Goal: Task Accomplishment & Management: Manage account settings

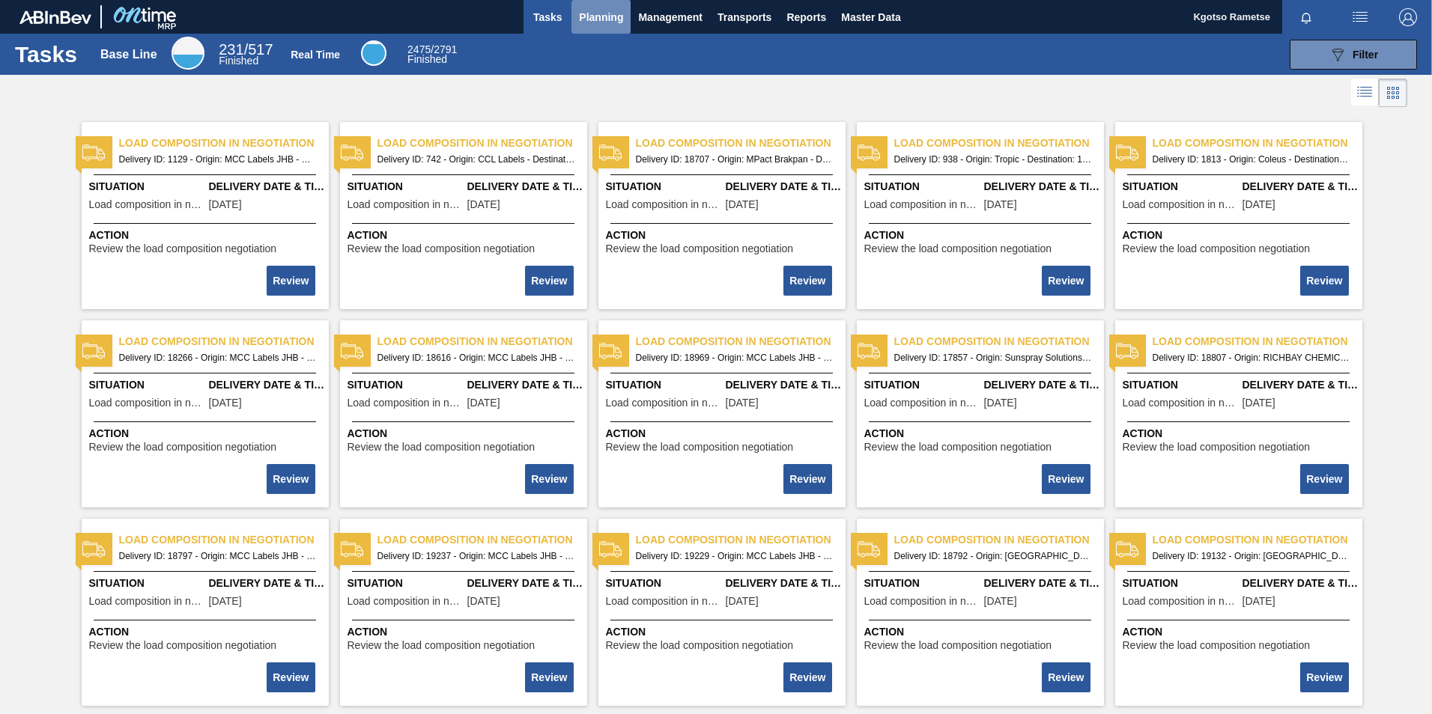
click at [600, 17] on span "Planning" at bounding box center [601, 17] width 44 height 18
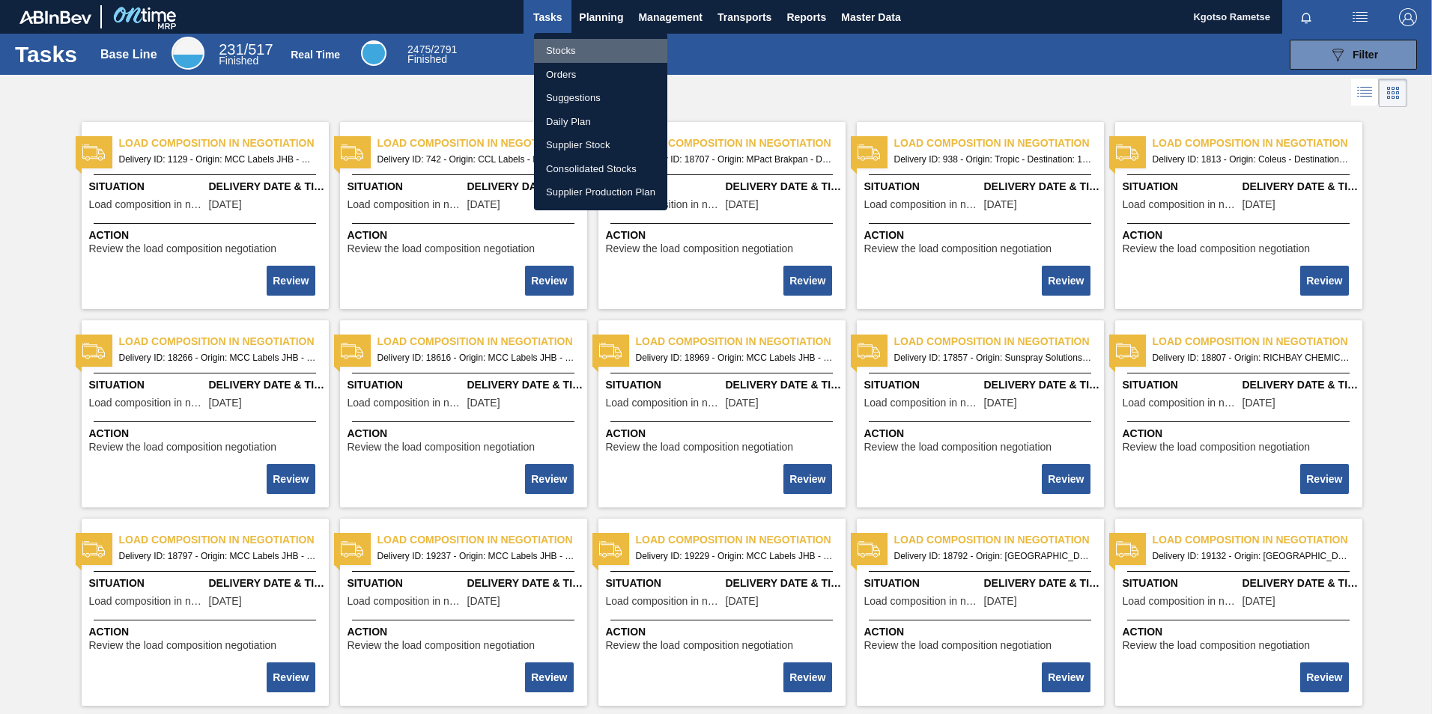
click at [594, 52] on li "Stocks" at bounding box center [600, 51] width 133 height 24
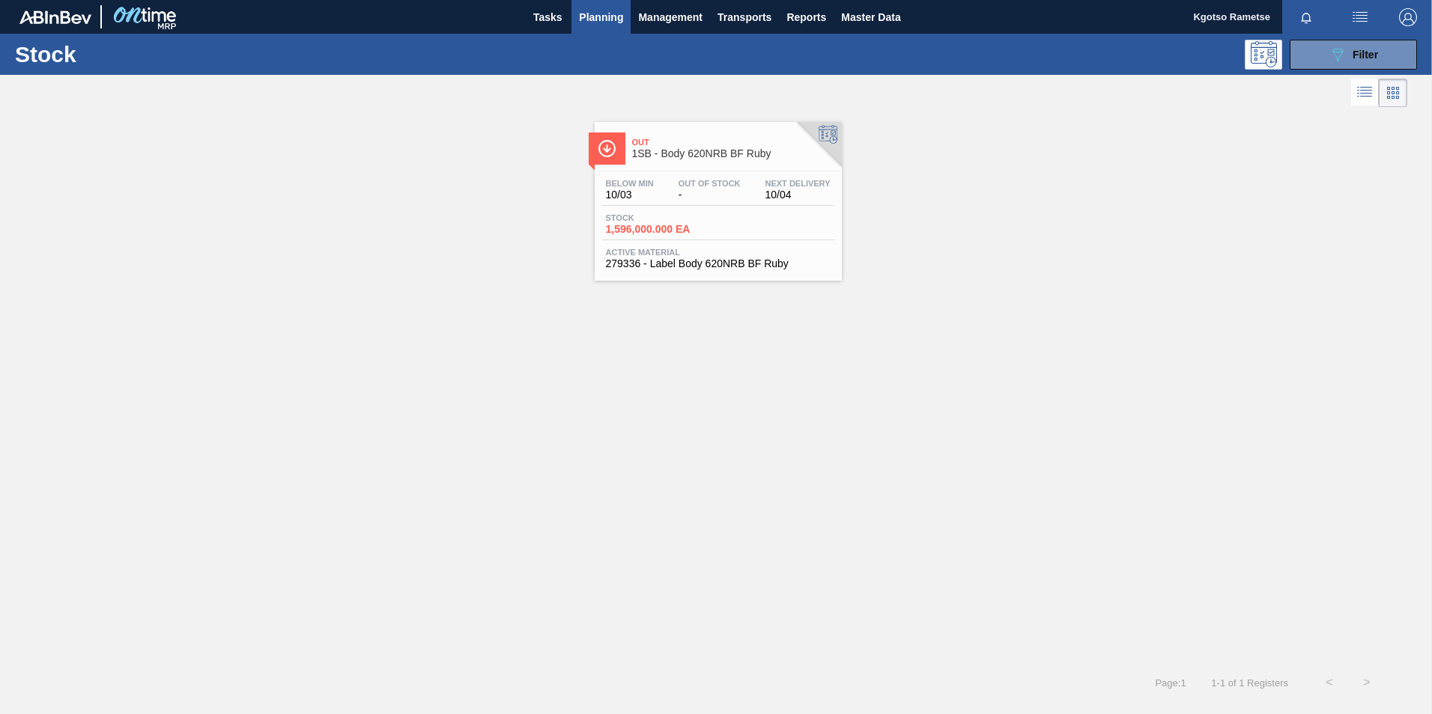
click at [601, 22] on span "Planning" at bounding box center [601, 17] width 44 height 18
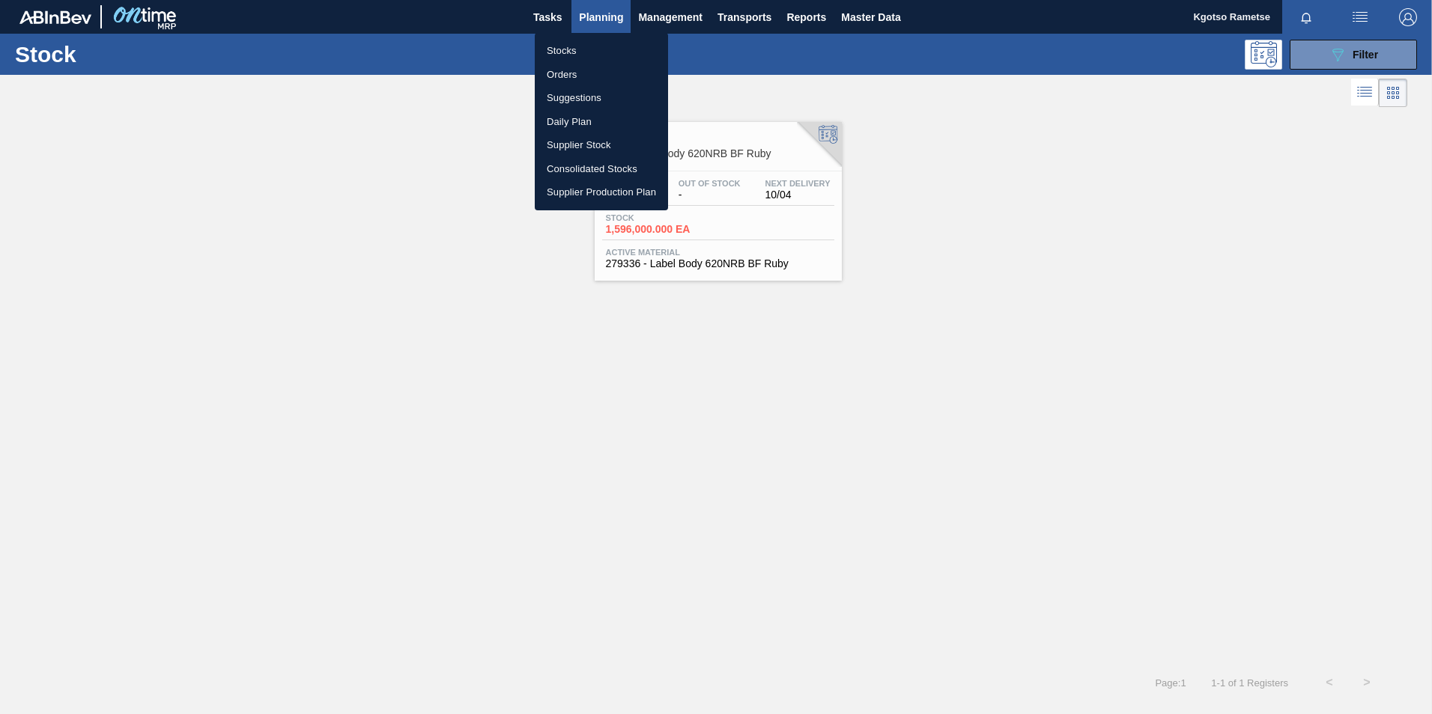
click at [612, 72] on li "Orders" at bounding box center [601, 75] width 133 height 24
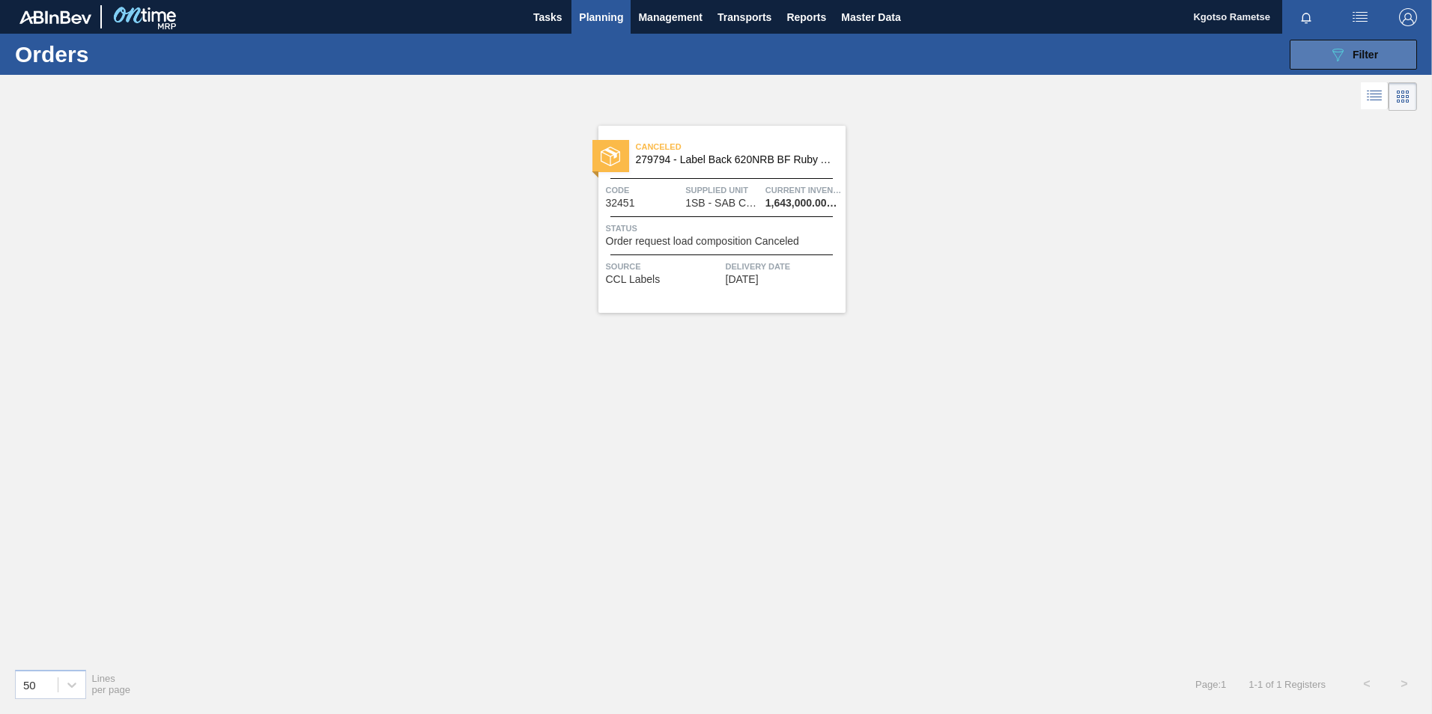
click at [1334, 60] on icon "089F7B8B-B2A5-4AFE-B5C0-19BA573D28AC" at bounding box center [1337, 55] width 18 height 18
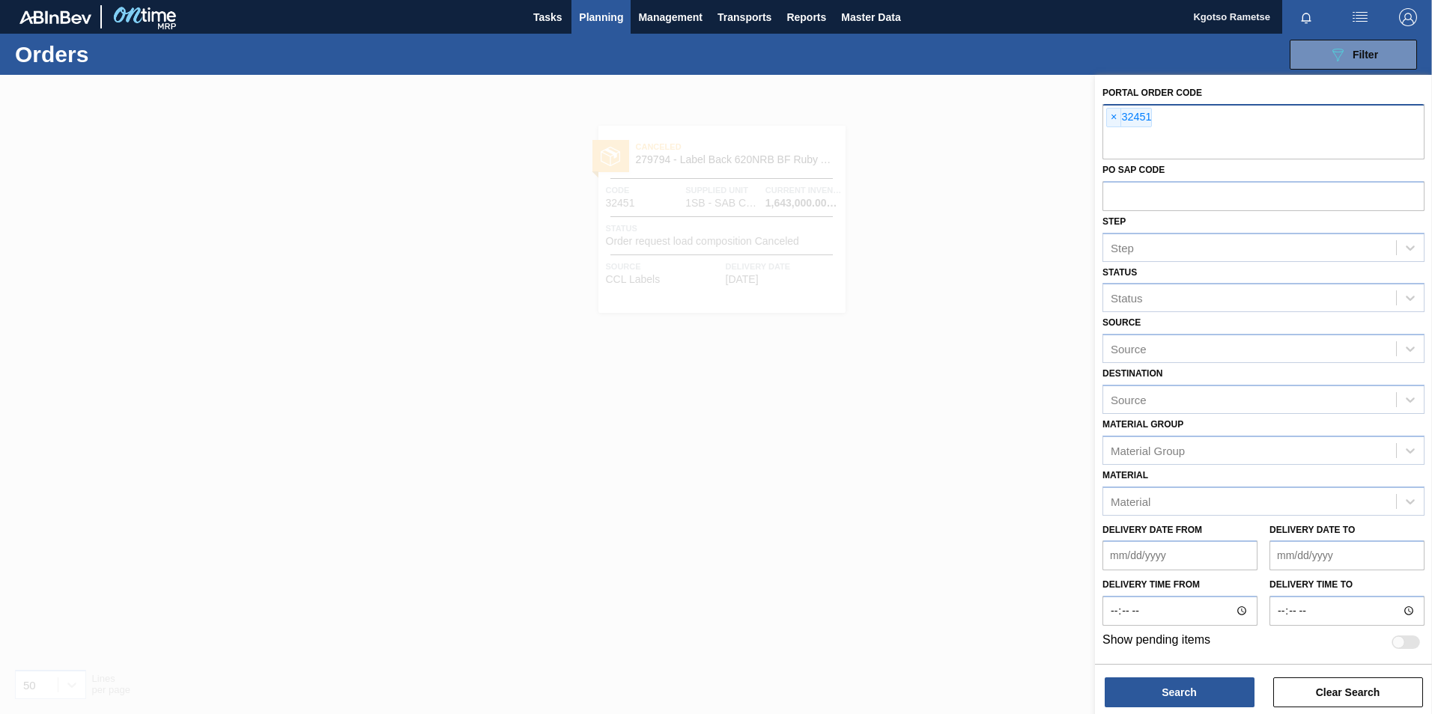
click at [1111, 116] on span "×" at bounding box center [1114, 118] width 14 height 18
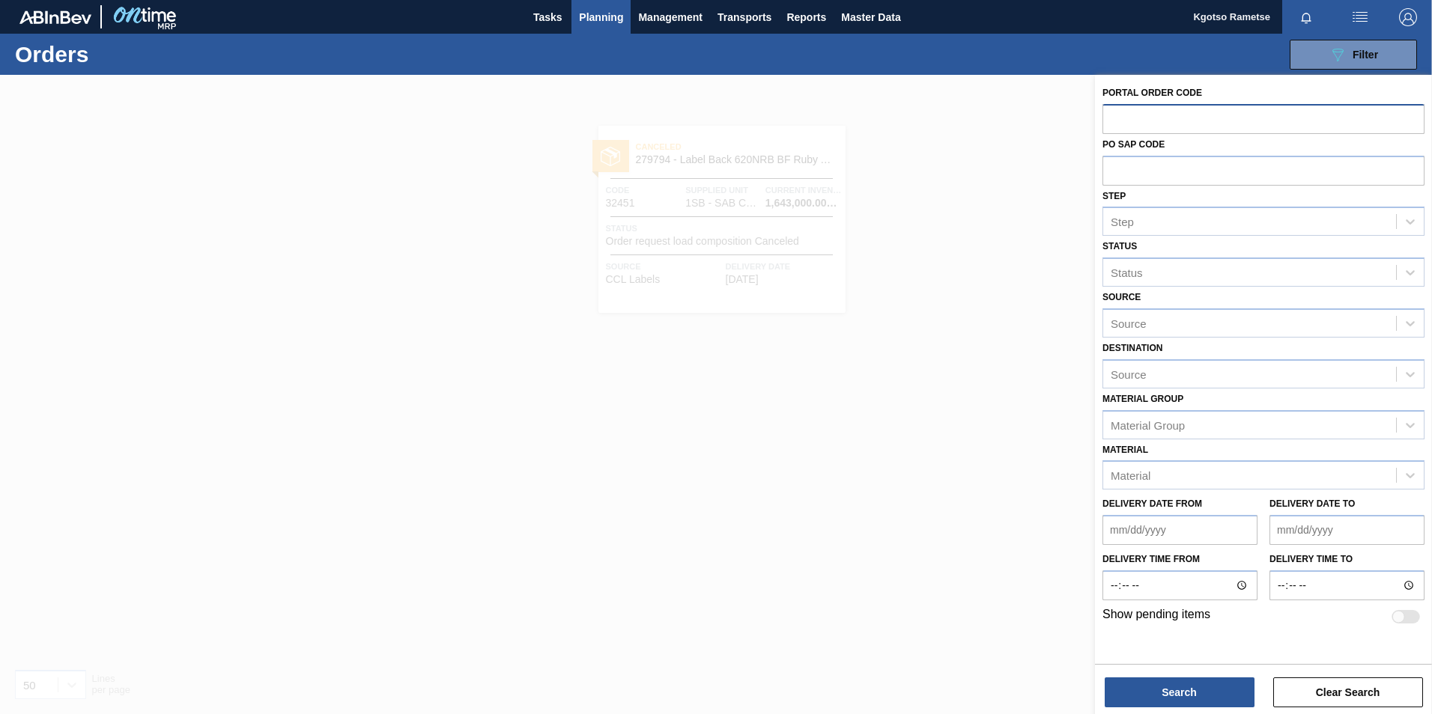
click at [1126, 129] on input "text" at bounding box center [1263, 118] width 322 height 28
type input "32494"
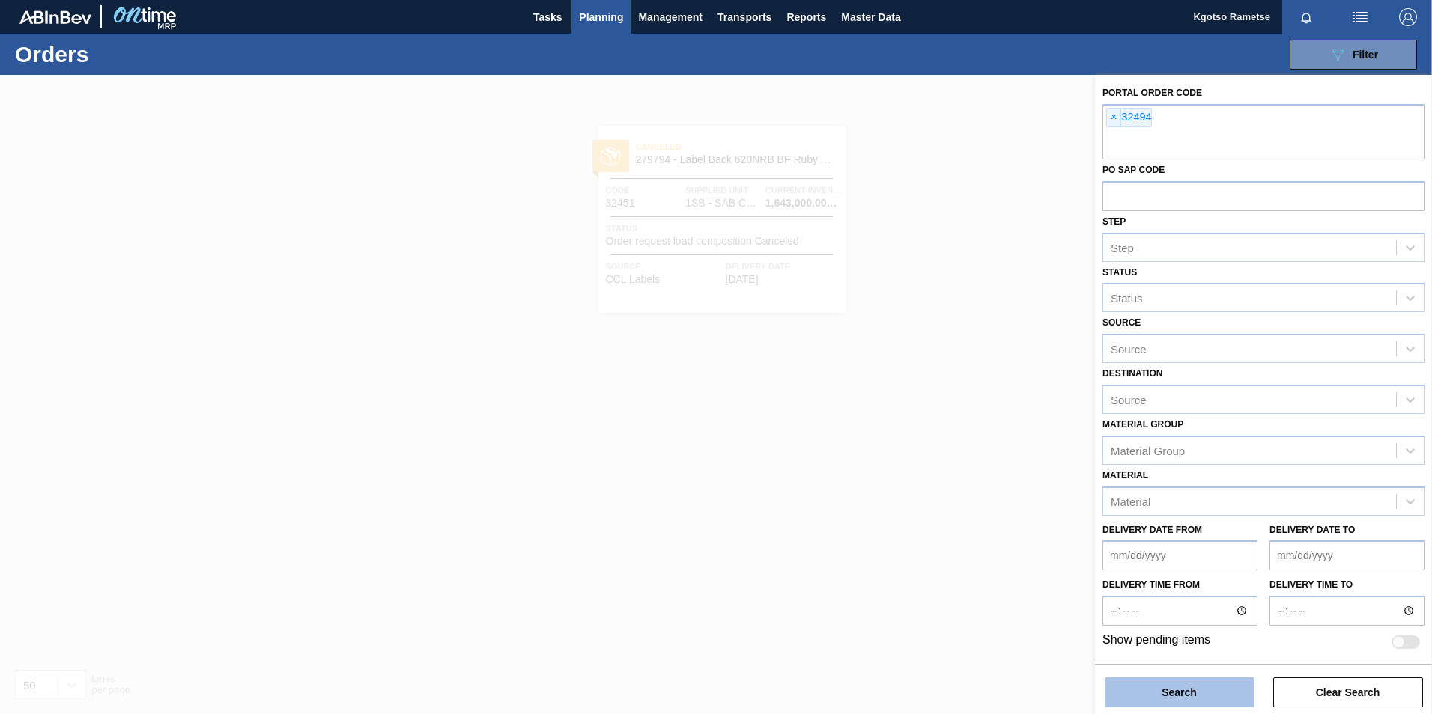
click at [1229, 688] on button "Search" at bounding box center [1179, 693] width 150 height 30
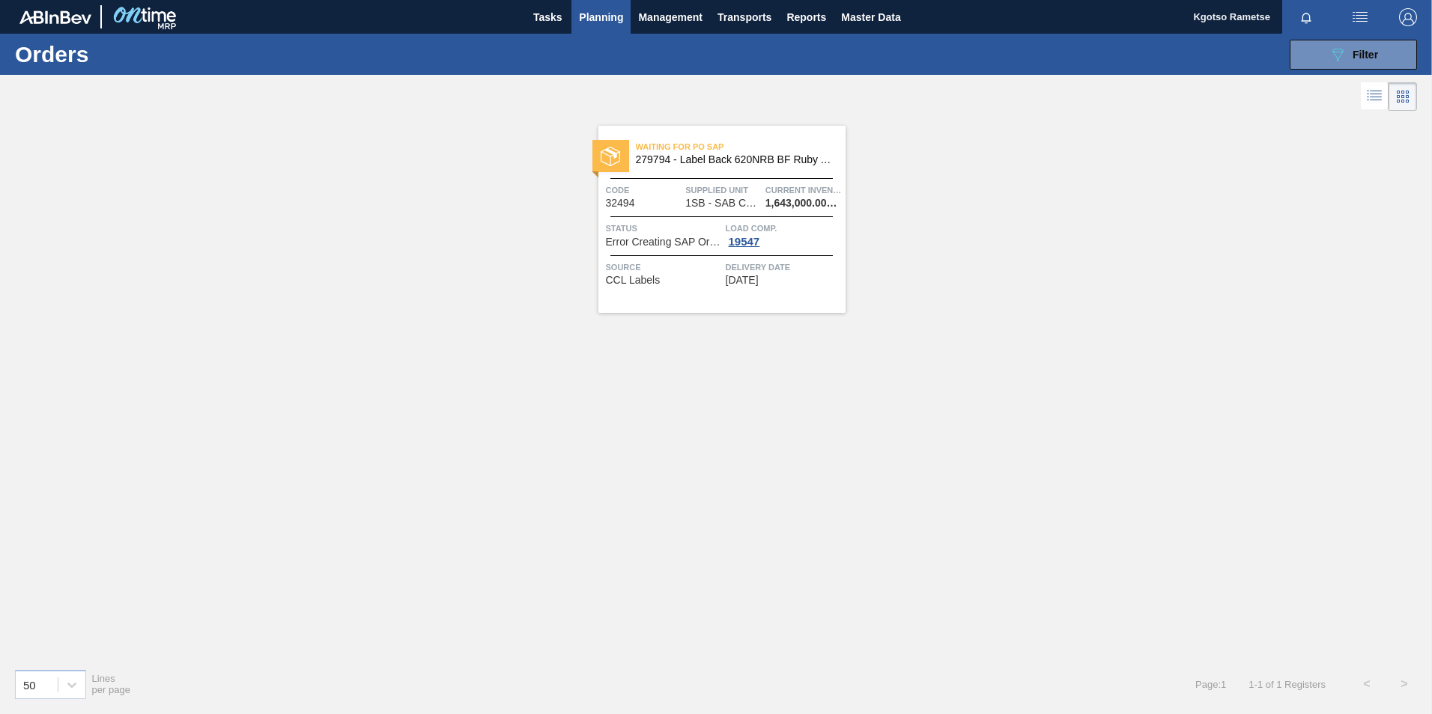
click at [688, 152] on span "Waiting for PO SAP" at bounding box center [741, 146] width 210 height 15
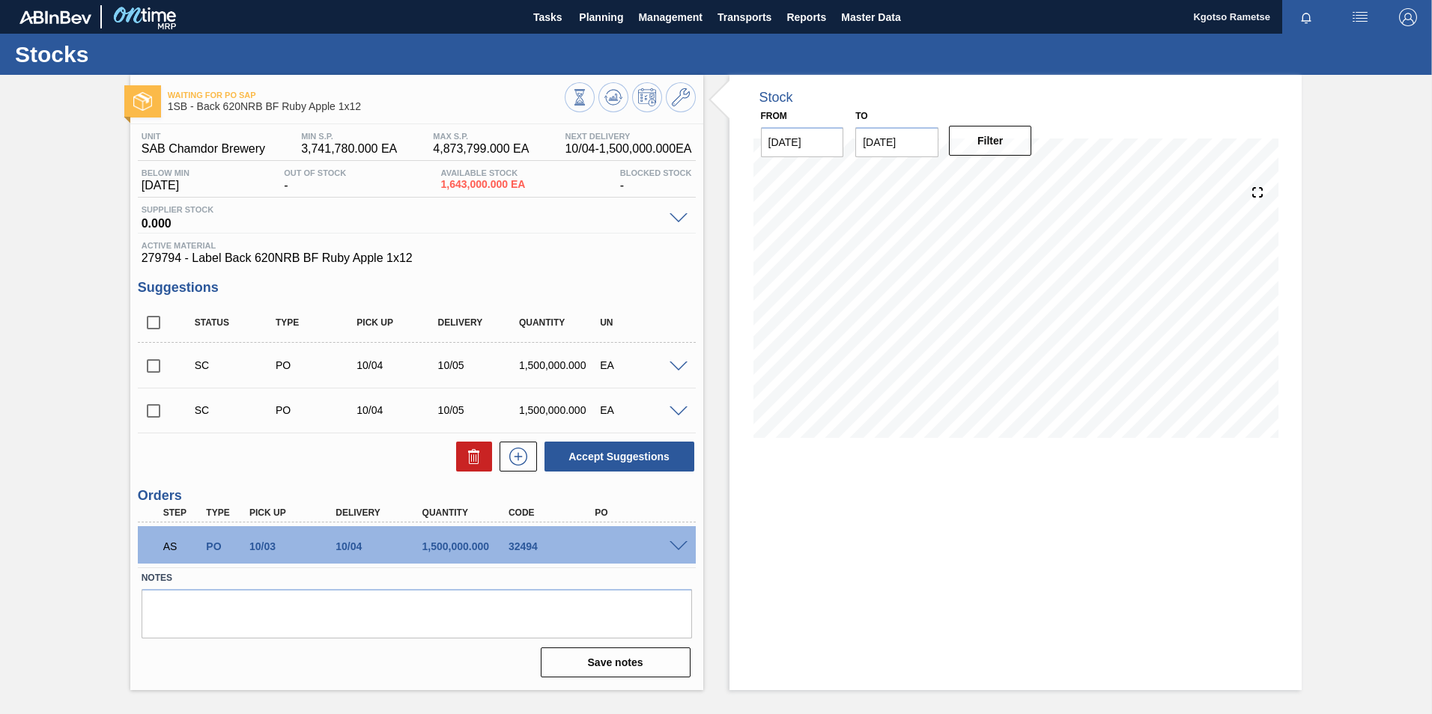
click at [1408, 5] on button "button" at bounding box center [1408, 17] width 48 height 34
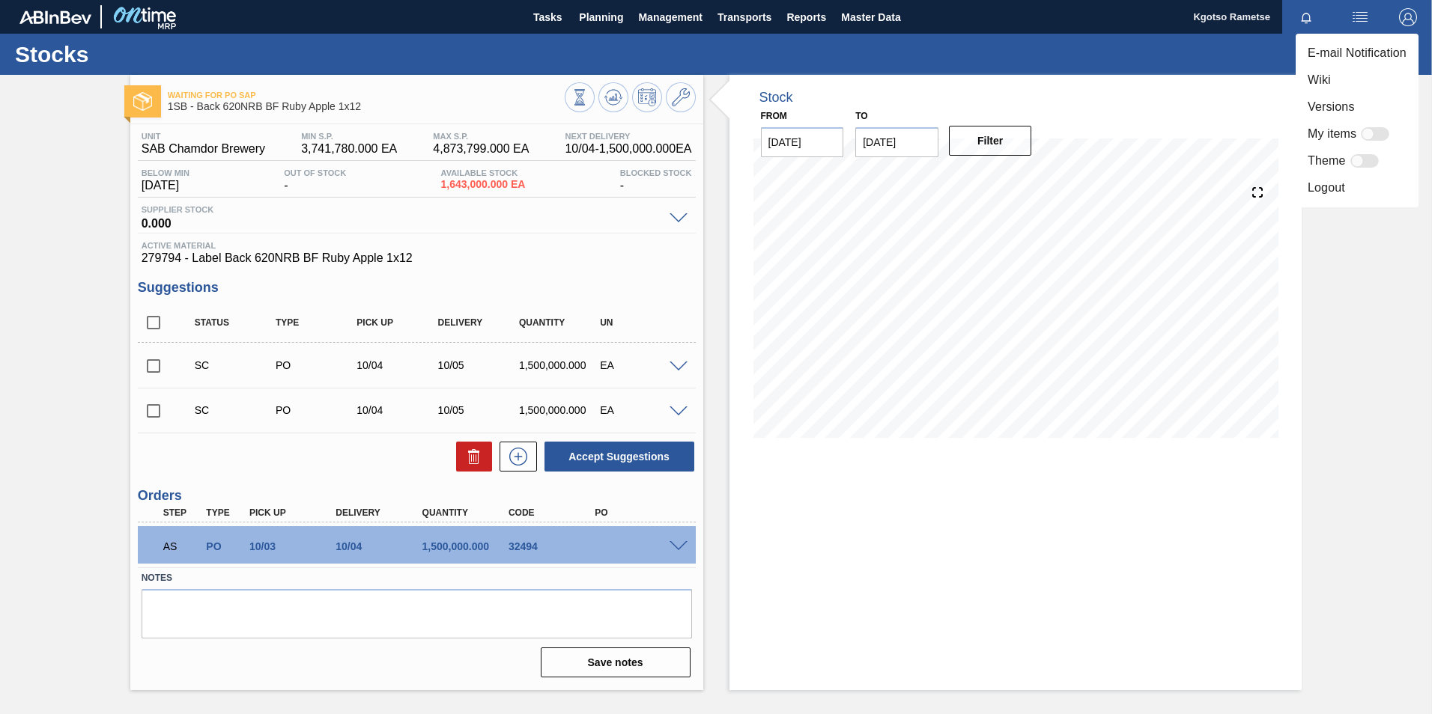
click at [1333, 191] on li "Logout" at bounding box center [1356, 187] width 123 height 27
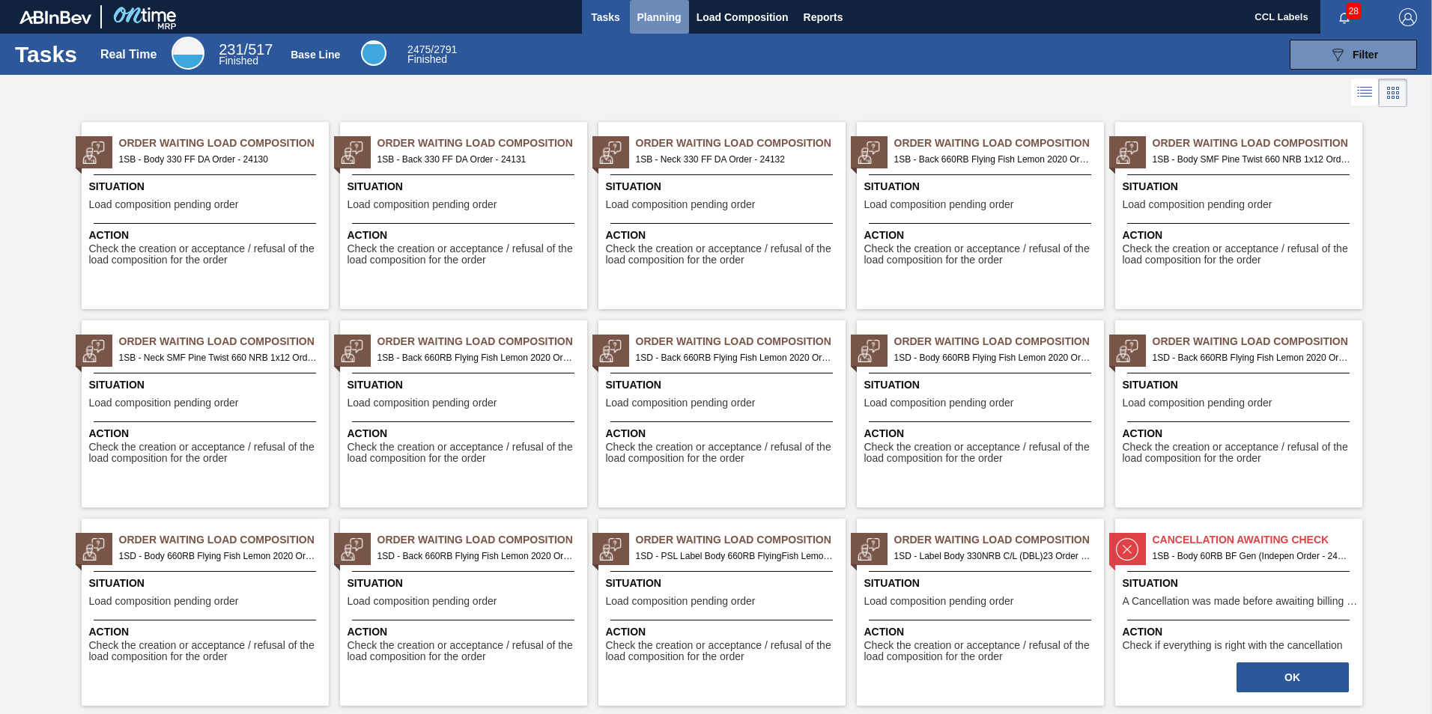
click at [659, 19] on span "Planning" at bounding box center [659, 17] width 44 height 18
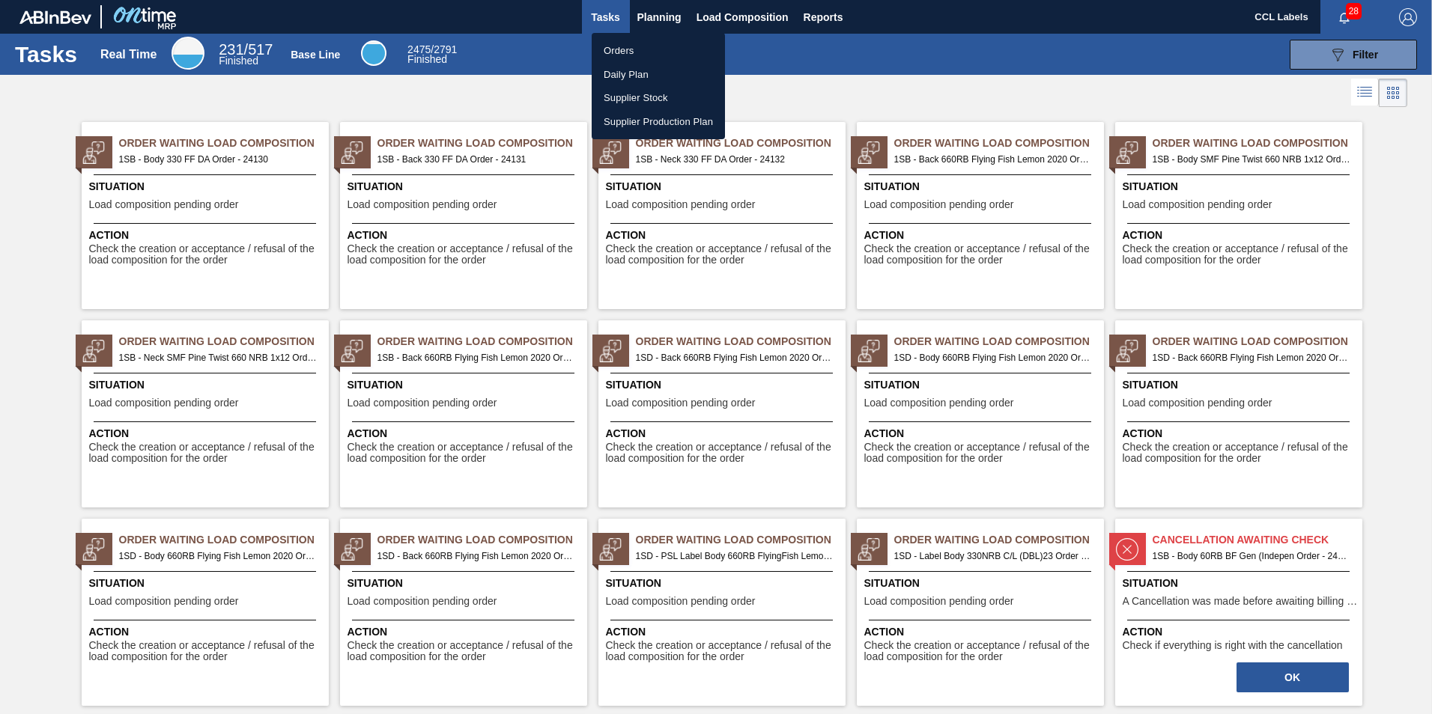
click at [721, 11] on div at bounding box center [716, 357] width 1432 height 714
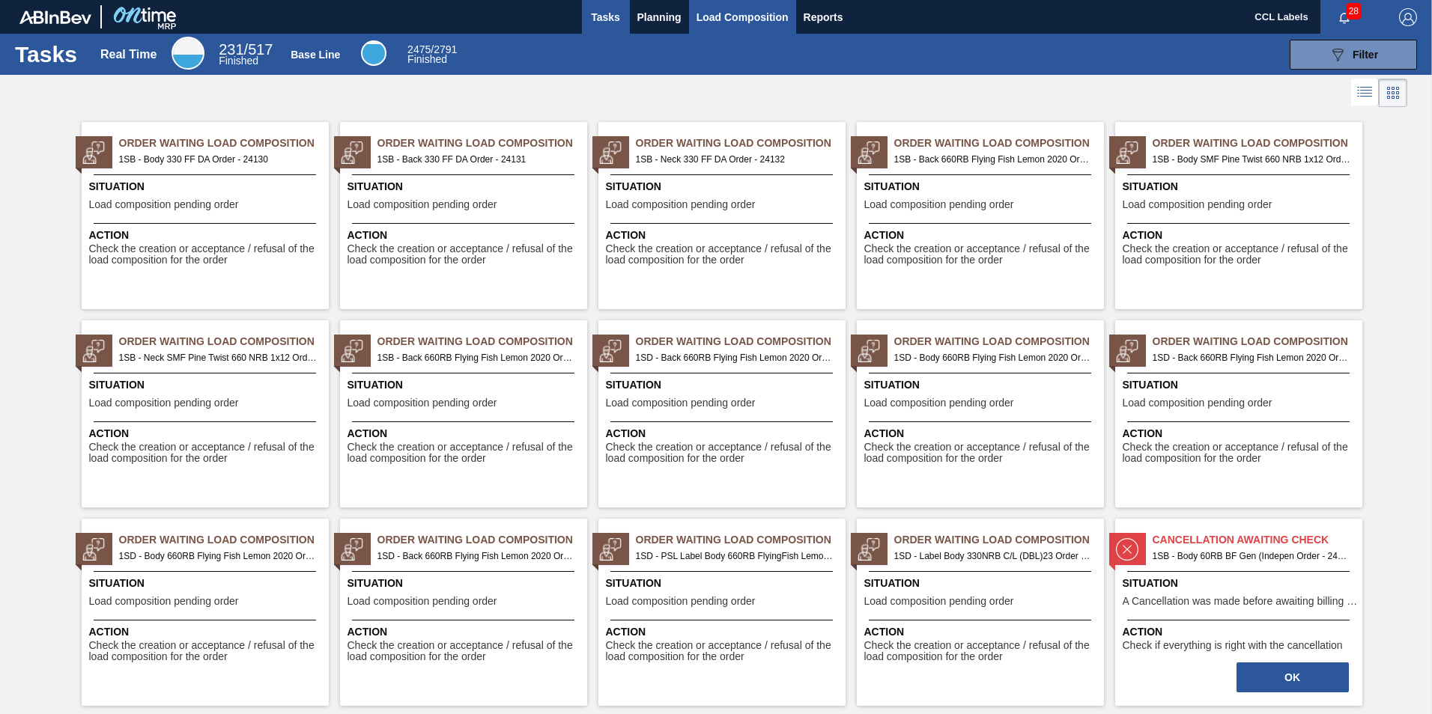
click at [721, 11] on span "Load Composition" at bounding box center [742, 17] width 92 height 18
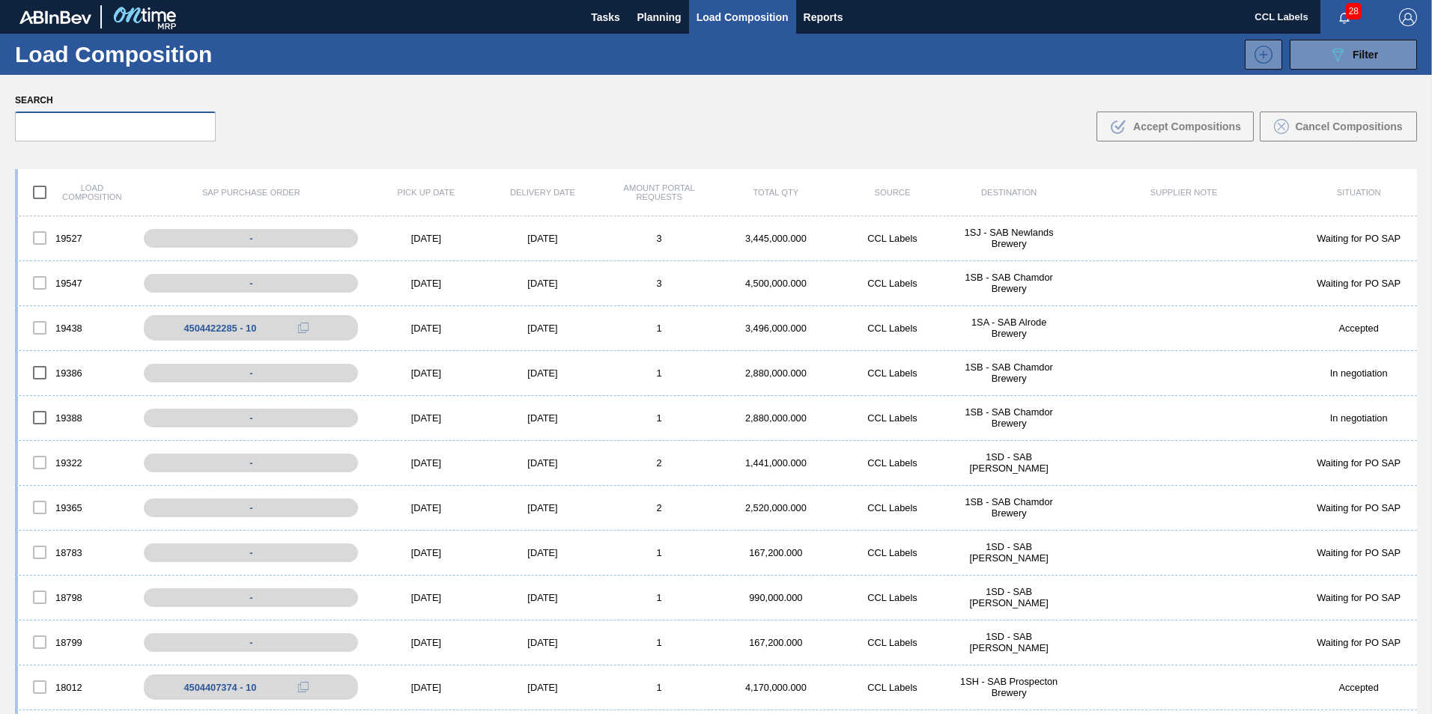
click at [192, 124] on input "text" at bounding box center [115, 127] width 201 height 30
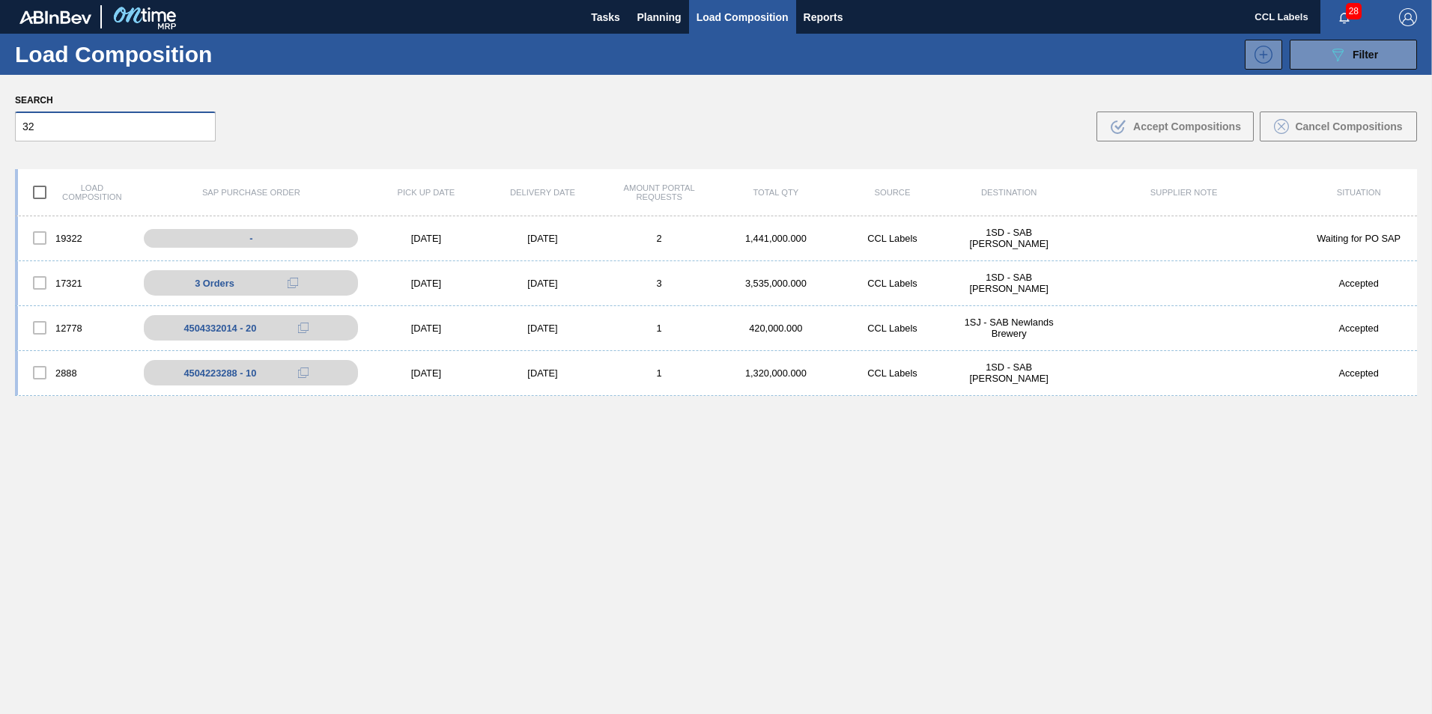
type input "3"
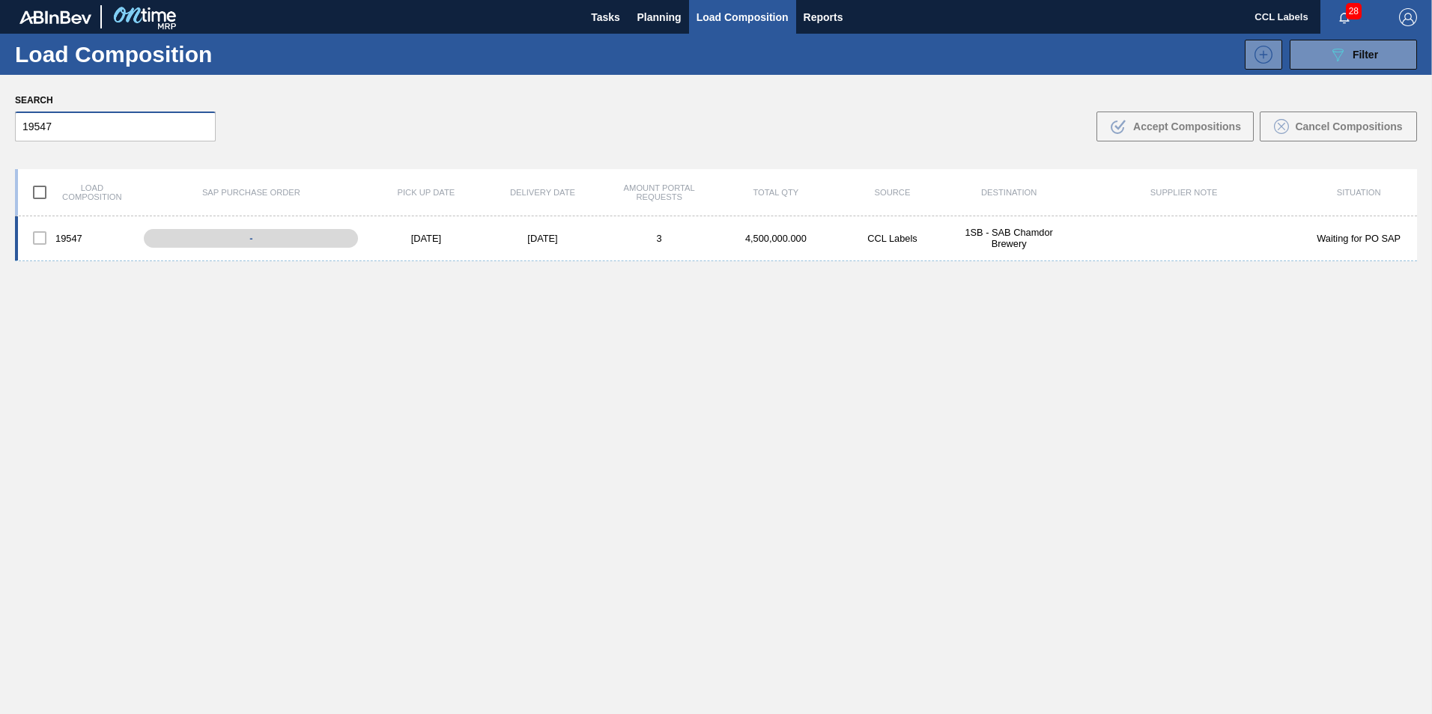
type input "19547"
click at [38, 239] on div at bounding box center [39, 237] width 31 height 31
click at [44, 247] on div at bounding box center [39, 237] width 31 height 31
click at [40, 240] on div at bounding box center [39, 237] width 31 height 31
click at [41, 236] on div at bounding box center [39, 237] width 31 height 31
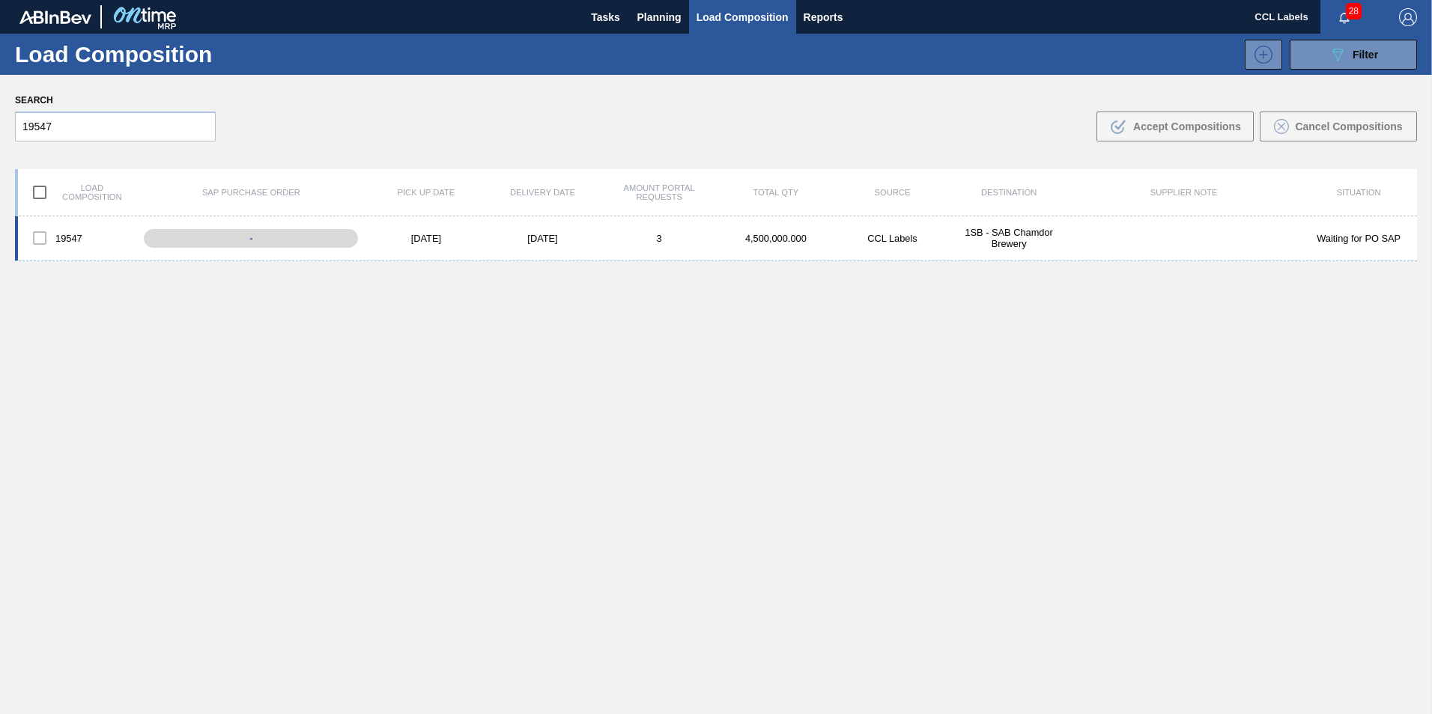
click at [41, 238] on div at bounding box center [39, 237] width 31 height 31
click at [39, 238] on div at bounding box center [39, 237] width 31 height 31
click at [520, 237] on div "[DATE]" at bounding box center [542, 238] width 117 height 11
click at [443, 0] on body "Tasks Planning Load Composition Reports CCL Labels 28 Mark all as read Load Com…" at bounding box center [716, 0] width 1432 height 0
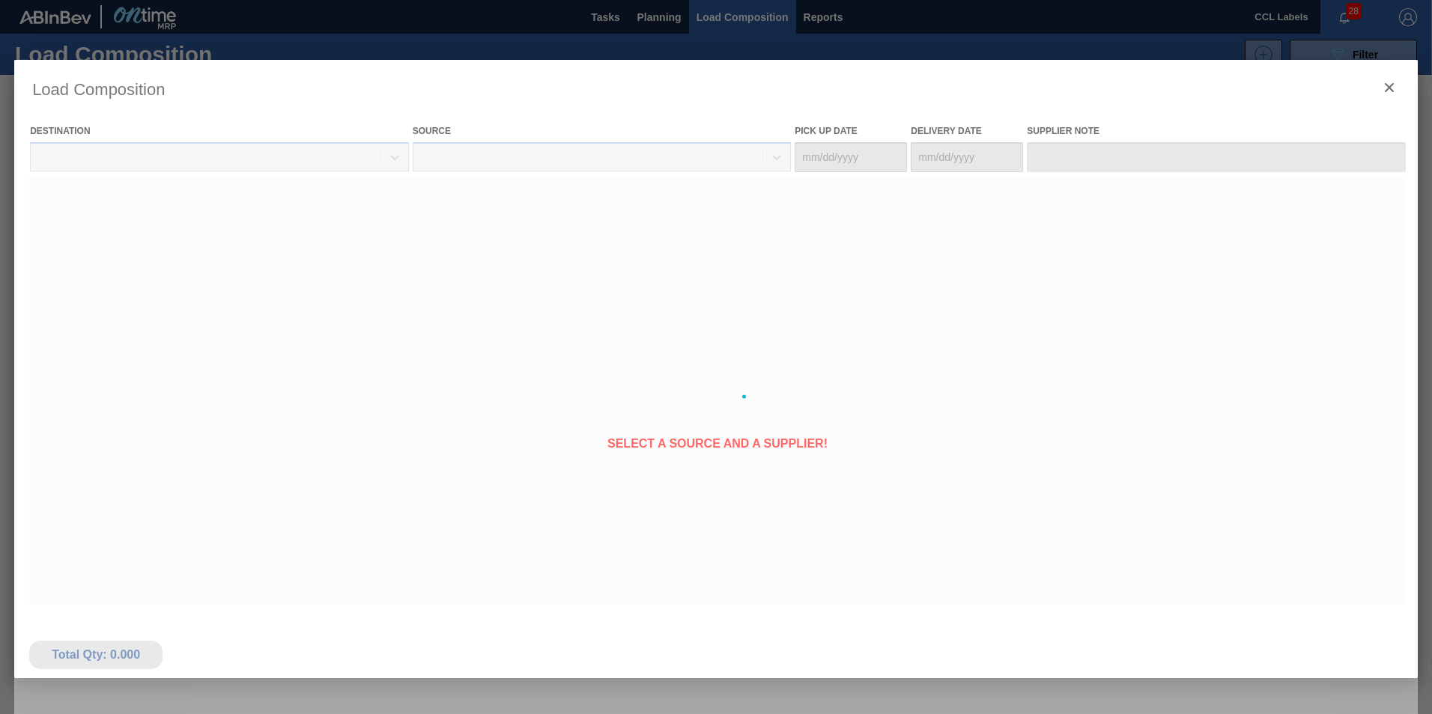
type Date "[DATE]"
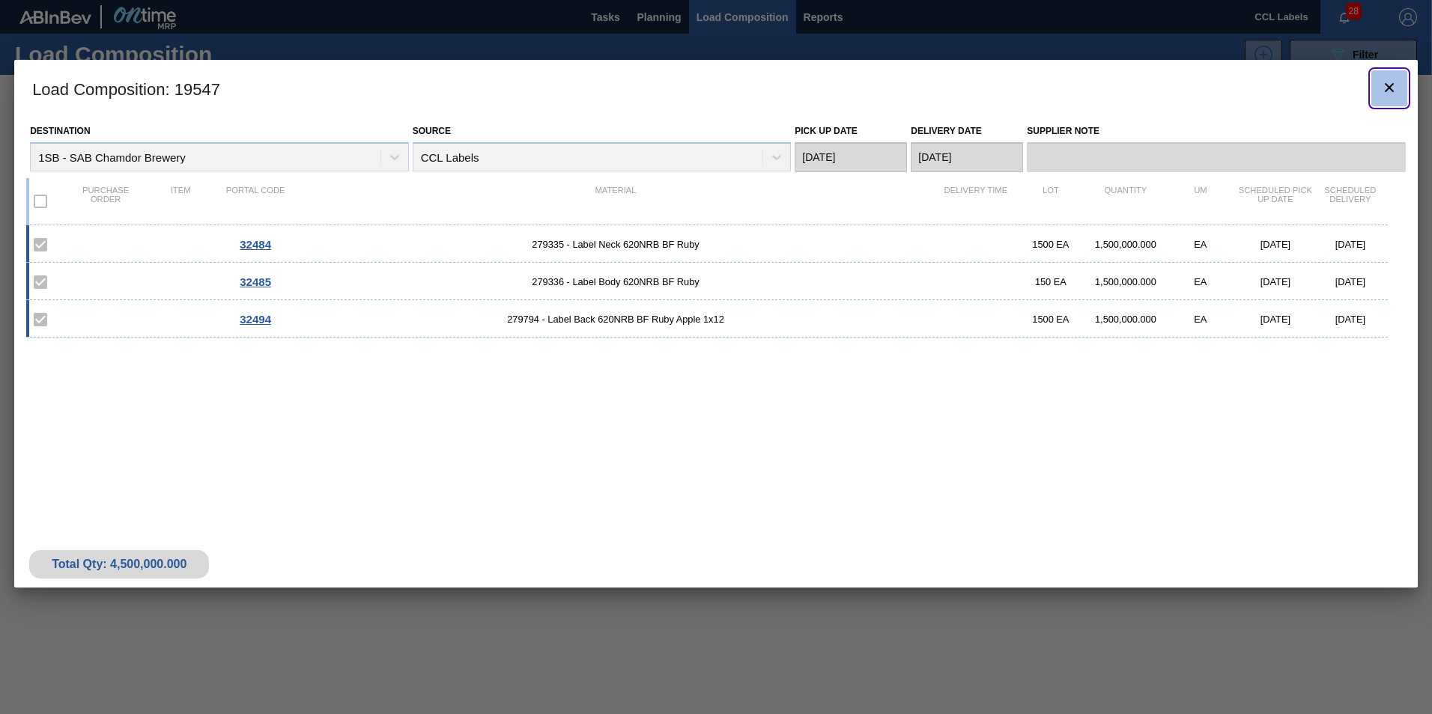
click at [1393, 88] on icon "botão de ícone" at bounding box center [1389, 88] width 18 height 18
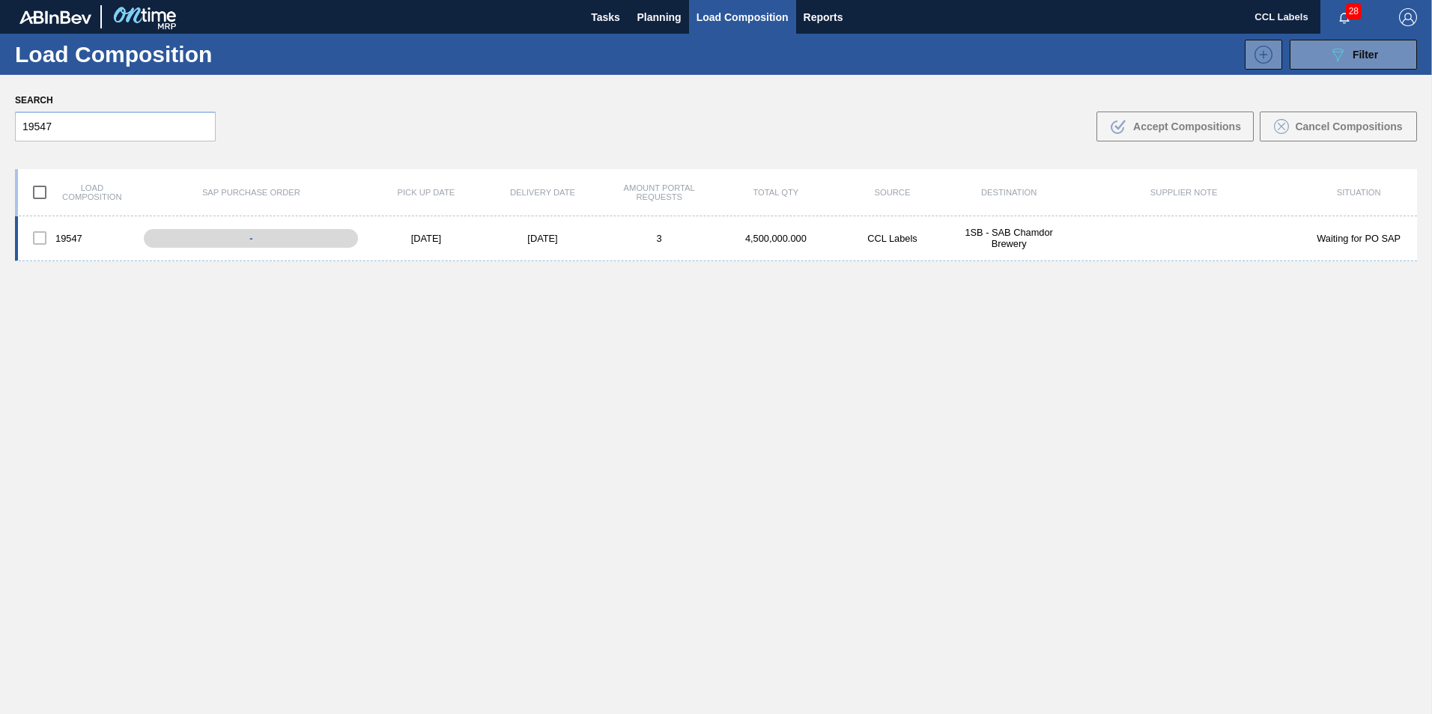
click at [38, 241] on div at bounding box center [39, 237] width 31 height 31
click at [38, 237] on div at bounding box center [39, 237] width 31 height 31
click at [39, 237] on div at bounding box center [39, 237] width 31 height 31
drag, startPoint x: 745, startPoint y: 115, endPoint x: 943, endPoint y: 115, distance: 198.4
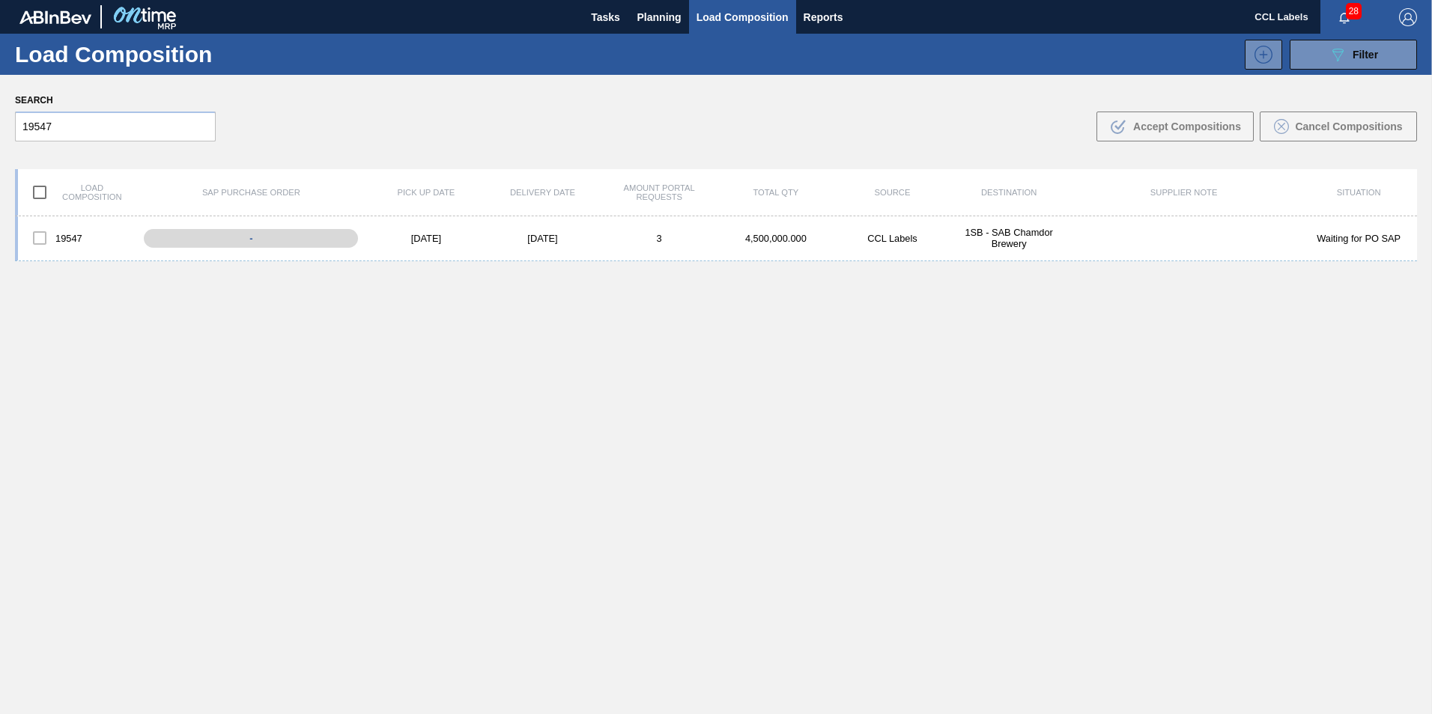
click at [748, 115] on div "Search 19547 .b{fill:var(--color-action-default)} Accept Compositions Cancel Co…" at bounding box center [716, 116] width 1432 height 82
click at [38, 190] on input "checkbox" at bounding box center [39, 192] width 31 height 31
click at [37, 193] on input "checkbox" at bounding box center [39, 192] width 31 height 31
checkbox input "false"
click at [40, 237] on div at bounding box center [39, 237] width 31 height 31
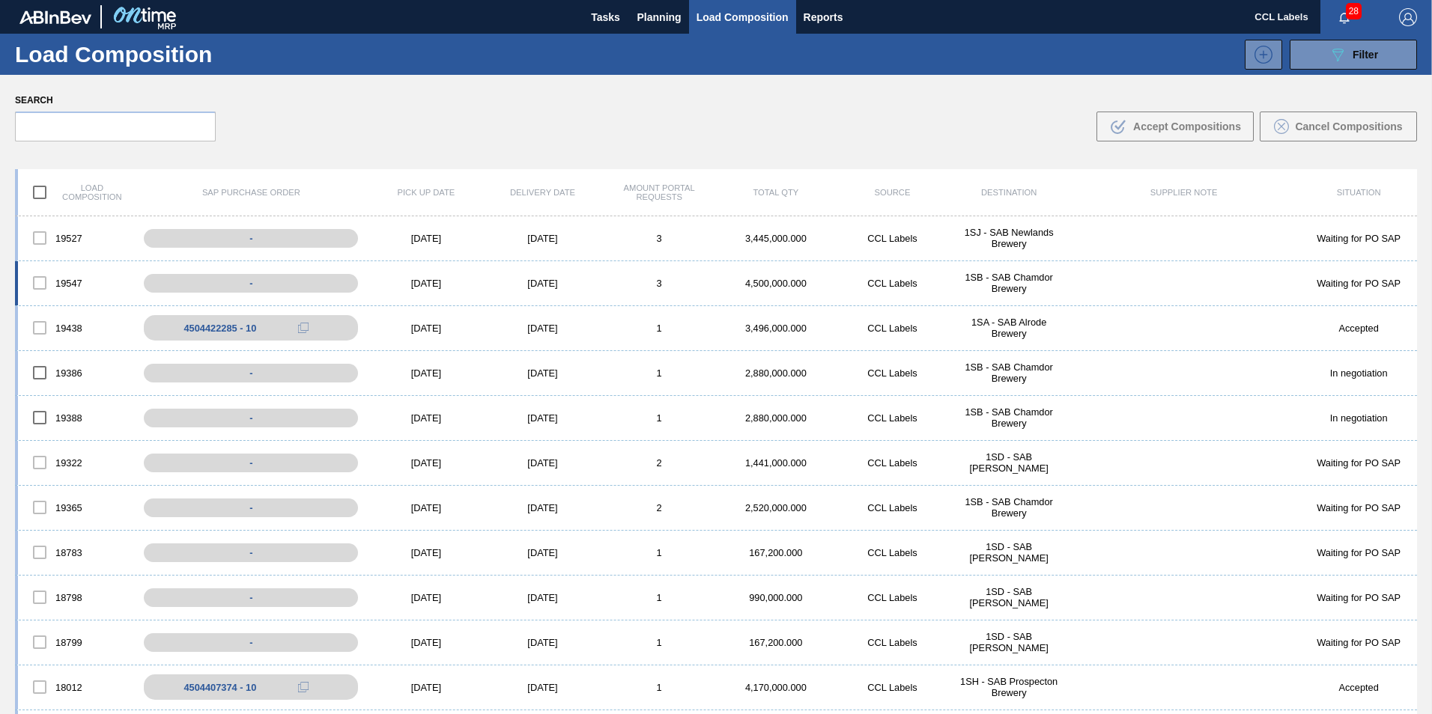
click at [41, 279] on div at bounding box center [39, 282] width 31 height 31
click at [39, 283] on div at bounding box center [39, 282] width 31 height 31
click at [37, 282] on div at bounding box center [39, 282] width 31 height 31
click at [40, 282] on div at bounding box center [39, 282] width 31 height 31
click at [40, 284] on div at bounding box center [39, 282] width 31 height 31
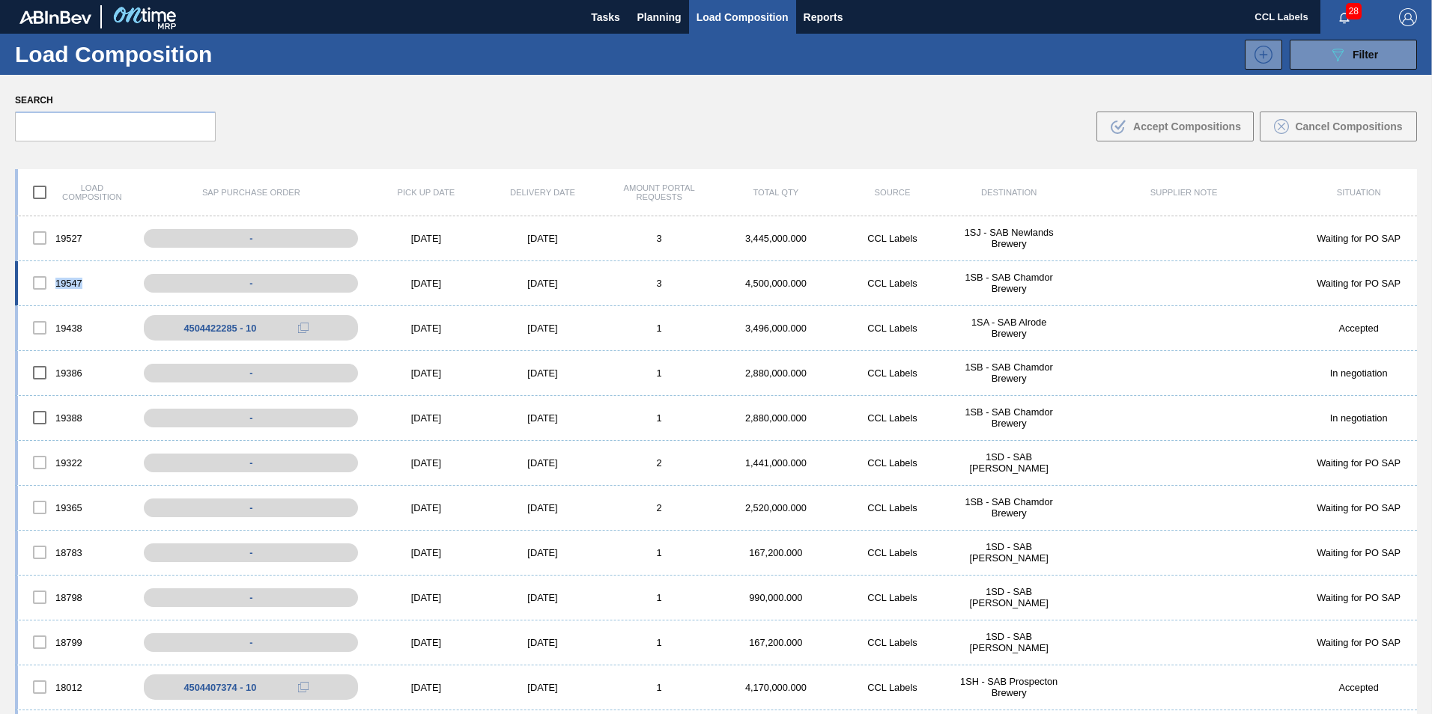
click at [40, 284] on div at bounding box center [39, 282] width 31 height 31
copy div "19547"
click at [1411, 15] on img "button" at bounding box center [1408, 17] width 18 height 18
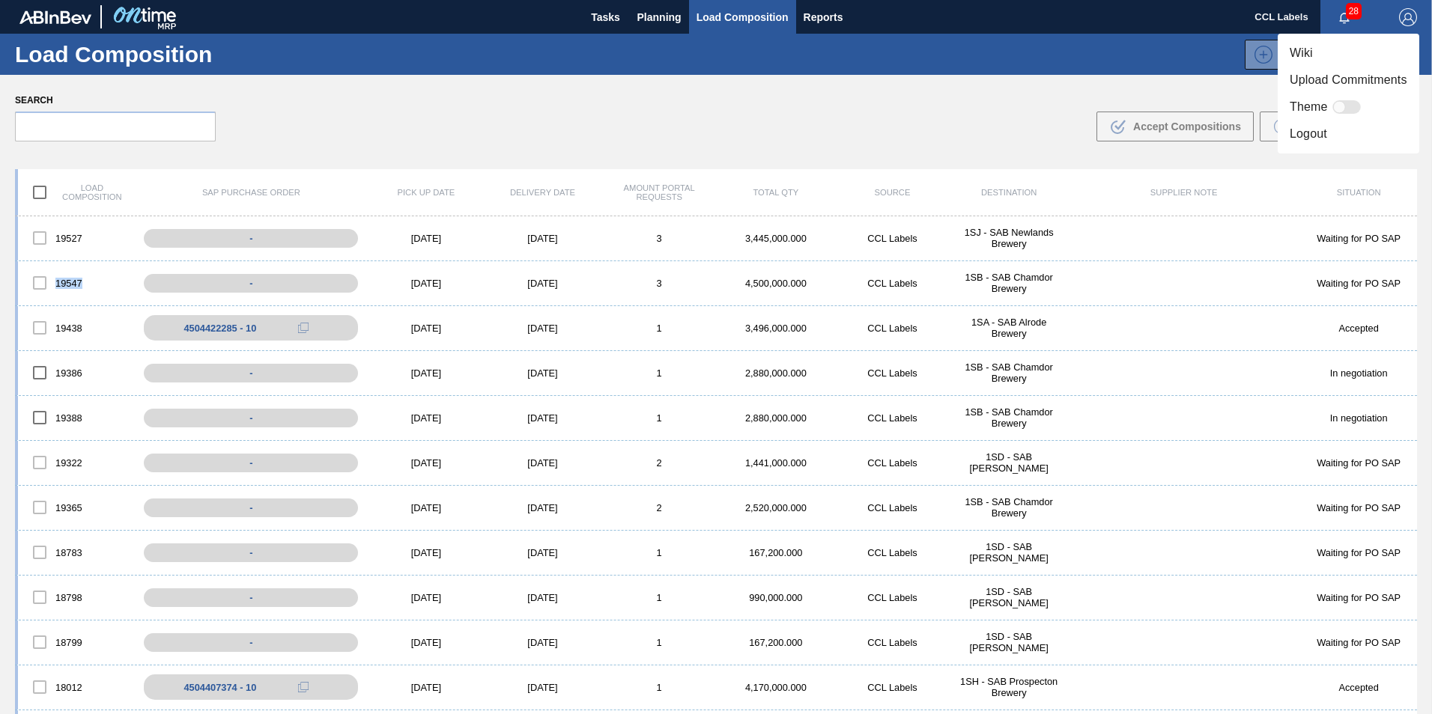
click at [1325, 140] on li "Logout" at bounding box center [1348, 134] width 142 height 27
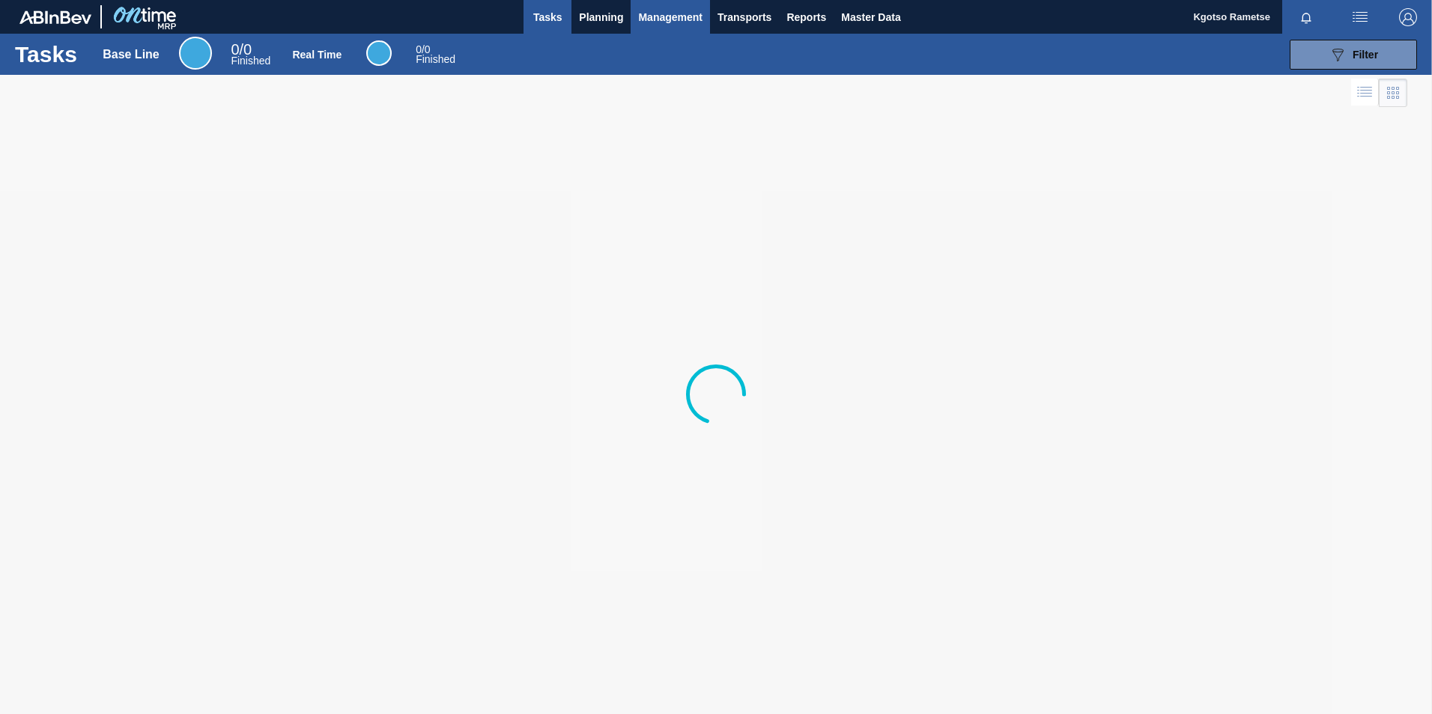
click at [672, 18] on span "Management" at bounding box center [670, 17] width 64 height 18
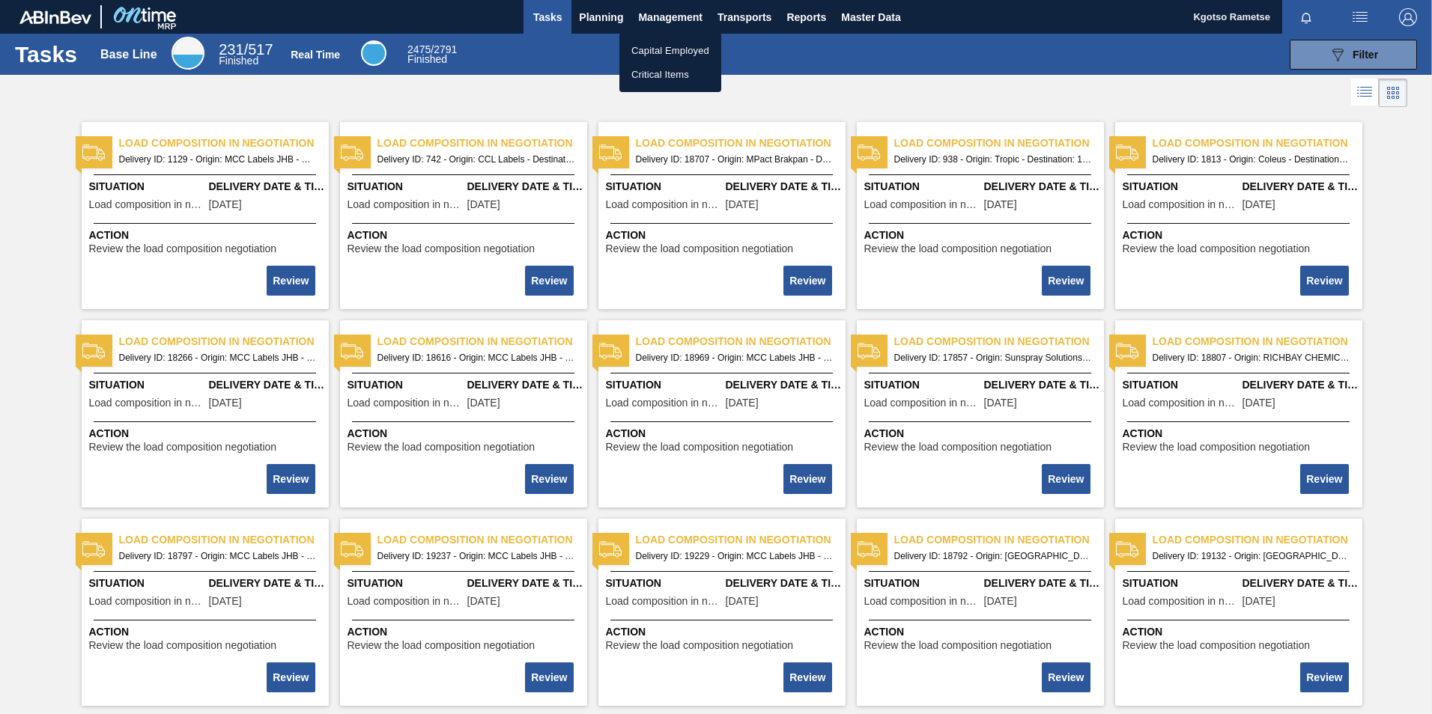
click at [601, 10] on div at bounding box center [716, 357] width 1432 height 714
click at [601, 15] on span "Planning" at bounding box center [601, 17] width 44 height 18
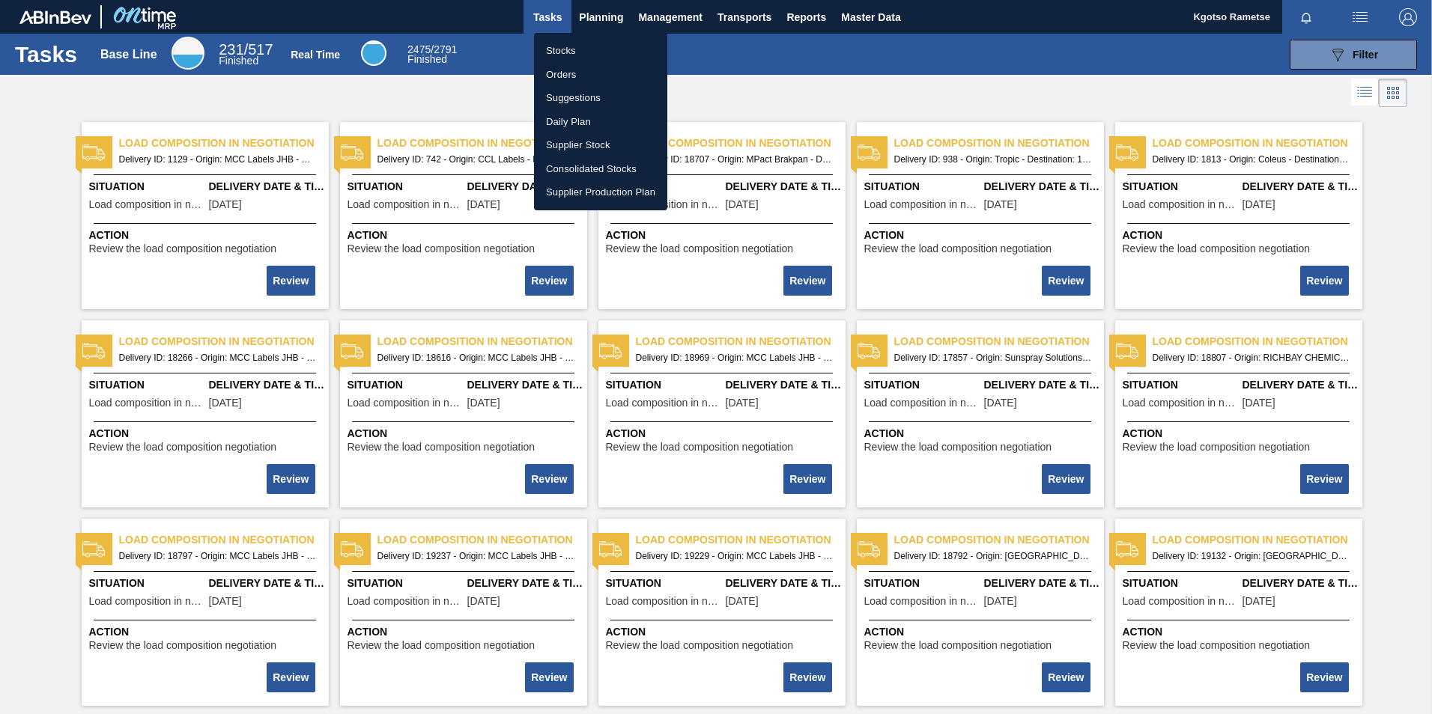
click at [583, 68] on li "Orders" at bounding box center [600, 75] width 133 height 24
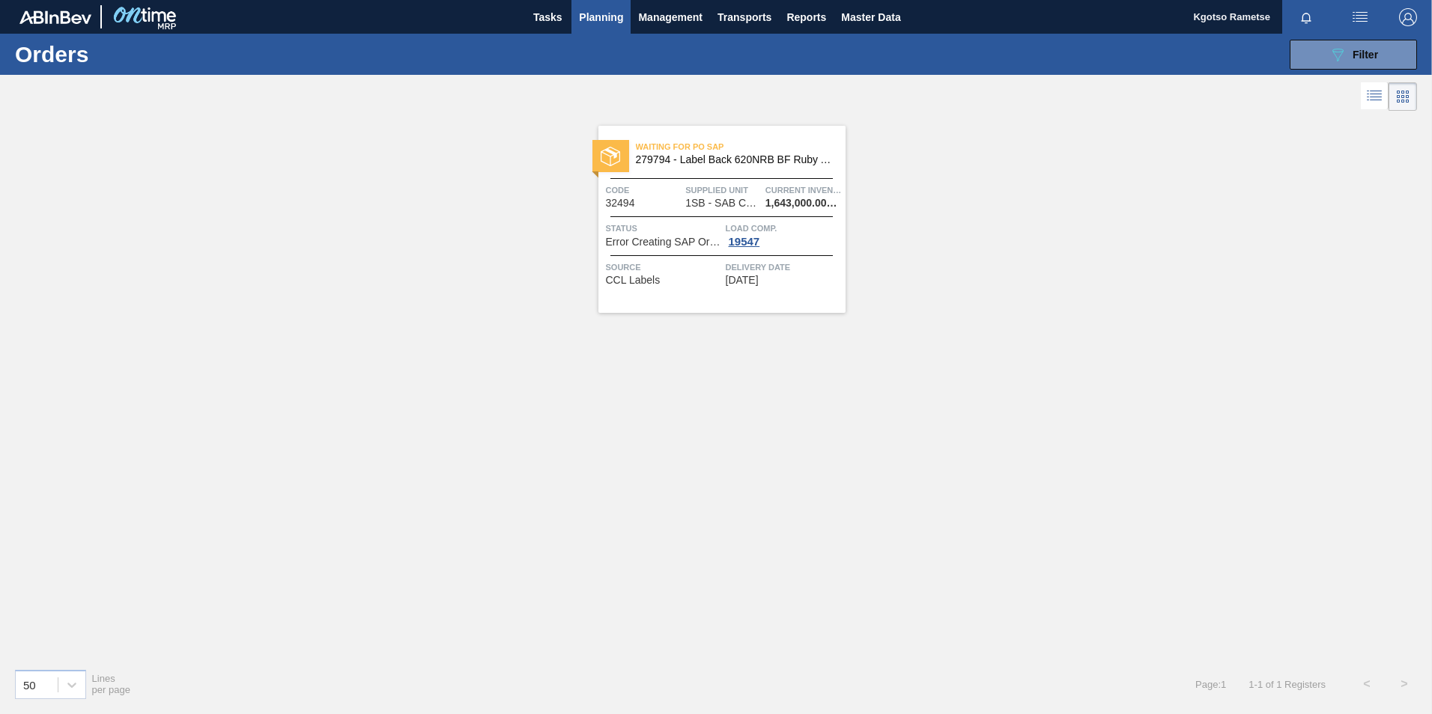
click at [663, 201] on div "Code 32494" at bounding box center [644, 196] width 76 height 26
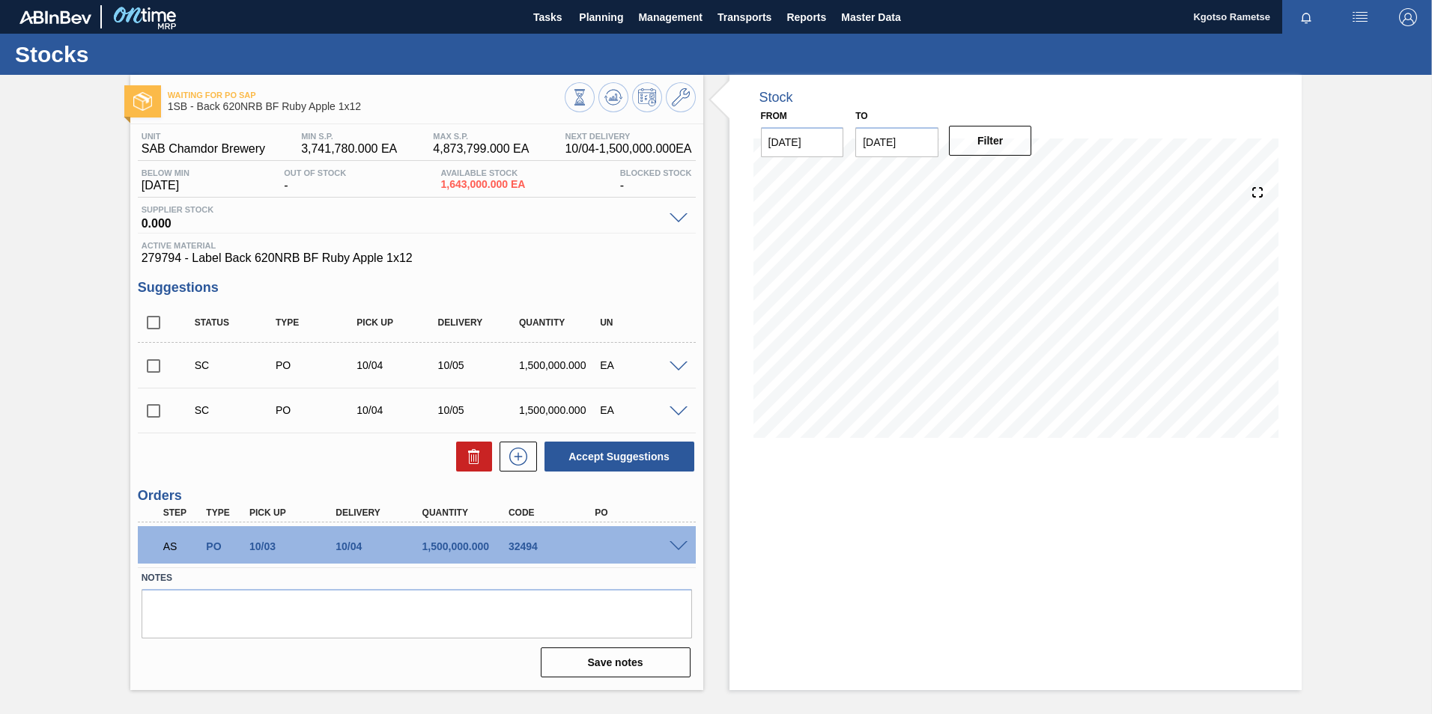
click at [681, 546] on span at bounding box center [678, 546] width 18 height 11
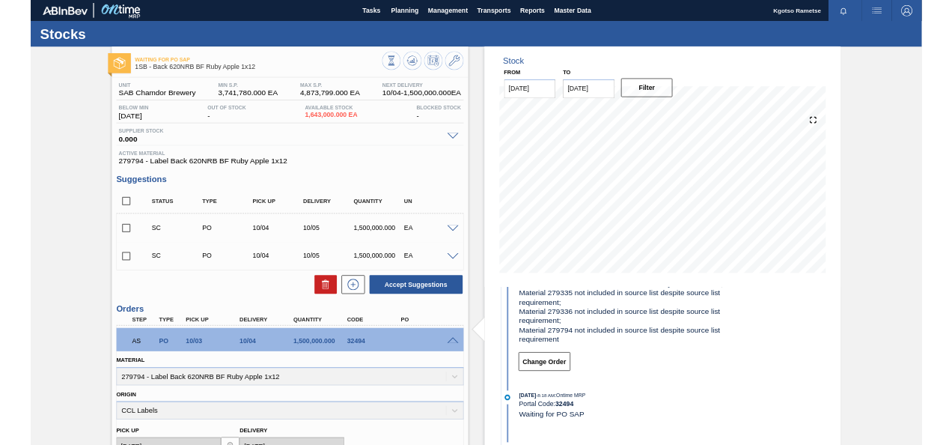
scroll to position [150, 0]
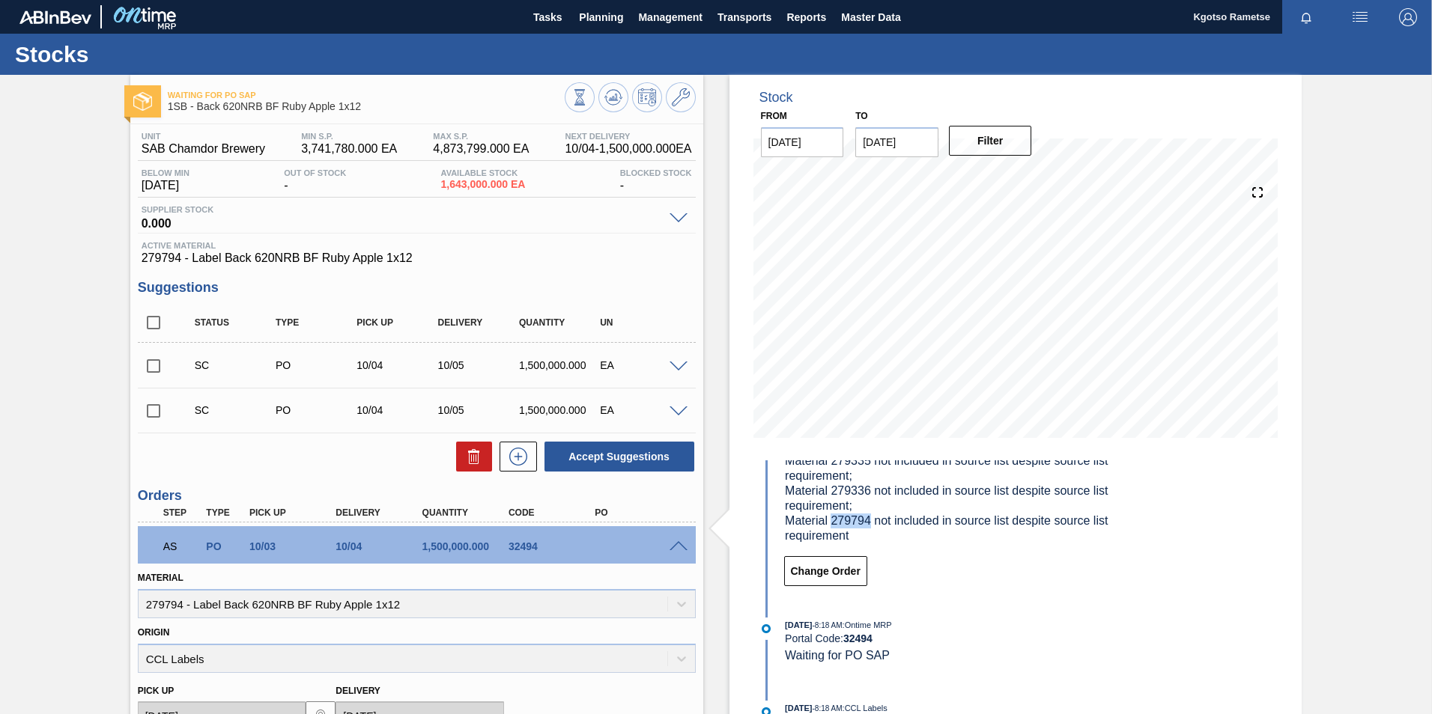
drag, startPoint x: 869, startPoint y: 519, endPoint x: 830, endPoint y: 523, distance: 39.1
click at [830, 523] on span "Obs: Error when creating purchase order creation in SAP. Error (s) found: No in…" at bounding box center [961, 461] width 352 height 162
copy span "279794"
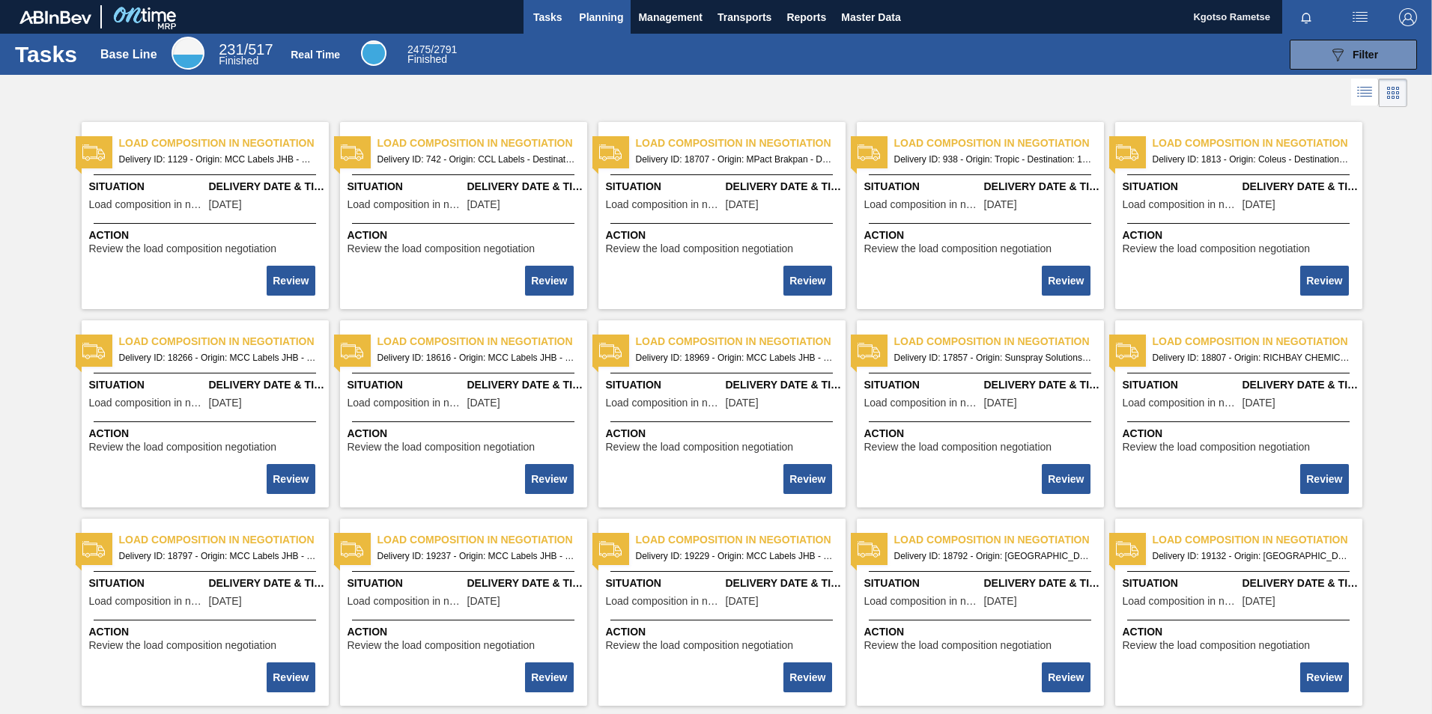
click at [592, 0] on button "Planning" at bounding box center [600, 17] width 59 height 34
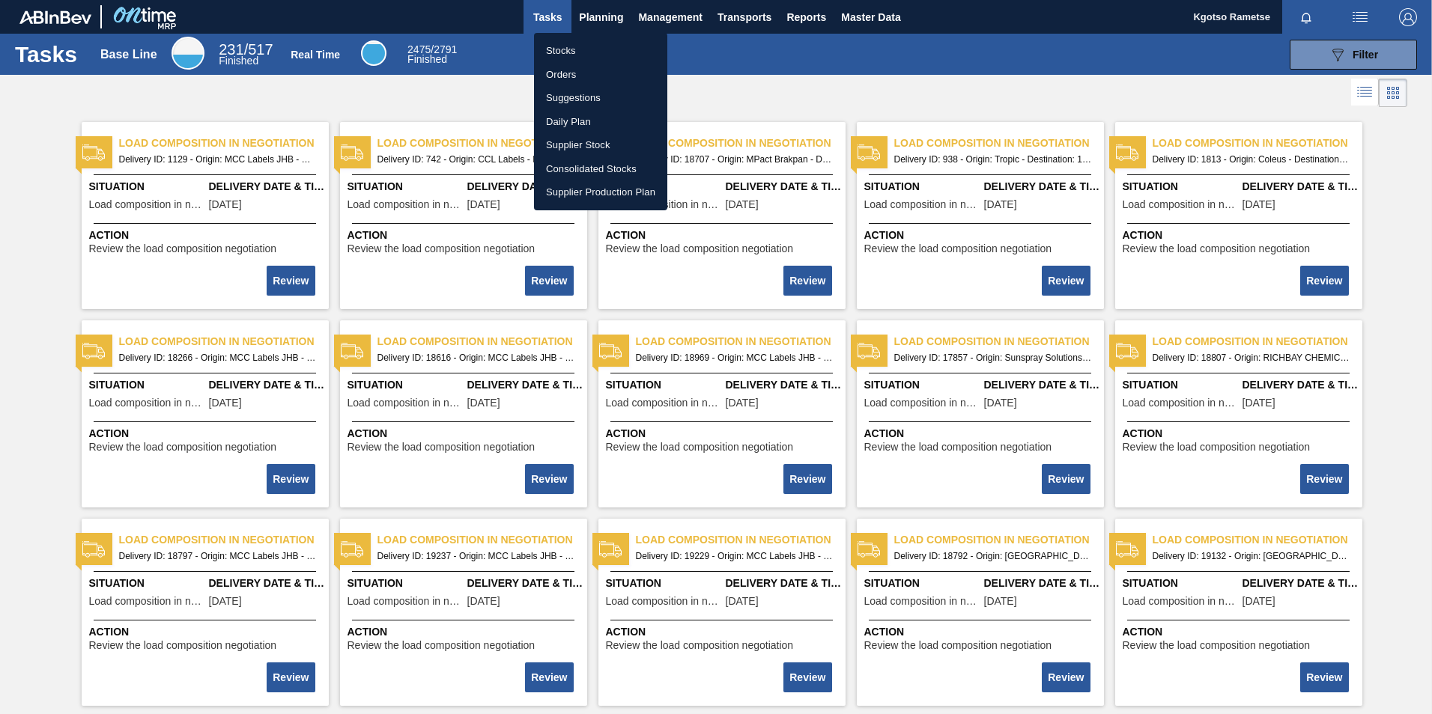
click at [577, 79] on li "Orders" at bounding box center [600, 75] width 133 height 24
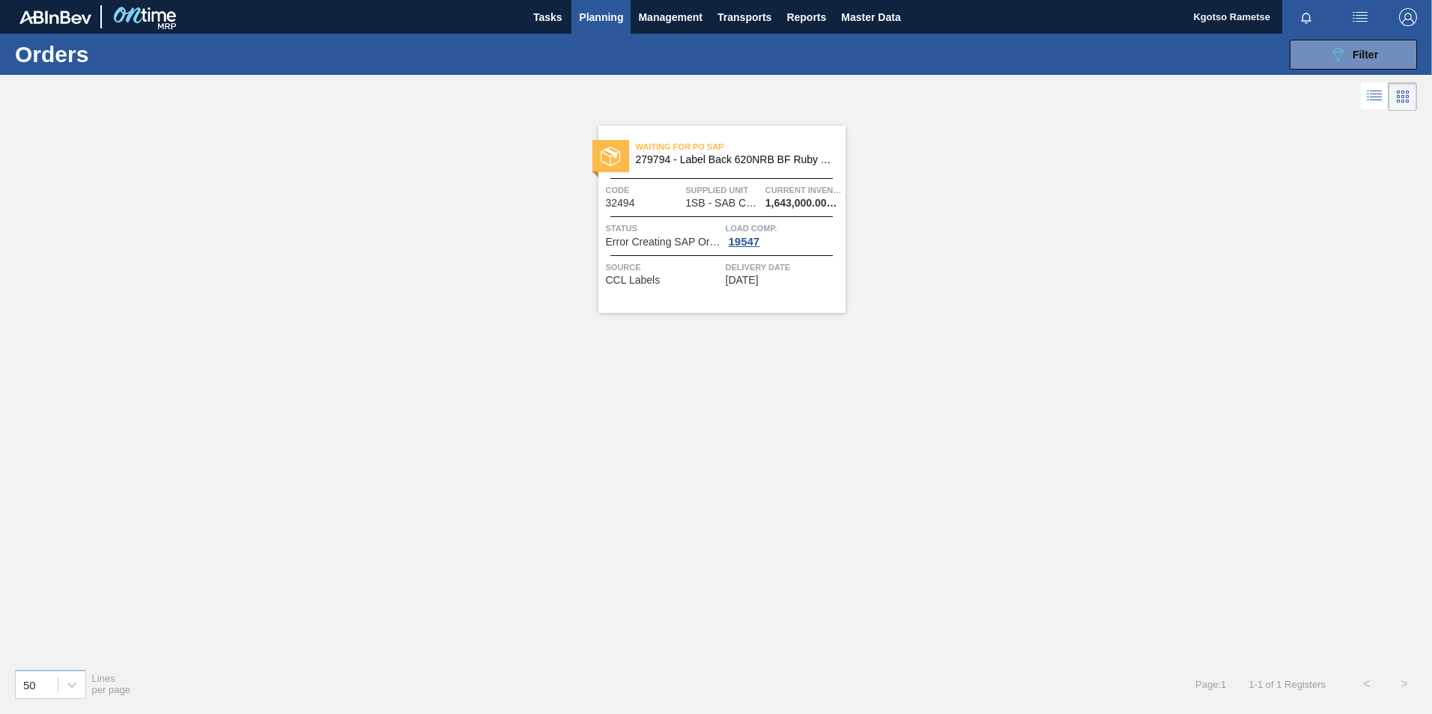
click at [686, 160] on span "279794 - Label Back 620NRB BF Ruby Apple 1x12" at bounding box center [735, 159] width 198 height 11
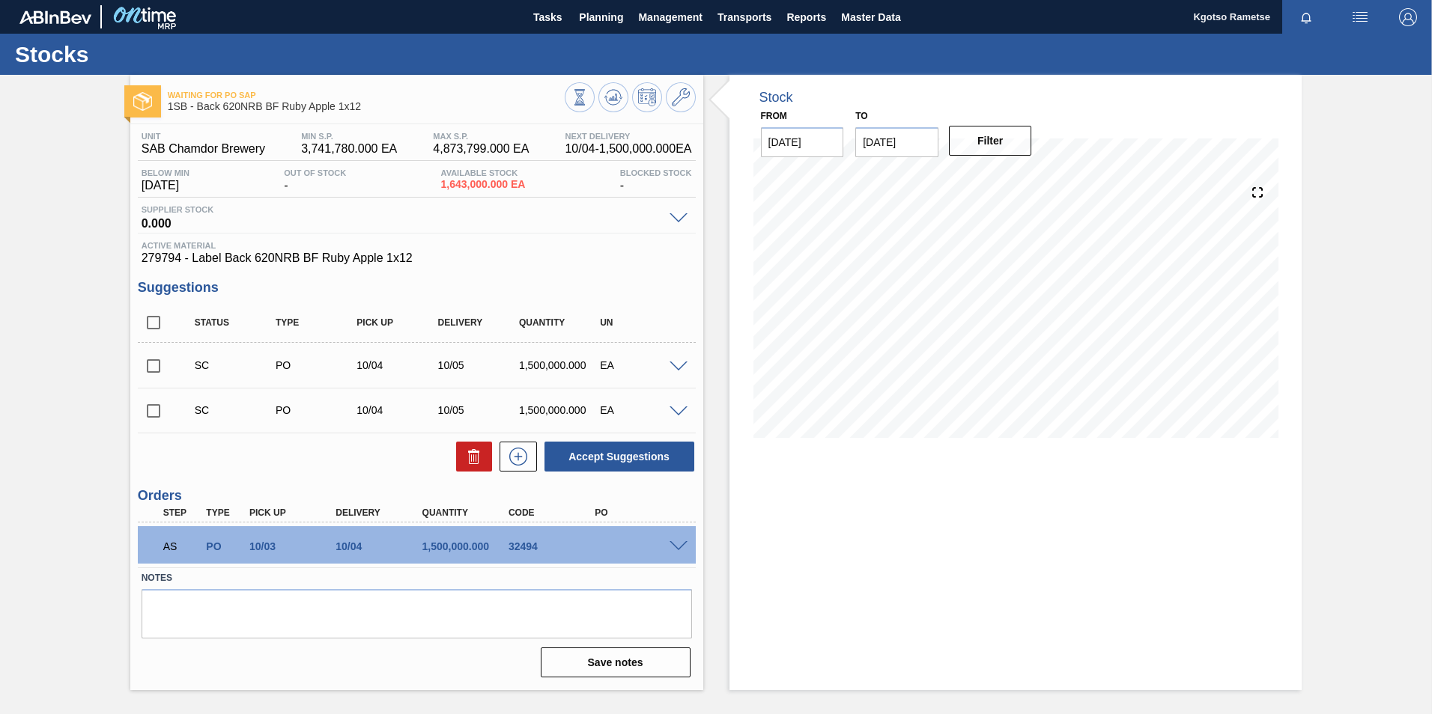
click at [677, 546] on span at bounding box center [678, 546] width 18 height 11
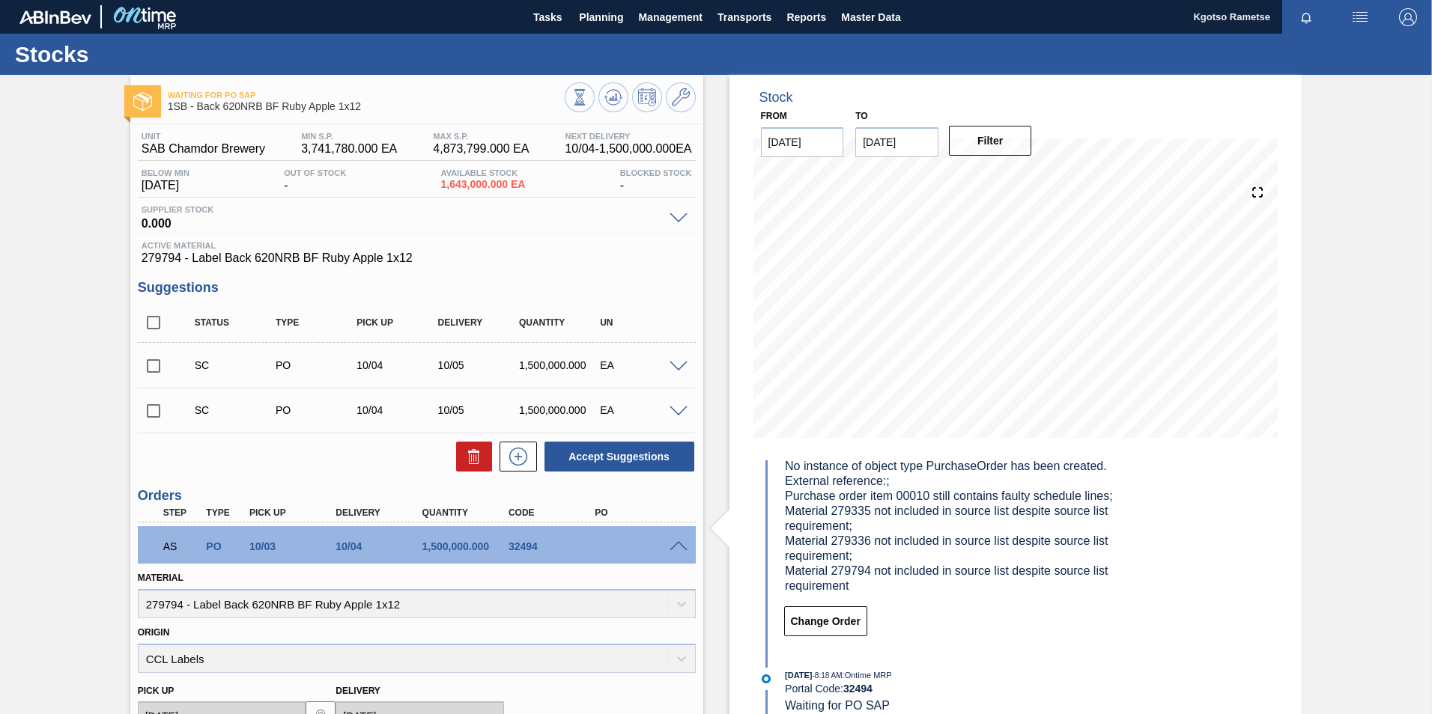
scroll to position [75, 0]
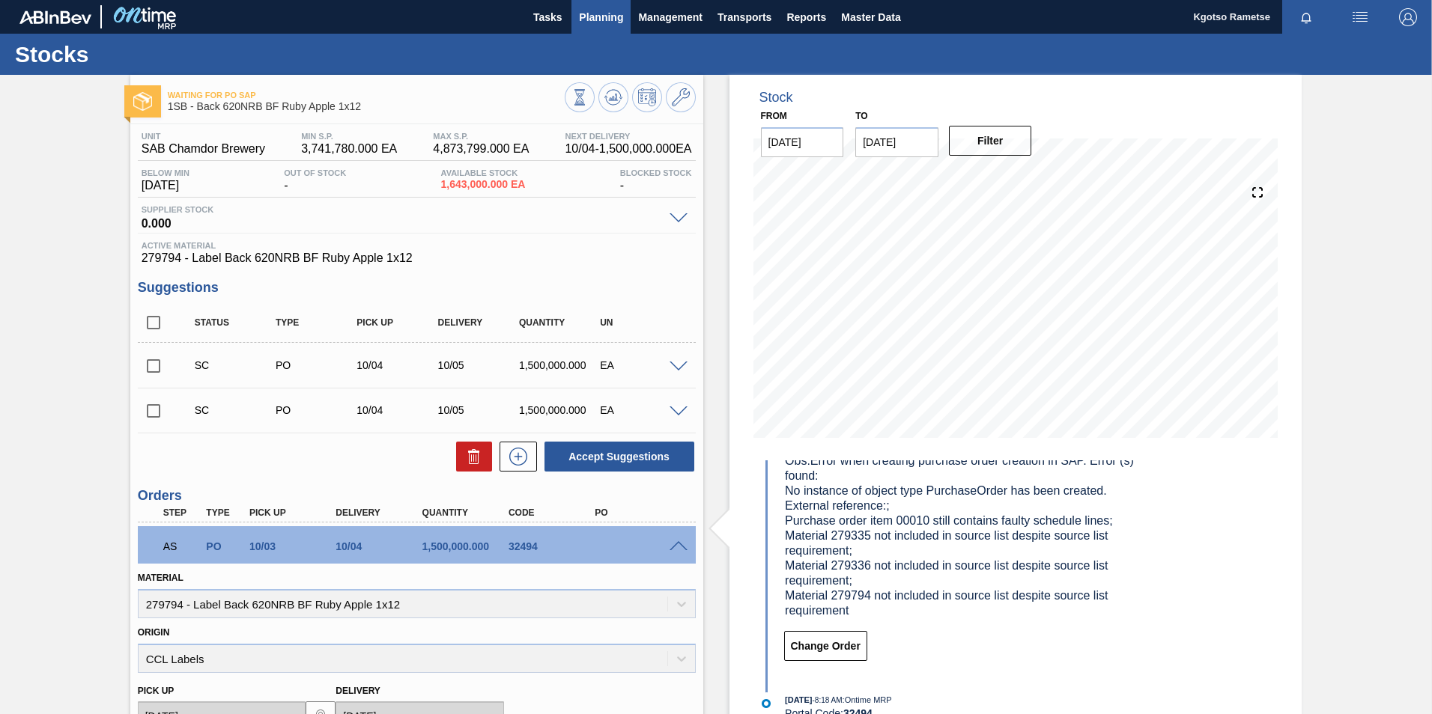
click at [594, 28] on button "Planning" at bounding box center [600, 17] width 59 height 34
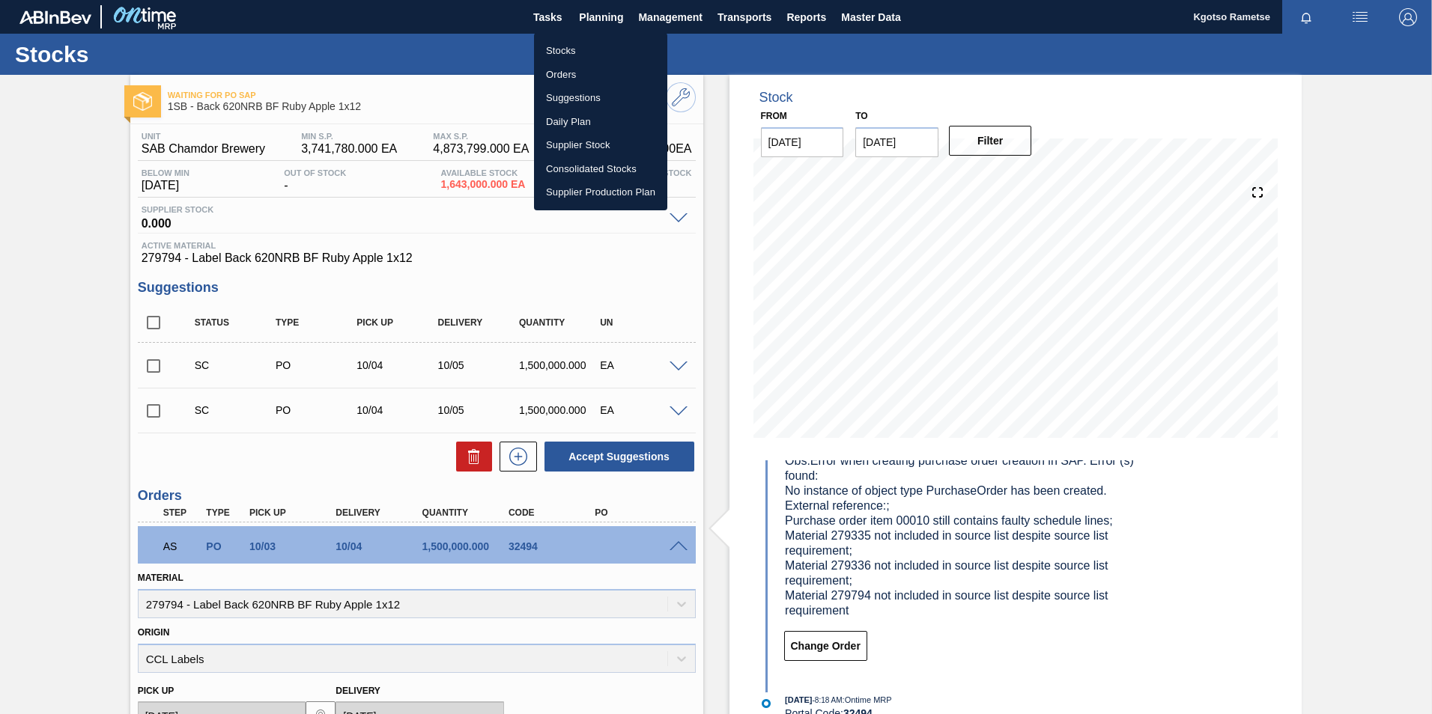
drag, startPoint x: 870, startPoint y: 594, endPoint x: 825, endPoint y: 613, distance: 49.0
click at [825, 613] on div at bounding box center [716, 357] width 1432 height 714
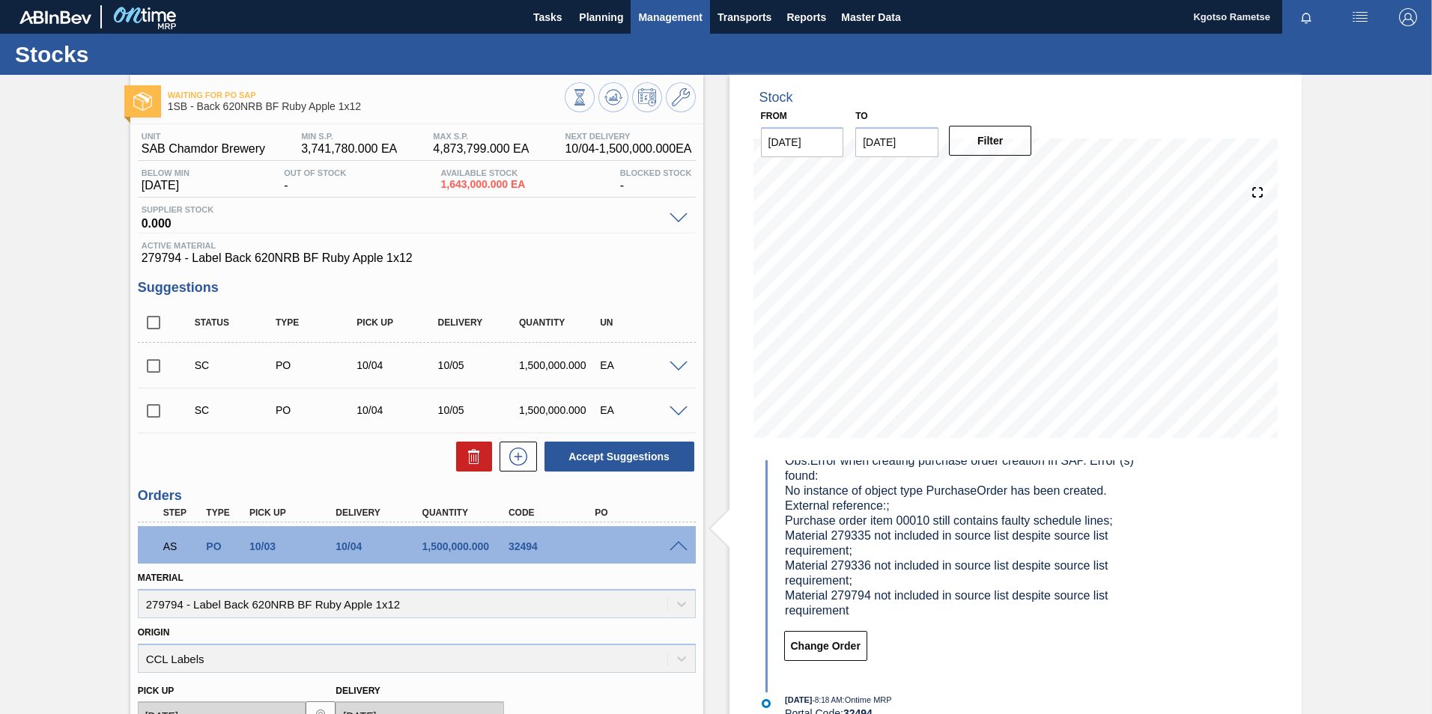
click at [658, 15] on span "Management" at bounding box center [670, 17] width 64 height 18
click at [732, 21] on div at bounding box center [716, 357] width 1432 height 714
click at [732, 21] on span "Transports" at bounding box center [744, 17] width 54 height 18
click at [723, 48] on li "Load Composition" at bounding box center [743, 51] width 104 height 24
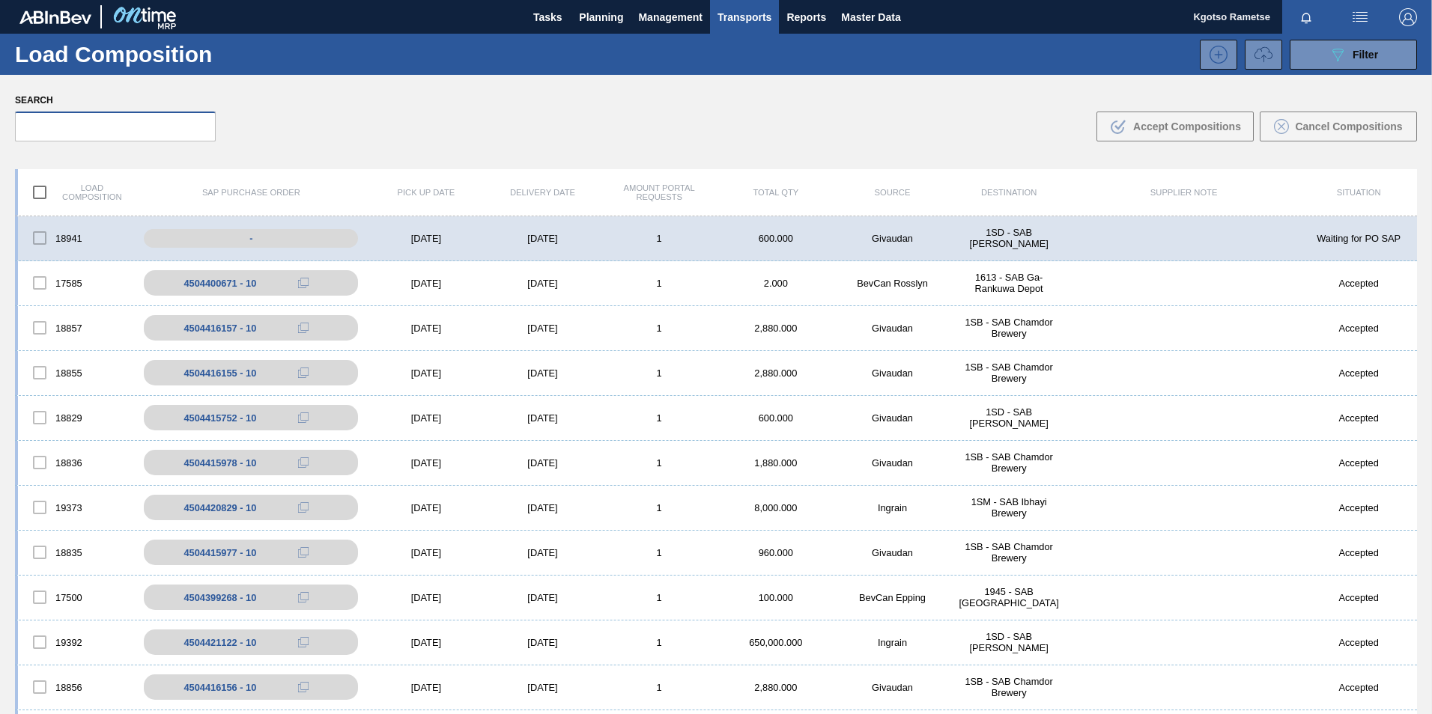
click at [95, 134] on input "text" at bounding box center [115, 127] width 201 height 30
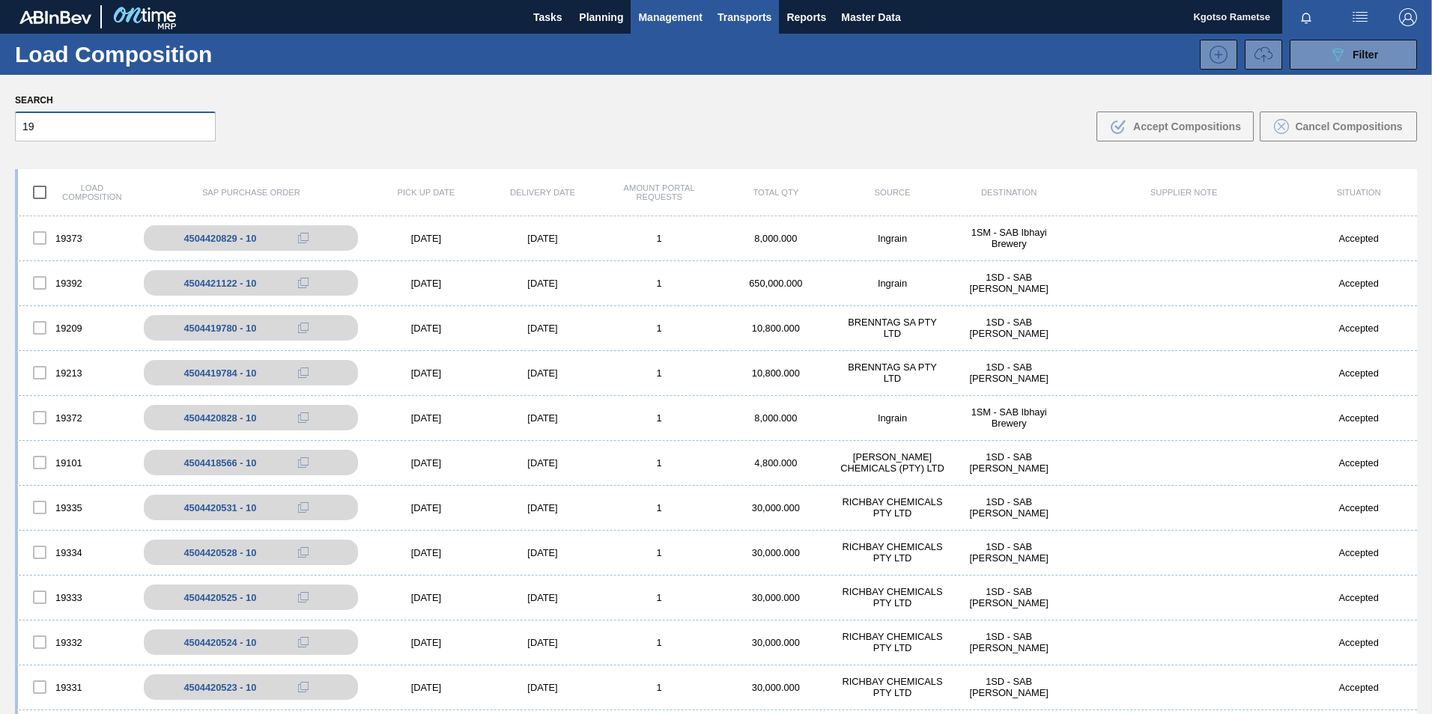
type input "19"
click at [677, 13] on span "Management" at bounding box center [670, 17] width 64 height 18
click at [598, 22] on div at bounding box center [716, 357] width 1432 height 714
click at [598, 22] on span "Planning" at bounding box center [601, 17] width 44 height 18
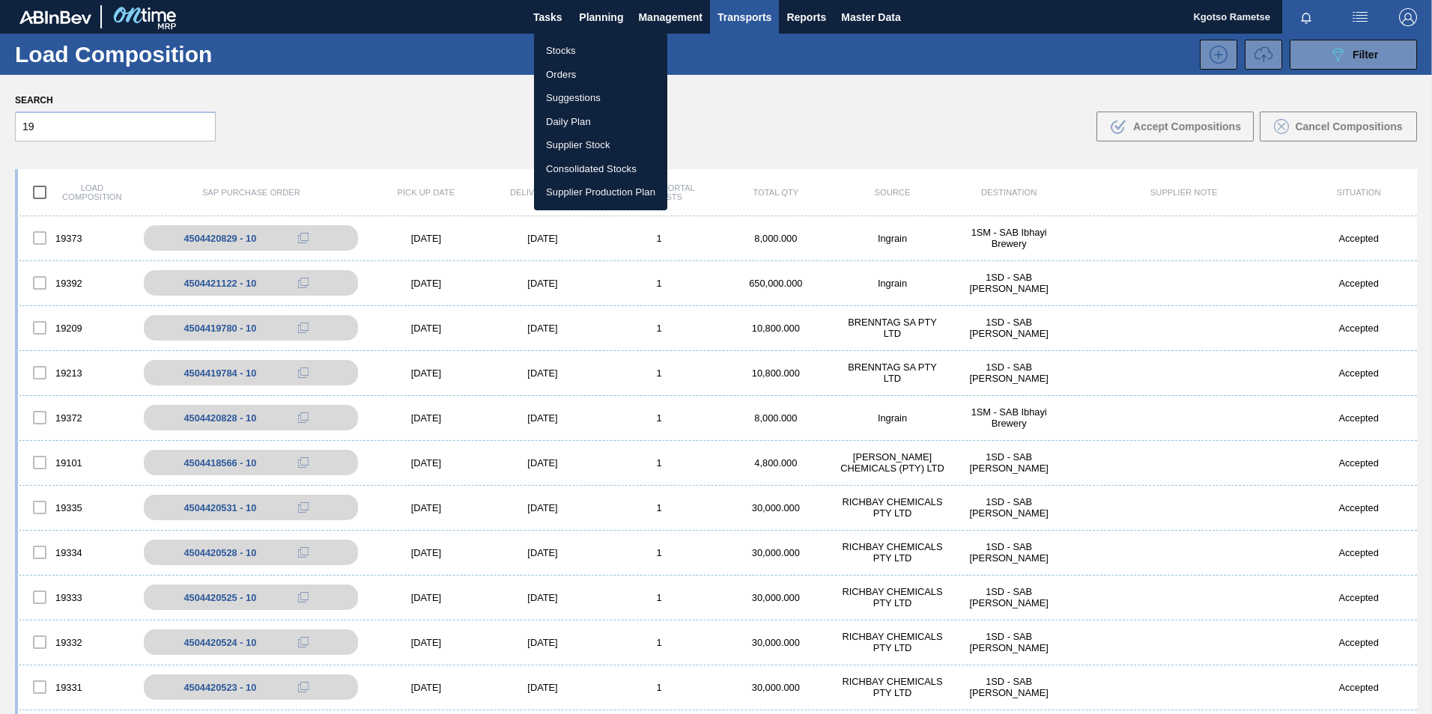
click at [575, 47] on li "Stocks" at bounding box center [600, 51] width 133 height 24
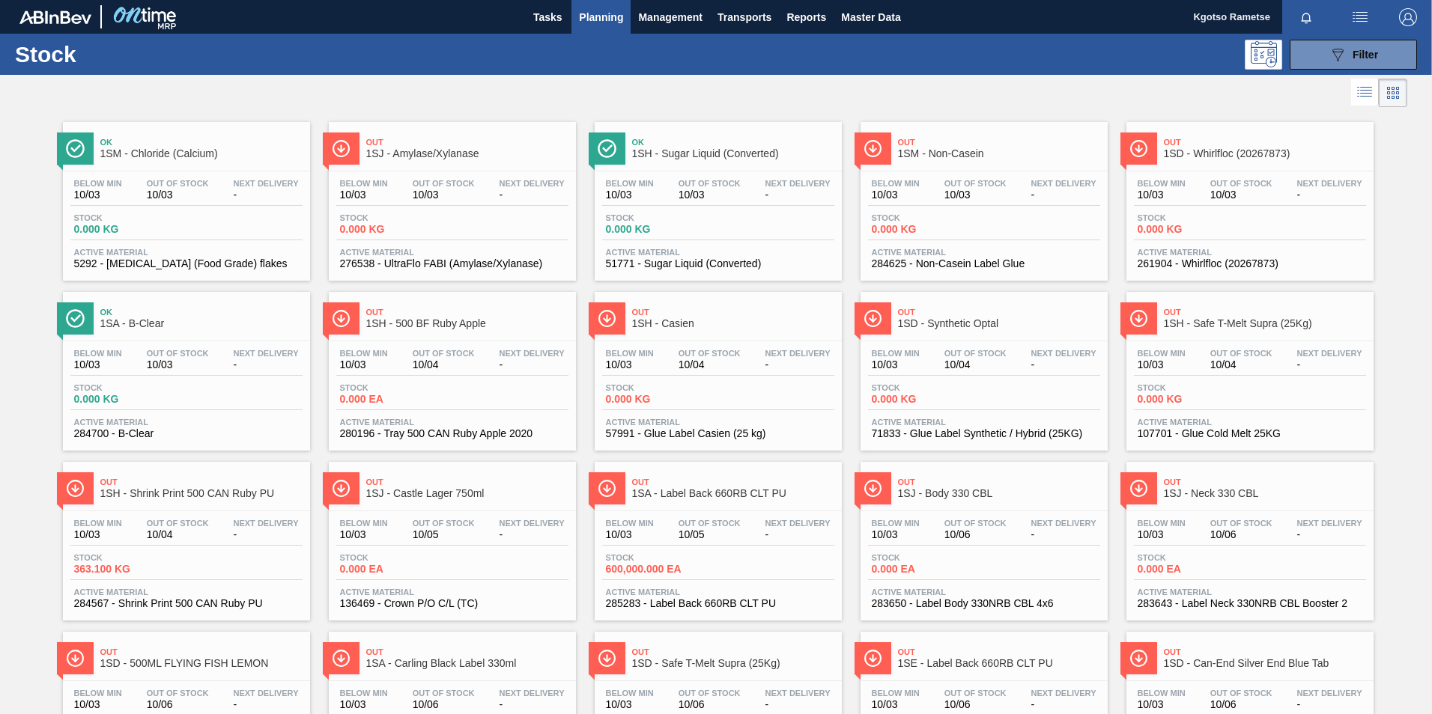
click at [595, 11] on span "Planning" at bounding box center [601, 17] width 44 height 18
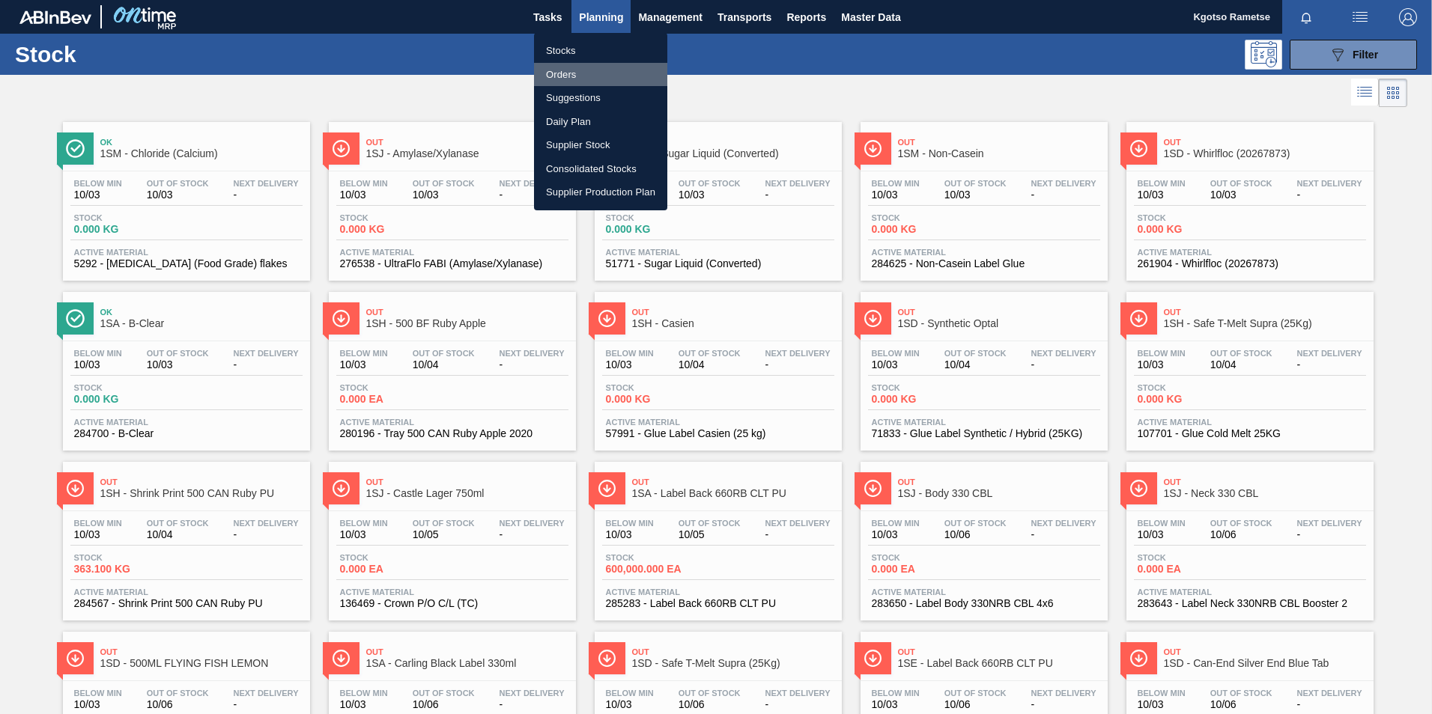
click at [592, 77] on li "Orders" at bounding box center [600, 75] width 133 height 24
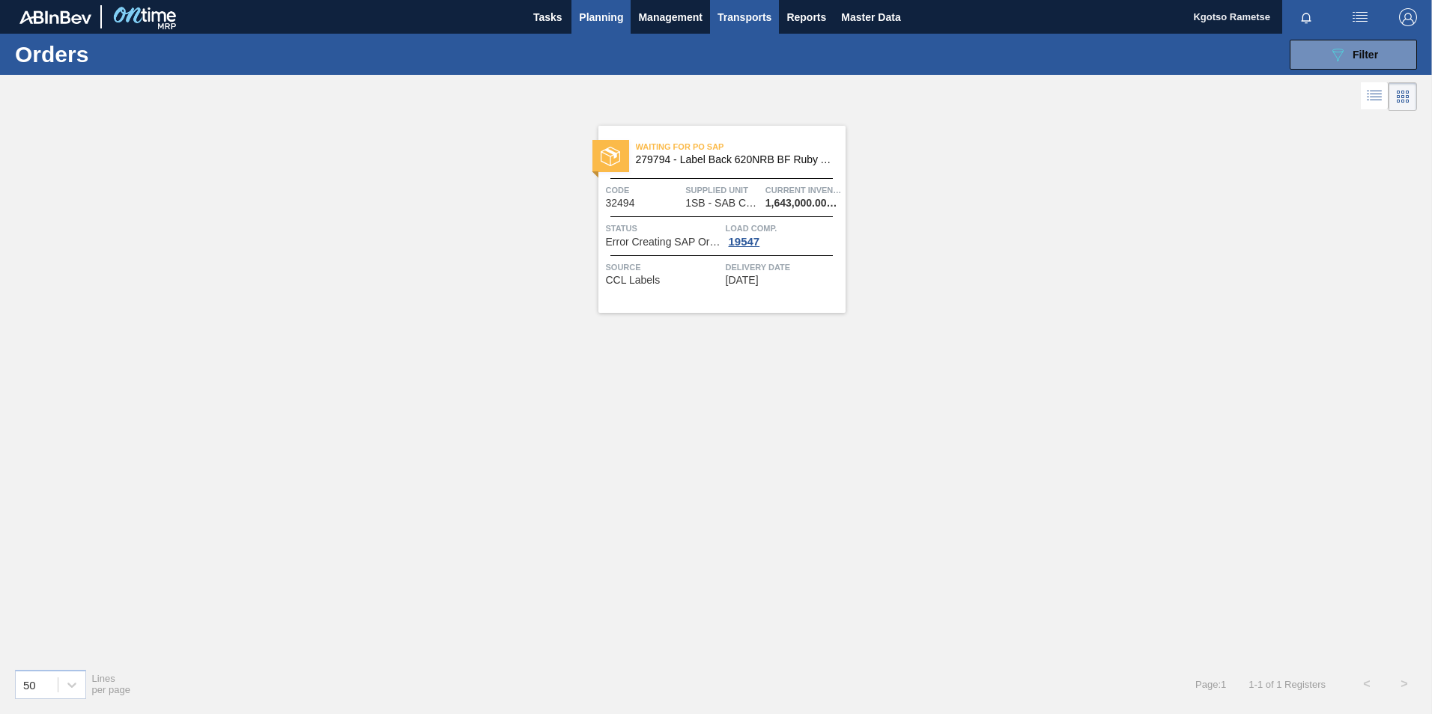
click at [744, 15] on span "Transports" at bounding box center [744, 17] width 54 height 18
click at [733, 47] on li "Load Composition" at bounding box center [744, 51] width 104 height 24
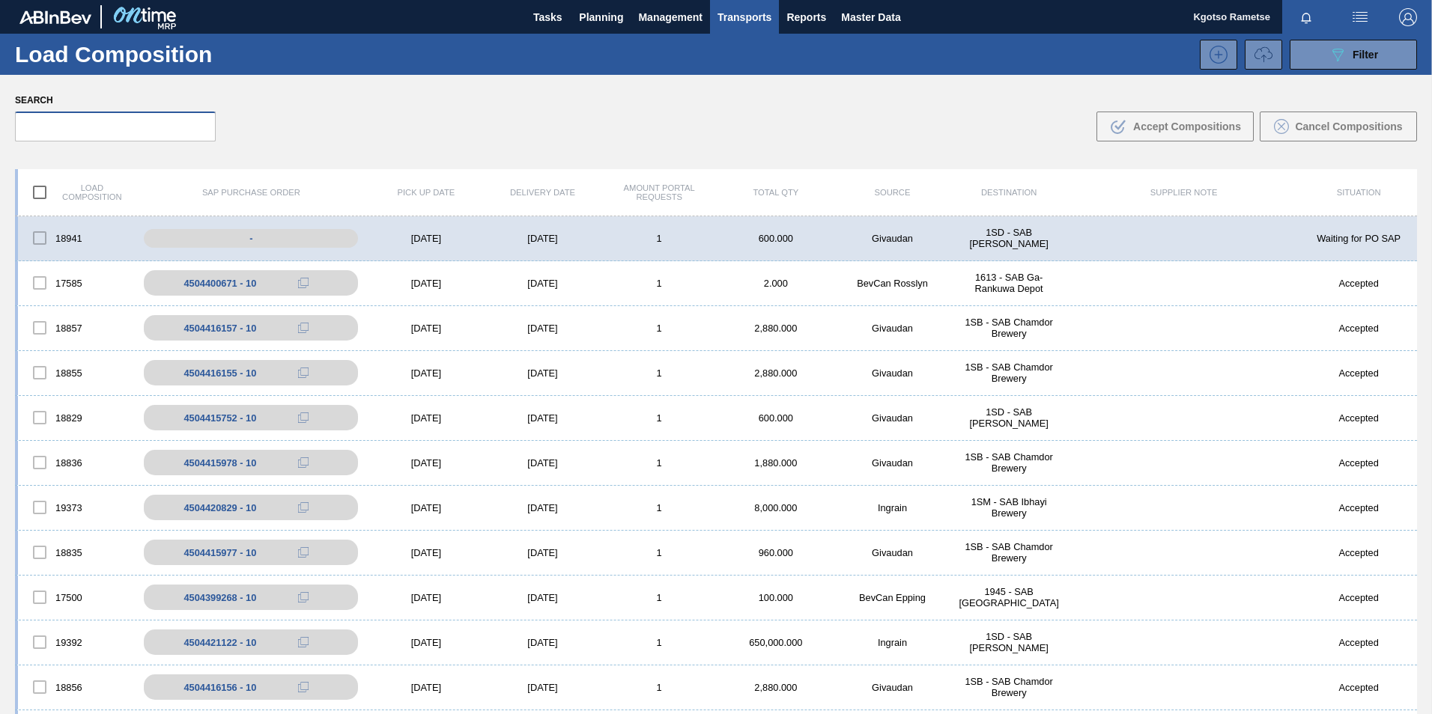
click at [86, 118] on input "text" at bounding box center [115, 127] width 201 height 30
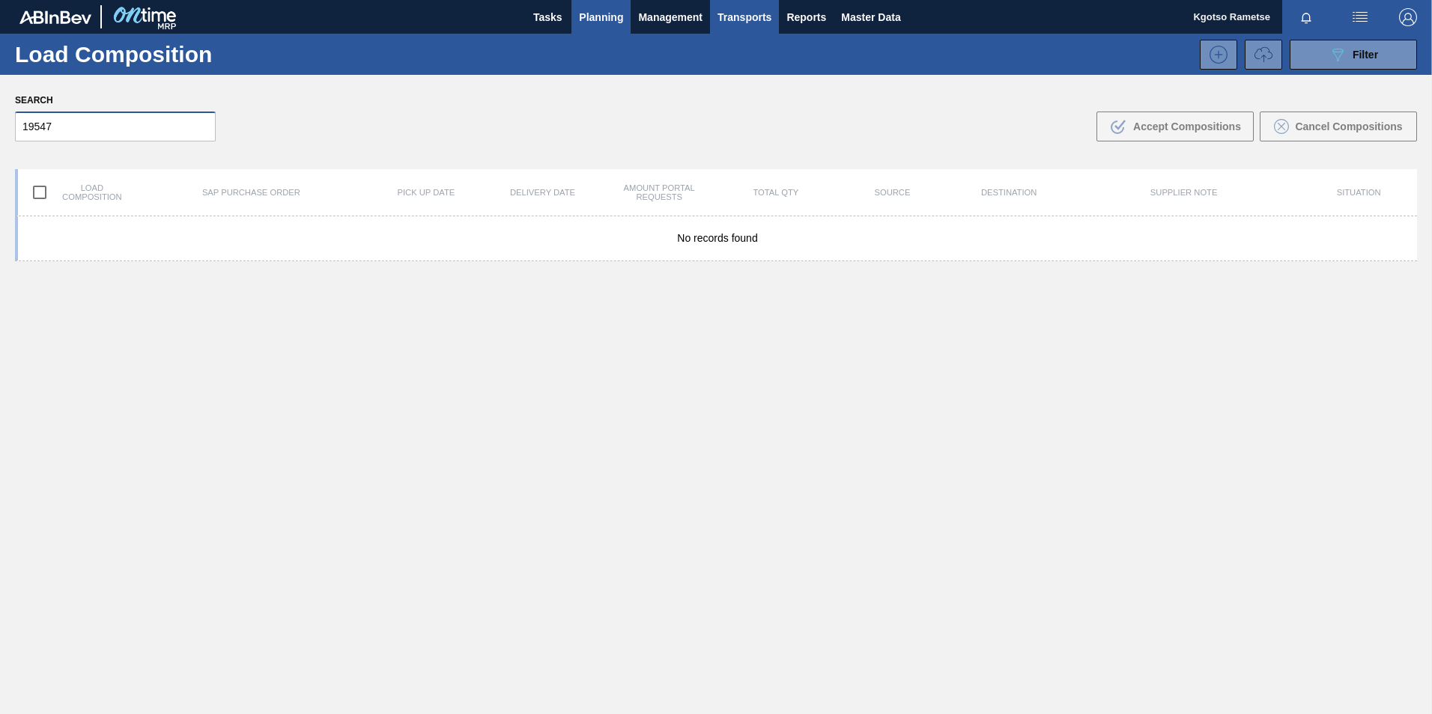
type input "19547"
drag, startPoint x: 593, startPoint y: 17, endPoint x: 593, endPoint y: 37, distance: 20.2
click at [594, 16] on span "Planning" at bounding box center [601, 17] width 44 height 18
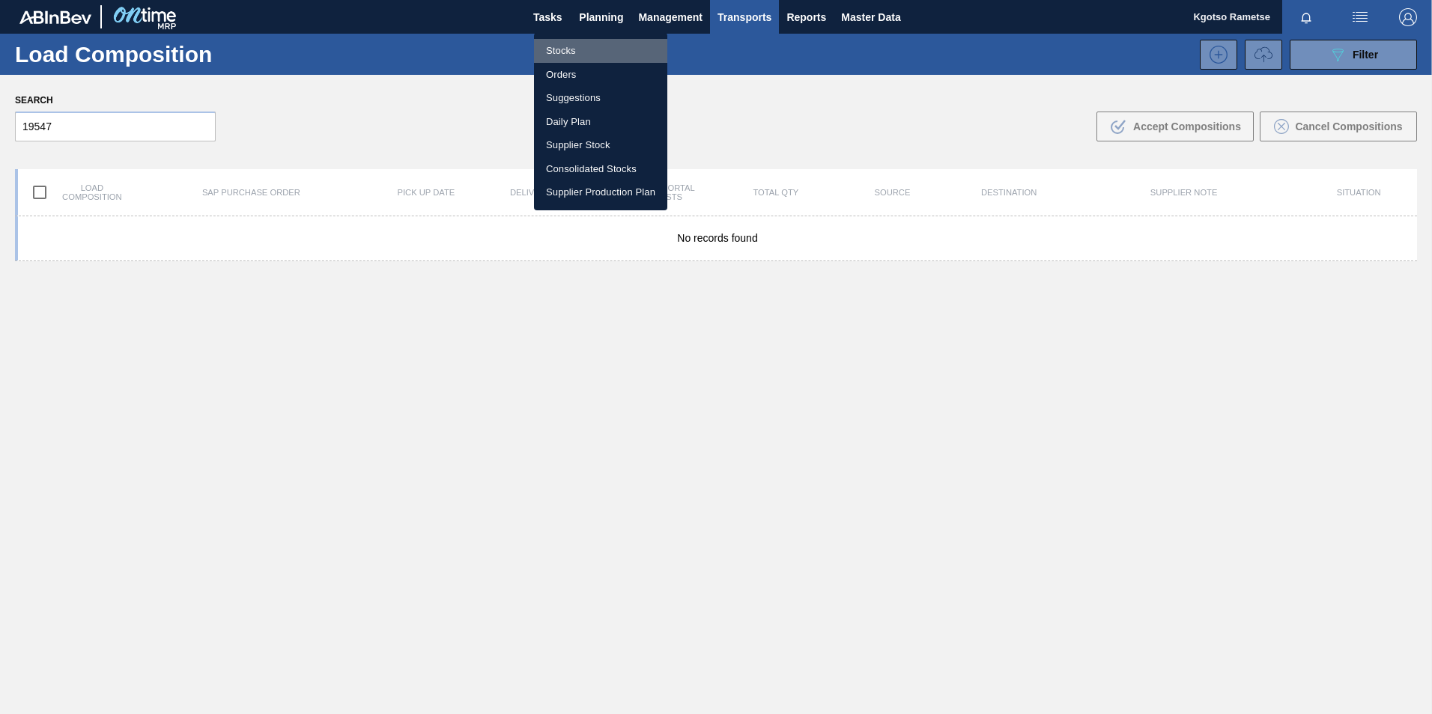
click at [593, 45] on li "Stocks" at bounding box center [600, 51] width 133 height 24
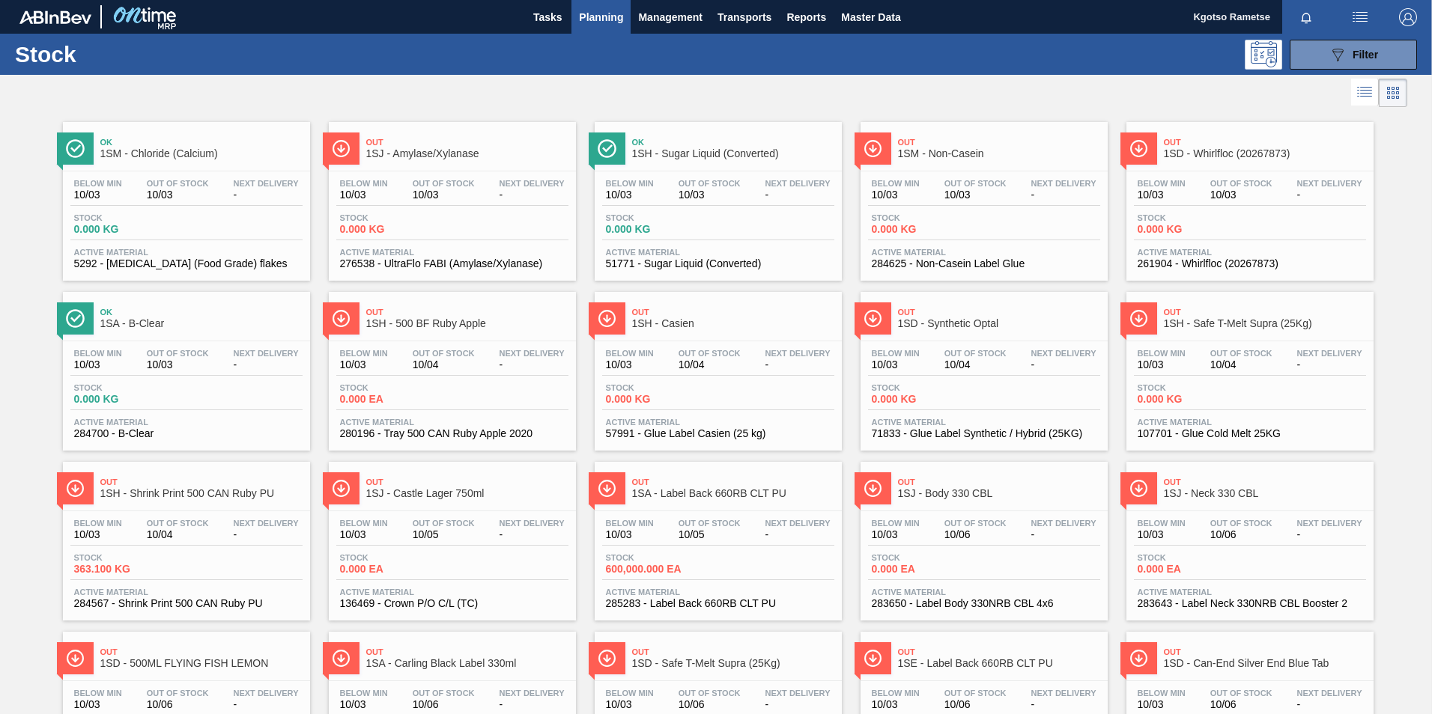
click at [607, 13] on span "Planning" at bounding box center [601, 17] width 44 height 18
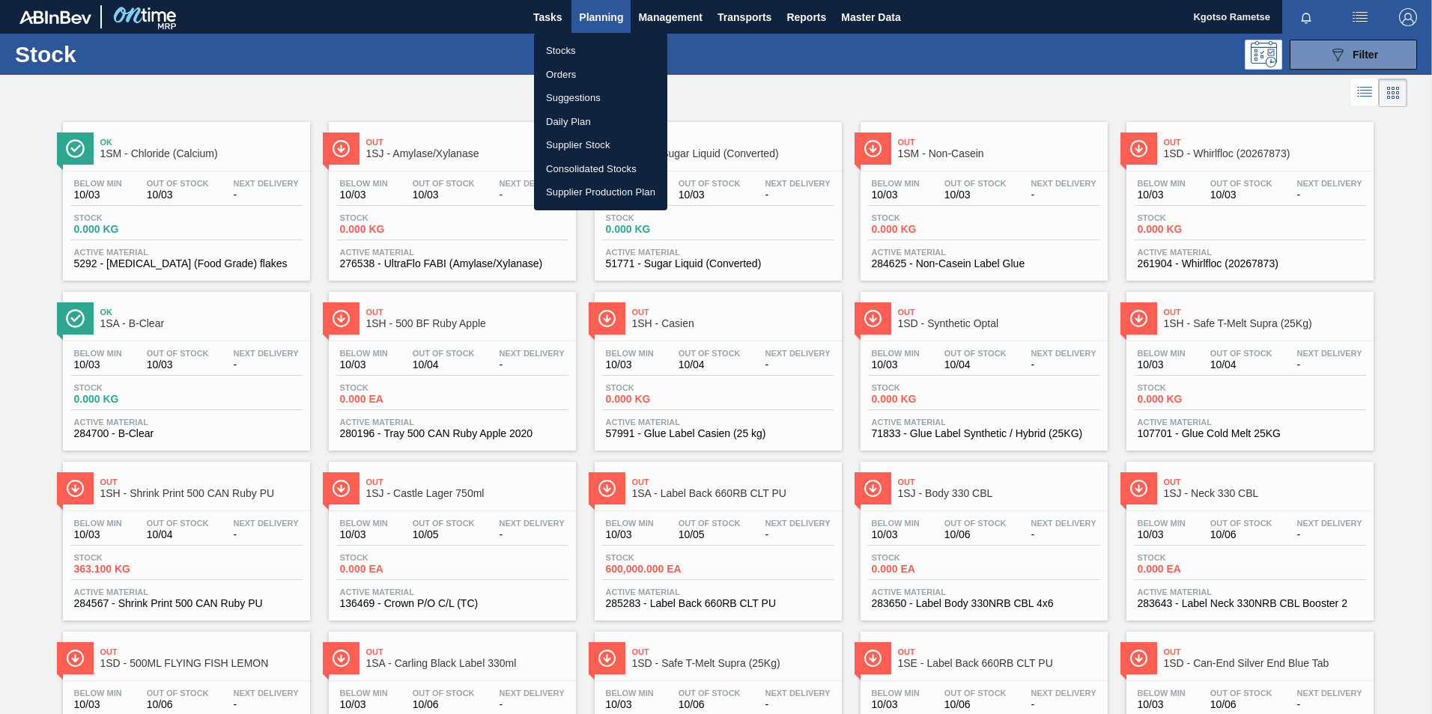
click at [607, 67] on li "Orders" at bounding box center [600, 75] width 133 height 24
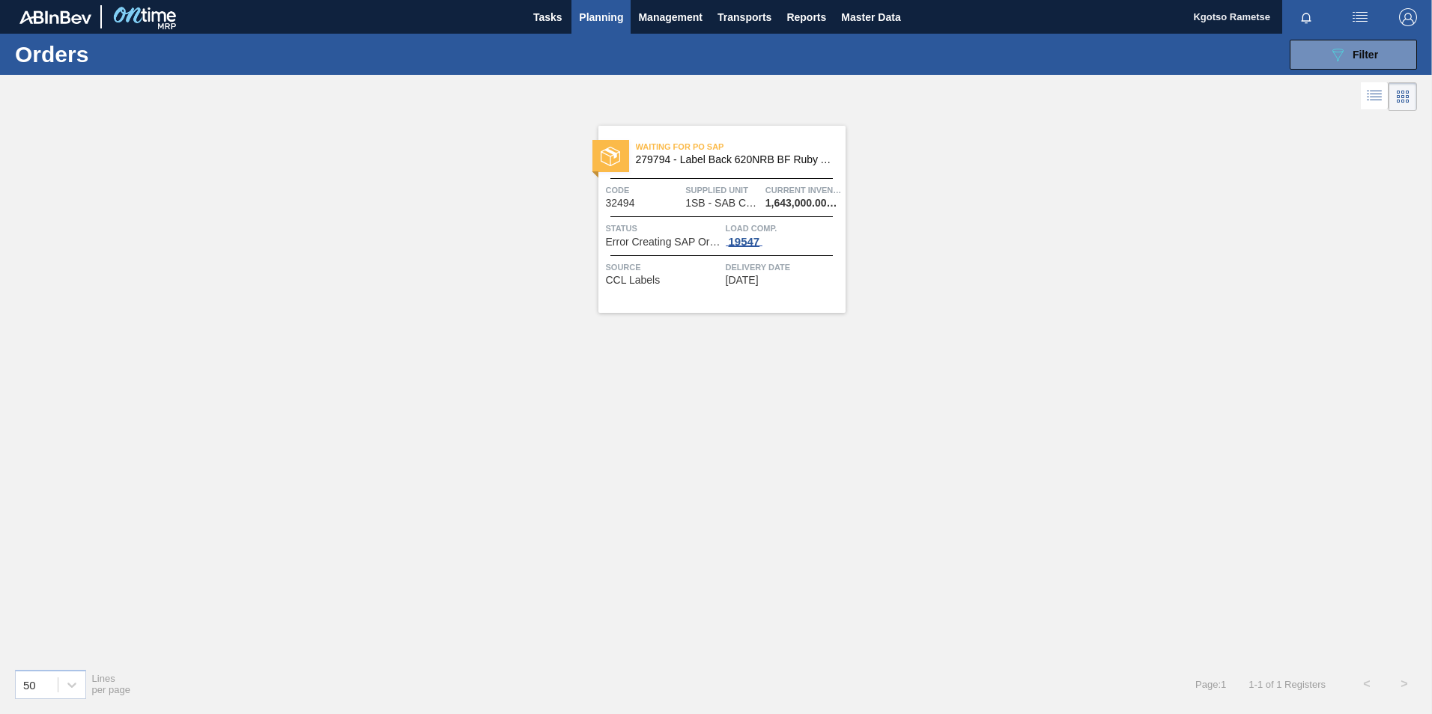
click at [743, 237] on div "19547" at bounding box center [744, 242] width 37 height 12
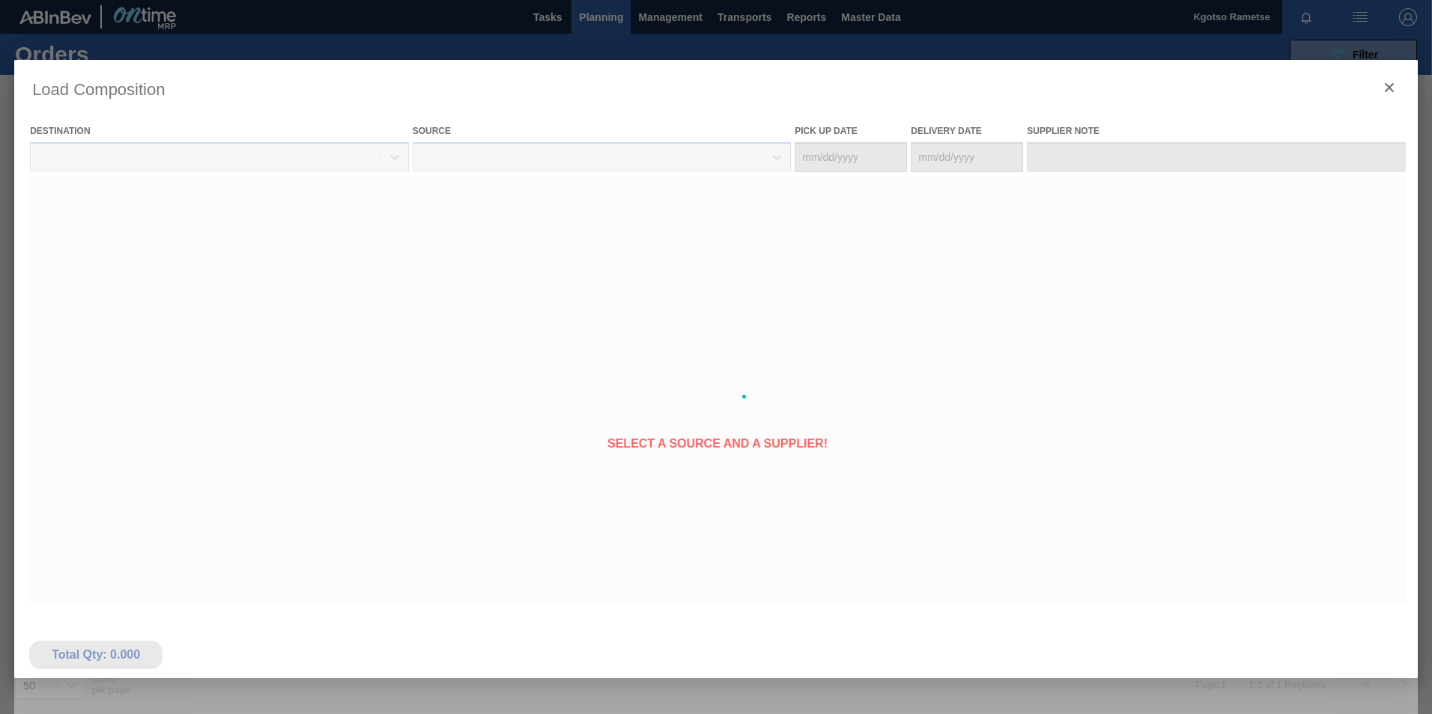
type Date "[DATE]"
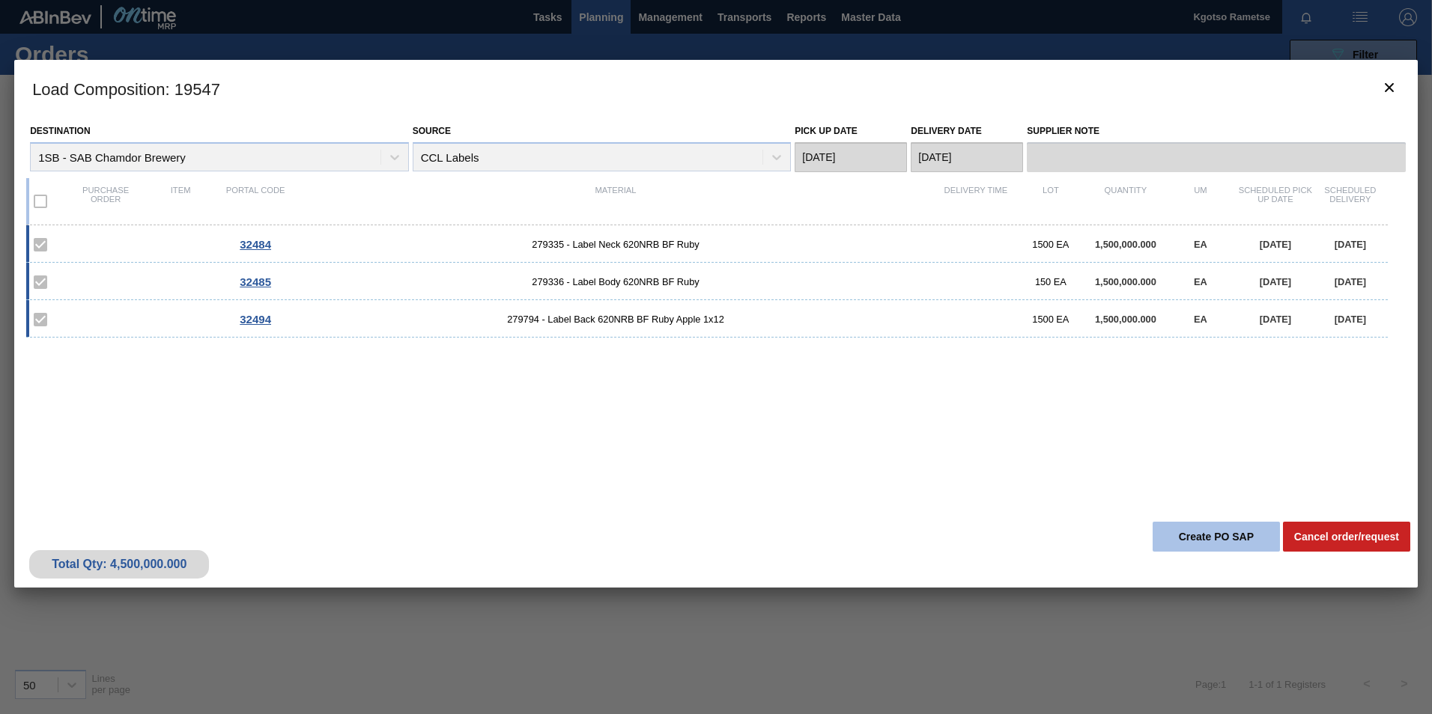
click at [1241, 540] on button "Create PO SAP" at bounding box center [1215, 537] width 127 height 30
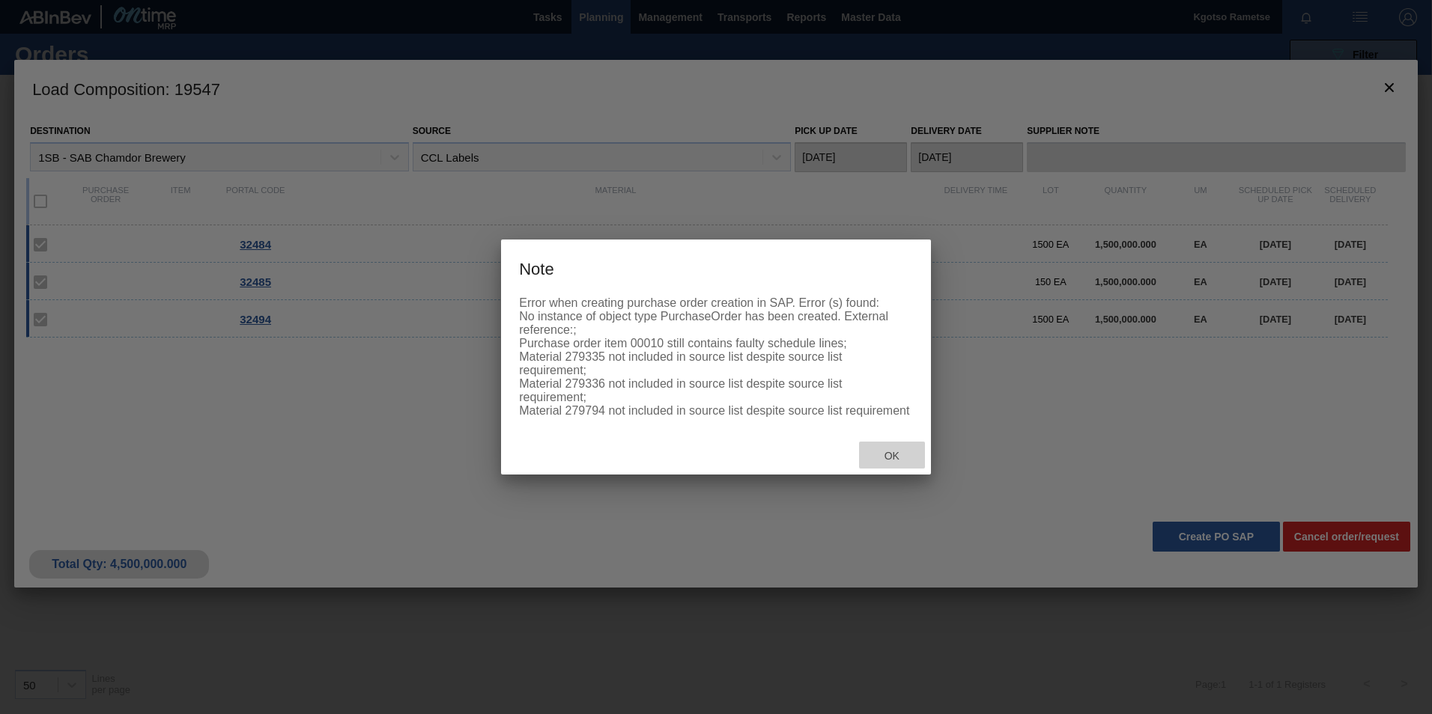
click at [877, 454] on span "Ok" at bounding box center [891, 456] width 39 height 12
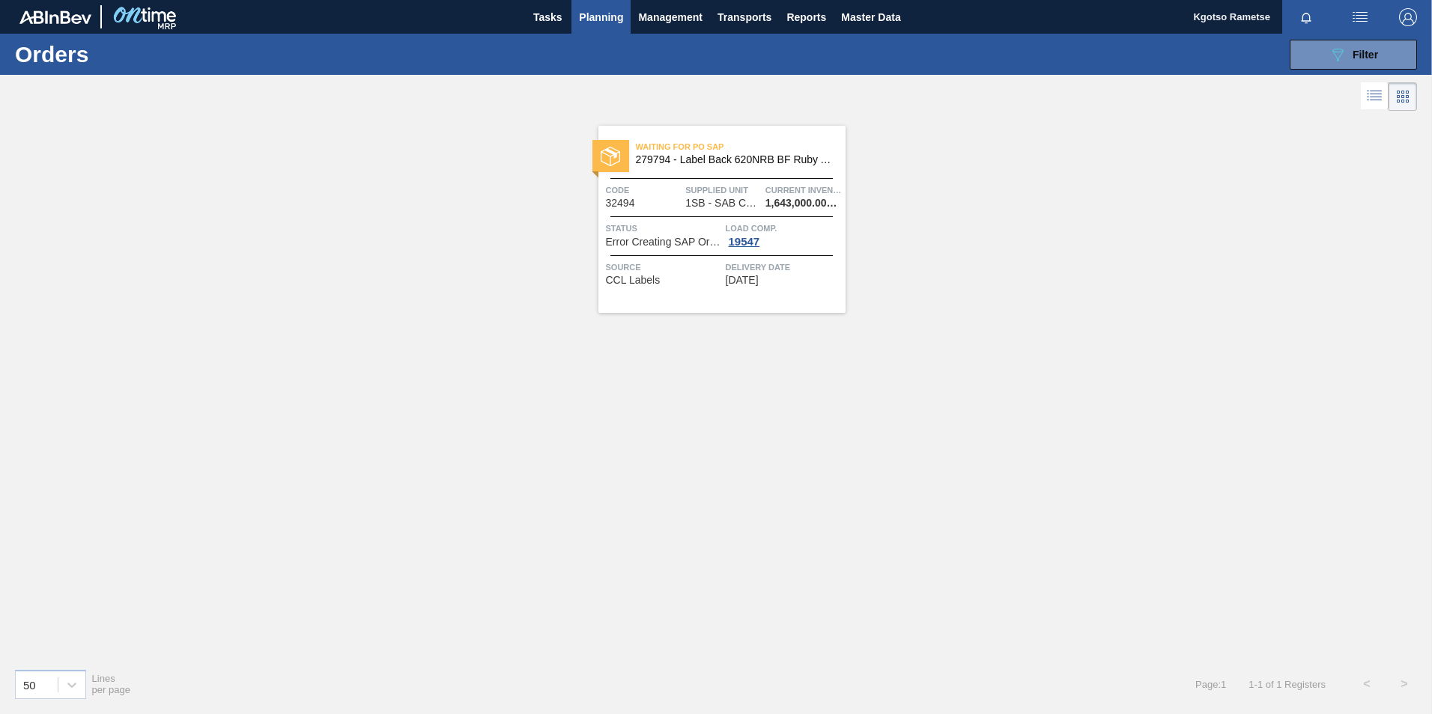
click at [732, 210] on div "Waiting for PO SAP 279794 - Label Back 620NRB BF Ruby Apple 1x12 Code 32494 Sup…" at bounding box center [721, 219] width 247 height 187
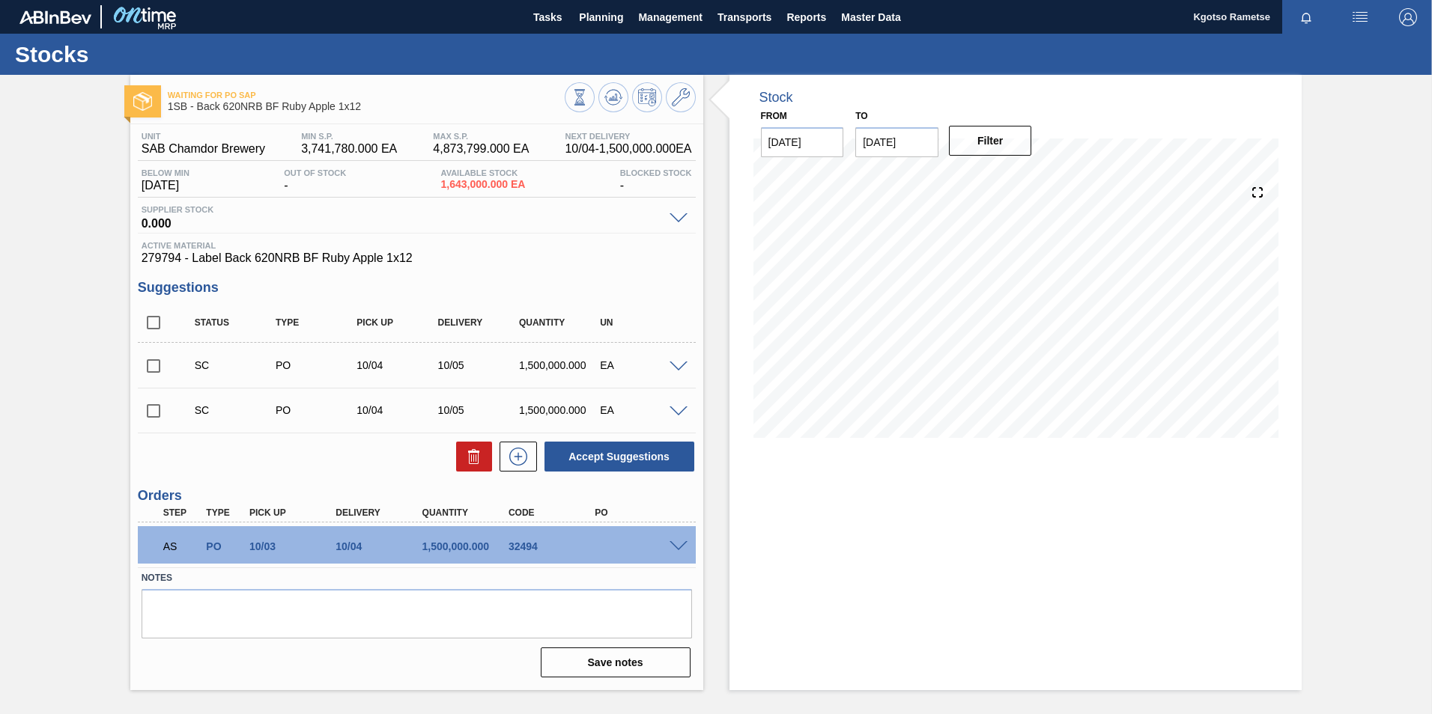
click at [679, 545] on span at bounding box center [678, 546] width 18 height 11
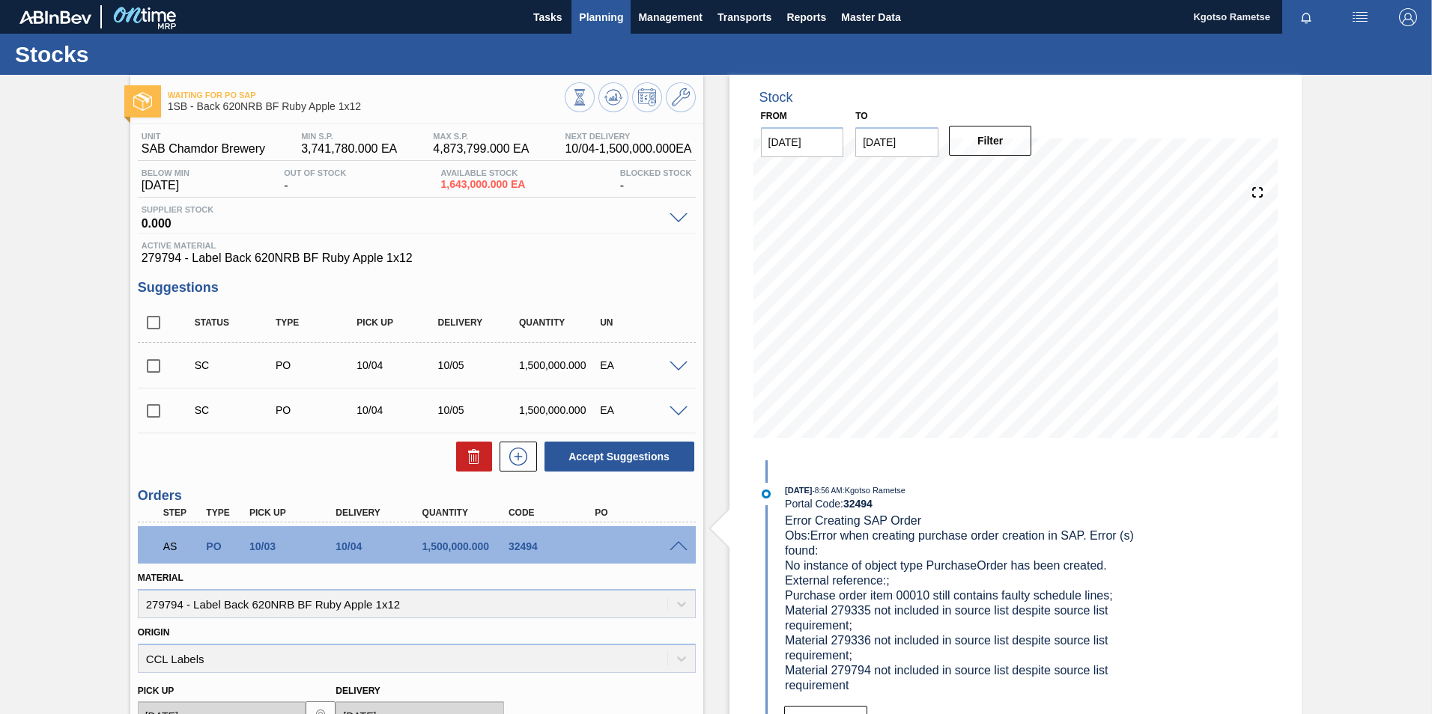
click at [608, 8] on span "Planning" at bounding box center [601, 17] width 44 height 18
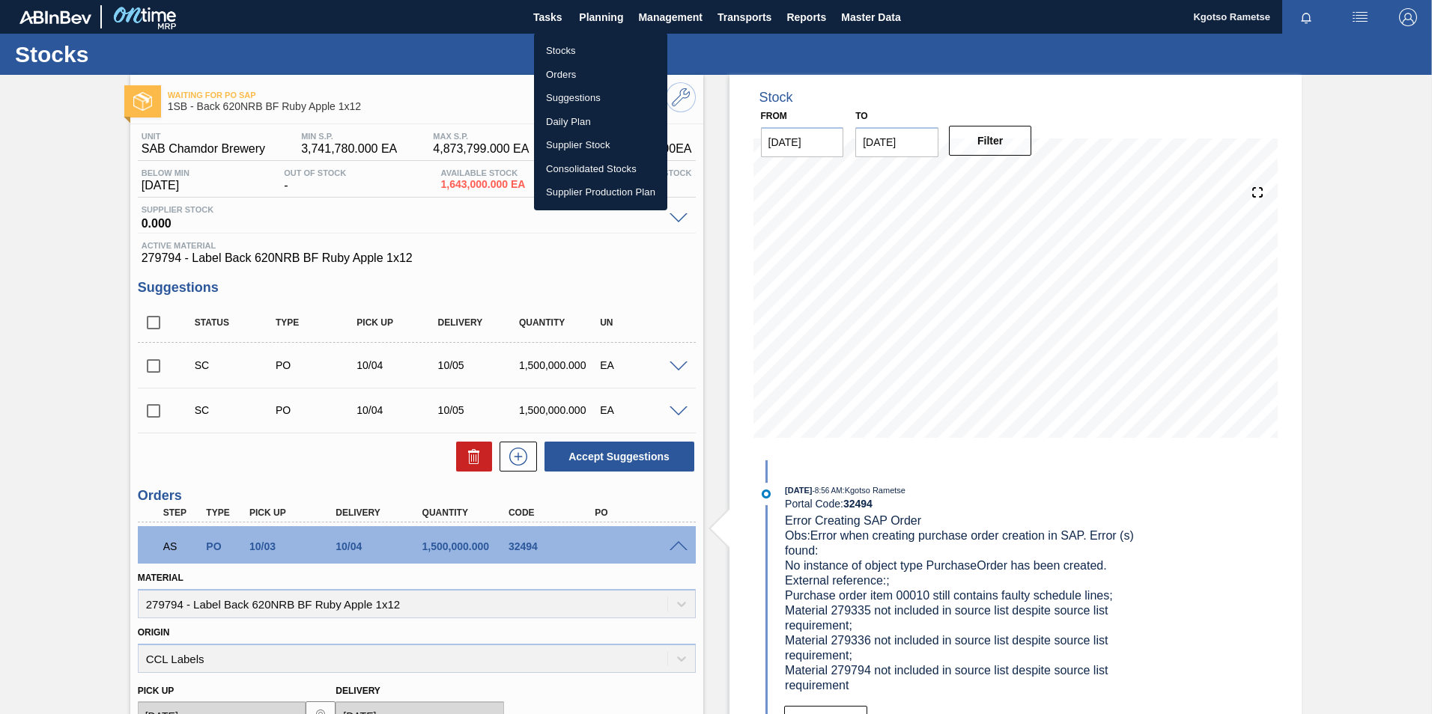
click at [574, 59] on li "Stocks" at bounding box center [600, 51] width 133 height 24
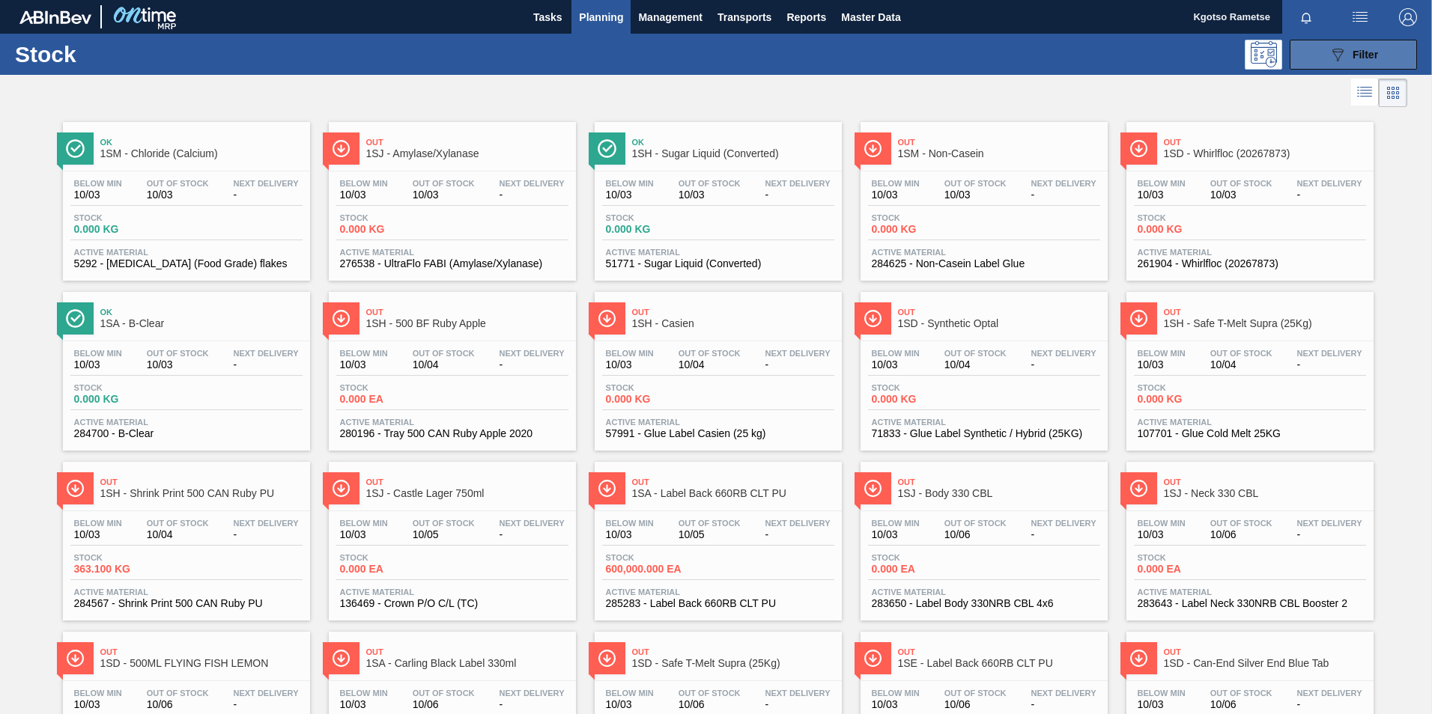
click at [1339, 53] on icon at bounding box center [1337, 55] width 11 height 13
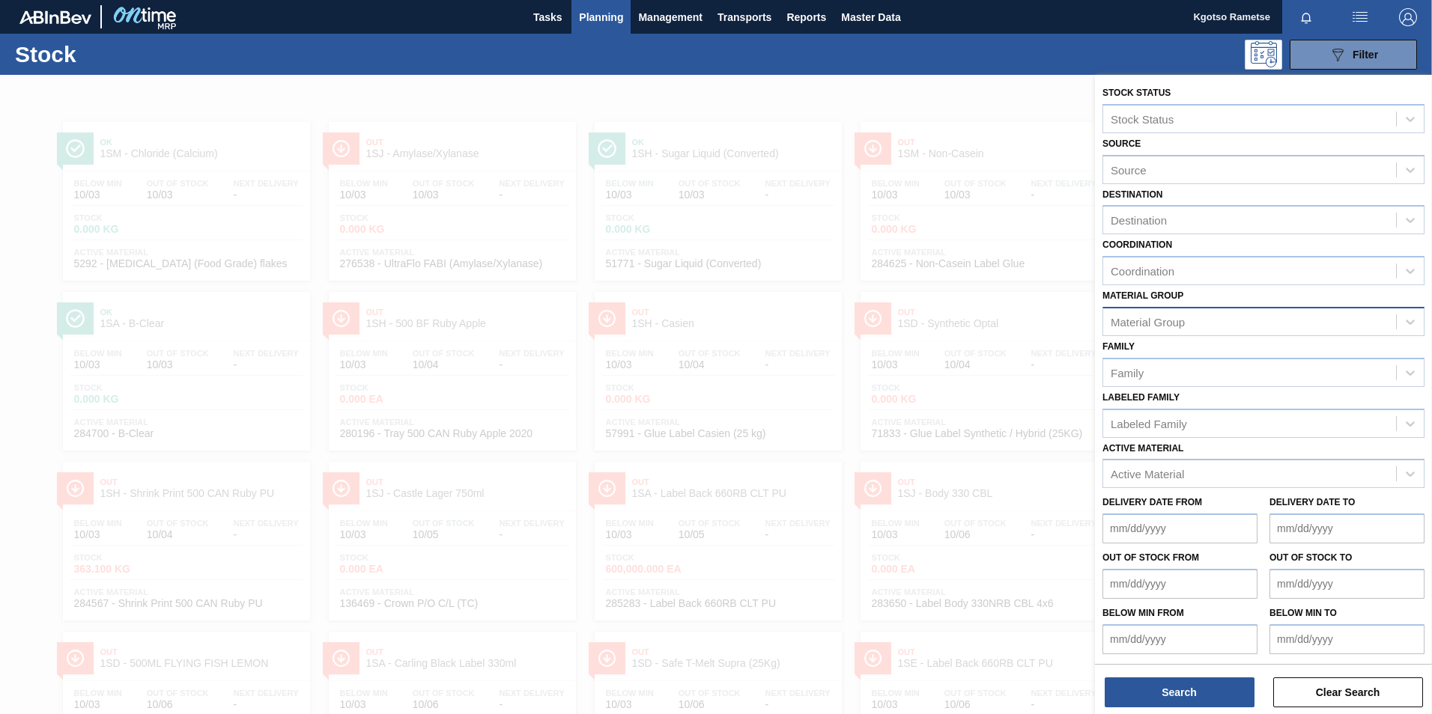
scroll to position [1, 0]
click at [1132, 475] on div "Active Material" at bounding box center [1146, 473] width 73 height 13
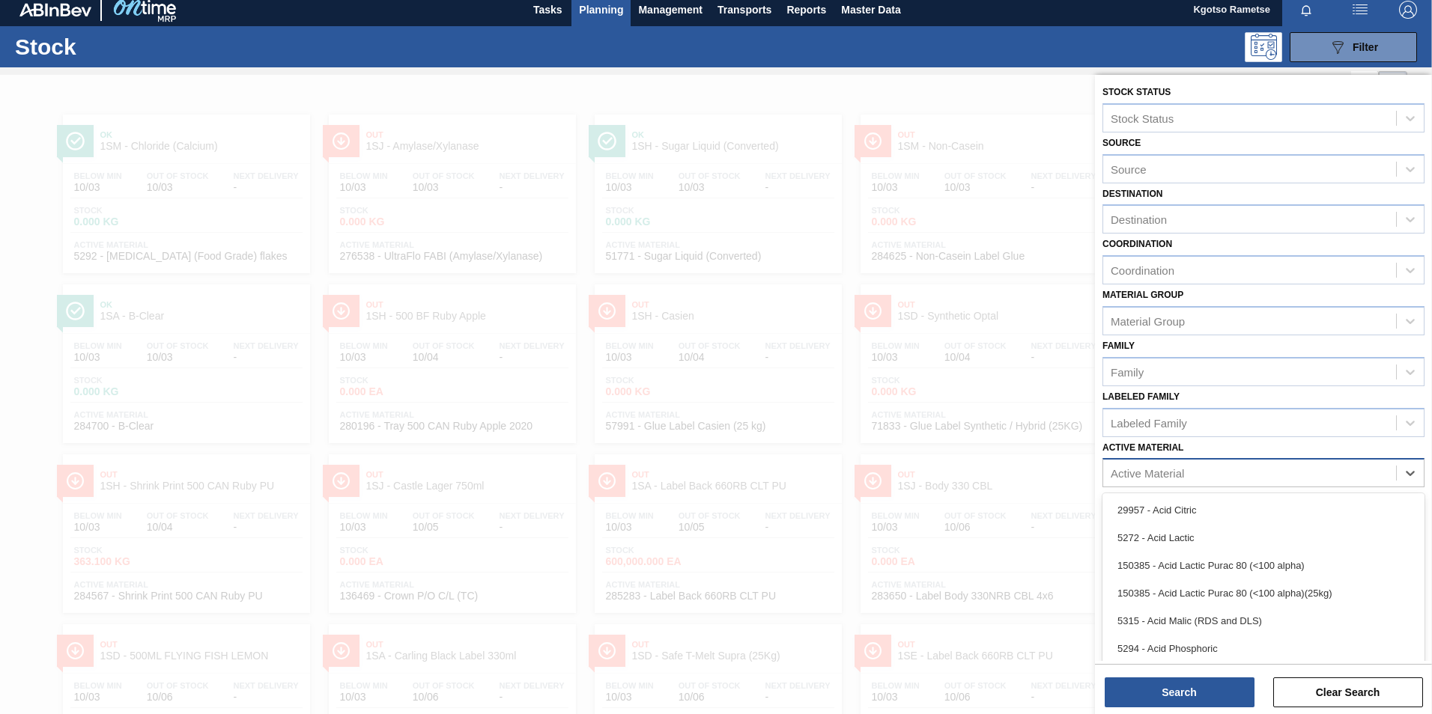
scroll to position [10, 0]
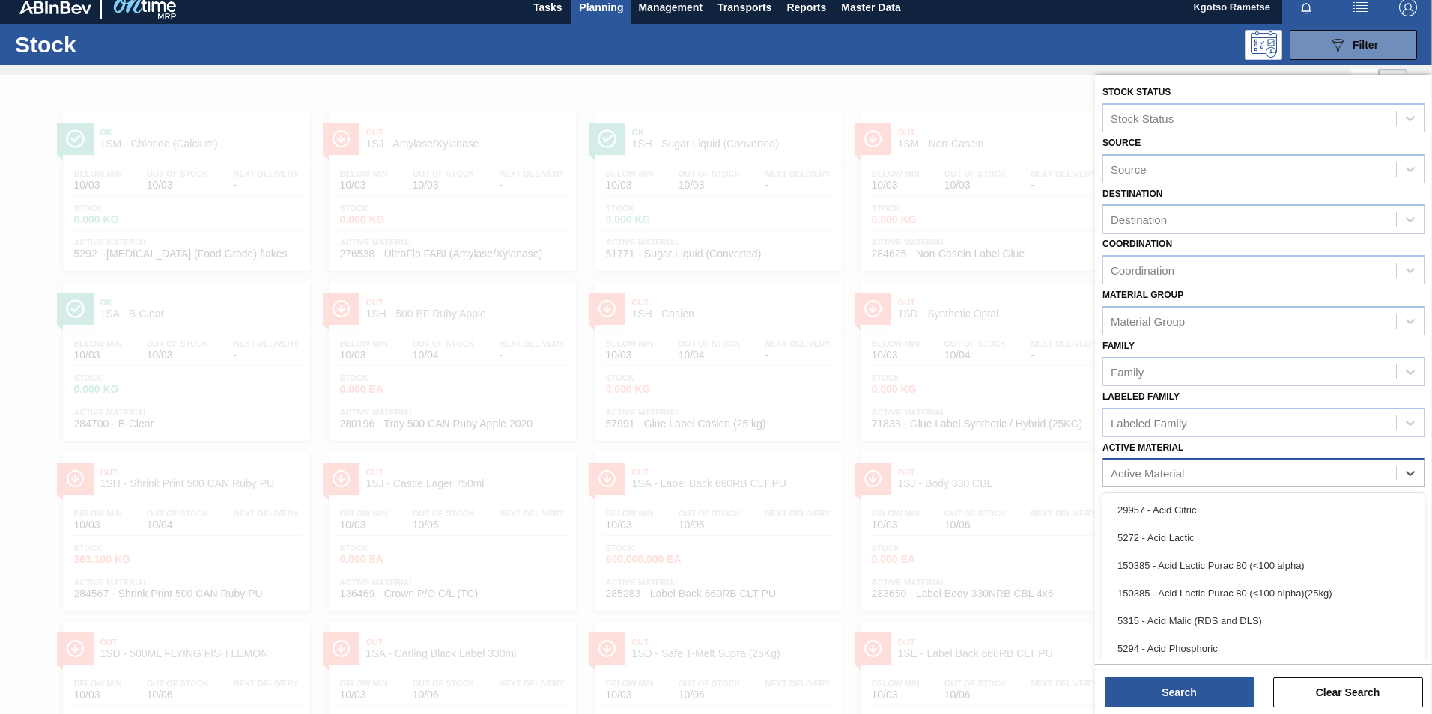
paste Material "32494"
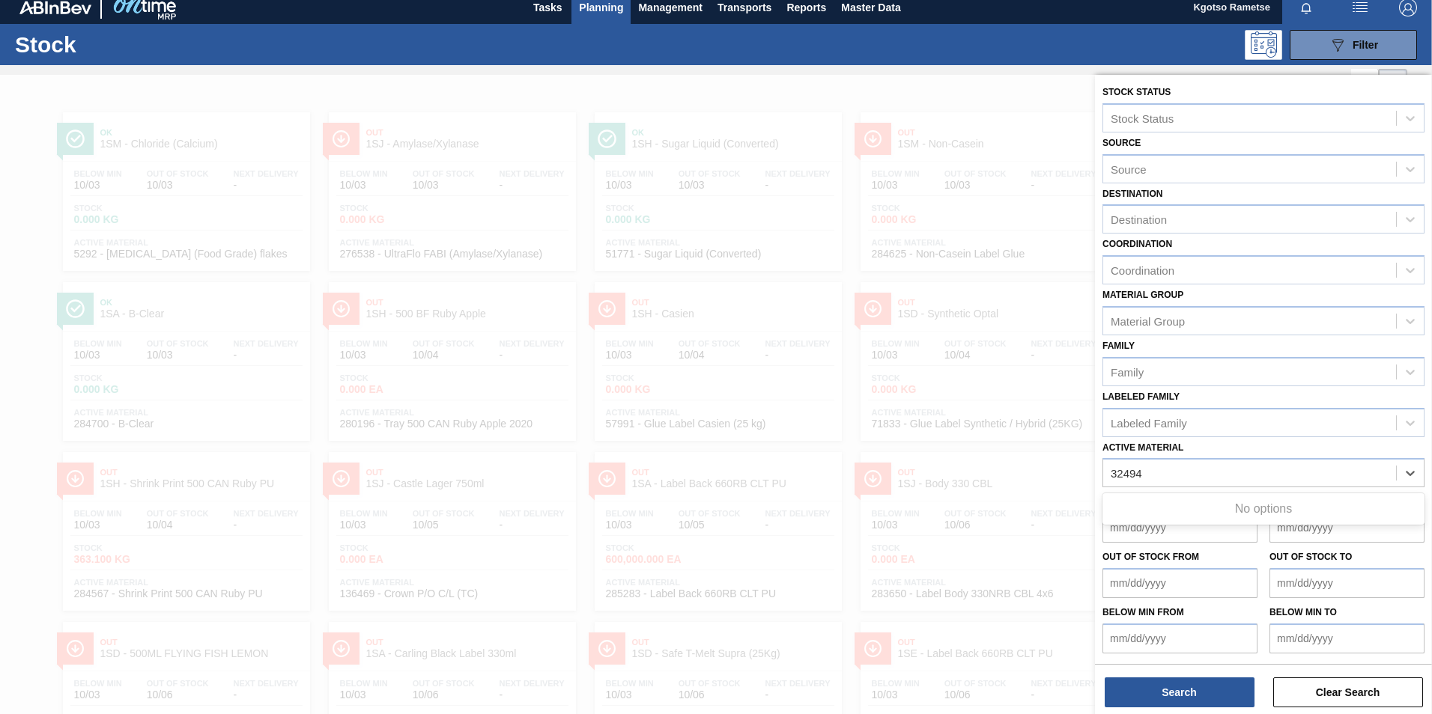
type Material "32494"
click at [692, 155] on div at bounding box center [716, 432] width 1432 height 714
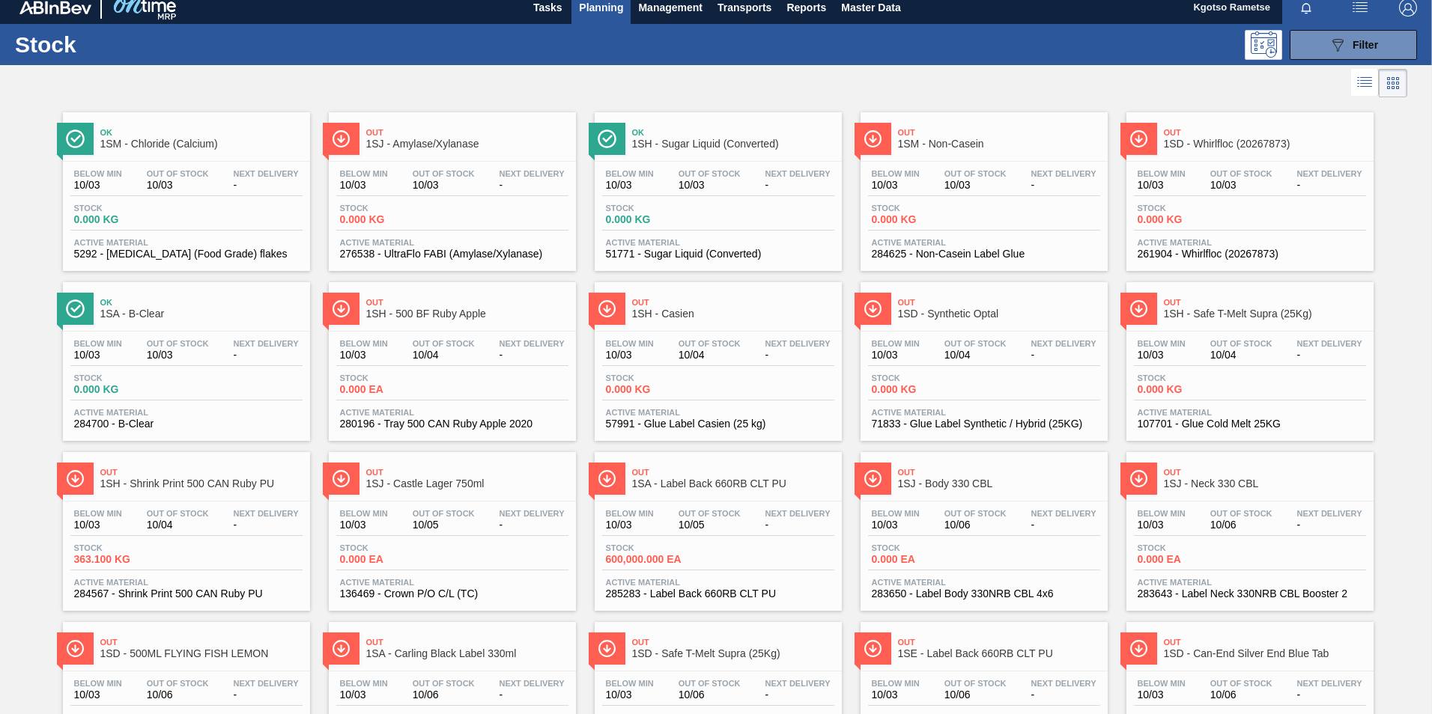
drag, startPoint x: 596, startPoint y: 9, endPoint x: 592, endPoint y: 46, distance: 37.0
click at [596, 10] on span "Planning" at bounding box center [601, 8] width 44 height 18
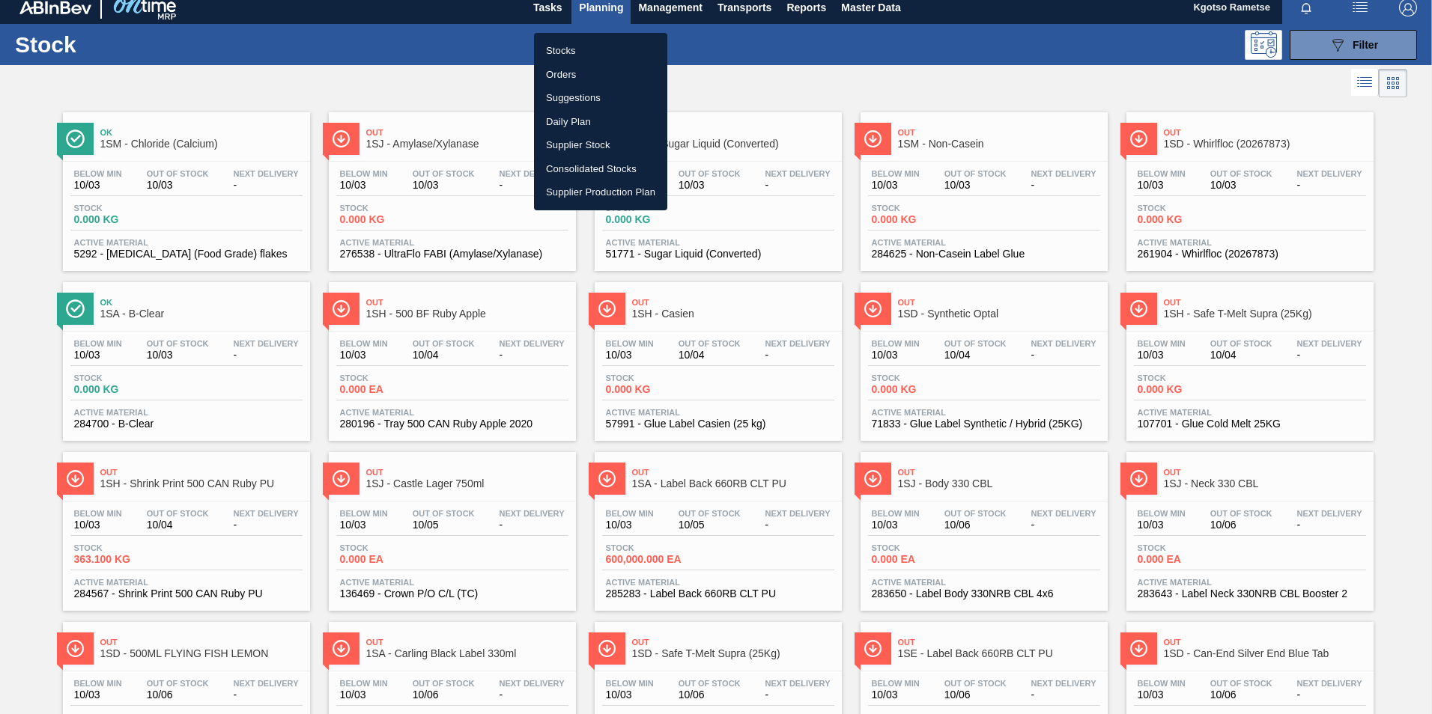
click at [586, 61] on li "Stocks" at bounding box center [600, 51] width 133 height 24
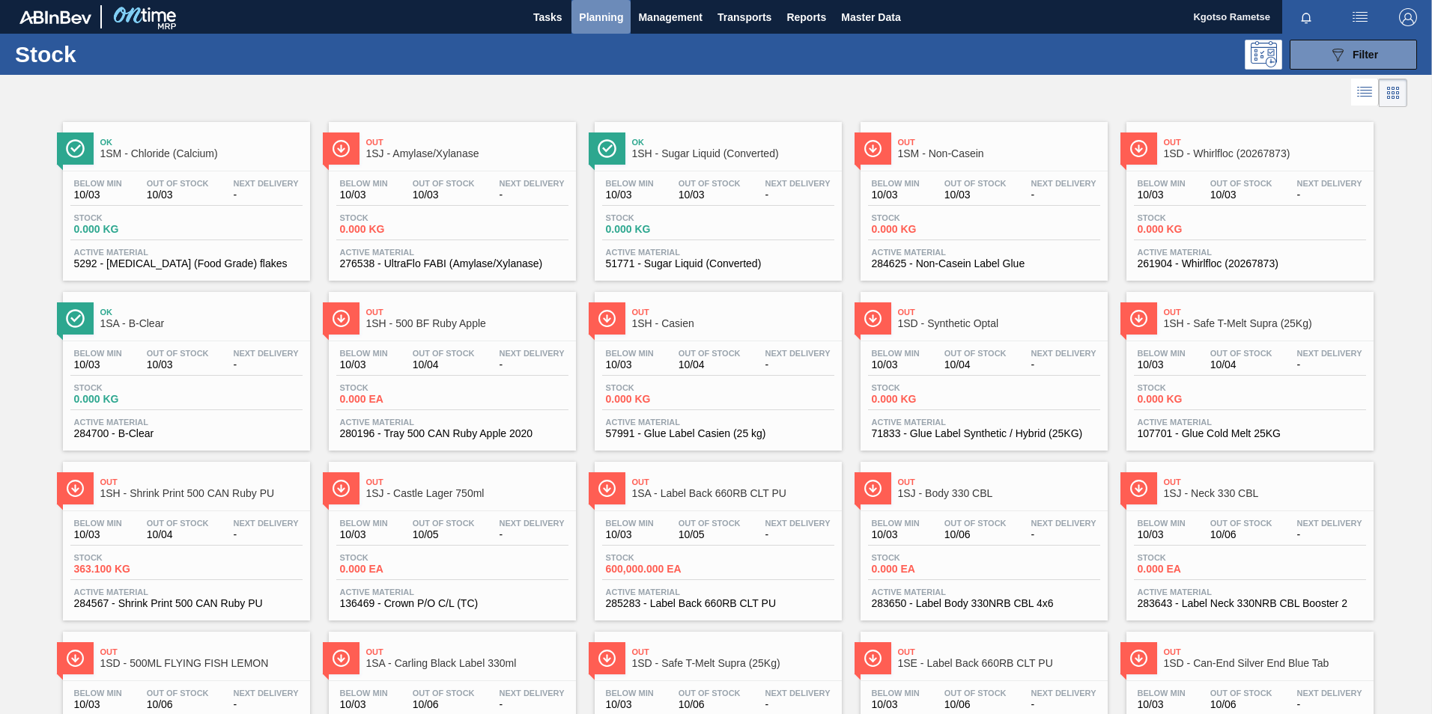
click at [593, 19] on span "Planning" at bounding box center [601, 17] width 44 height 18
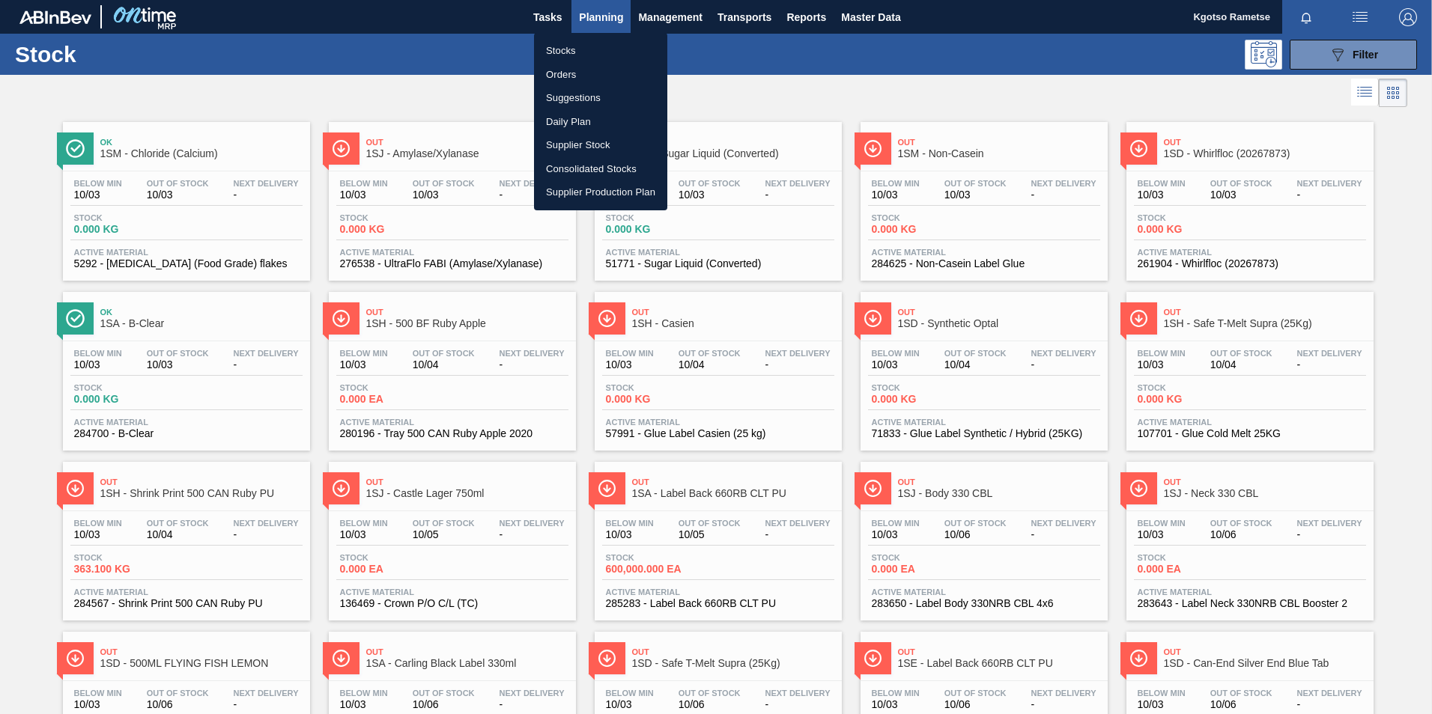
click at [580, 78] on li "Orders" at bounding box center [600, 75] width 133 height 24
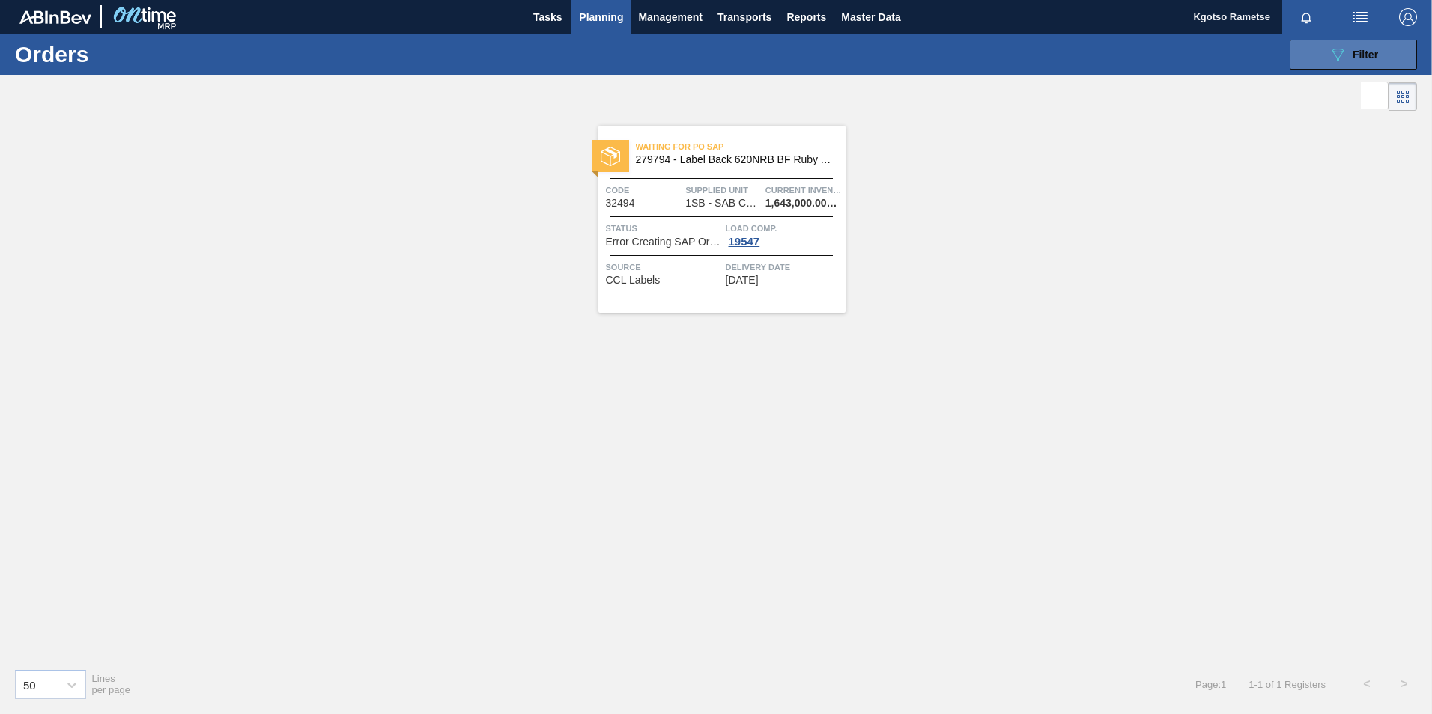
click at [1356, 49] on span "Filter" at bounding box center [1364, 55] width 25 height 12
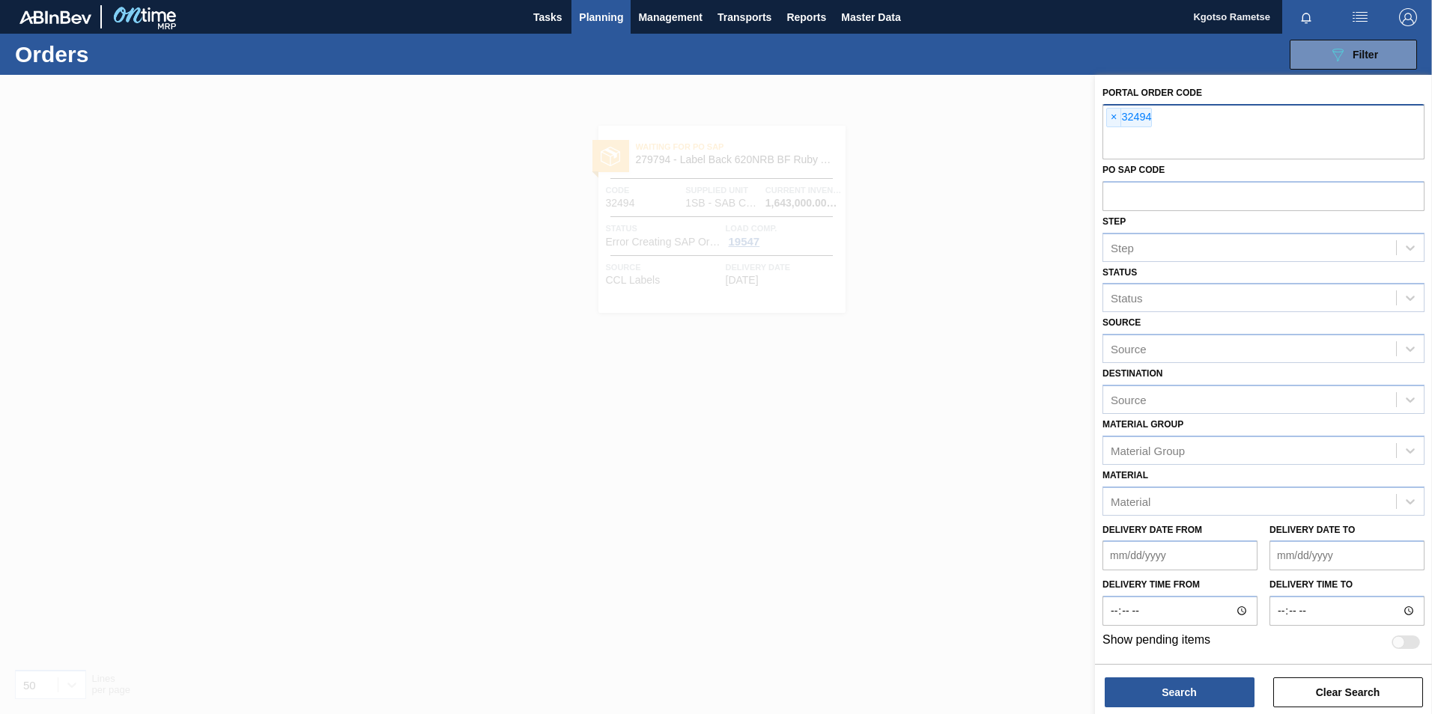
click at [1113, 117] on span "×" at bounding box center [1114, 118] width 14 height 18
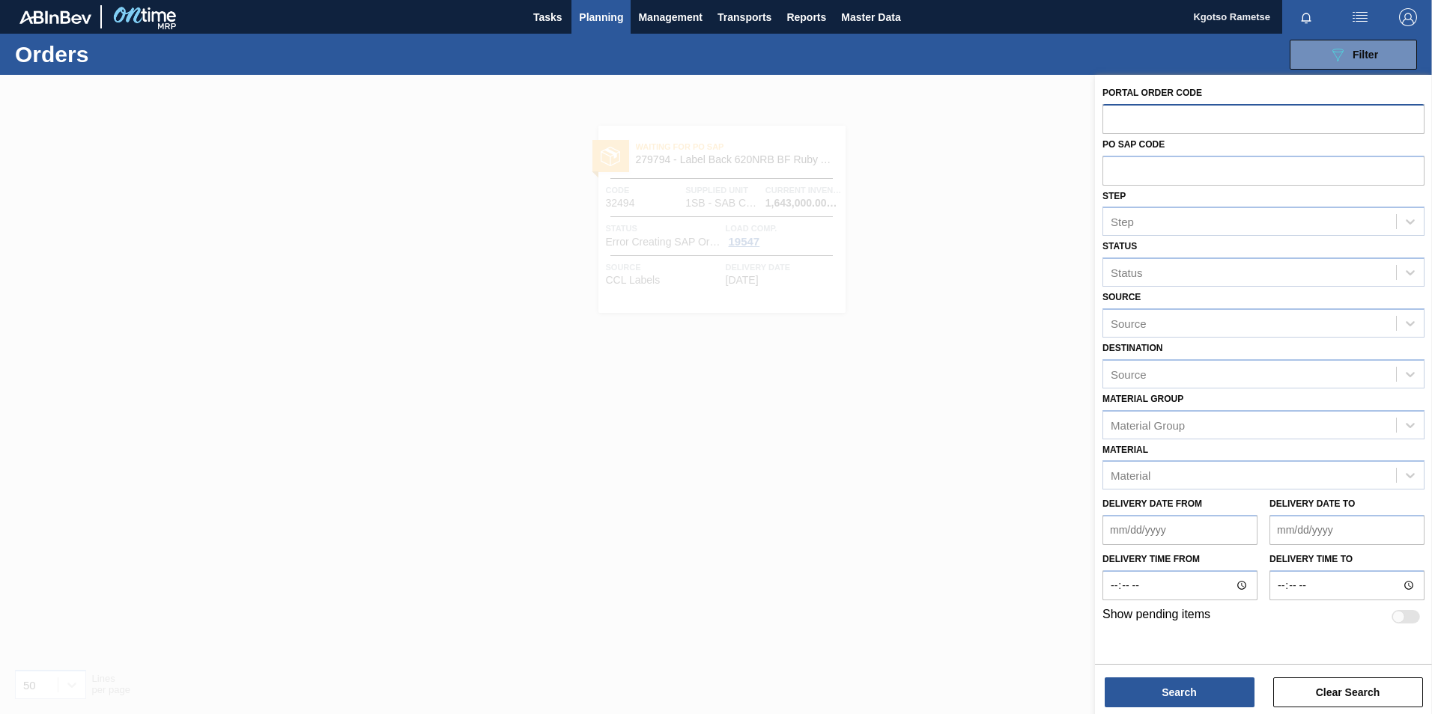
paste input "32494"
type input "32494"
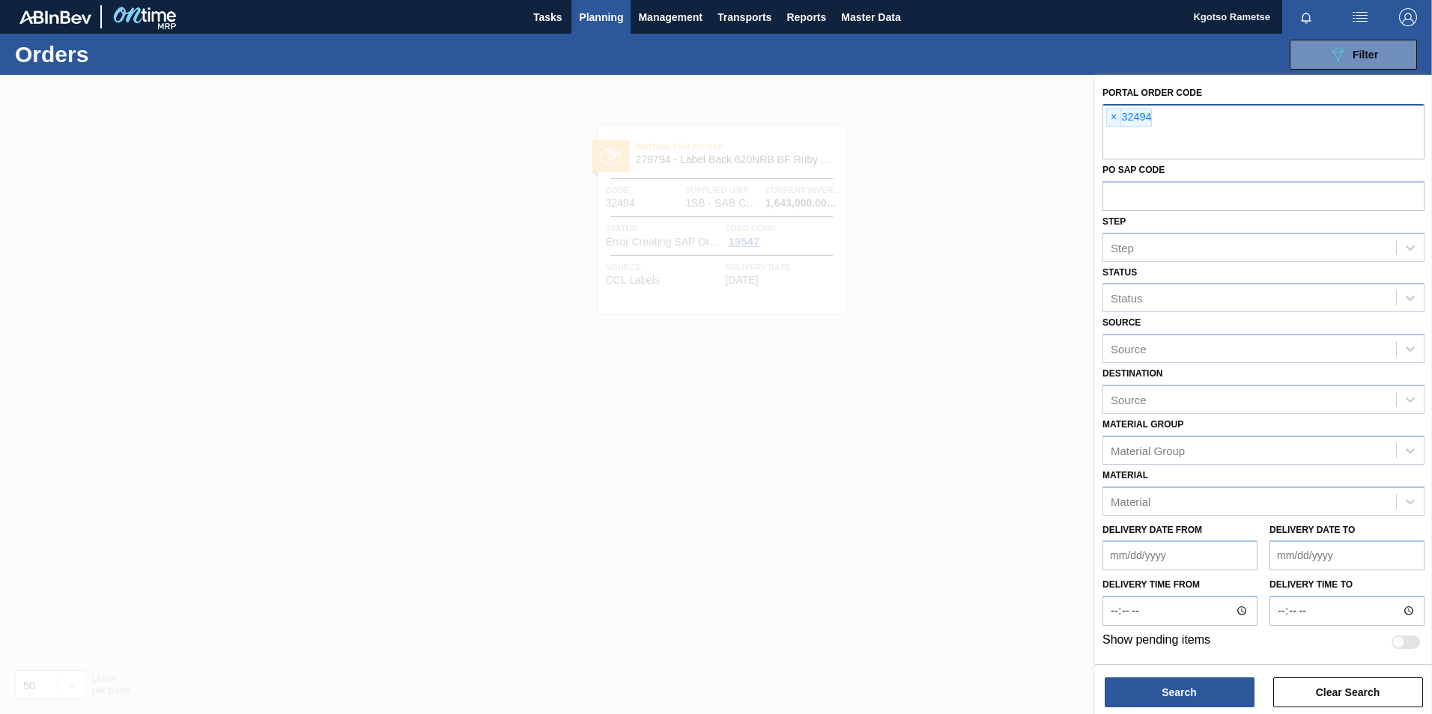
drag, startPoint x: 1108, startPoint y: 108, endPoint x: 1105, endPoint y: 127, distance: 19.0
click at [1108, 109] on div "× 32494" at bounding box center [1263, 131] width 322 height 55
paste input "32485"
type input "32485"
click at [1140, 145] on input "text" at bounding box center [1263, 145] width 322 height 28
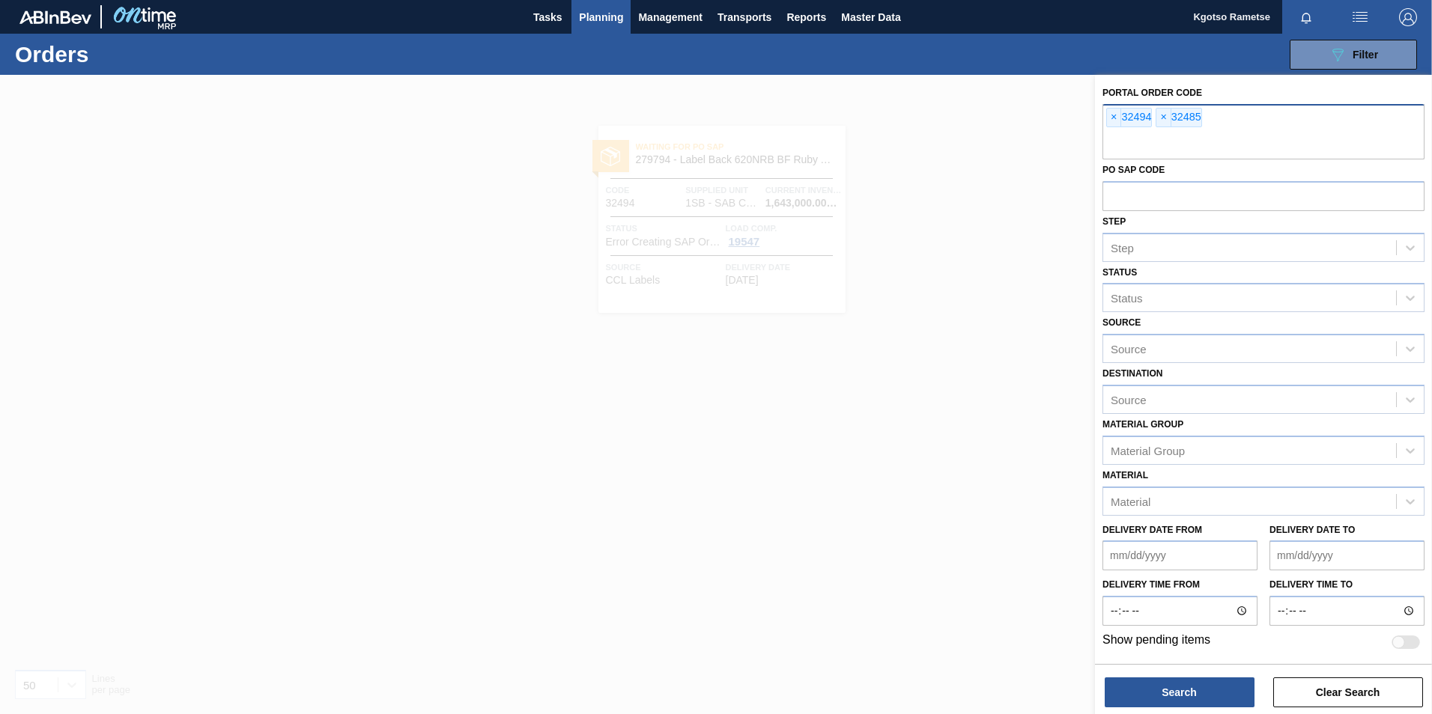
paste input "32484"
type input "32484"
click at [1183, 681] on button "Search" at bounding box center [1179, 693] width 150 height 30
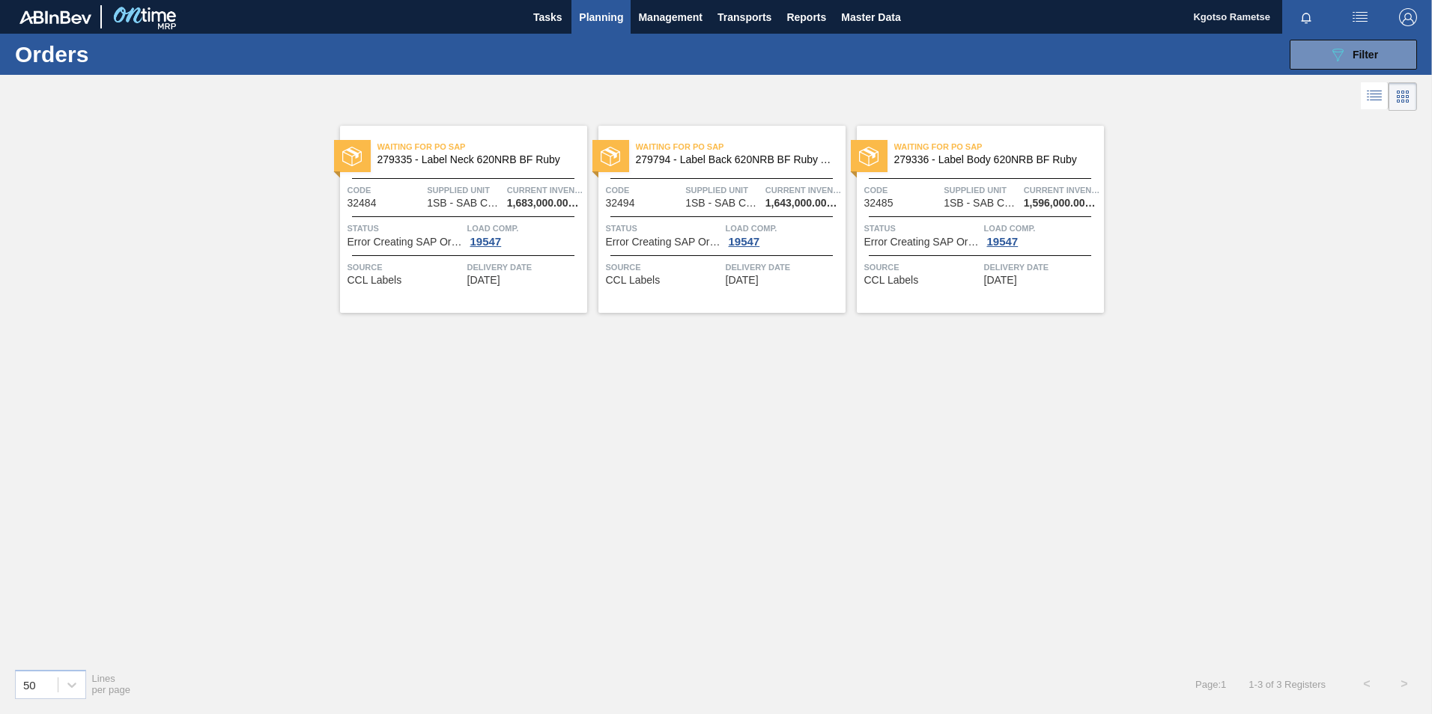
click at [529, 209] on div "Waiting for PO SAP 279335 - Label Neck 620NRB BF Ruby Code 32484 Supplied Unit …" at bounding box center [463, 219] width 247 height 187
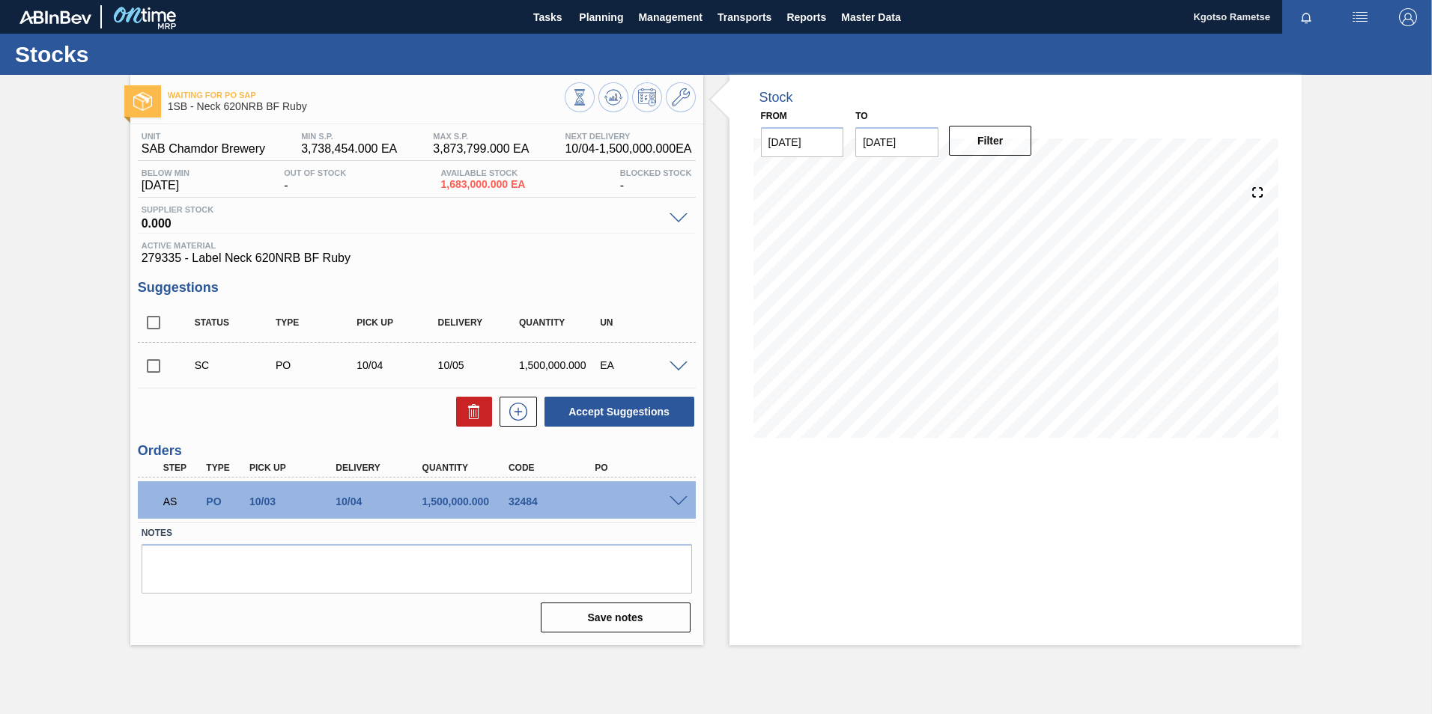
click at [680, 499] on span at bounding box center [678, 501] width 18 height 11
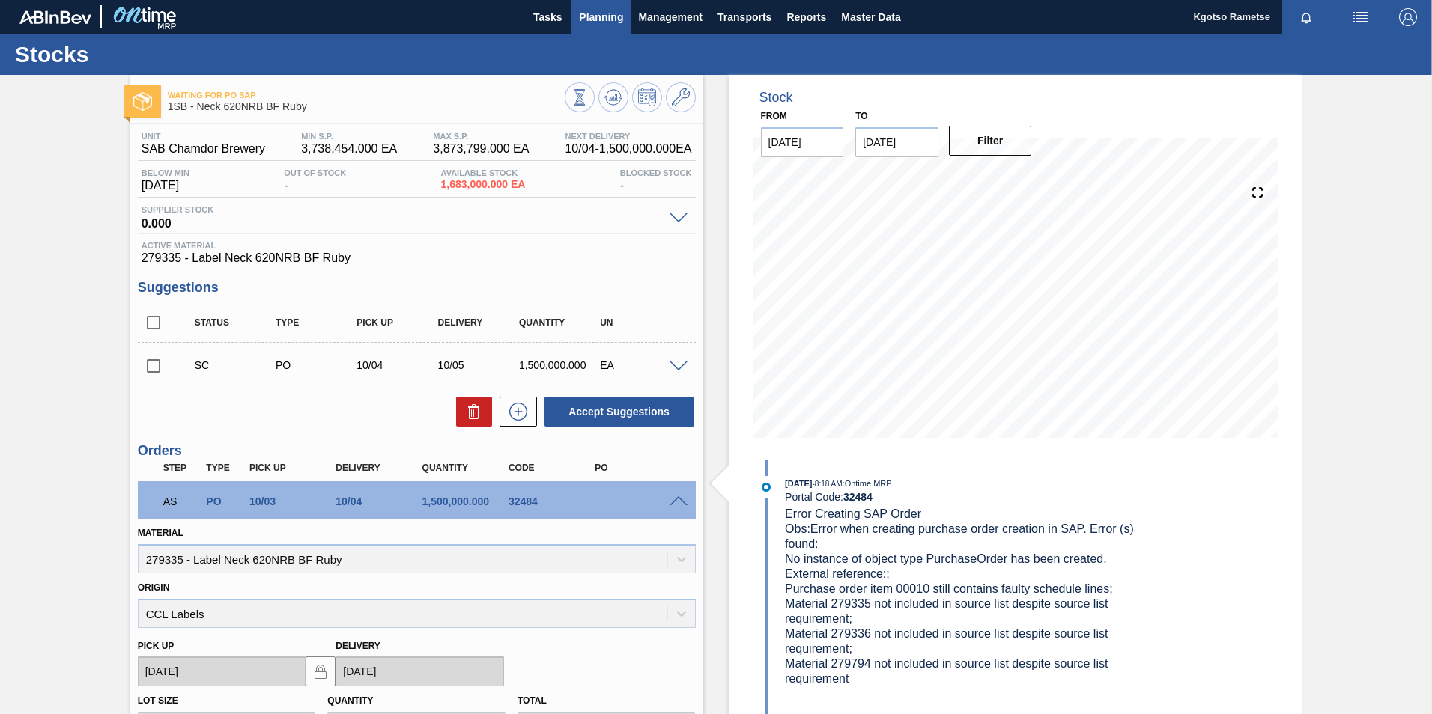
click at [582, 17] on span "Planning" at bounding box center [601, 17] width 44 height 18
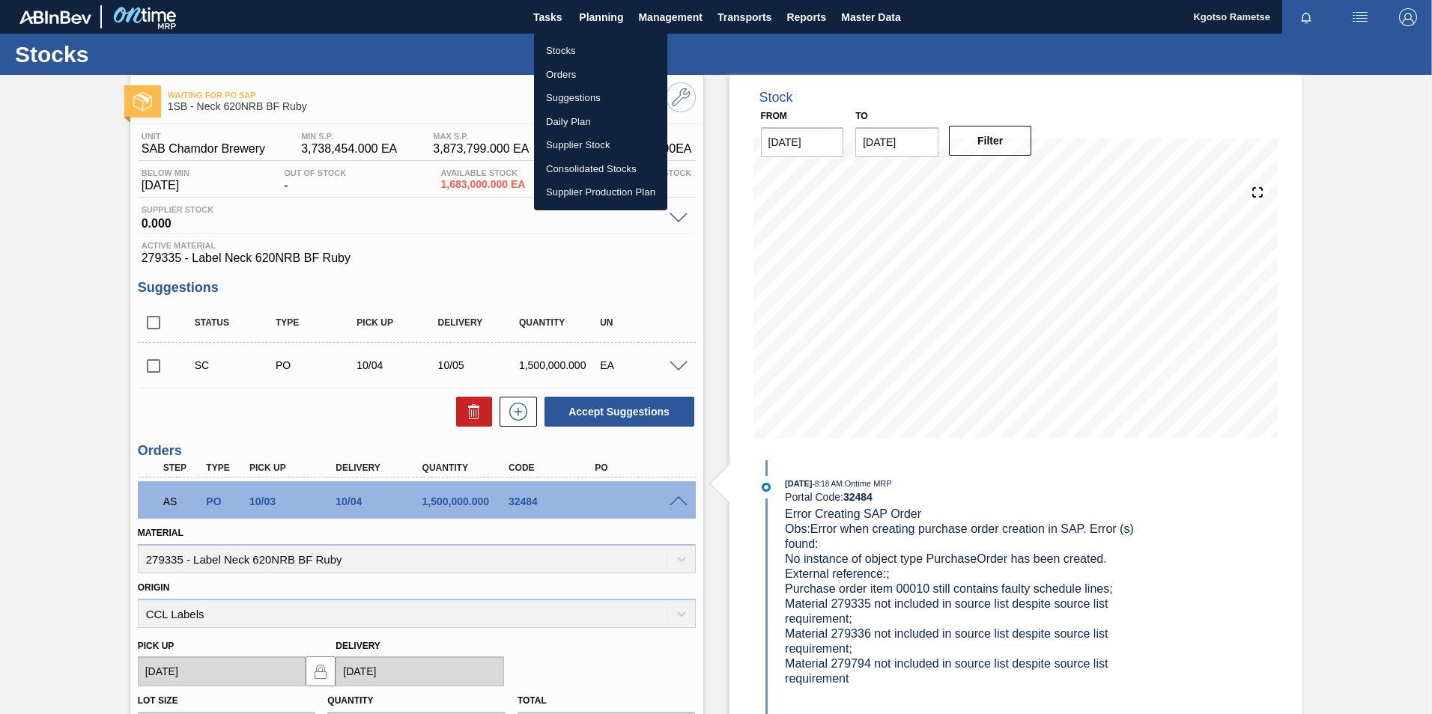
click at [587, 45] on li "Stocks" at bounding box center [600, 51] width 133 height 24
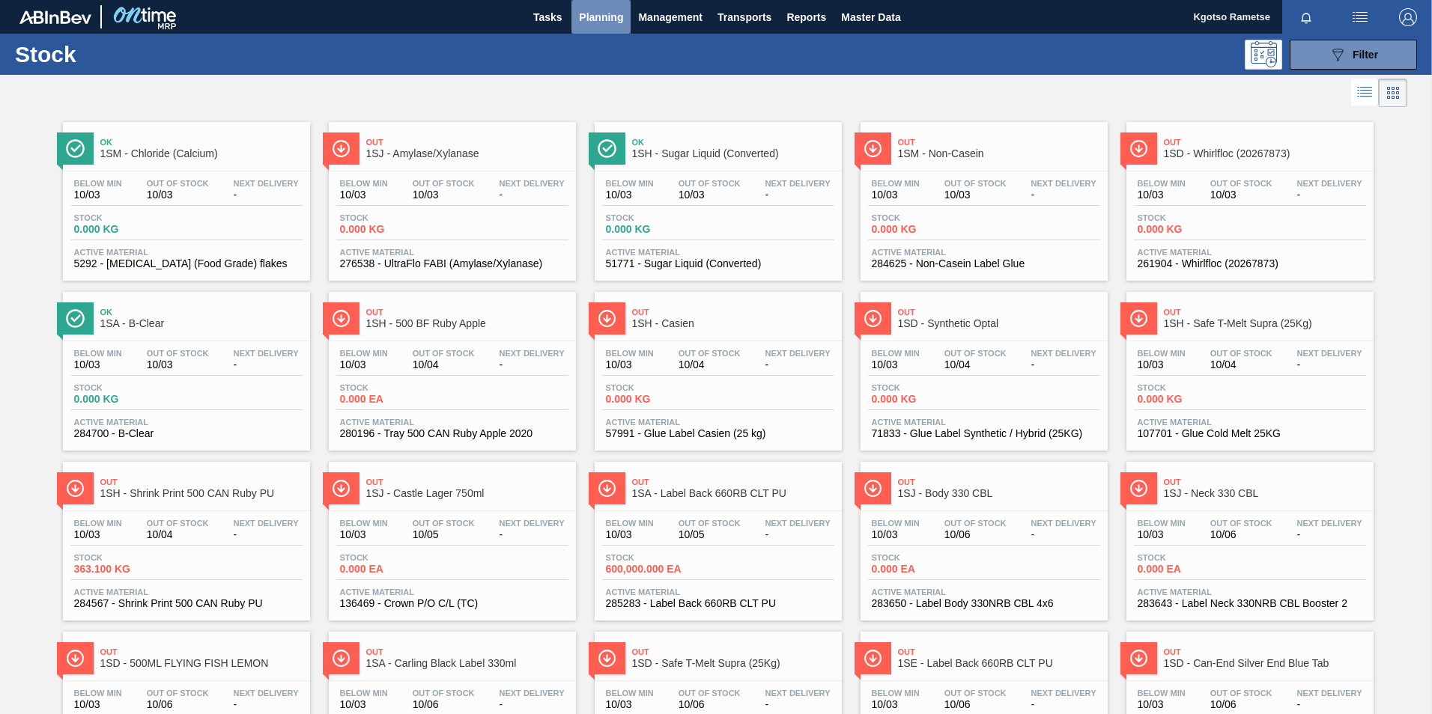
click at [591, 12] on span "Planning" at bounding box center [601, 17] width 44 height 18
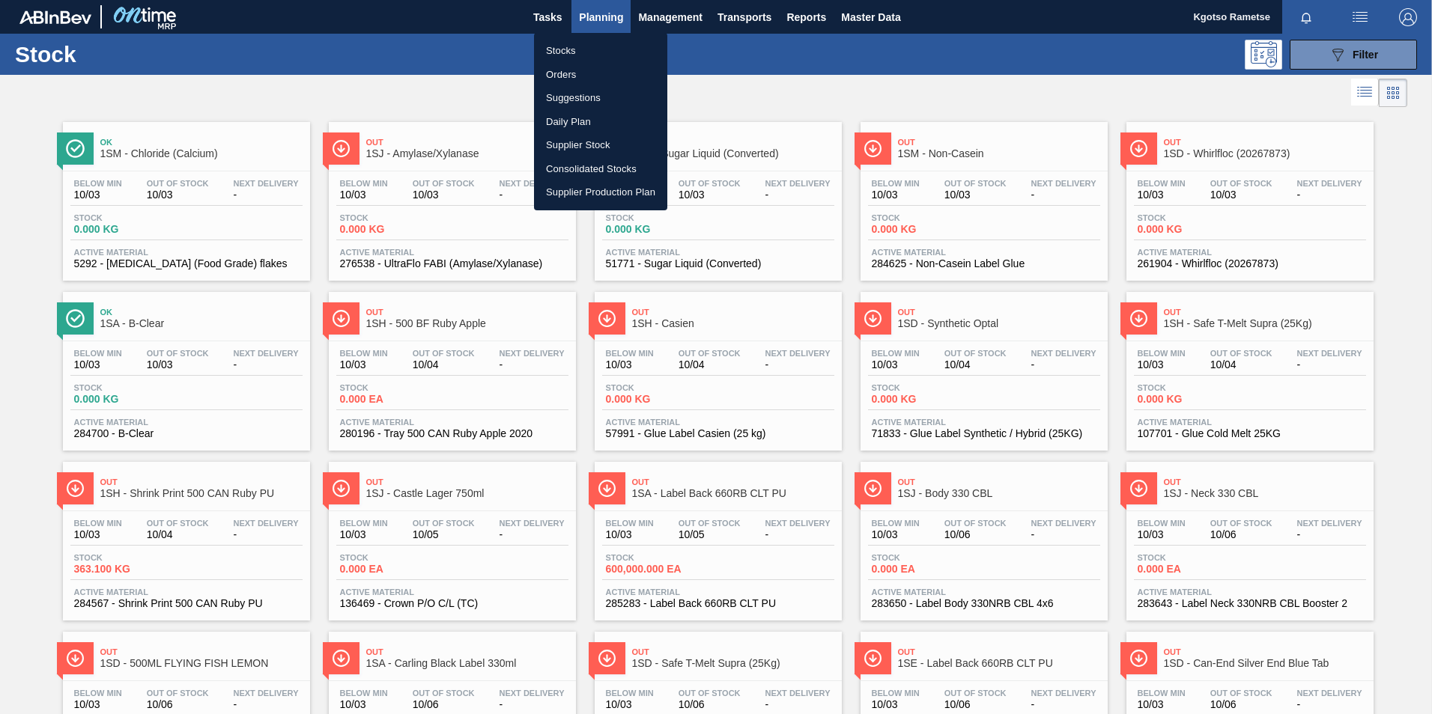
click at [574, 65] on li "Orders" at bounding box center [600, 75] width 133 height 24
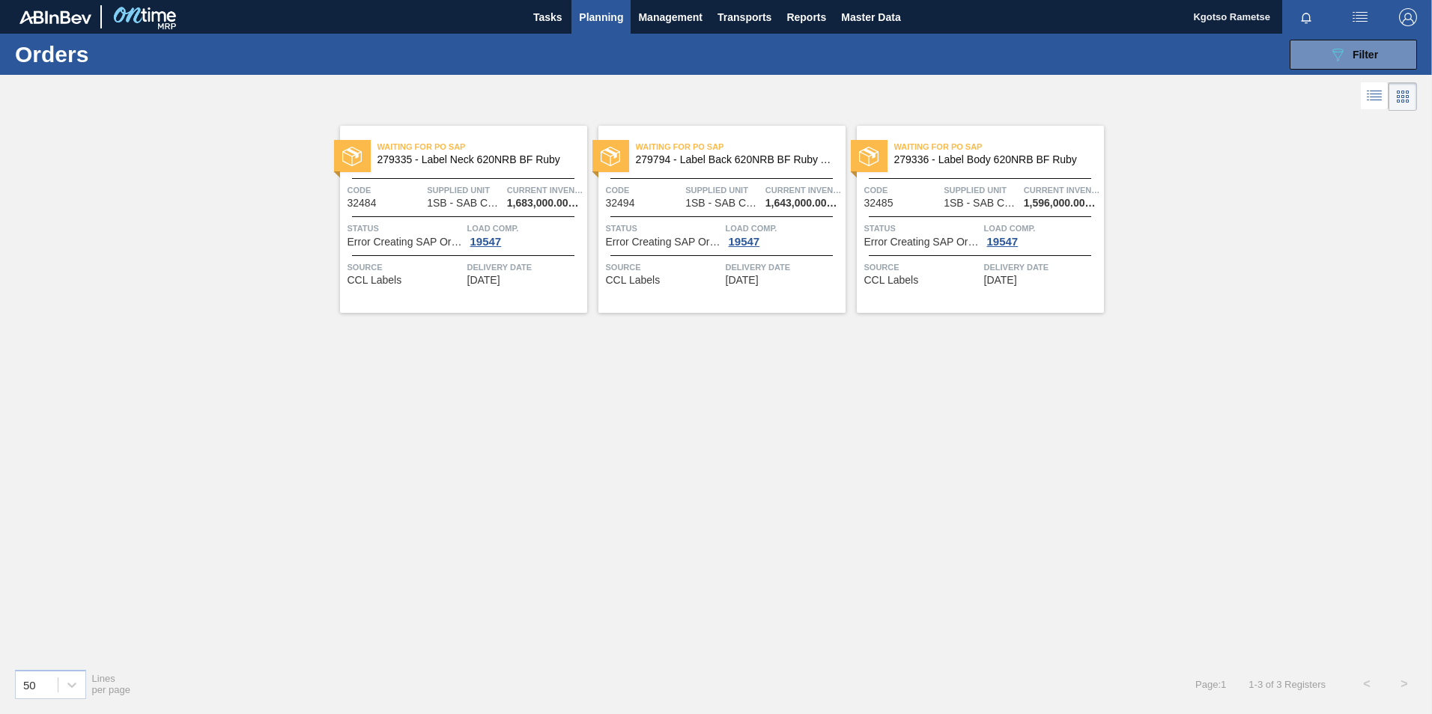
click at [954, 168] on div "Waiting for PO SAP 279336 - Label Body 620NRB BF Ruby" at bounding box center [980, 154] width 247 height 34
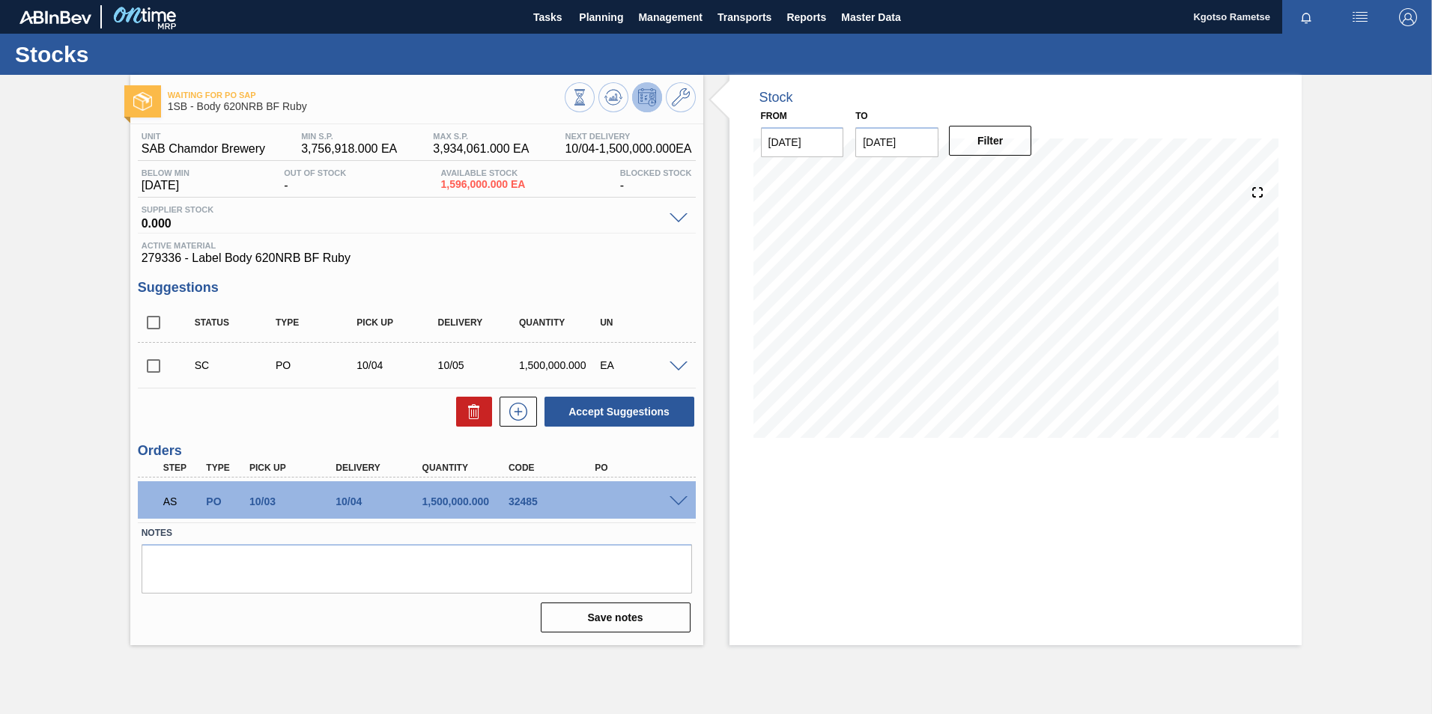
click at [680, 498] on span at bounding box center [678, 501] width 18 height 11
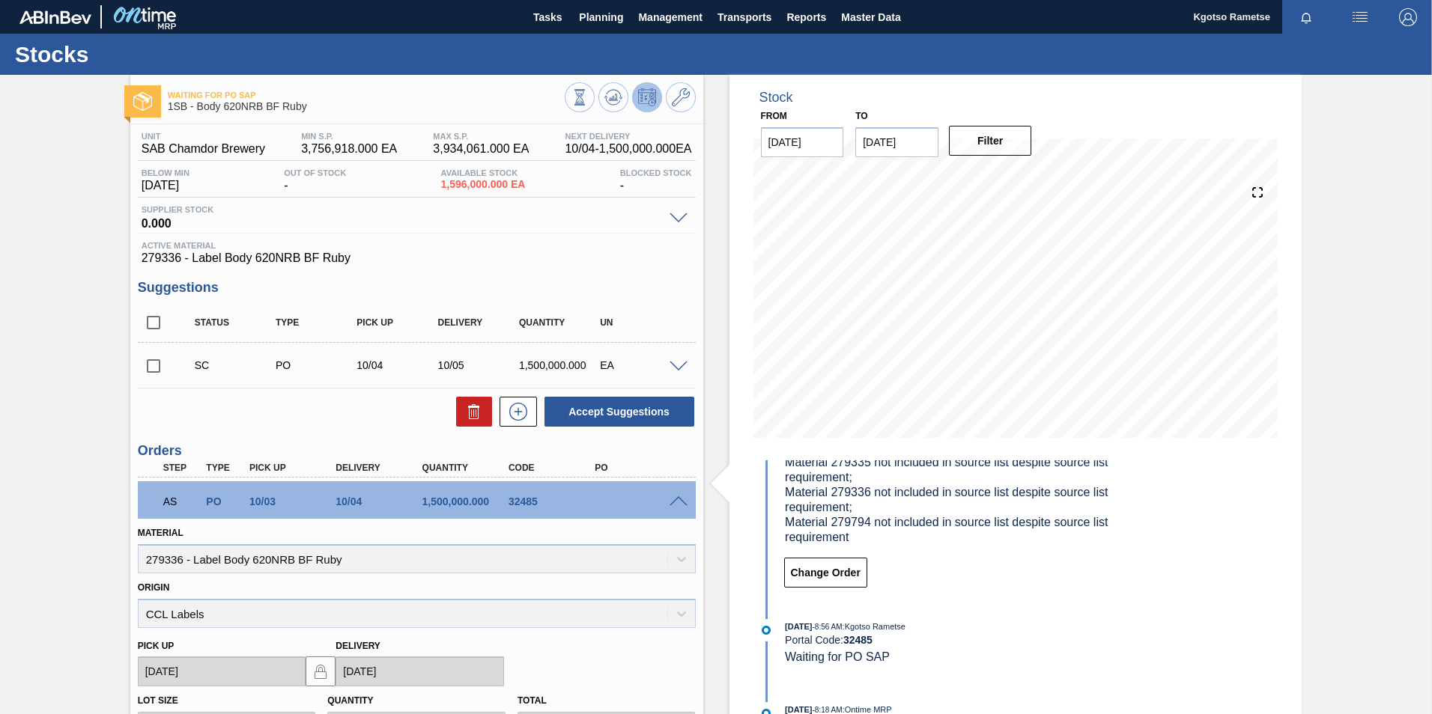
scroll to position [150, 0]
click at [598, 28] on button "Planning" at bounding box center [600, 17] width 59 height 34
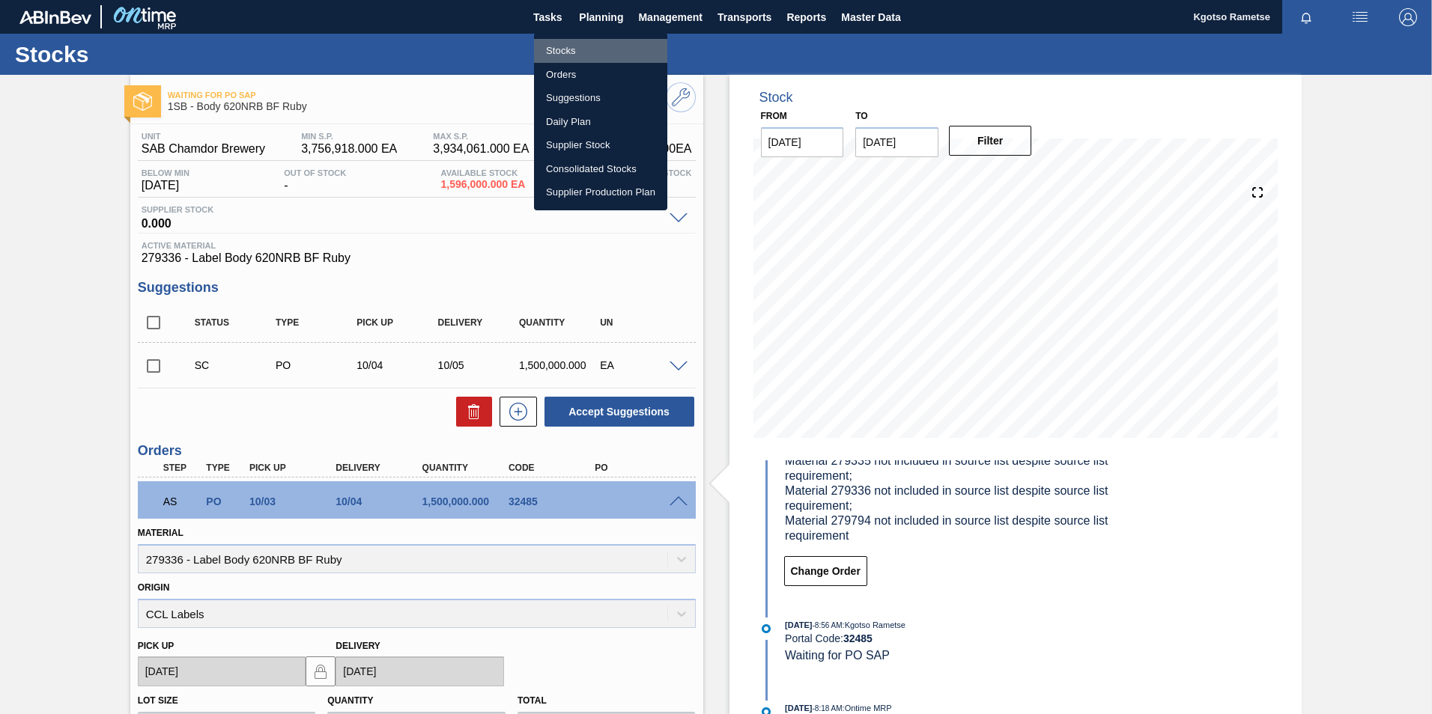
click at [599, 51] on li "Stocks" at bounding box center [600, 51] width 133 height 24
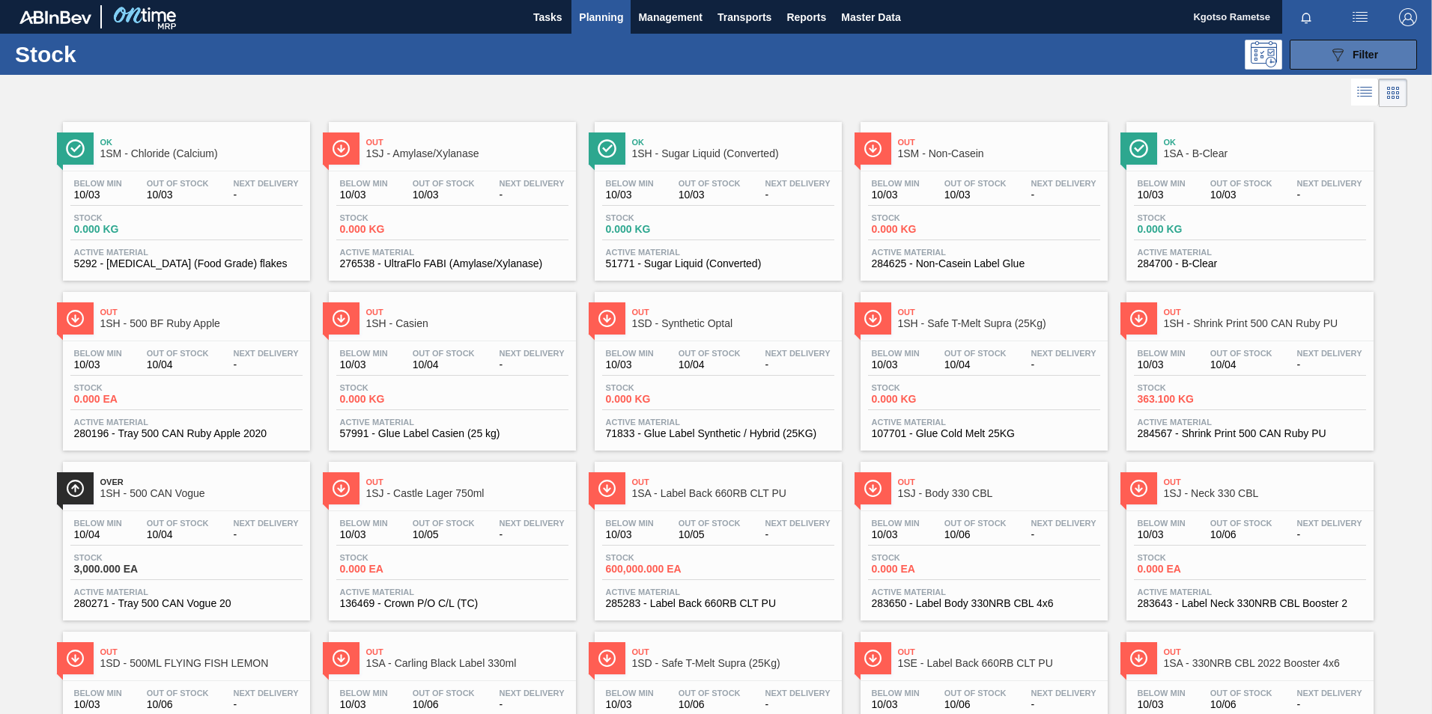
click at [1336, 63] on icon "089F7B8B-B2A5-4AFE-B5C0-19BA573D28AC" at bounding box center [1337, 55] width 18 height 18
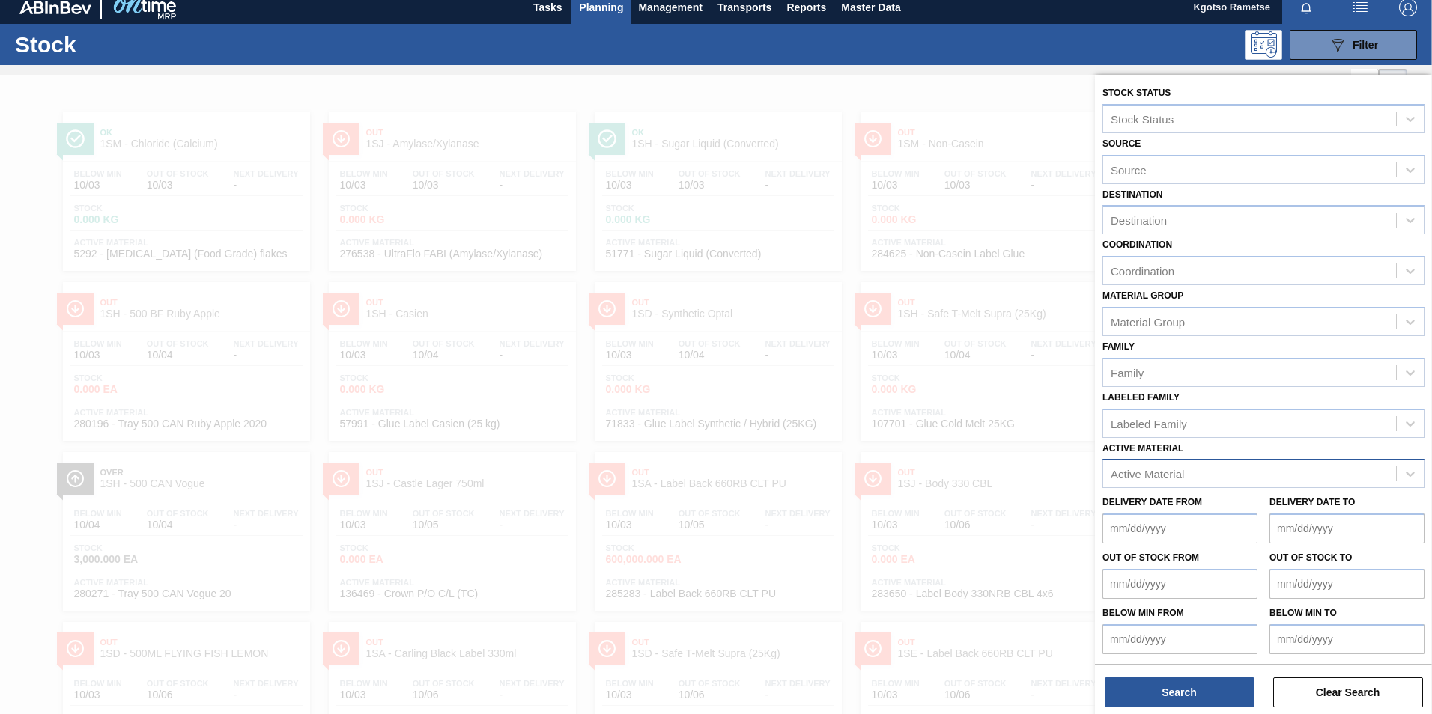
click at [1202, 468] on div "Active Material" at bounding box center [1249, 474] width 293 height 22
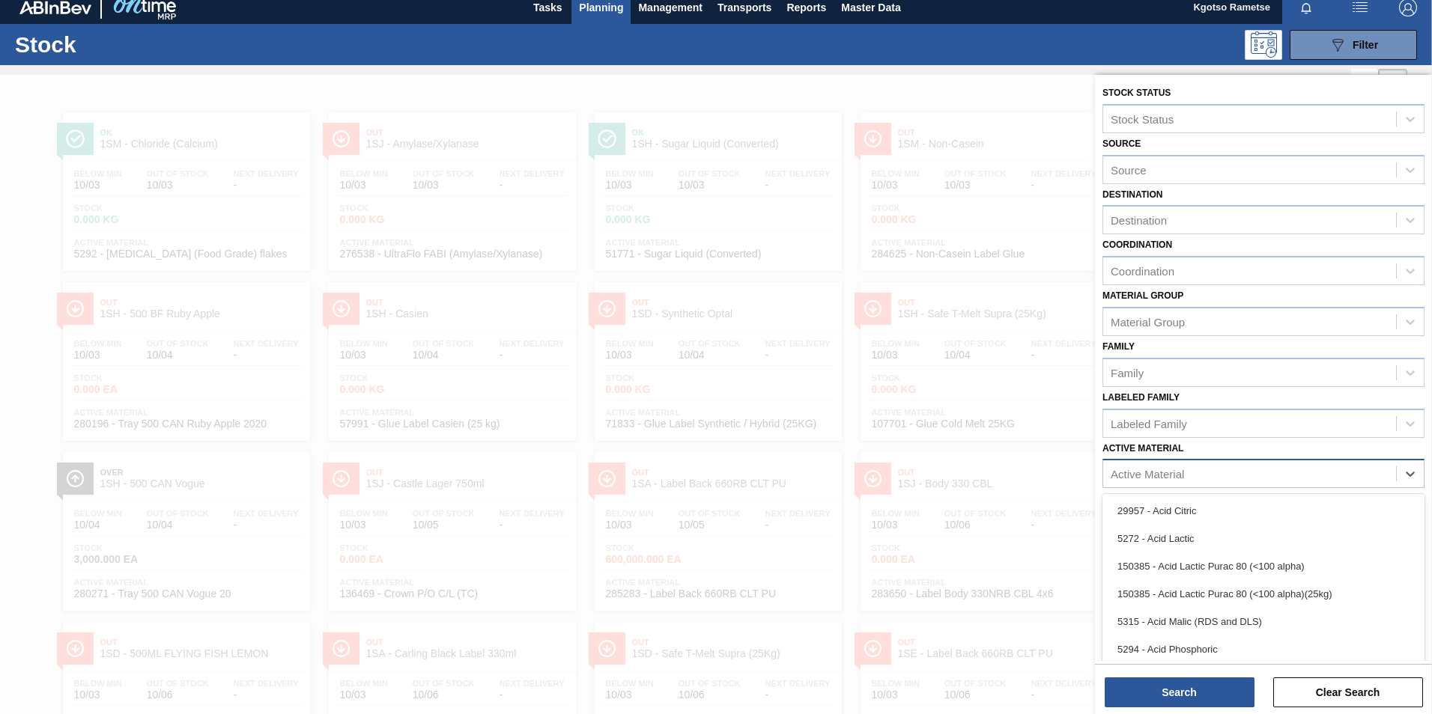
scroll to position [10, 0]
type Material "275049"
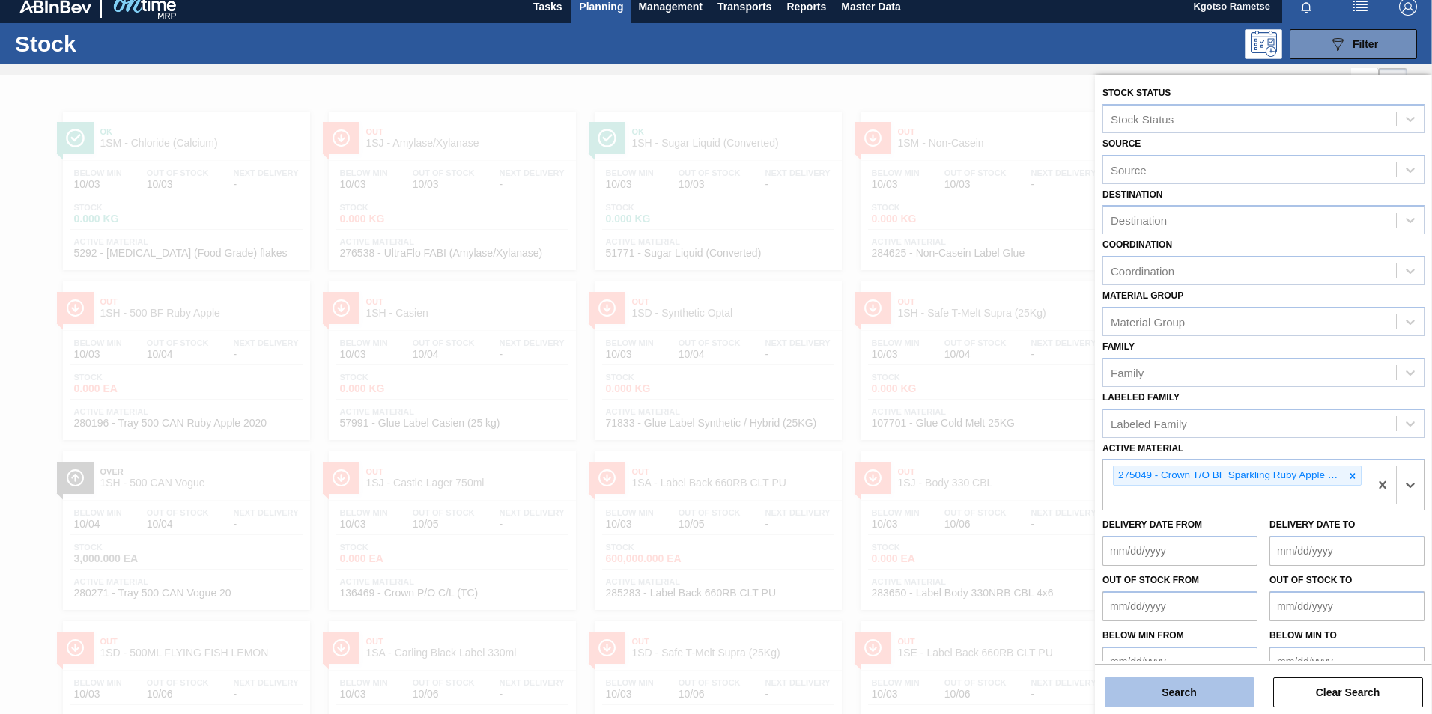
click at [1193, 702] on button "Search" at bounding box center [1179, 693] width 150 height 30
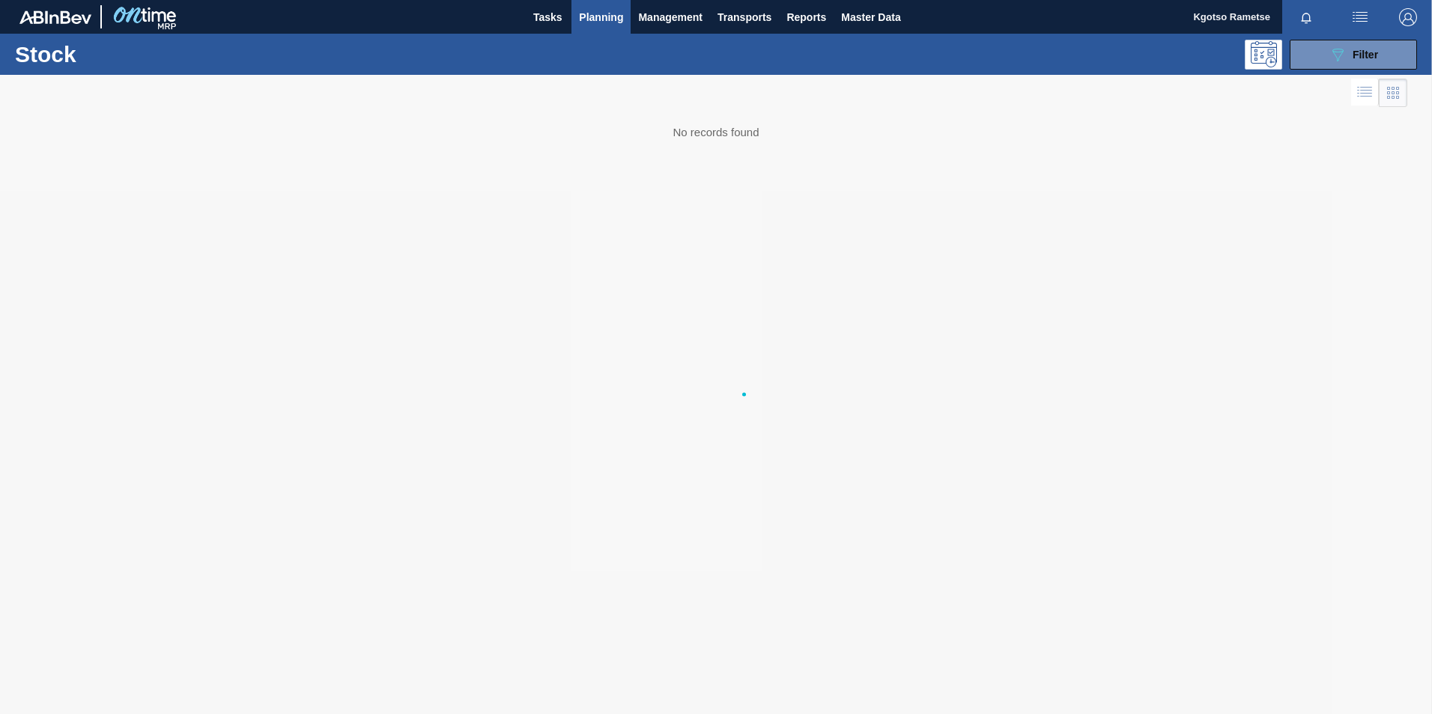
scroll to position [0, 0]
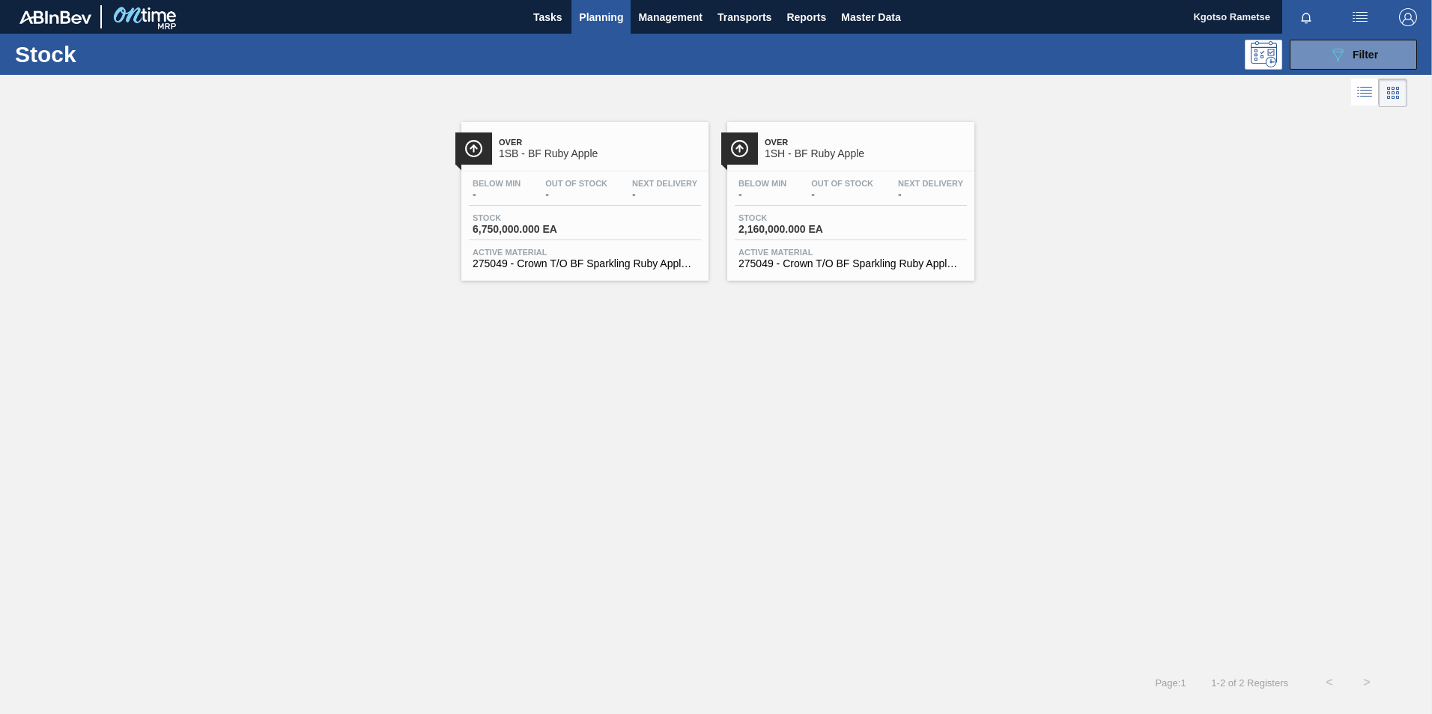
click at [674, 188] on div "Next Delivery -" at bounding box center [664, 190] width 73 height 22
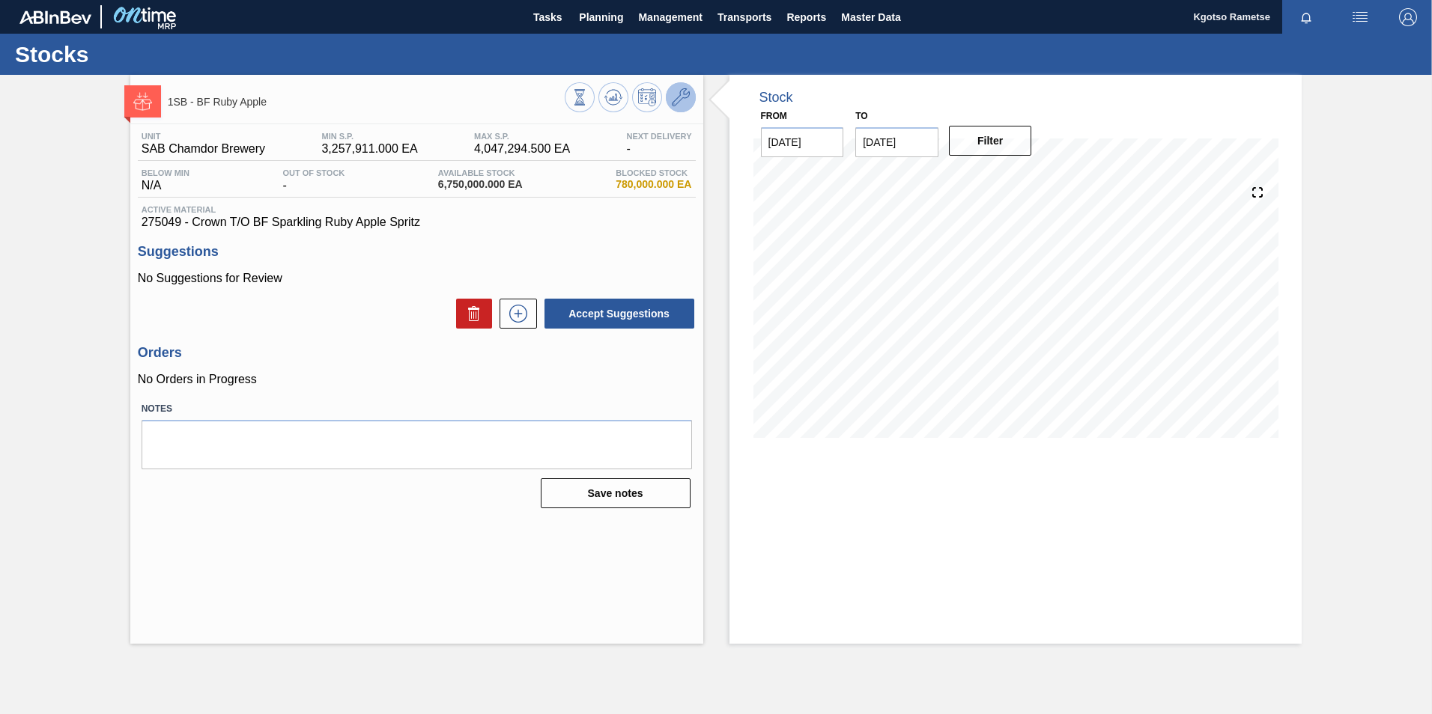
click at [672, 95] on icon at bounding box center [681, 97] width 18 height 18
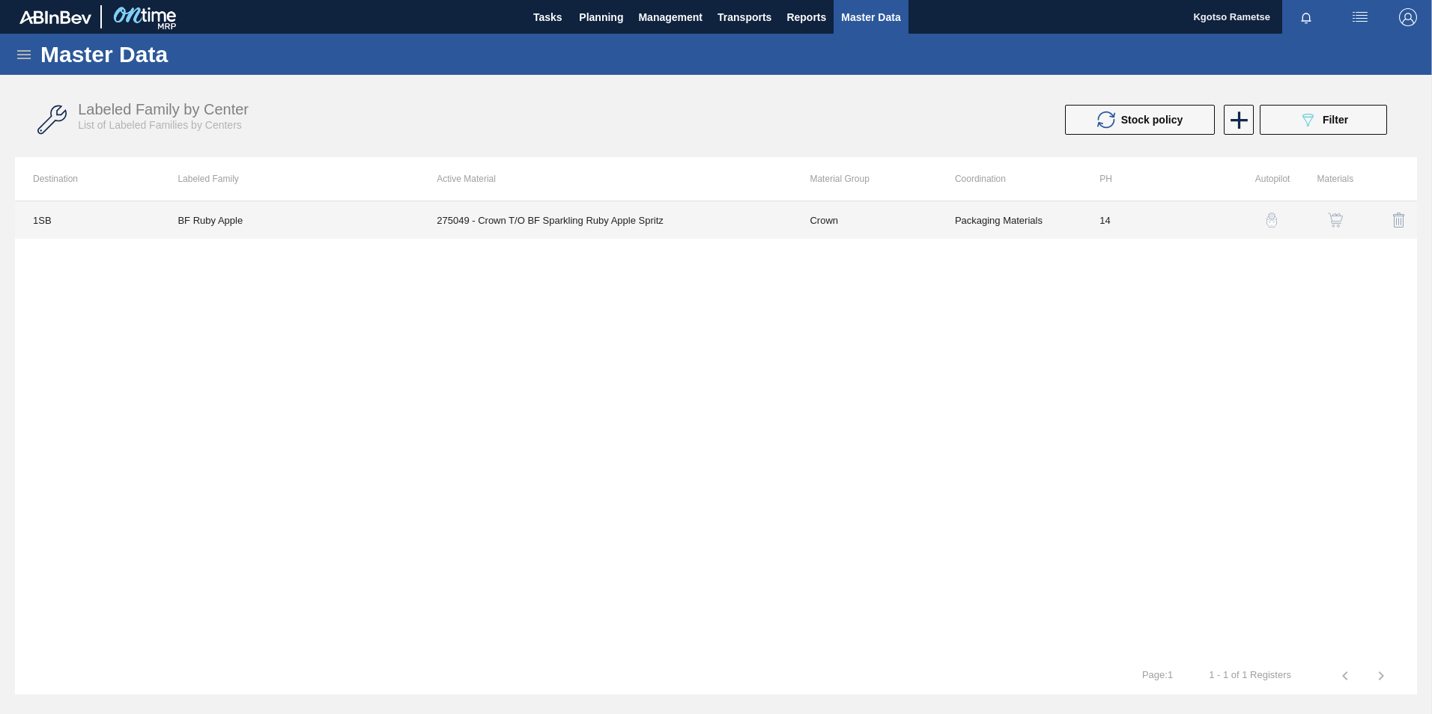
click at [972, 213] on td "Packaging Materials" at bounding box center [1009, 219] width 145 height 37
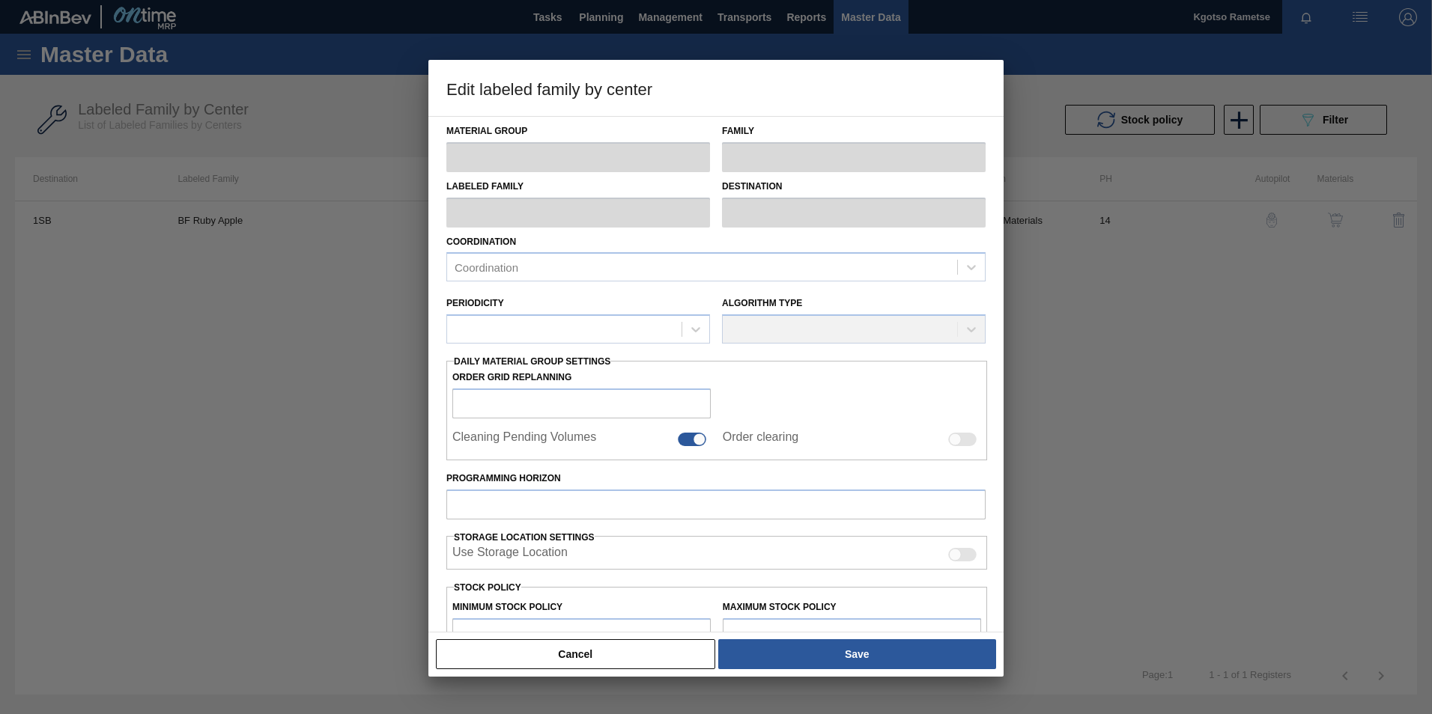
type input "Crown"
type input "TWIST OFF"
type input "BF Ruby Apple"
type input "1SB - SAB Chamdor Brewery"
type input "14"
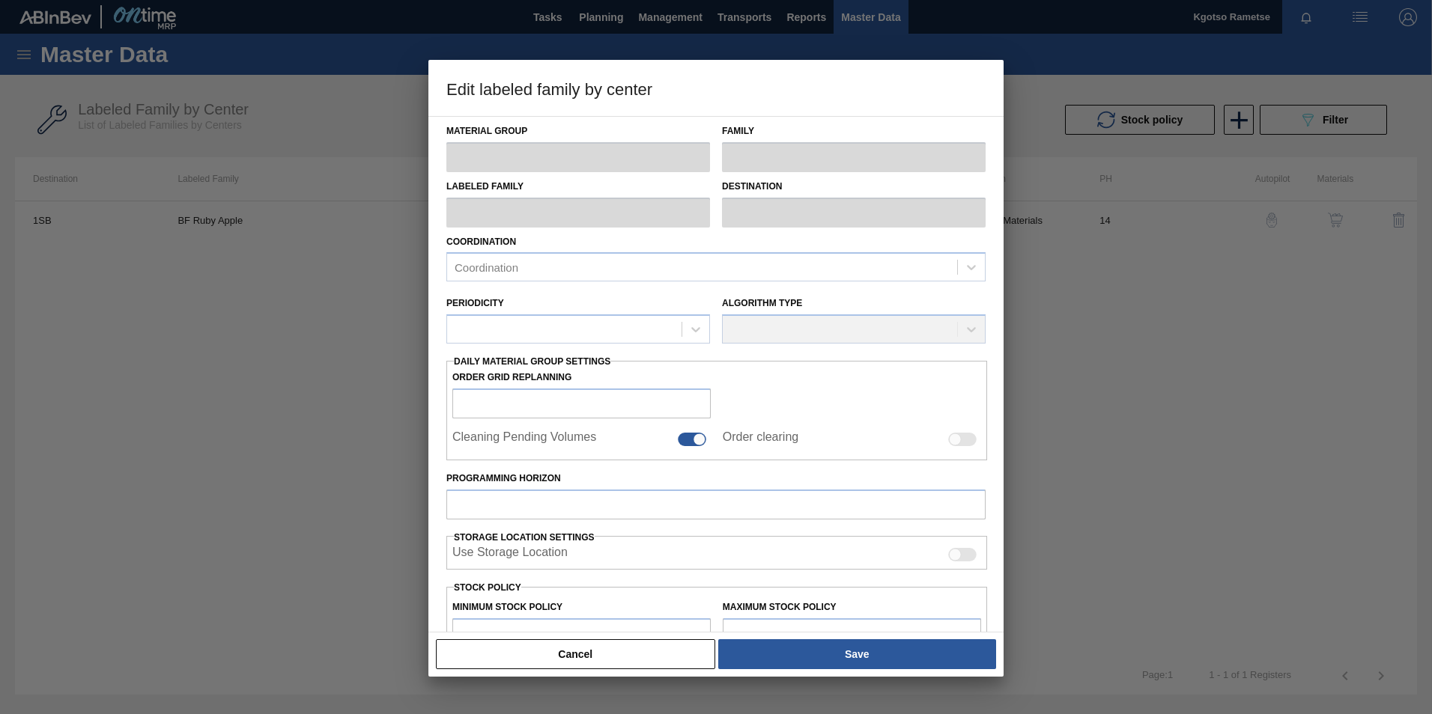
type input "3,257,911"
type input "4,047,294.5"
type input "100"
type input "4,047,294.500"
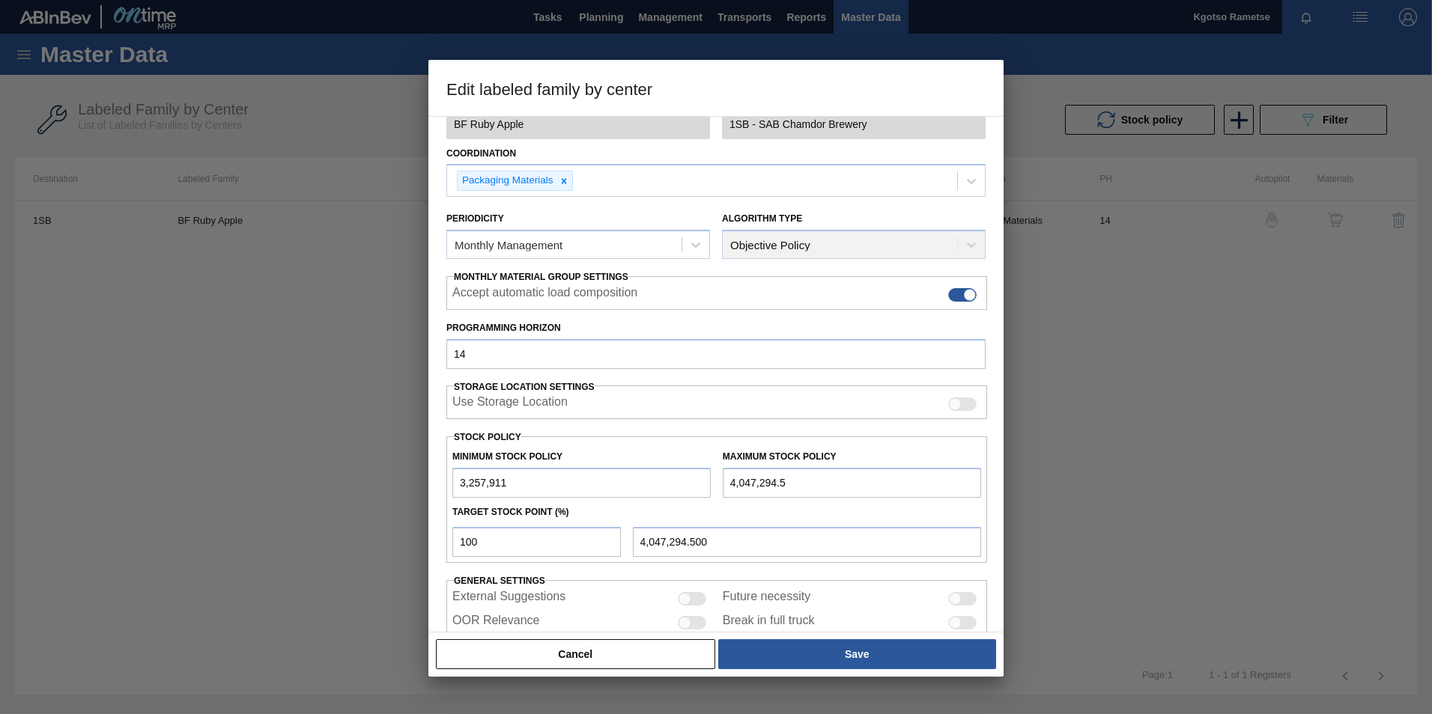
scroll to position [150, 0]
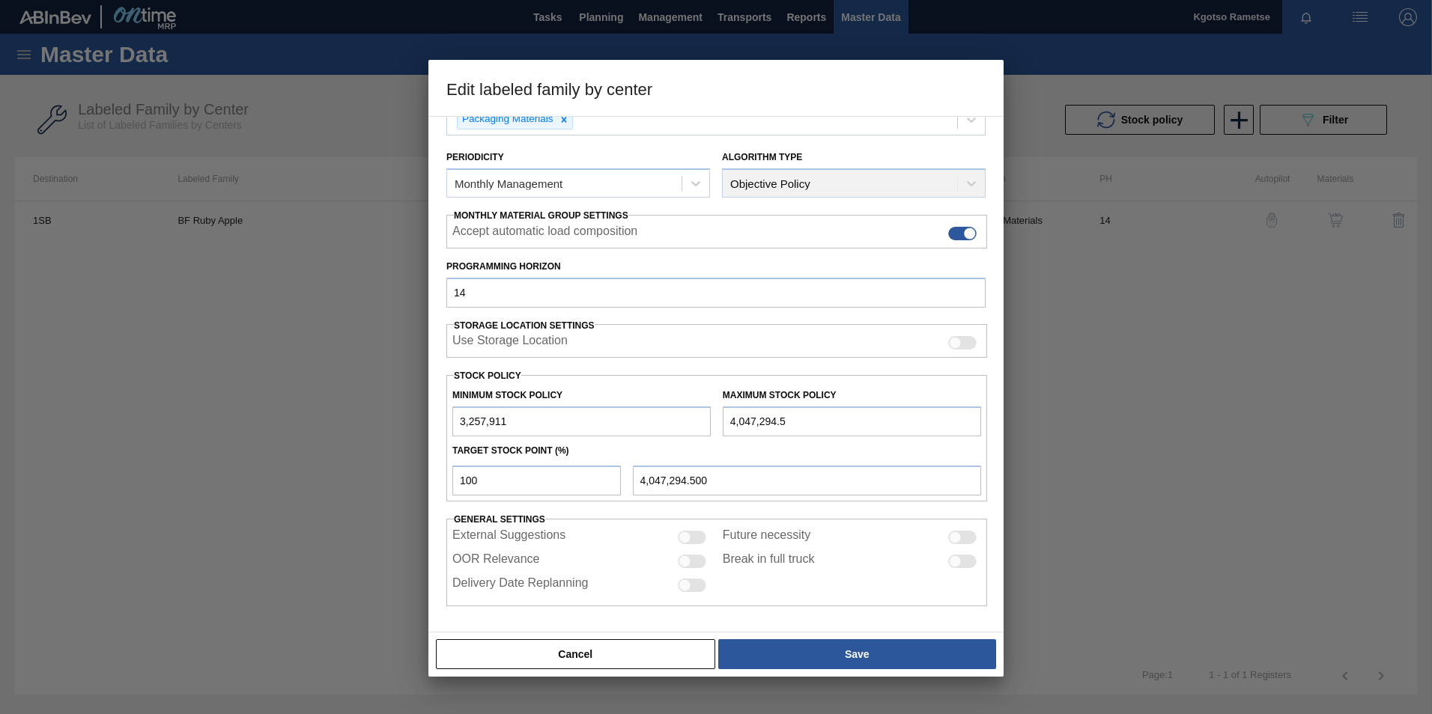
drag, startPoint x: 462, startPoint y: 420, endPoint x: 444, endPoint y: 432, distance: 21.6
click at [444, 432] on div "Material Group Crown Family TWIST OFF Labeled Family BF Ruby Apple Destination …" at bounding box center [715, 374] width 575 height 517
drag, startPoint x: 466, startPoint y: 422, endPoint x: 451, endPoint y: 425, distance: 15.9
click at [452, 425] on div "Minimum Stock Policy 3,257,911" at bounding box center [581, 411] width 270 height 52
type input "6,257,911"
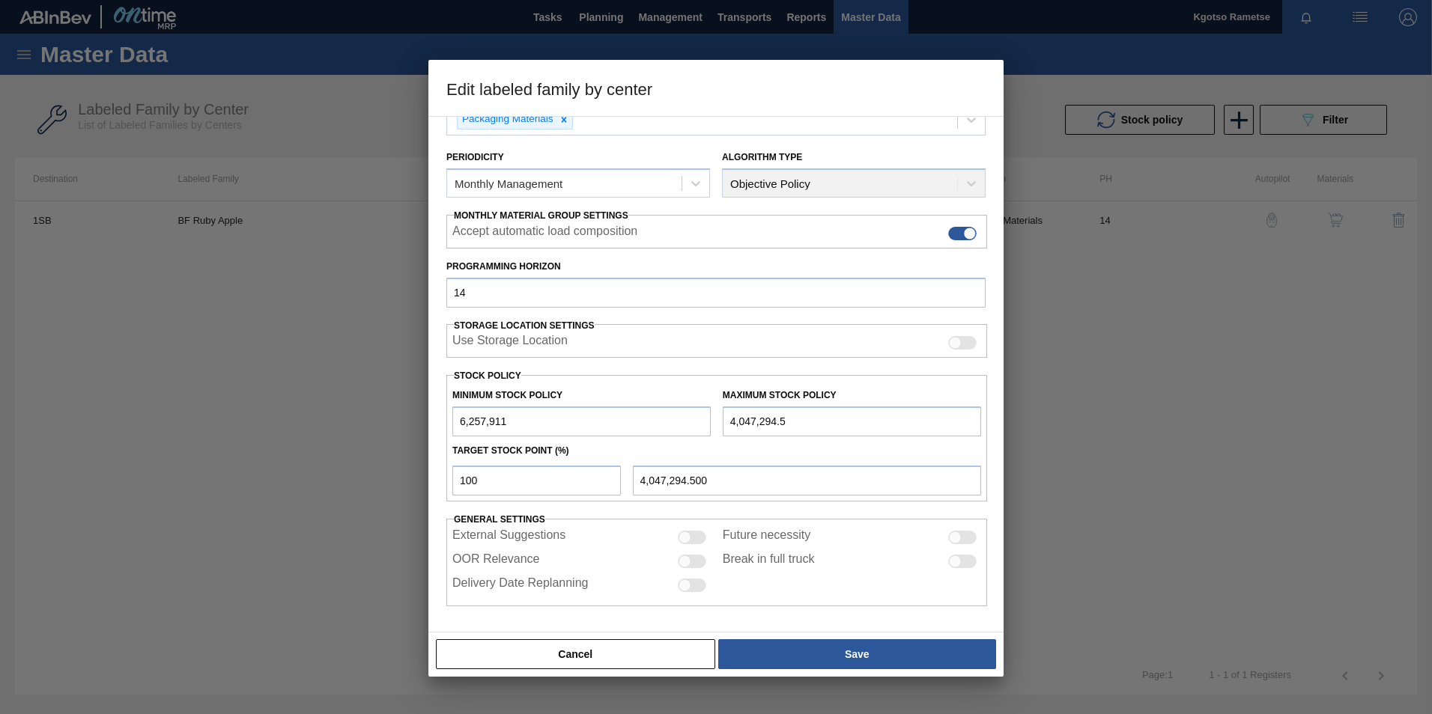
drag, startPoint x: 732, startPoint y: 423, endPoint x: 708, endPoint y: 423, distance: 24.0
click at [710, 423] on div "Minimum Stock Policy 6,257,911 Maximum Stock Policy 4,047,294.5" at bounding box center [716, 408] width 541 height 55
type input "8,047,294.5"
type input "8,047,294.500"
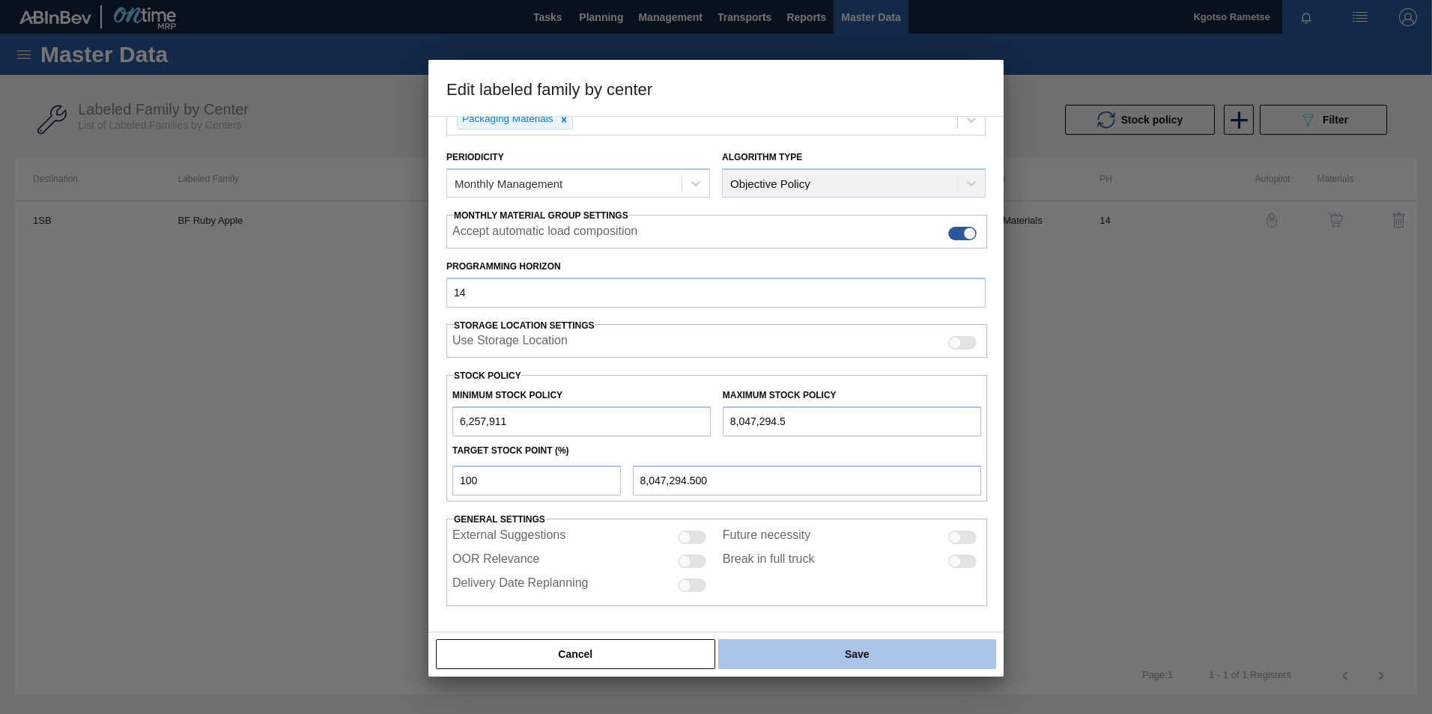
type input "8,047,294.5"
click at [812, 657] on button "Save" at bounding box center [857, 654] width 278 height 30
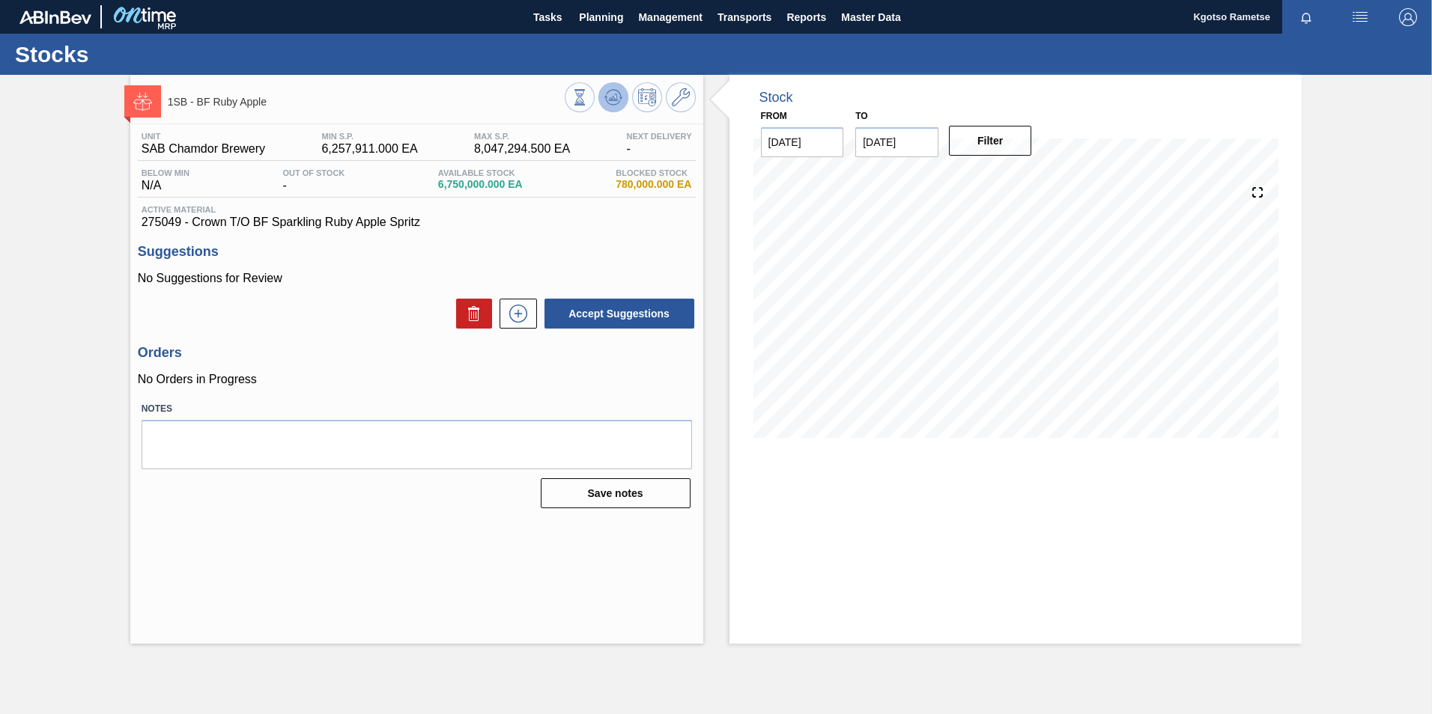
click at [606, 103] on icon at bounding box center [613, 97] width 18 height 18
click at [687, 104] on icon at bounding box center [681, 97] width 18 height 18
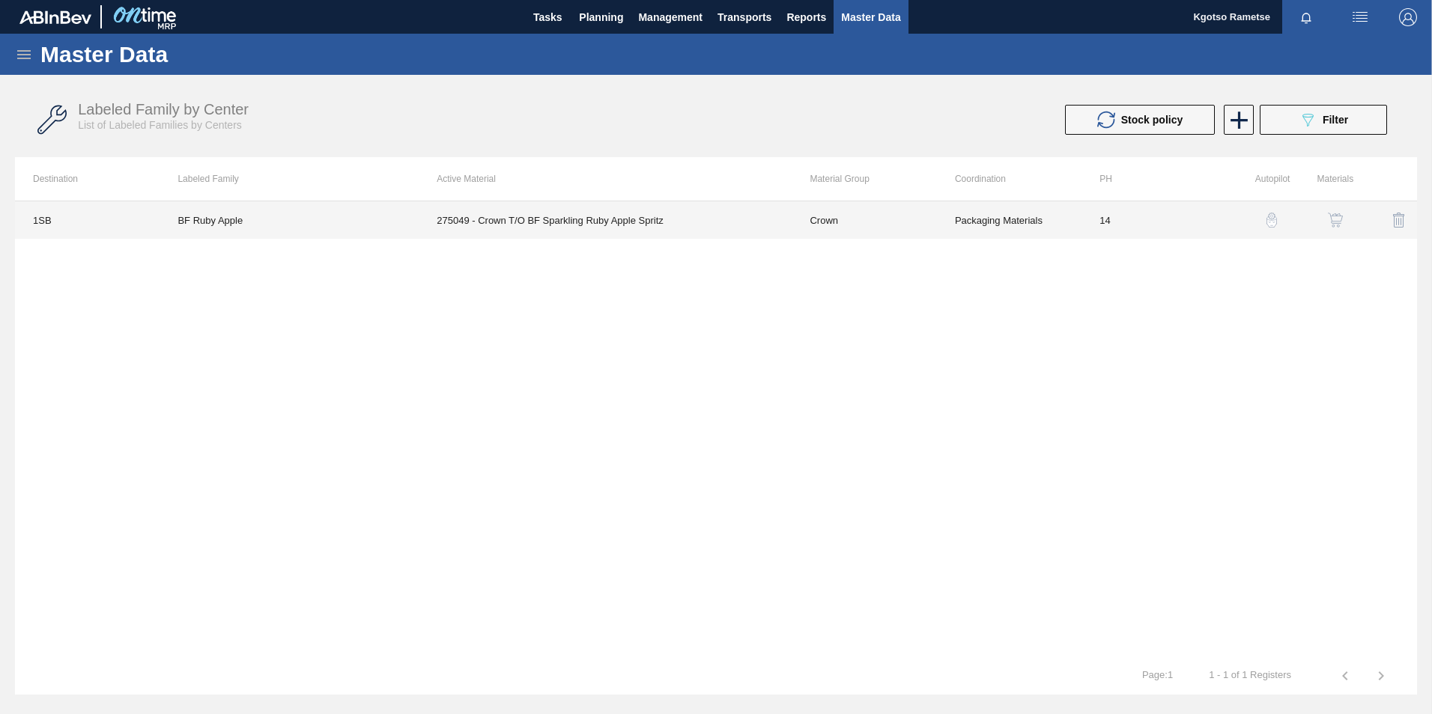
click at [825, 216] on td "Crown" at bounding box center [863, 219] width 145 height 37
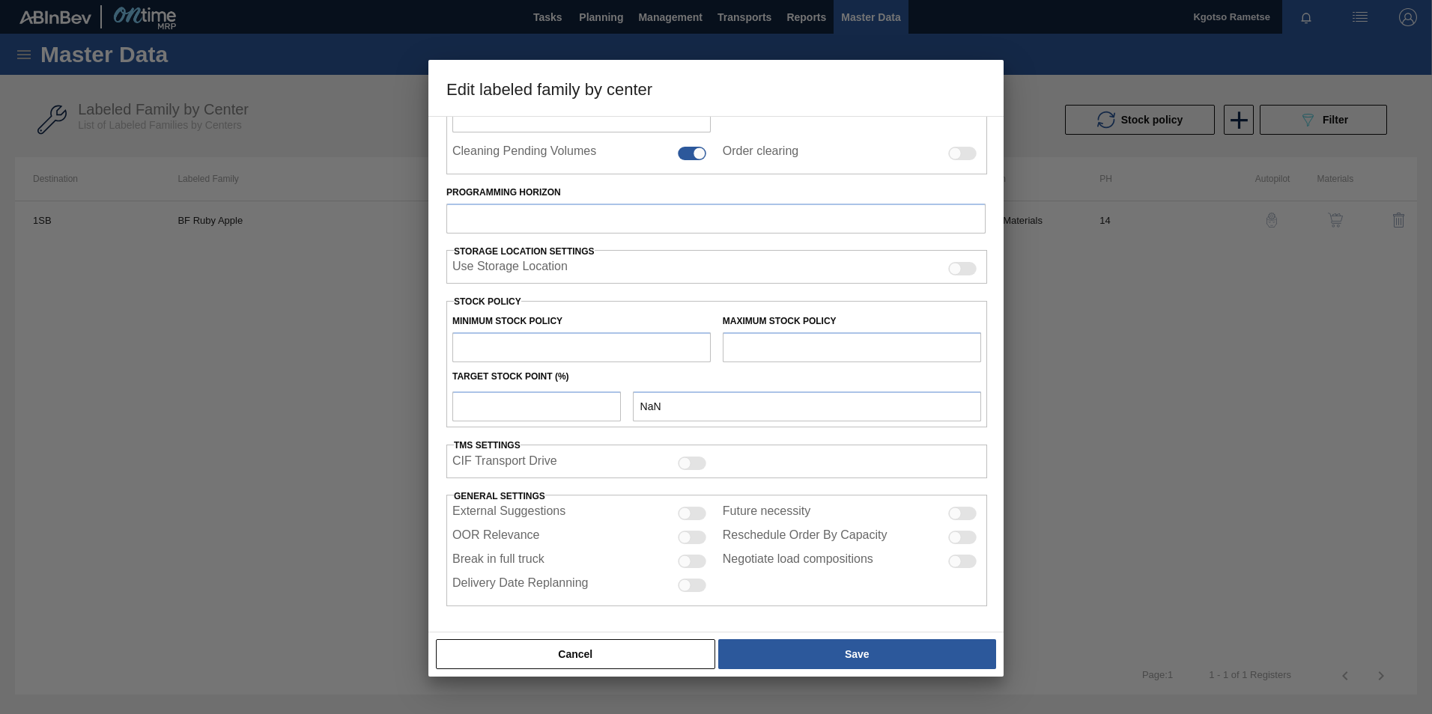
type input "Crown"
type input "TWIST OFF"
type input "BF Ruby Apple"
type input "1SB - SAB Chamdor Brewery"
type input "14"
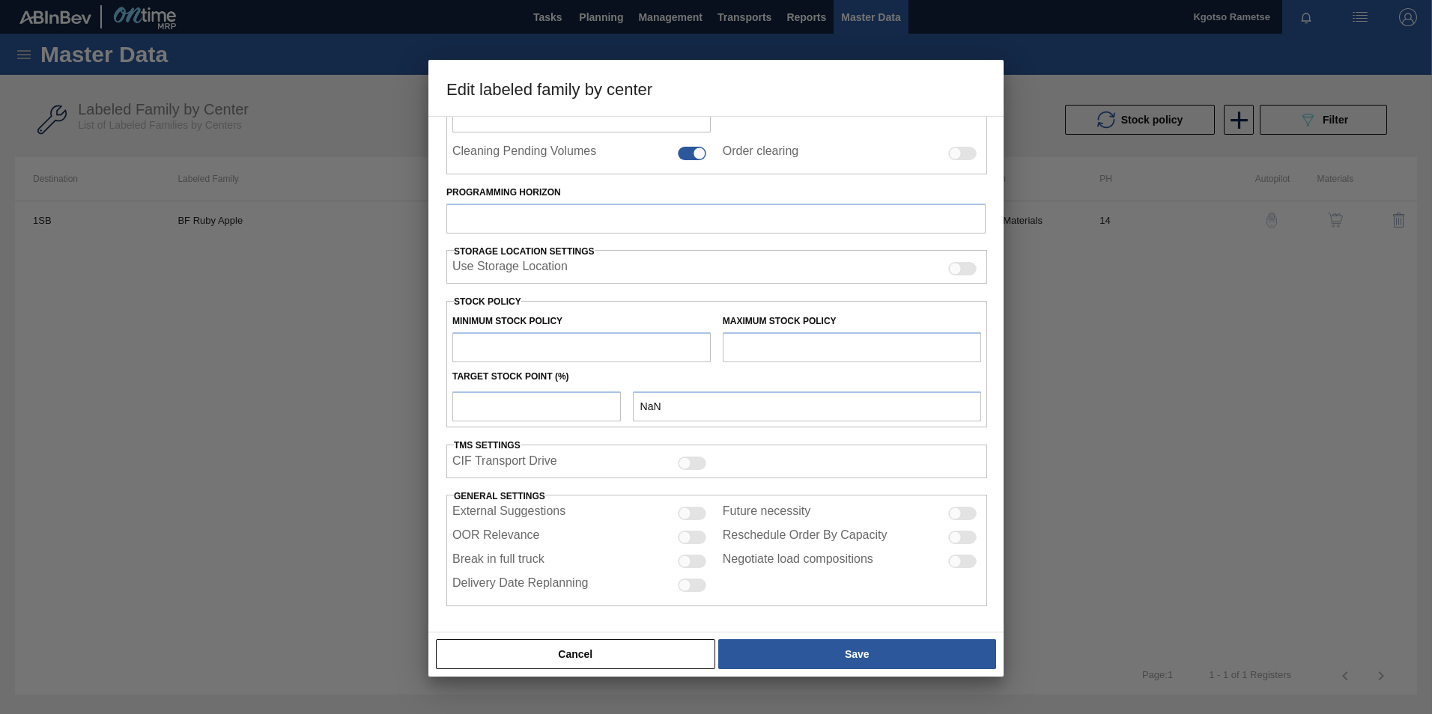
type input "6,257,911"
type input "8,047,294.5"
type input "100"
type input "8,047,294.500"
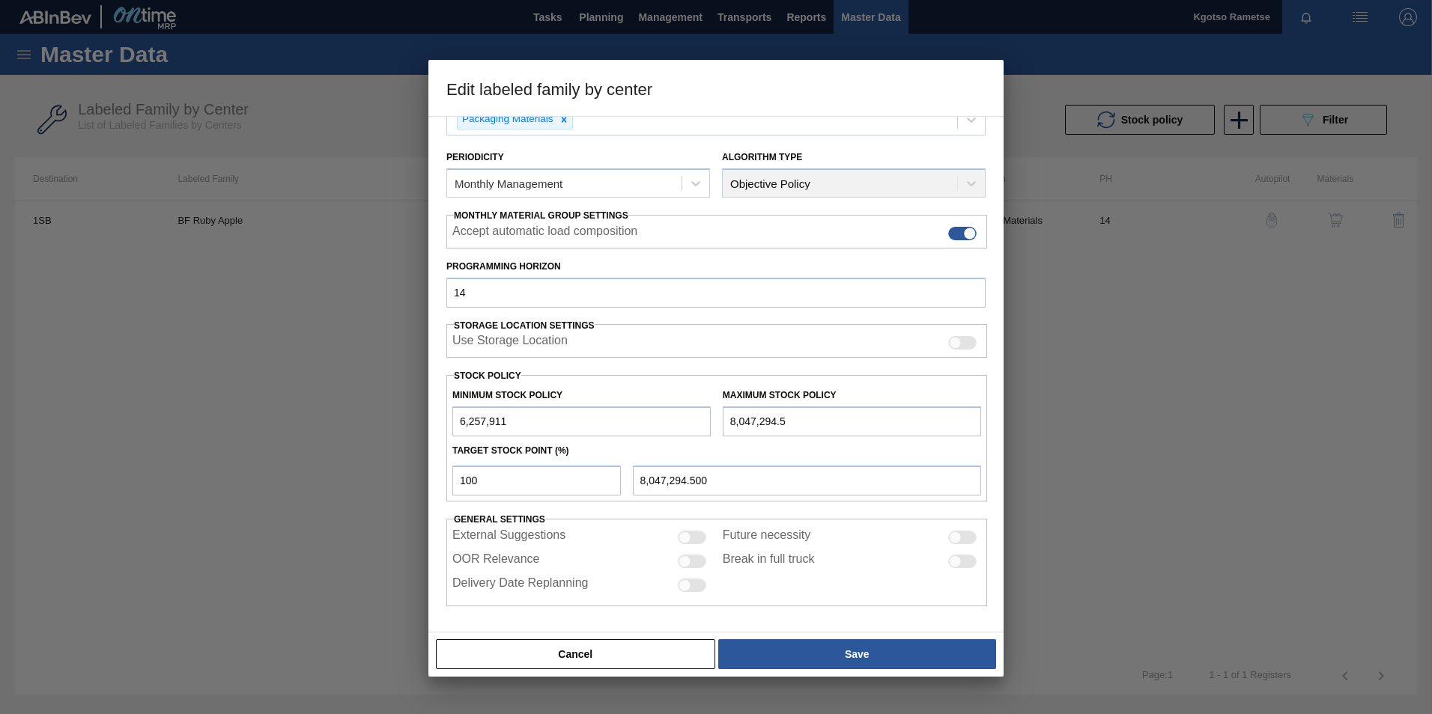
scroll to position [150, 0]
drag, startPoint x: 465, startPoint y: 421, endPoint x: 452, endPoint y: 414, distance: 14.4
click at [457, 417] on input "6,257,911" at bounding box center [581, 422] width 258 height 30
type input "12,579,111"
click at [728, 417] on input "8,047,294.5" at bounding box center [852, 422] width 258 height 30
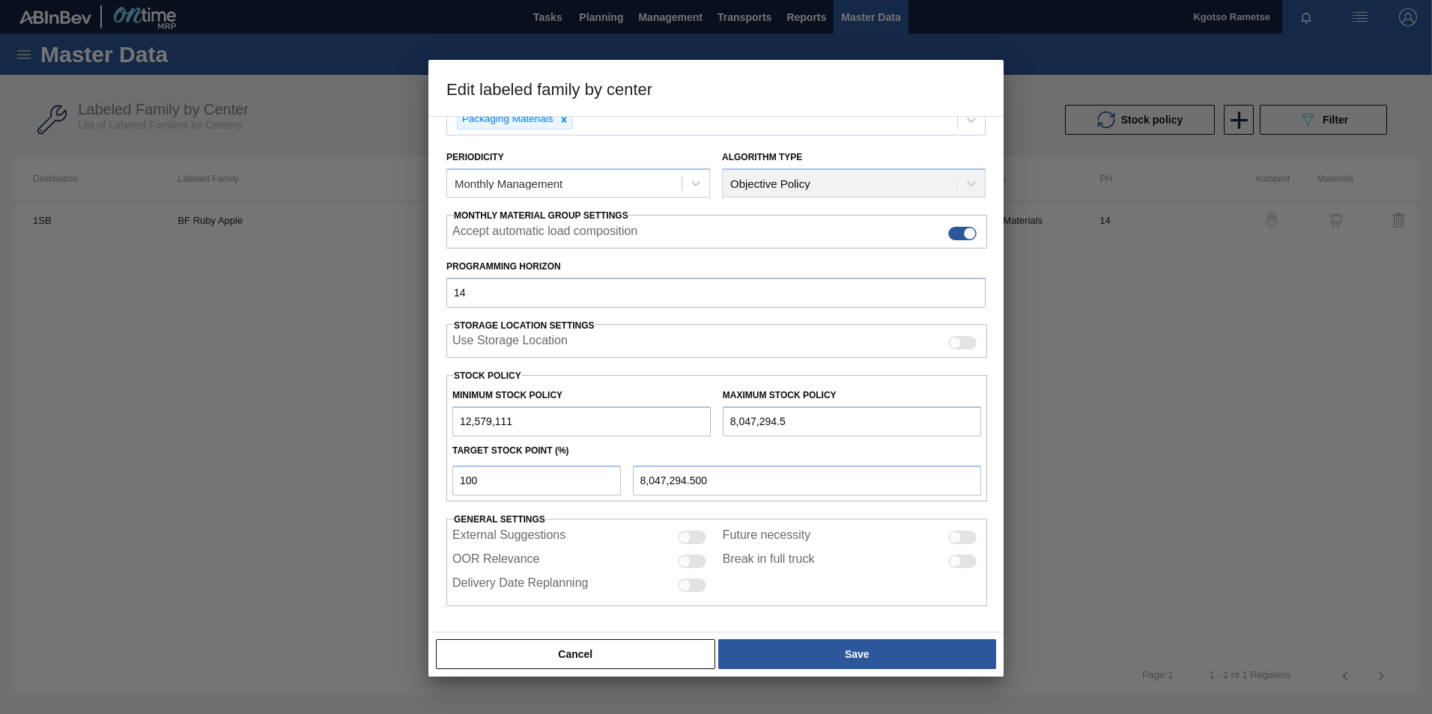
type input "18,047,294.5"
type input "18,047,294.500"
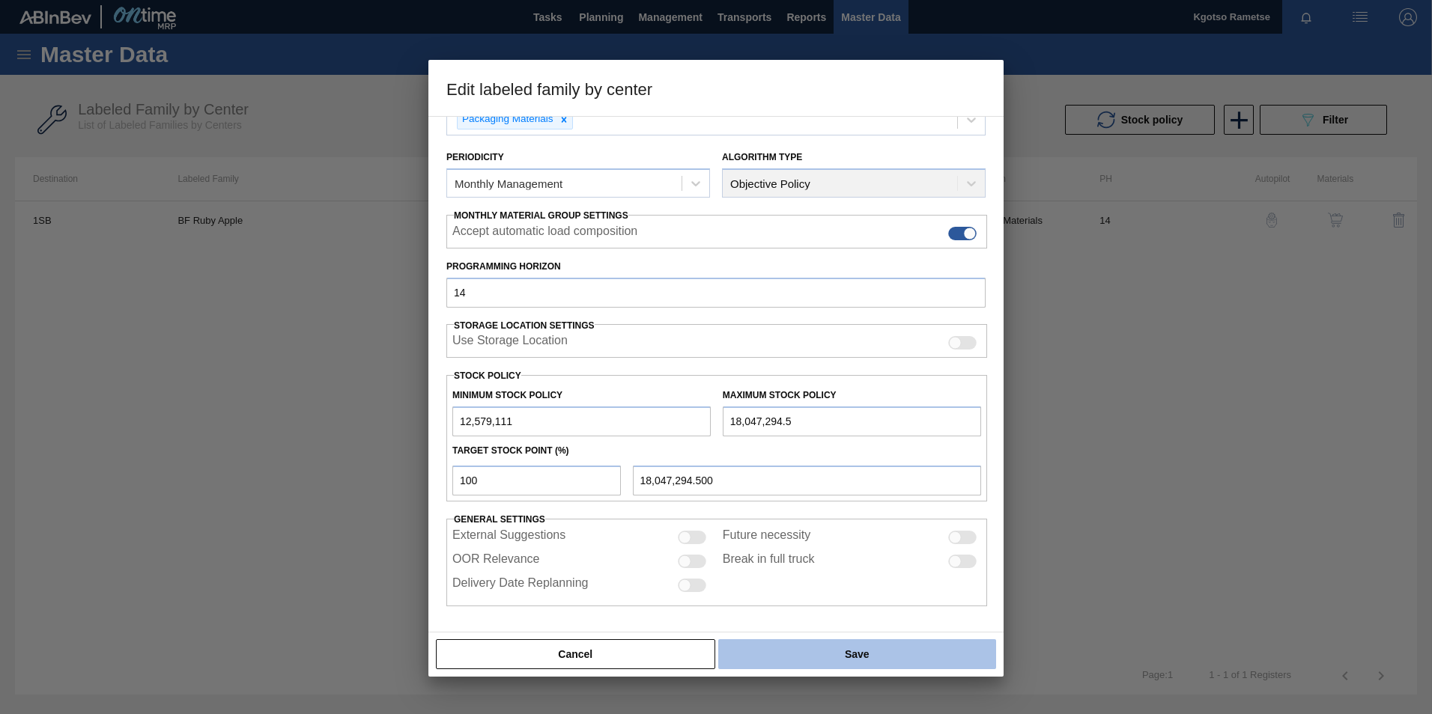
type input "18,047,294.5"
click at [793, 640] on button "Save" at bounding box center [857, 654] width 278 height 30
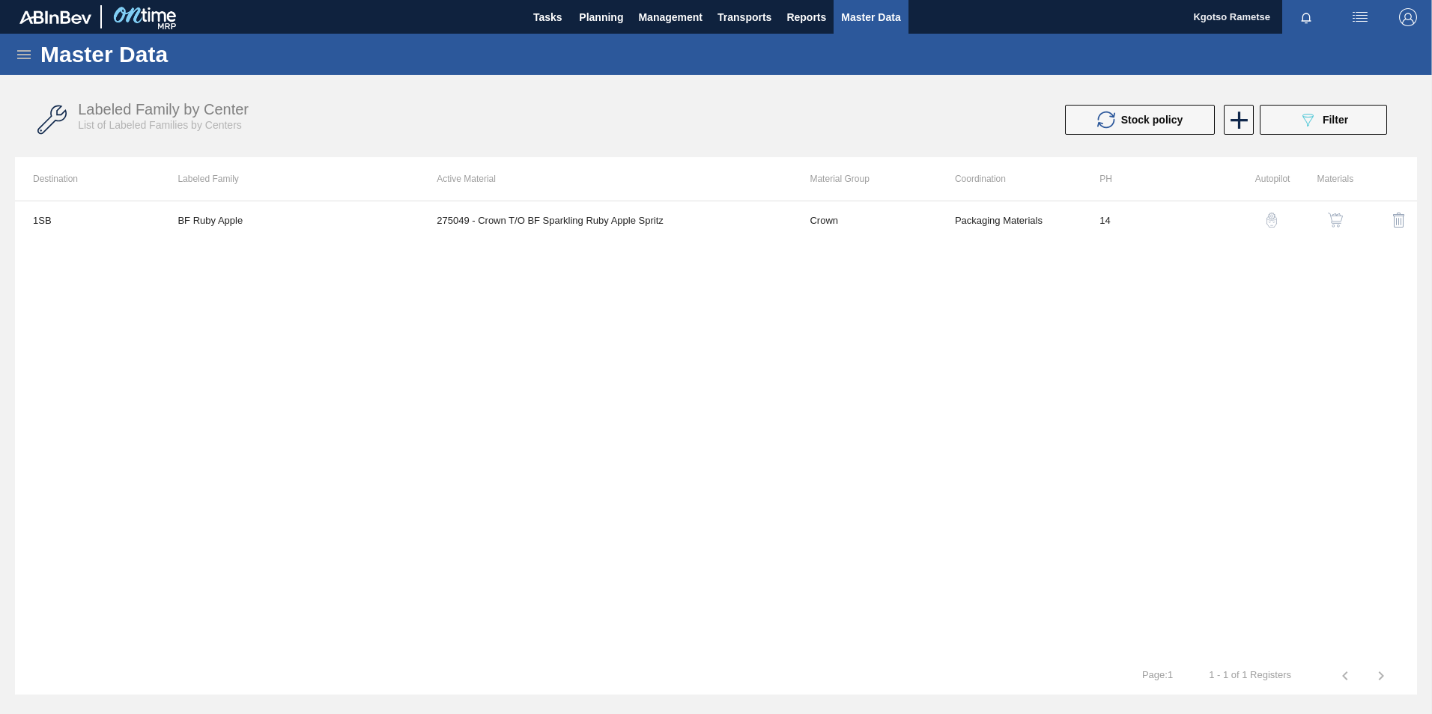
click at [1334, 217] on img "button" at bounding box center [1335, 220] width 15 height 15
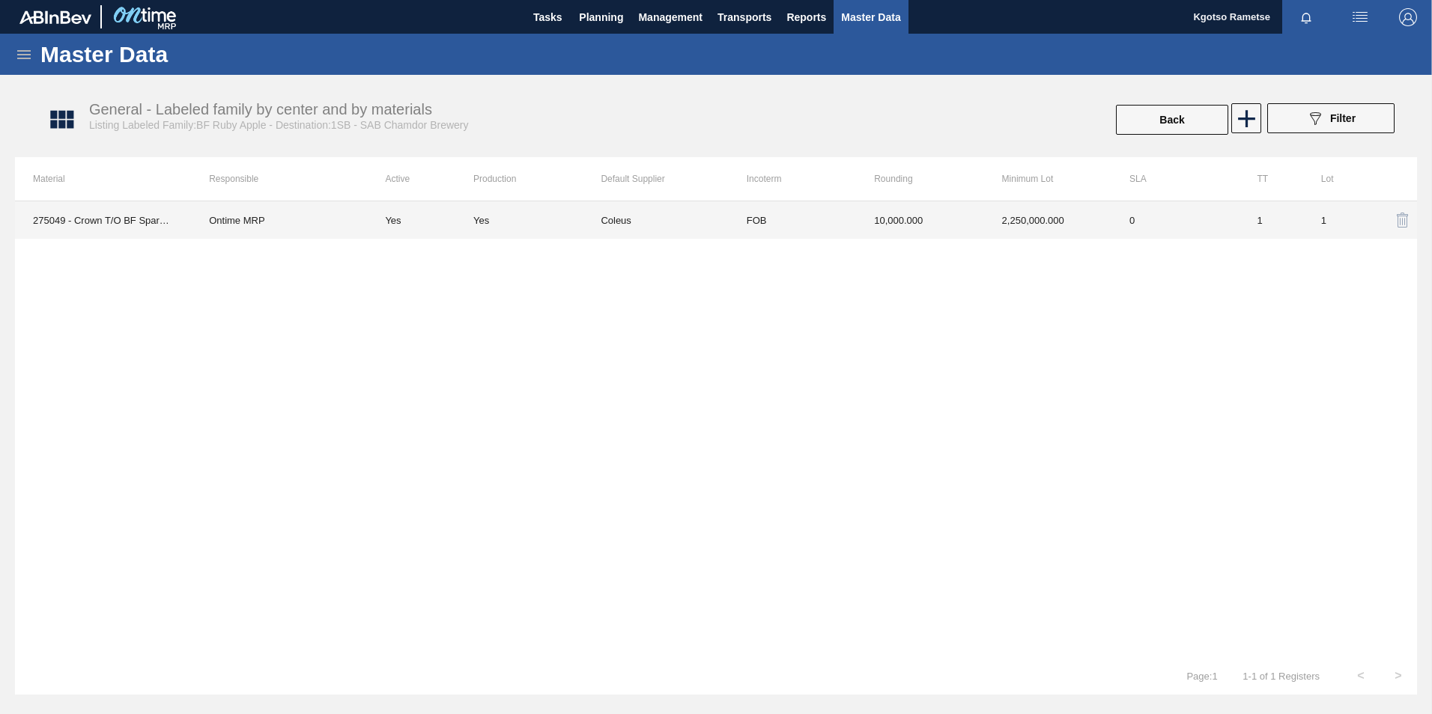
click at [964, 232] on td "10,000.000" at bounding box center [919, 219] width 127 height 37
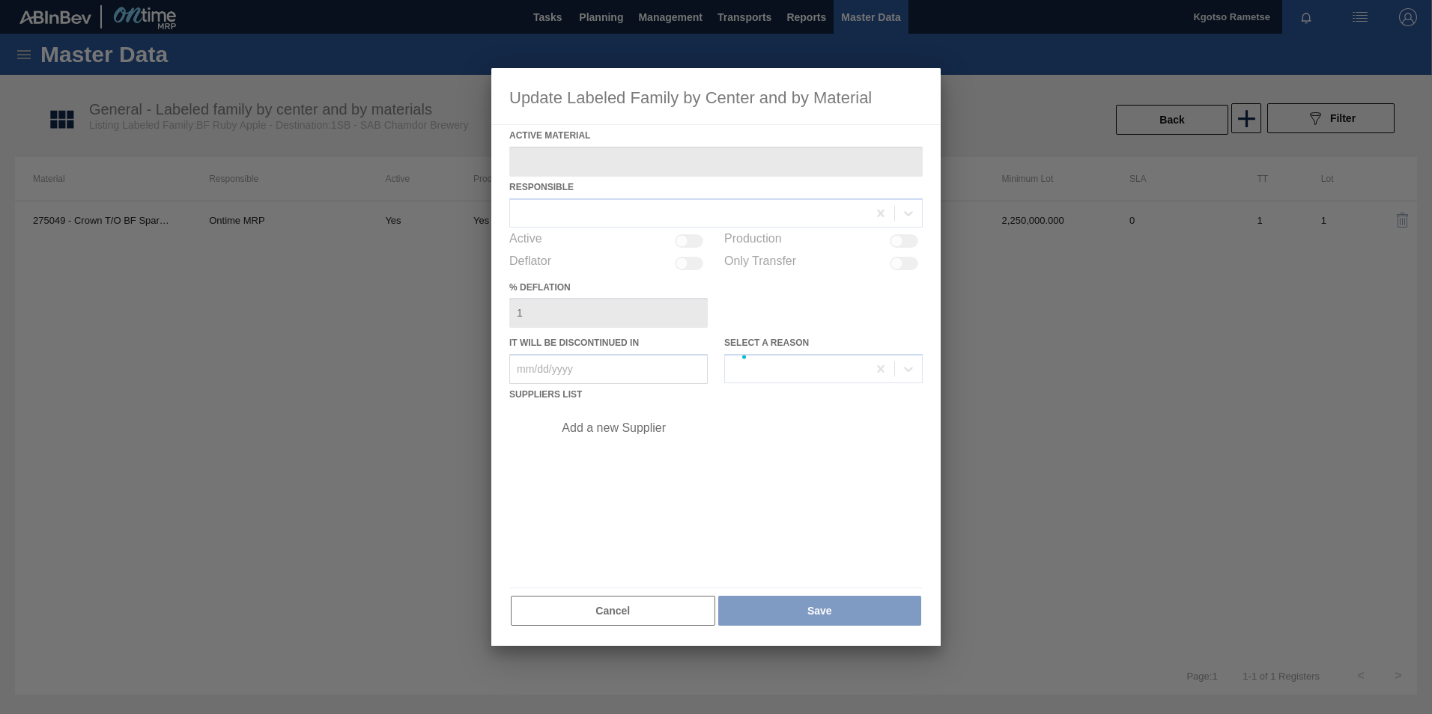
type Material "275049 - Crown T/O BF Sparkling Ruby Apple Spritz"
checkbox input "true"
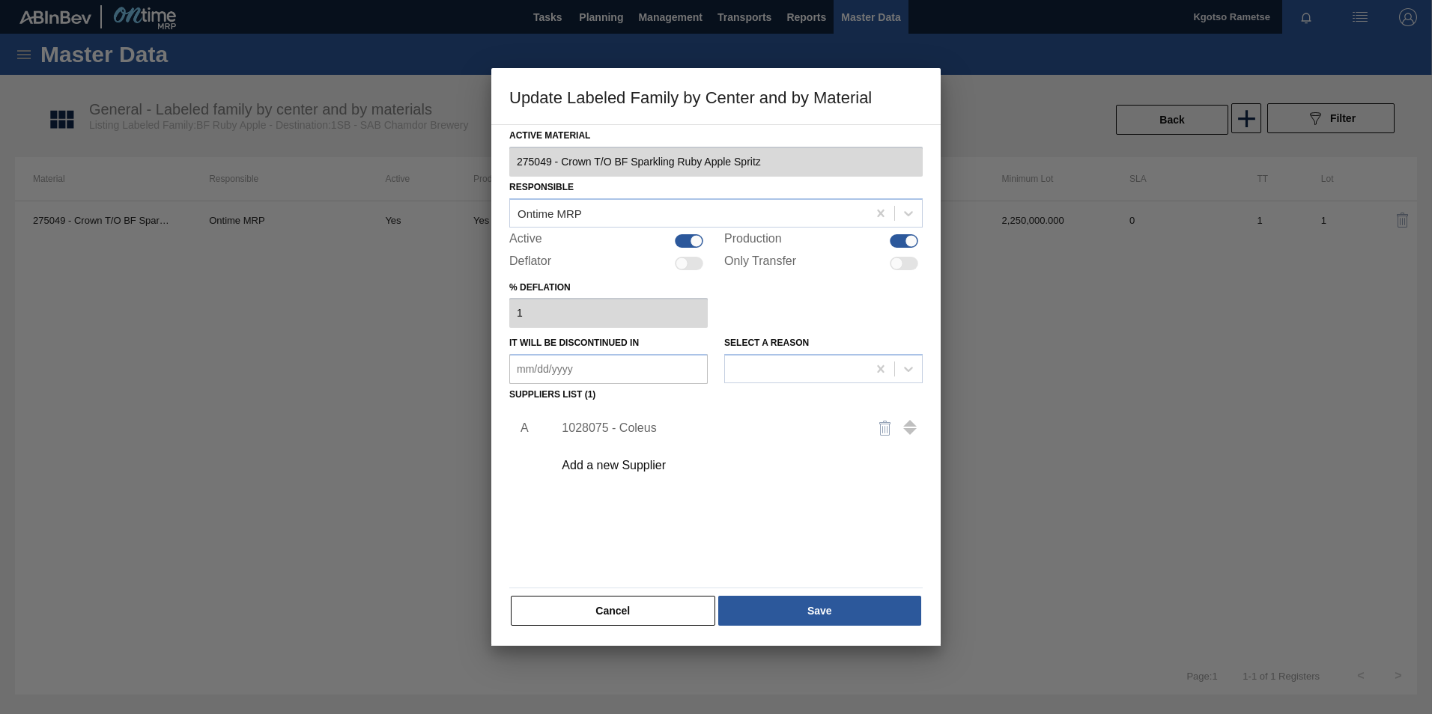
click at [642, 430] on div "1028075 - Coleus" at bounding box center [709, 428] width 294 height 13
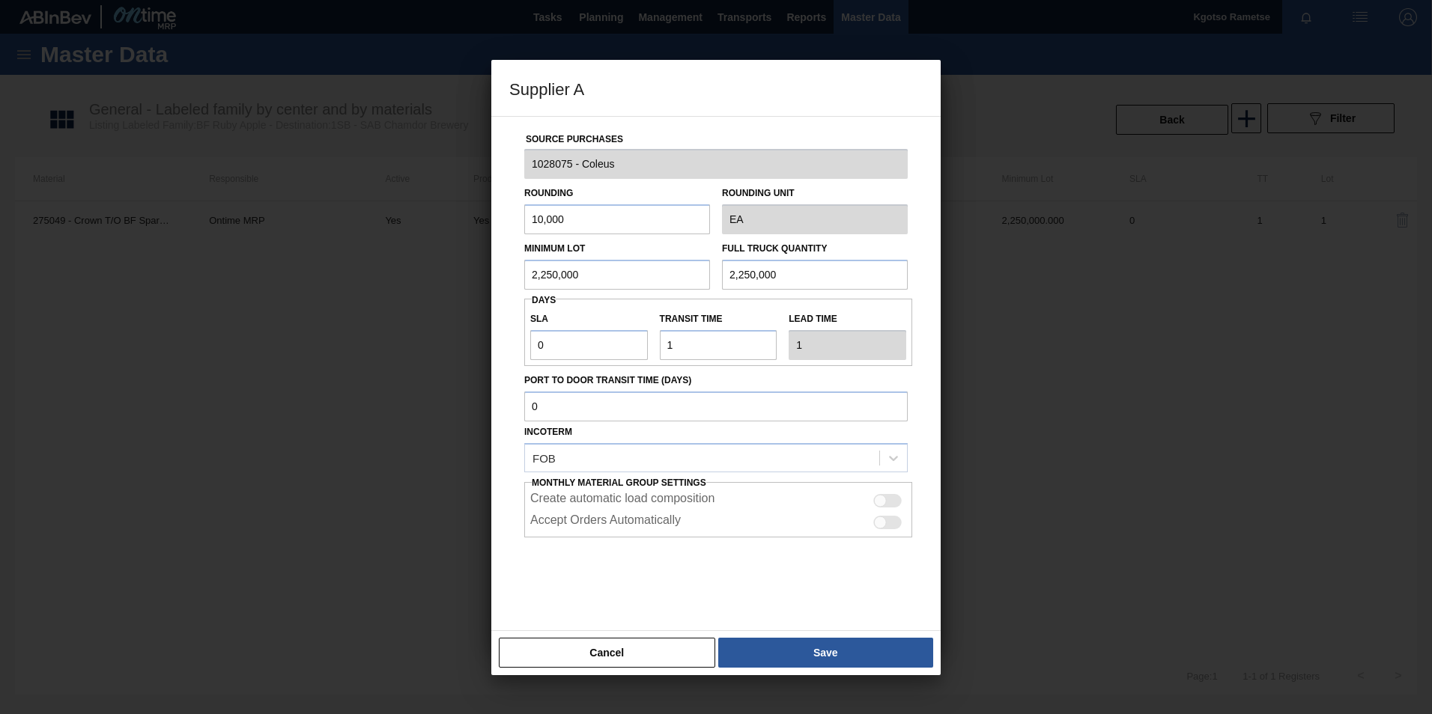
click at [571, 276] on input "2,250,000" at bounding box center [617, 275] width 186 height 30
click at [571, 277] on input "2,250,000" at bounding box center [617, 275] width 186 height 30
click at [571, 276] on input "4,500,000" at bounding box center [617, 275] width 186 height 30
type input "4,500,000"
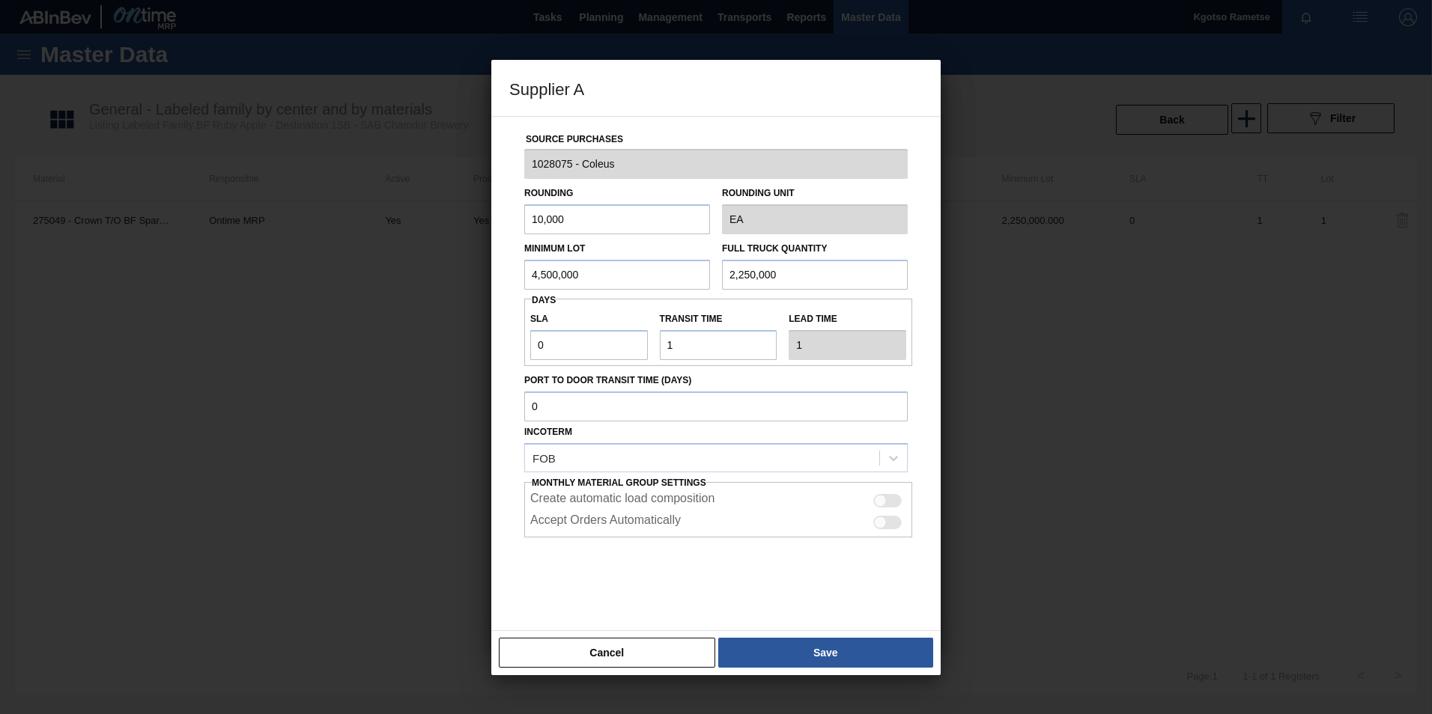
click at [764, 272] on input "2,250,000" at bounding box center [815, 275] width 186 height 30
paste input "4,50"
type input "4,500,000"
click at [821, 650] on button "Save" at bounding box center [825, 653] width 215 height 30
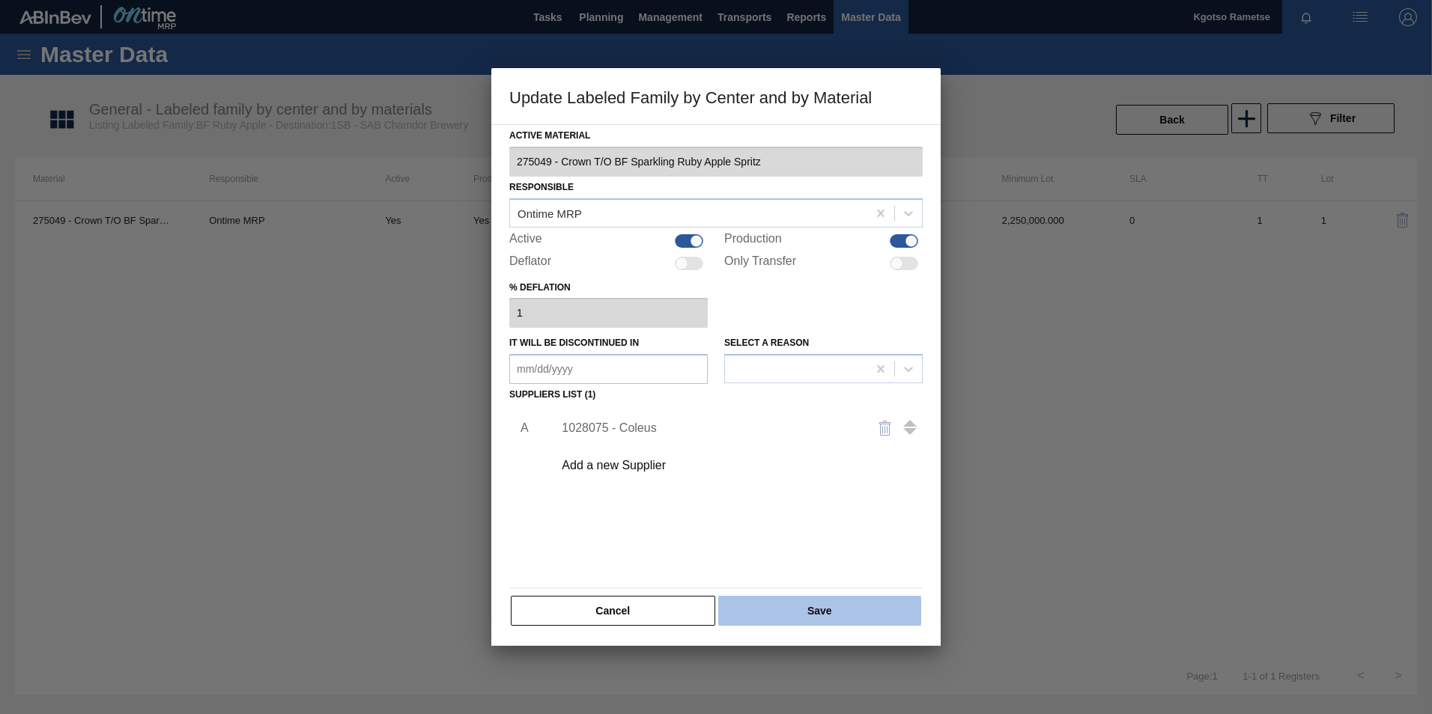
click at [798, 603] on button "Save" at bounding box center [819, 611] width 203 height 30
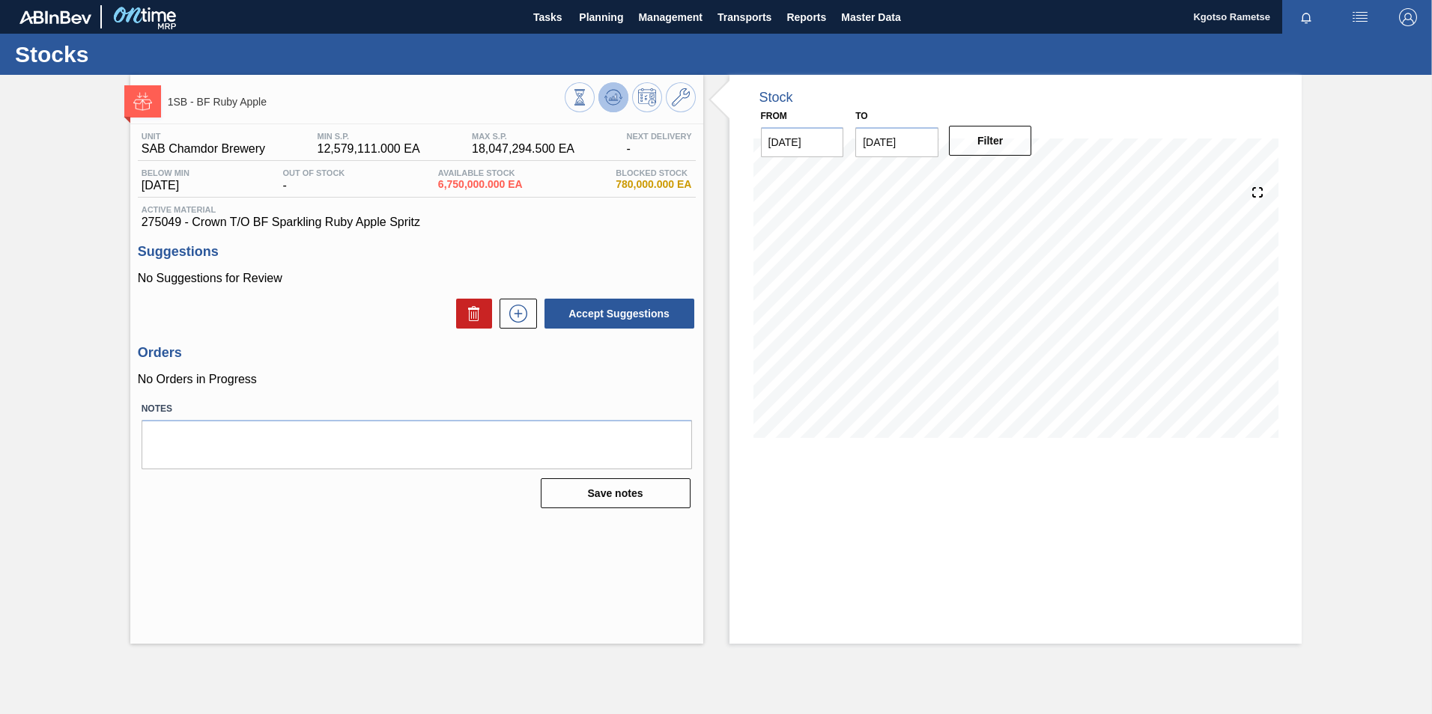
click at [607, 94] on icon at bounding box center [613, 97] width 18 height 18
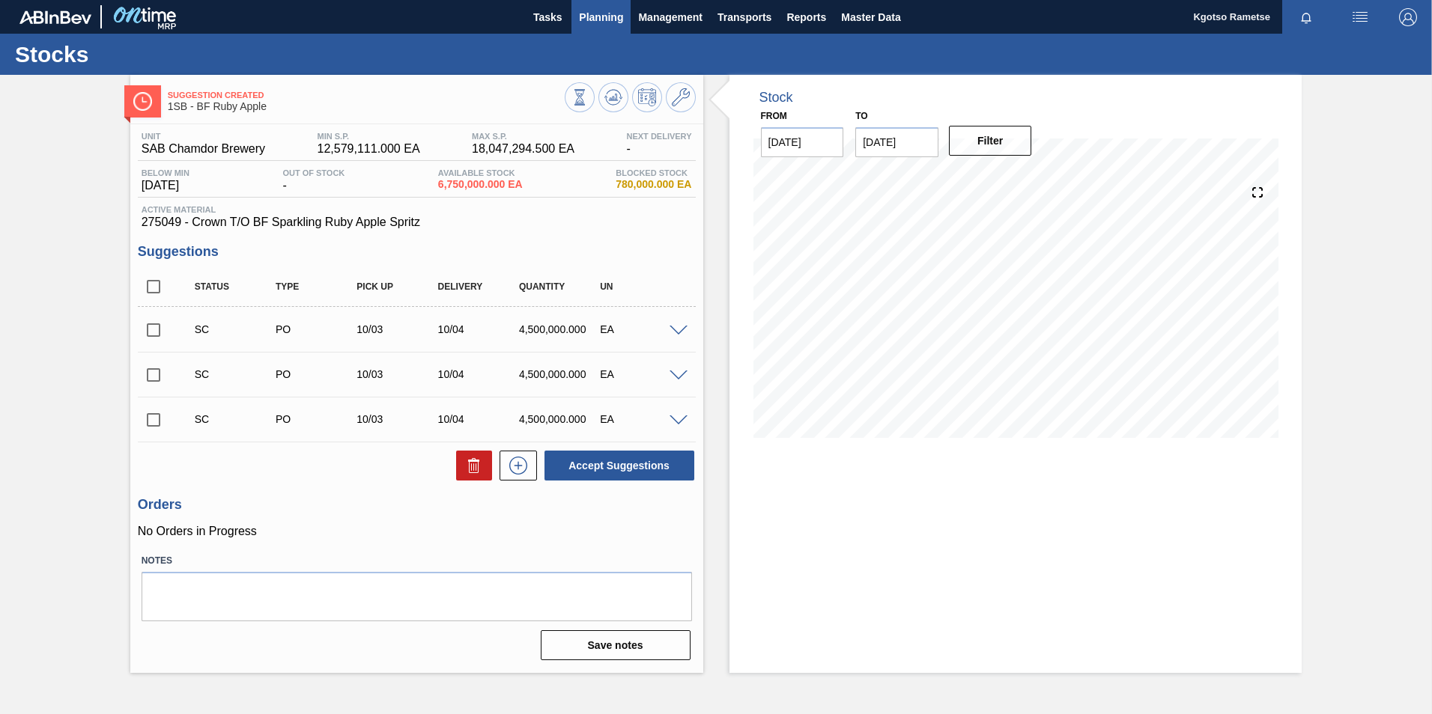
click at [606, 18] on span "Planning" at bounding box center [601, 17] width 44 height 18
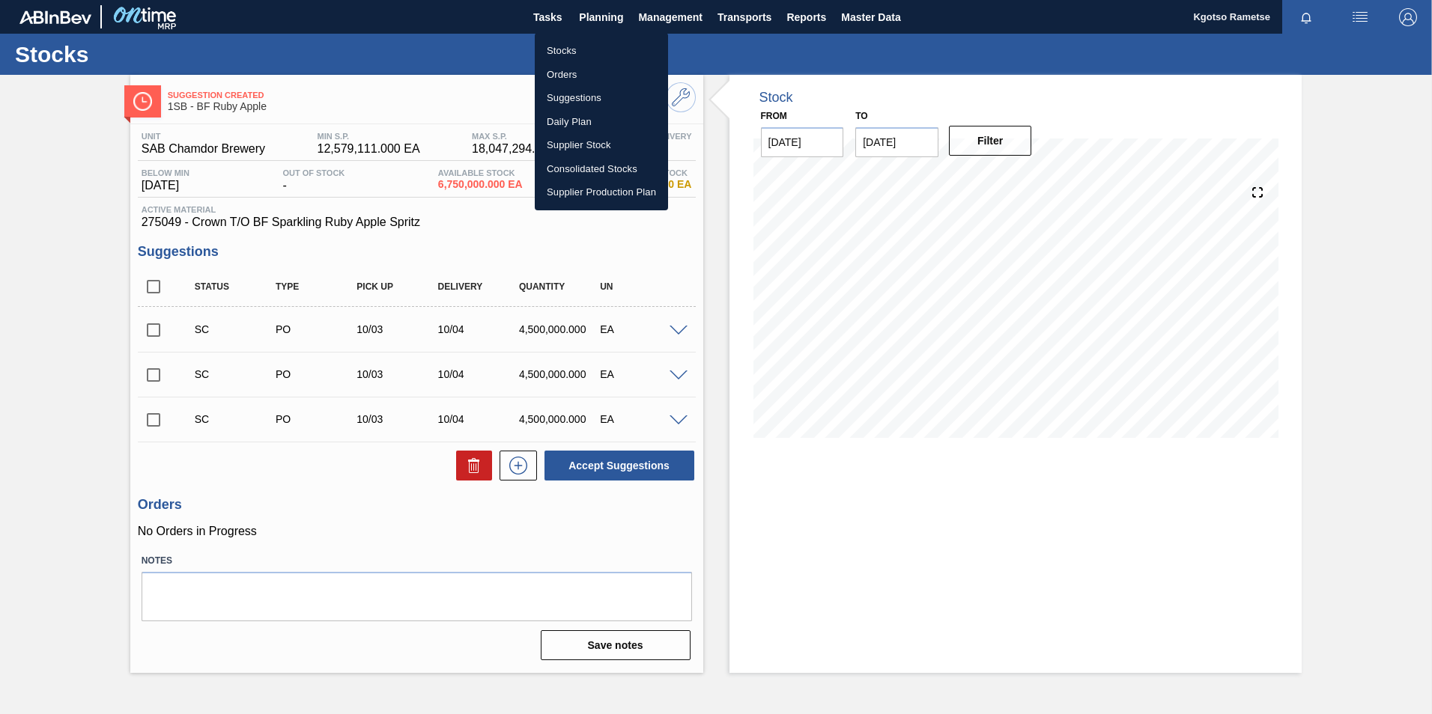
click at [601, 44] on li "Stocks" at bounding box center [601, 51] width 133 height 24
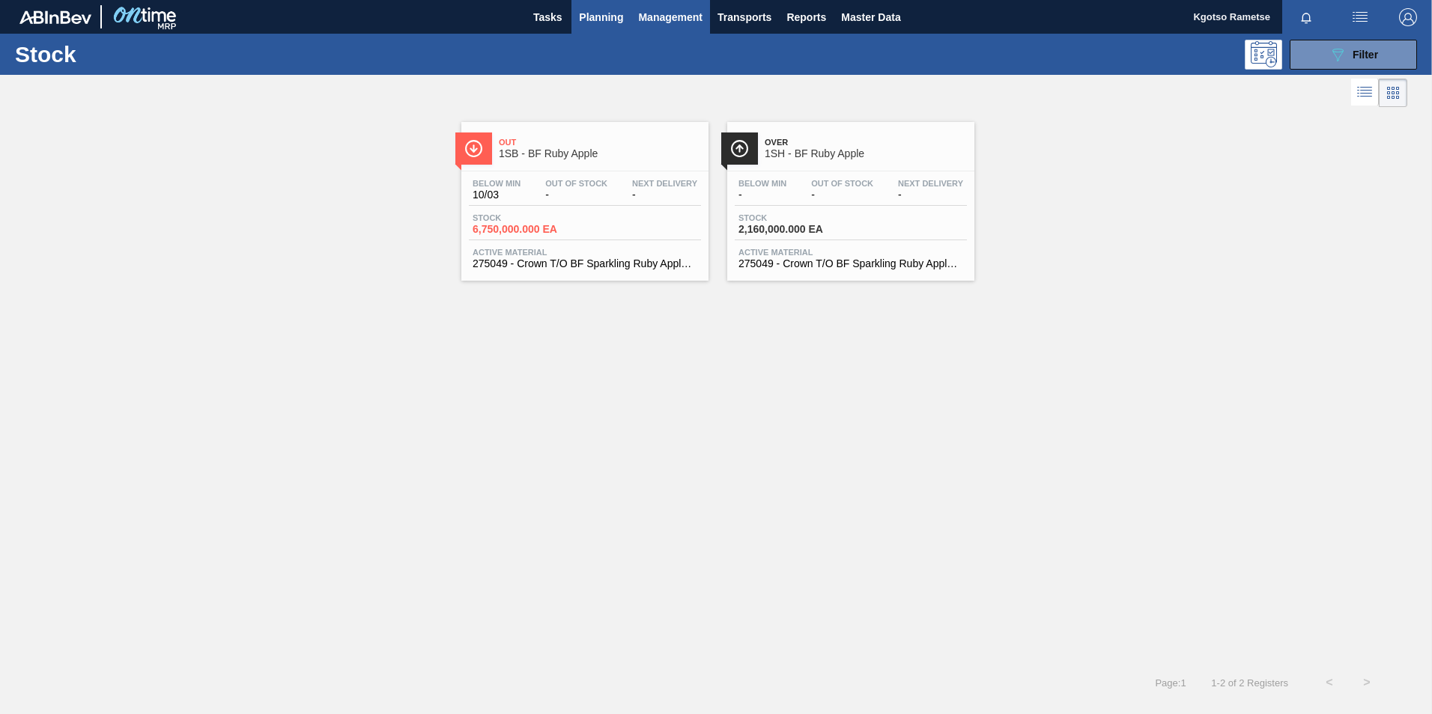
click at [668, 12] on span "Management" at bounding box center [670, 17] width 64 height 18
click at [608, 16] on div at bounding box center [716, 357] width 1432 height 714
click at [764, 10] on span "Transports" at bounding box center [744, 17] width 54 height 18
click at [674, 25] on div at bounding box center [716, 357] width 1432 height 714
drag, startPoint x: 593, startPoint y: 14, endPoint x: 586, endPoint y: 43, distance: 30.0
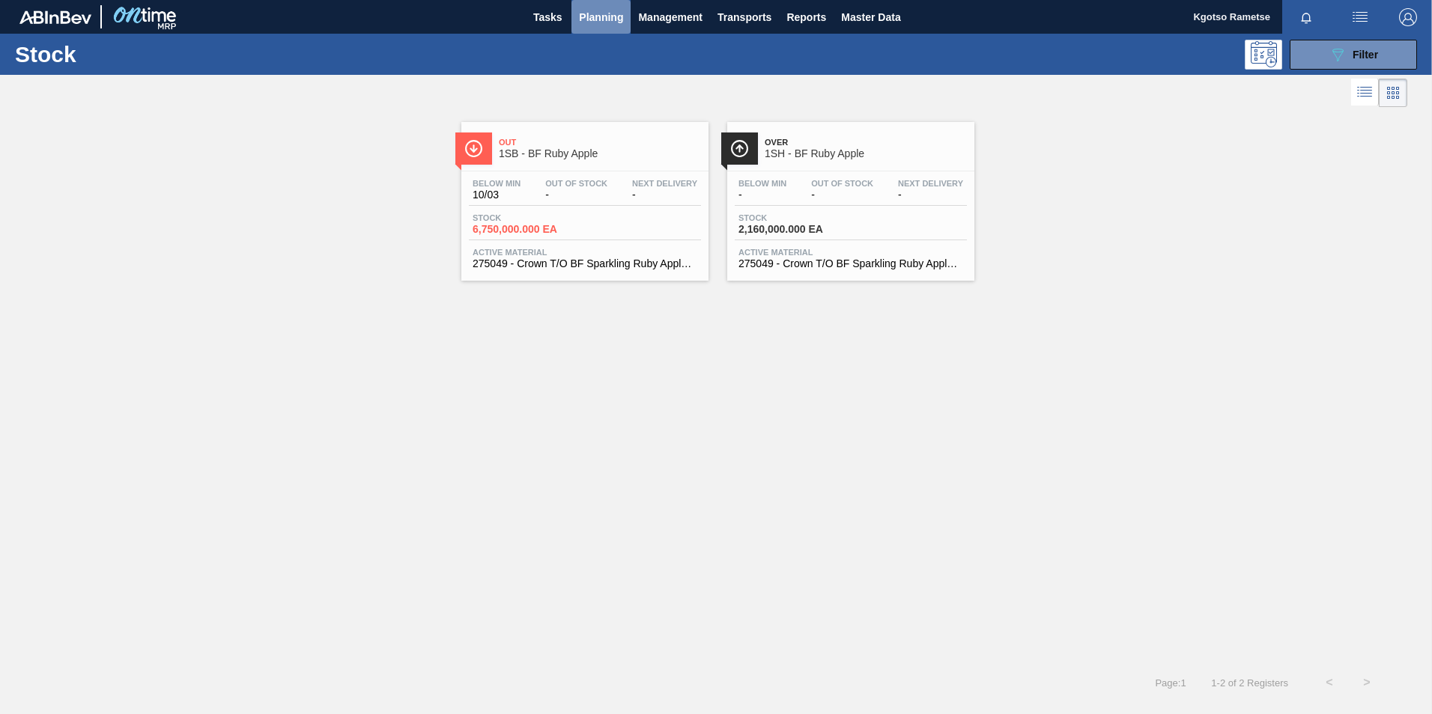
click at [592, 14] on span "Planning" at bounding box center [601, 17] width 44 height 18
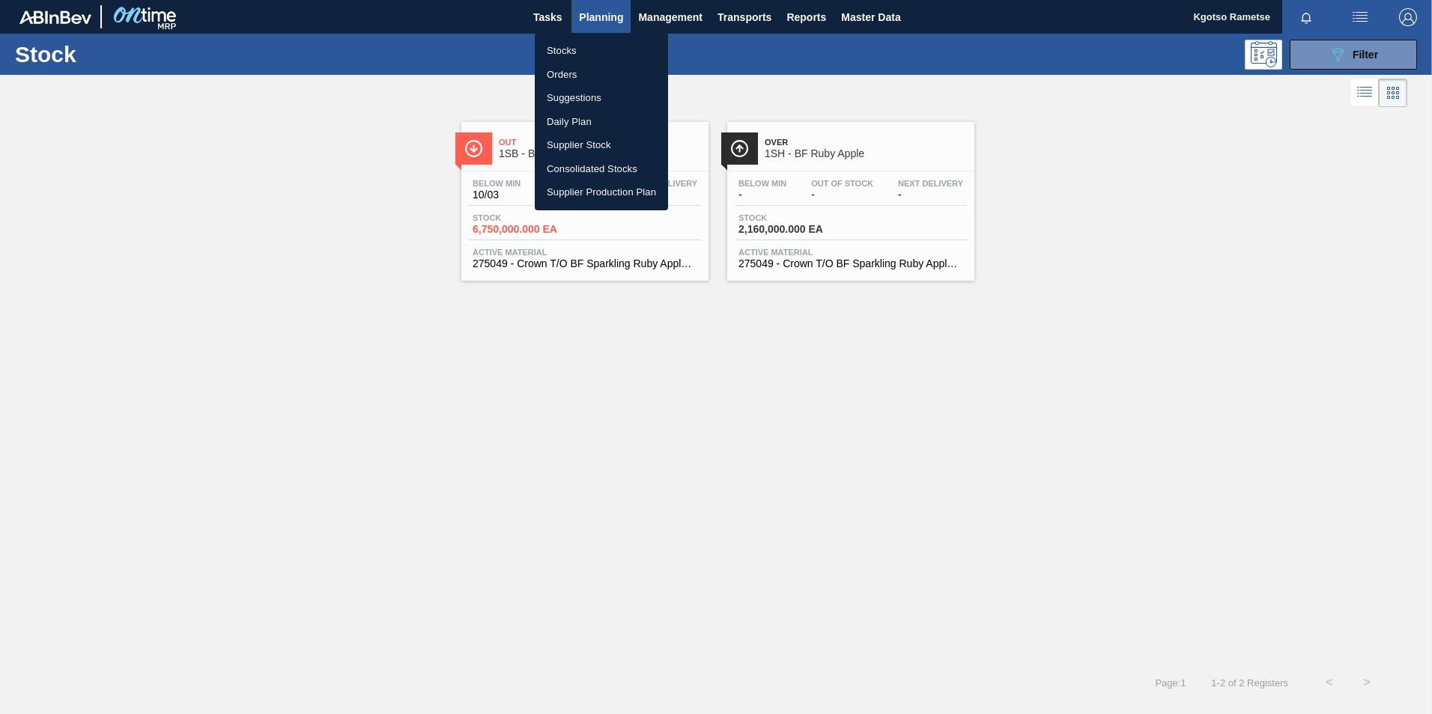
click at [583, 80] on li "Orders" at bounding box center [601, 75] width 133 height 24
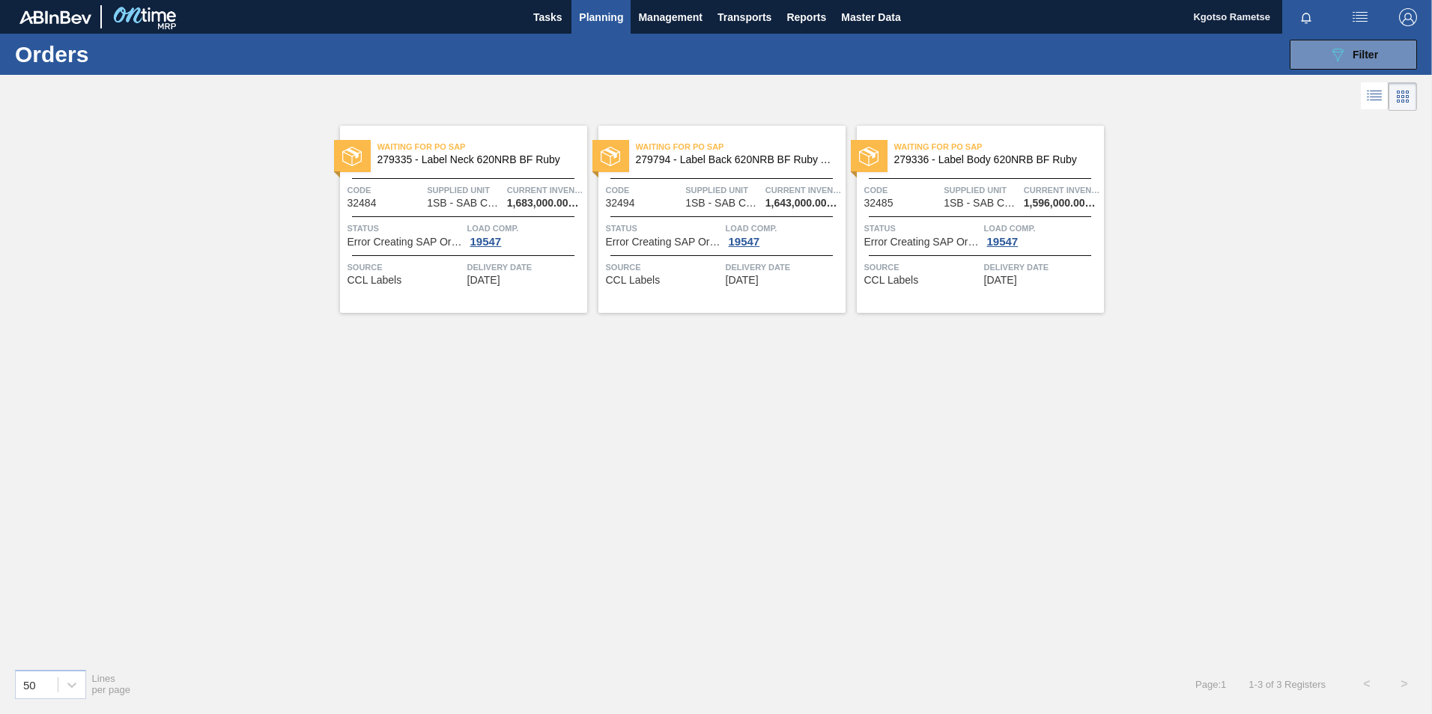
click at [500, 169] on div "Waiting for PO SAP 279335 - Label Neck 620NRB BF Ruby" at bounding box center [463, 154] width 247 height 34
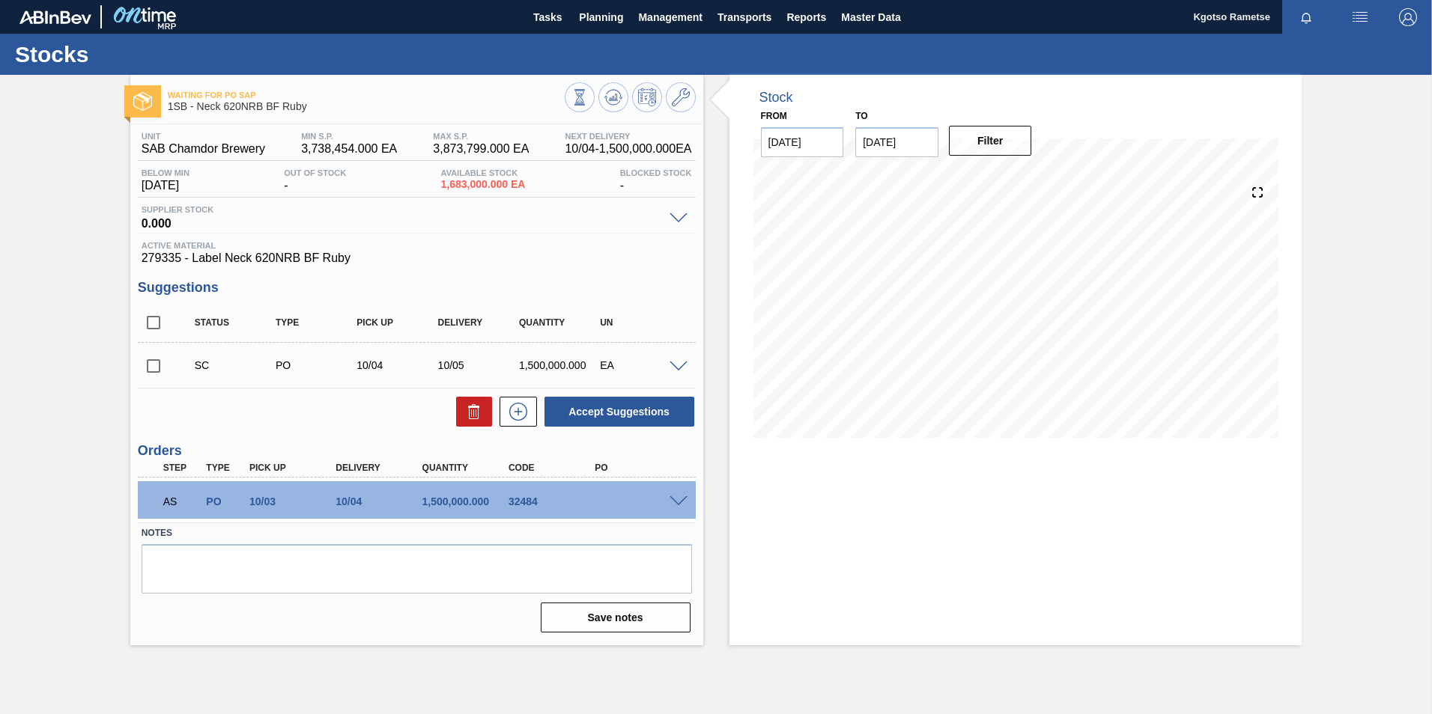
click at [681, 500] on span at bounding box center [678, 501] width 18 height 11
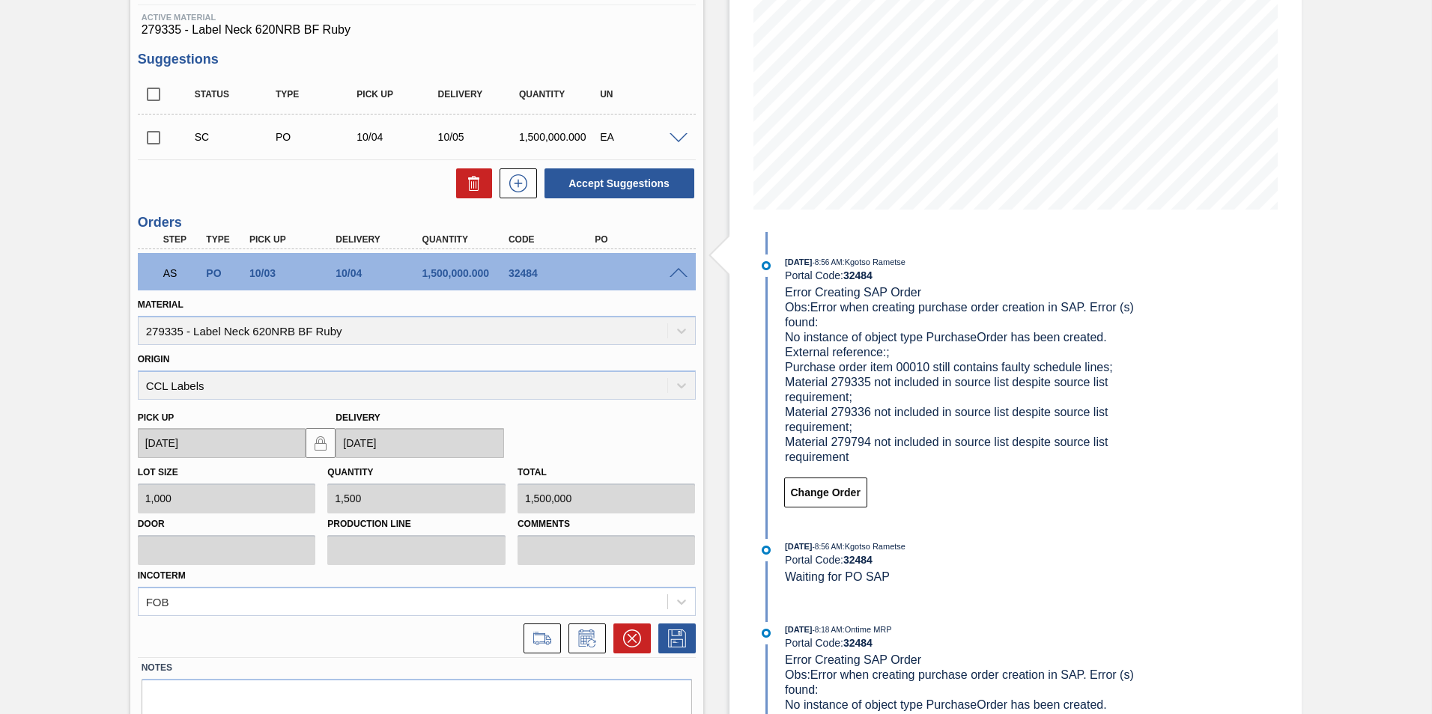
scroll to position [294, 0]
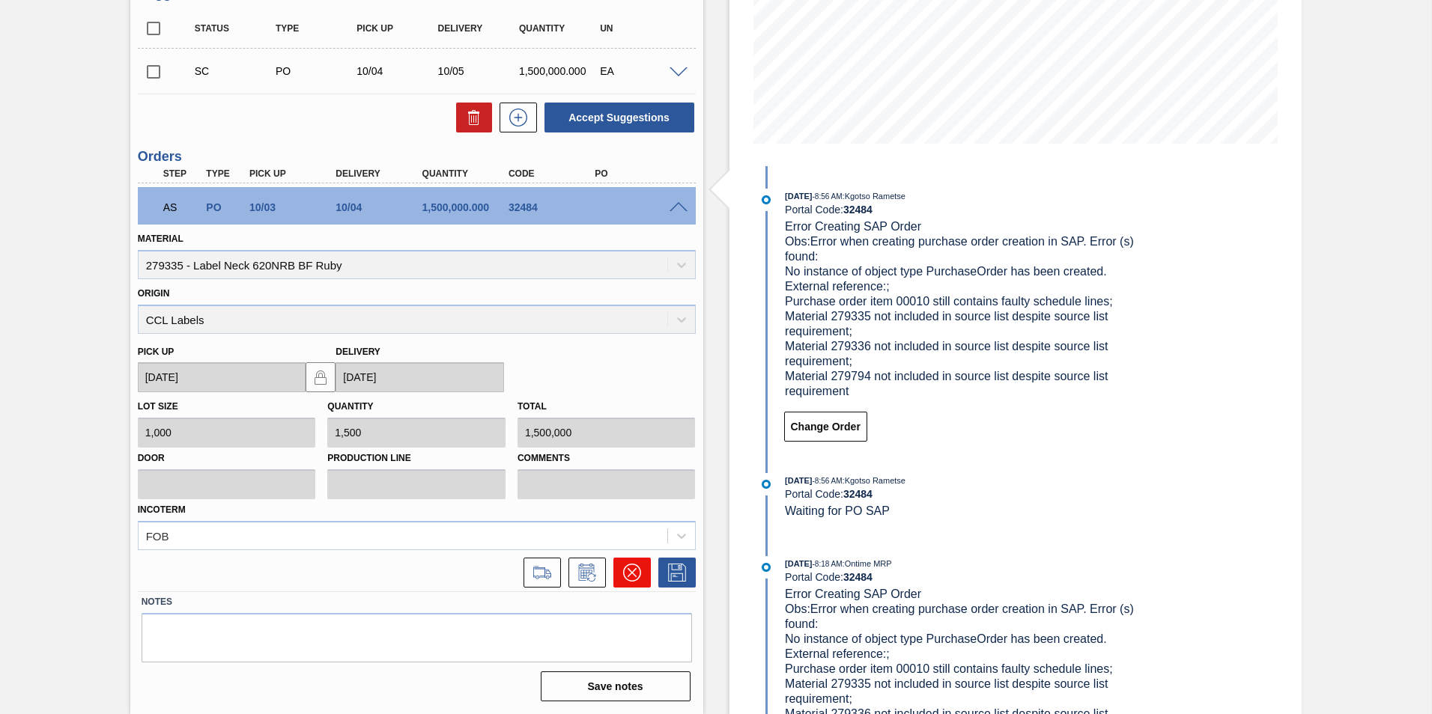
click at [627, 572] on icon at bounding box center [632, 573] width 18 height 18
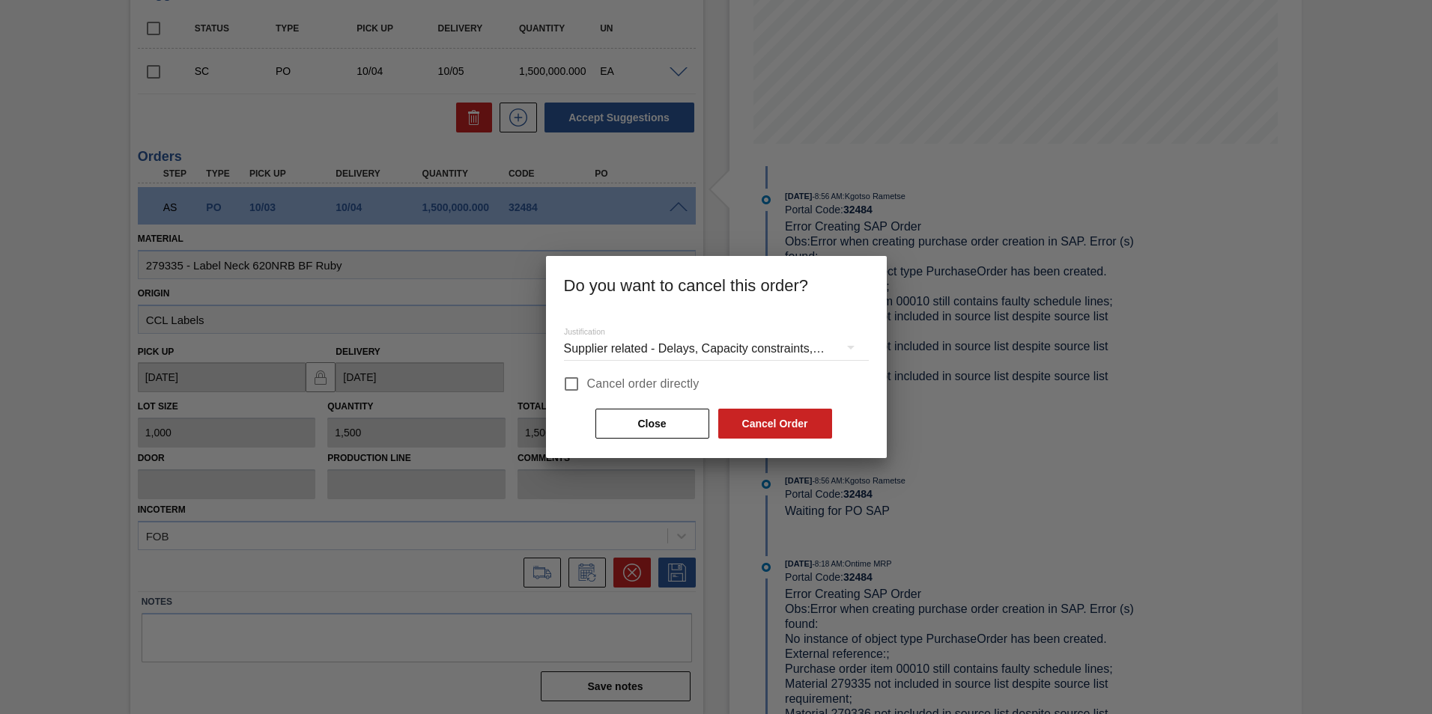
drag, startPoint x: 578, startPoint y: 378, endPoint x: 575, endPoint y: 389, distance: 10.9
click at [578, 379] on input "Cancel order directly" at bounding box center [571, 383] width 31 height 31
checkbox input "true"
click at [758, 431] on button "Cancel Order" at bounding box center [775, 424] width 114 height 30
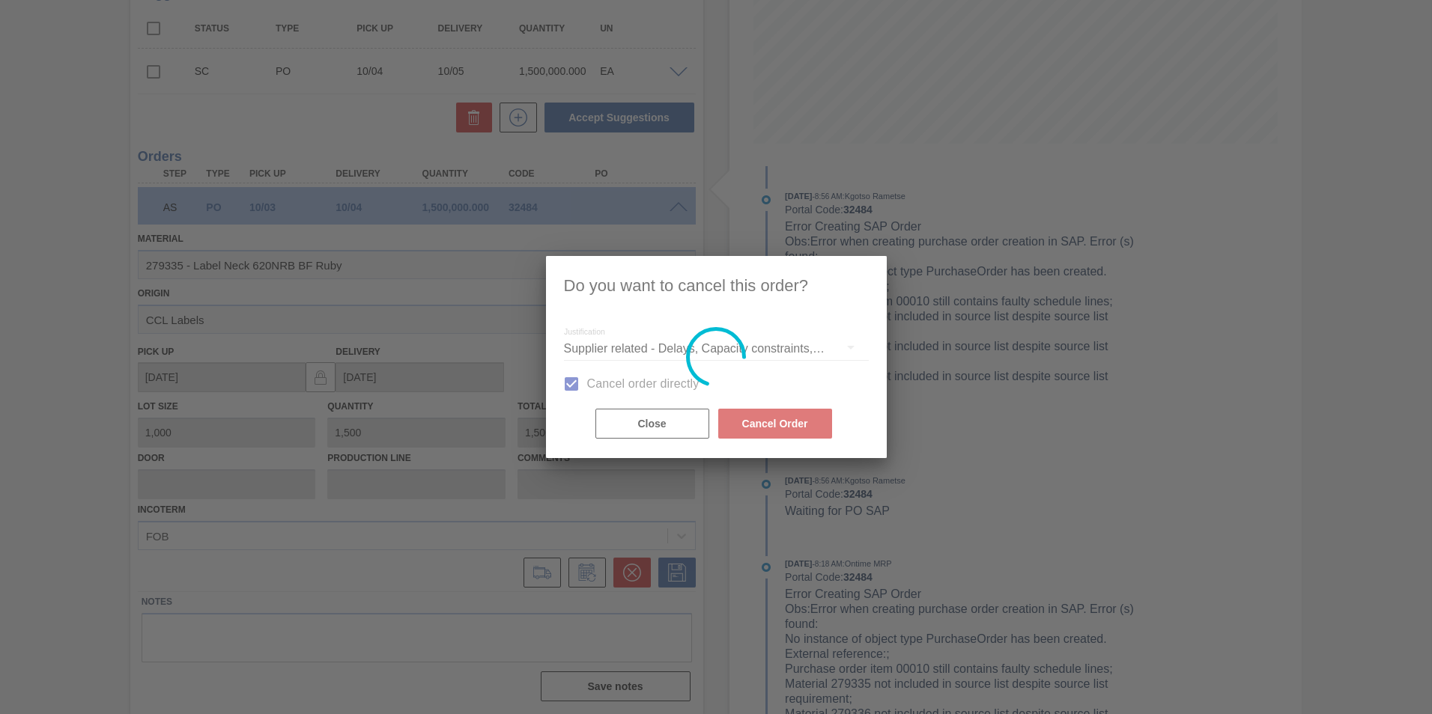
scroll to position [0, 0]
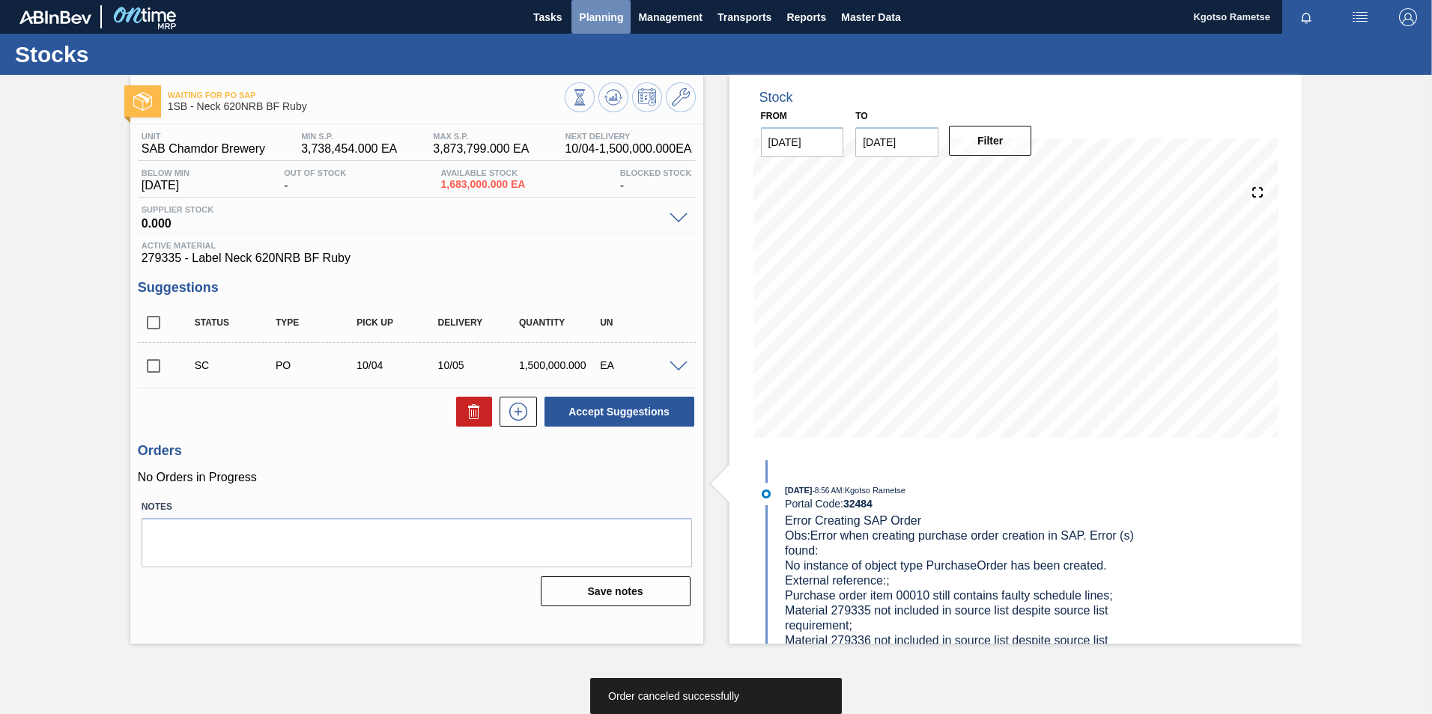
click at [614, 14] on span "Planning" at bounding box center [601, 17] width 44 height 18
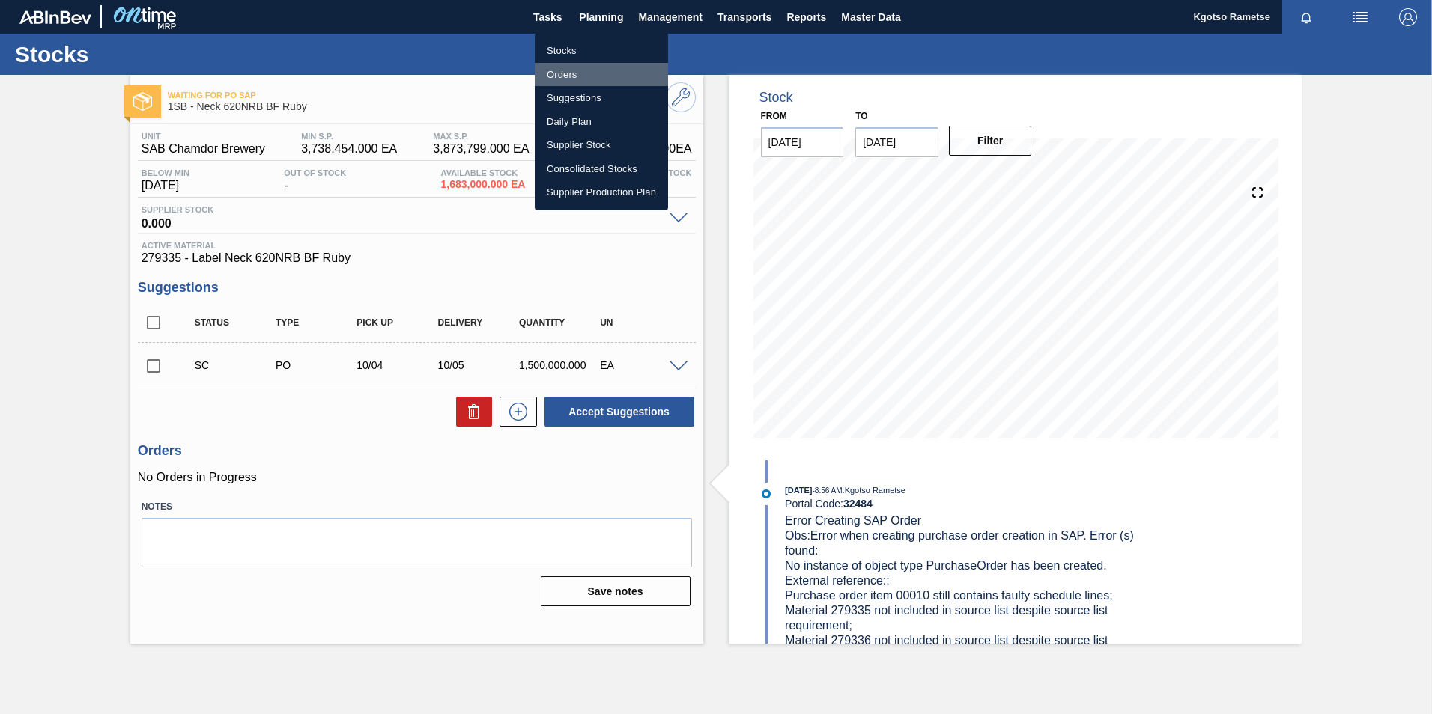
click at [577, 72] on li "Orders" at bounding box center [601, 75] width 133 height 24
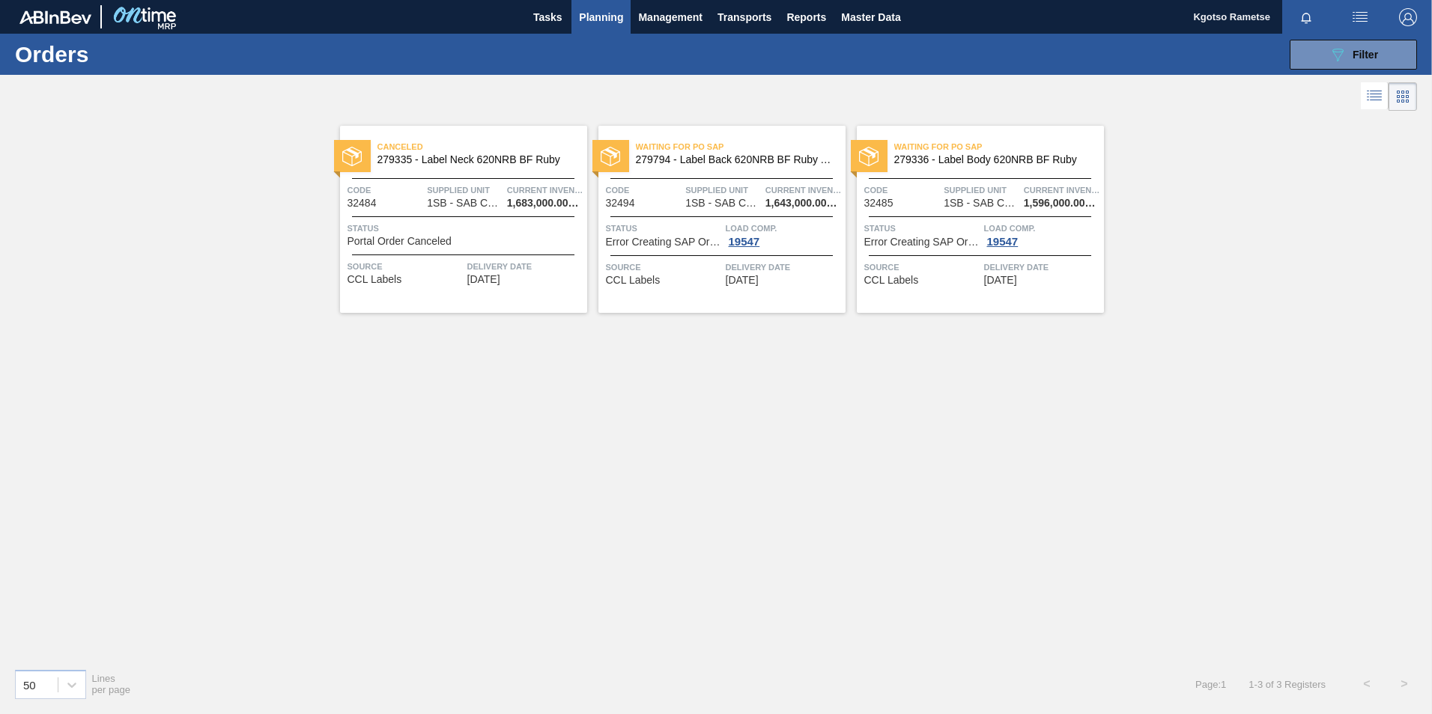
click at [718, 168] on div "Waiting for PO SAP 279794 - Label Back 620NRB BF Ruby Apple 1x12" at bounding box center [721, 154] width 247 height 34
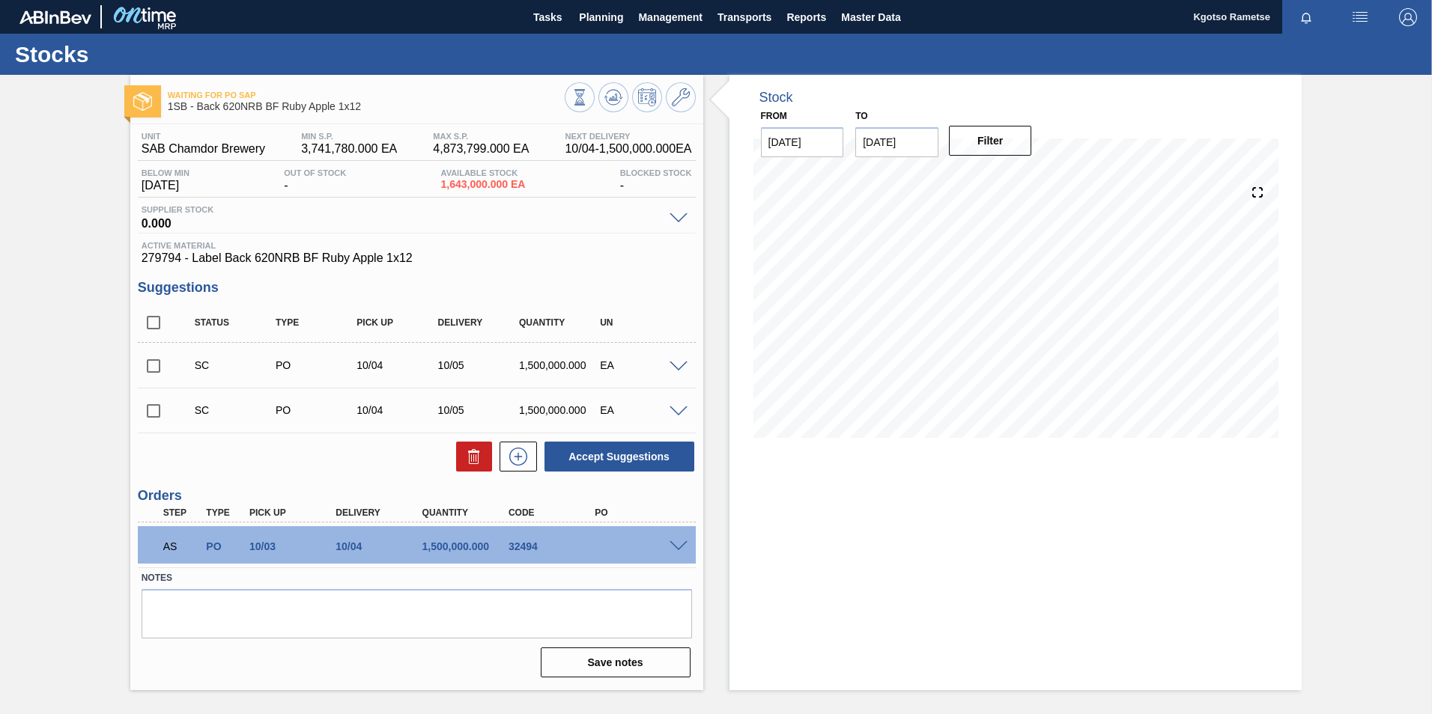
click at [680, 544] on span at bounding box center [678, 546] width 18 height 11
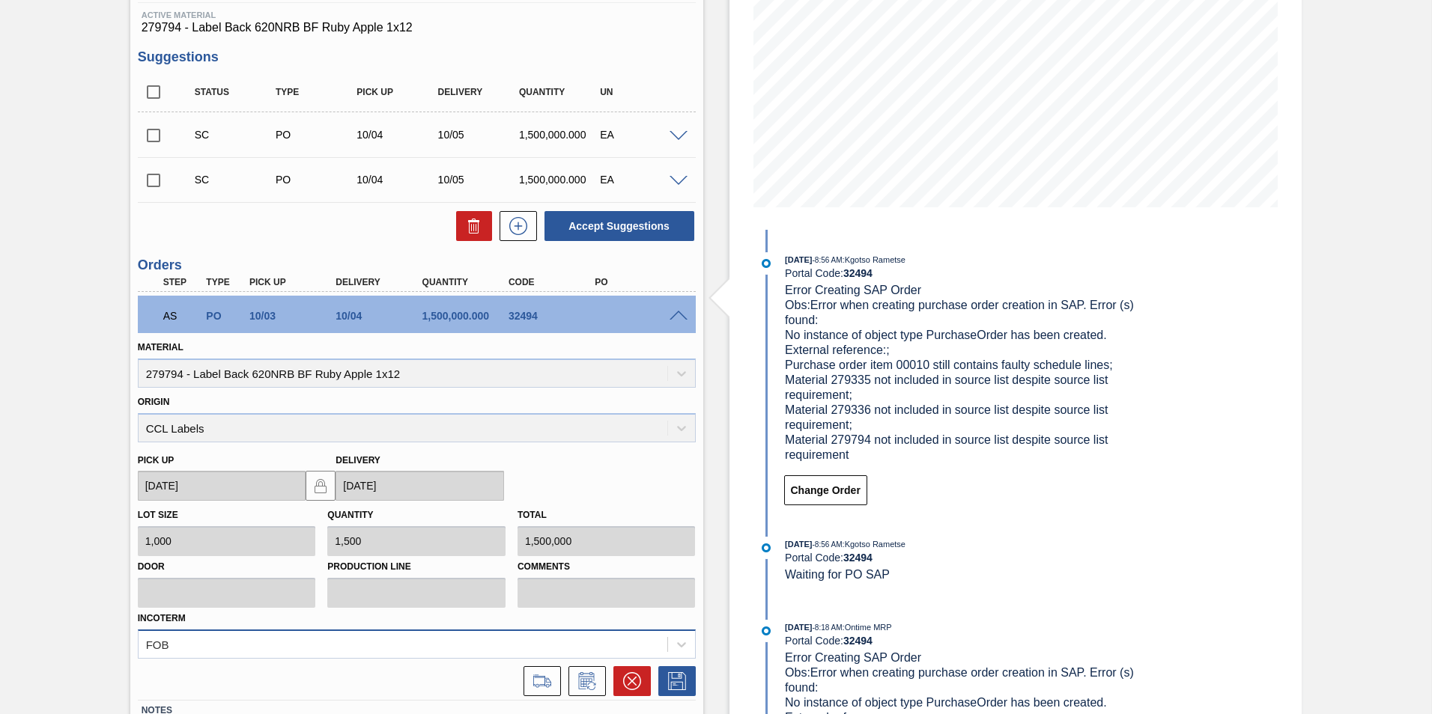
scroll to position [339, 0]
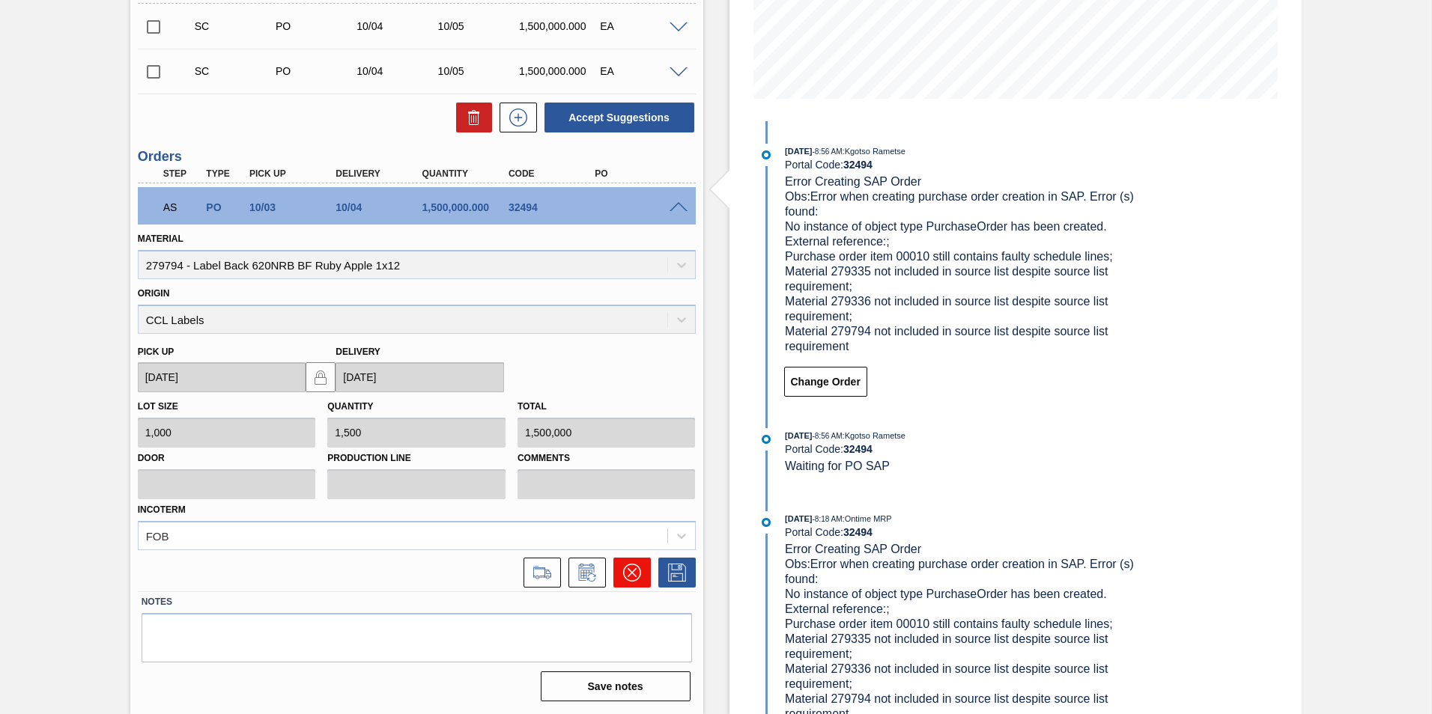
click at [614, 569] on button at bounding box center [631, 573] width 37 height 30
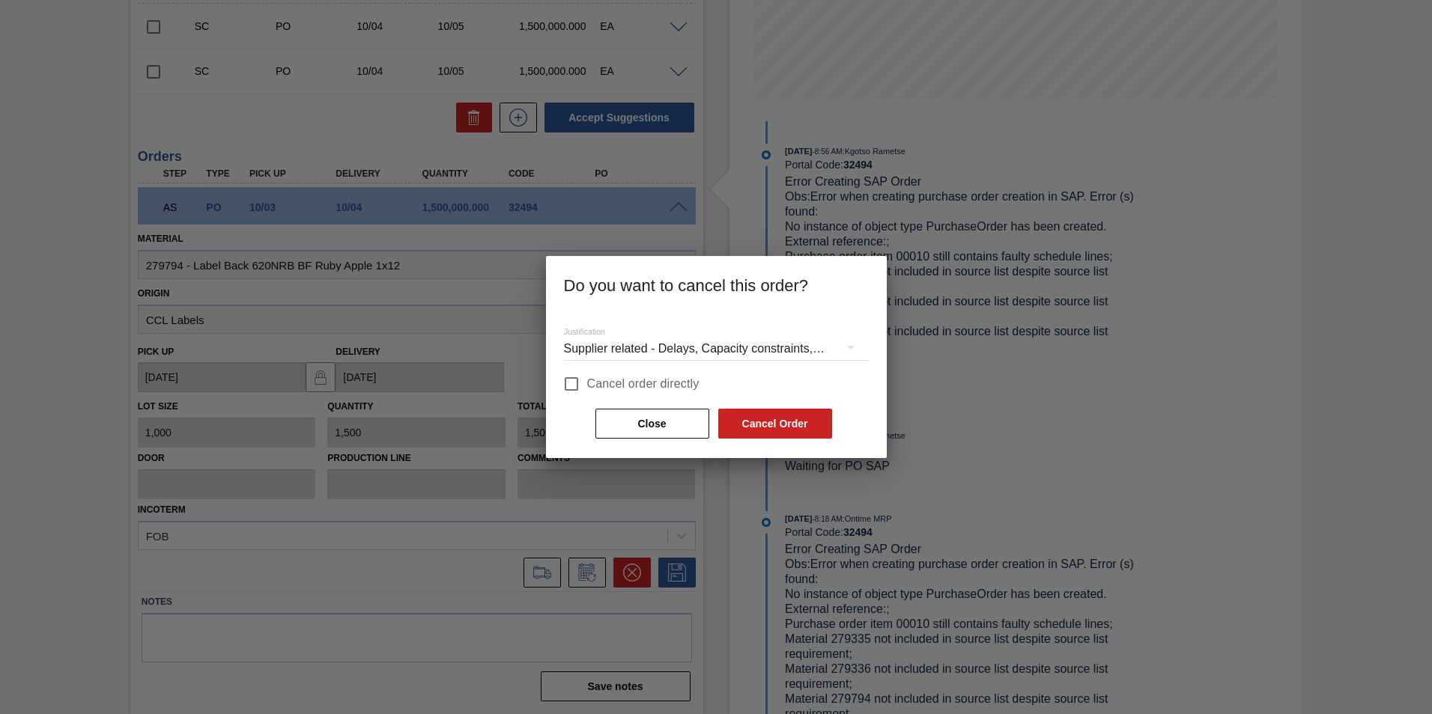
click at [576, 383] on input "Cancel order directly" at bounding box center [571, 383] width 31 height 31
checkbox input "true"
click at [763, 420] on button "Cancel Order" at bounding box center [775, 424] width 114 height 30
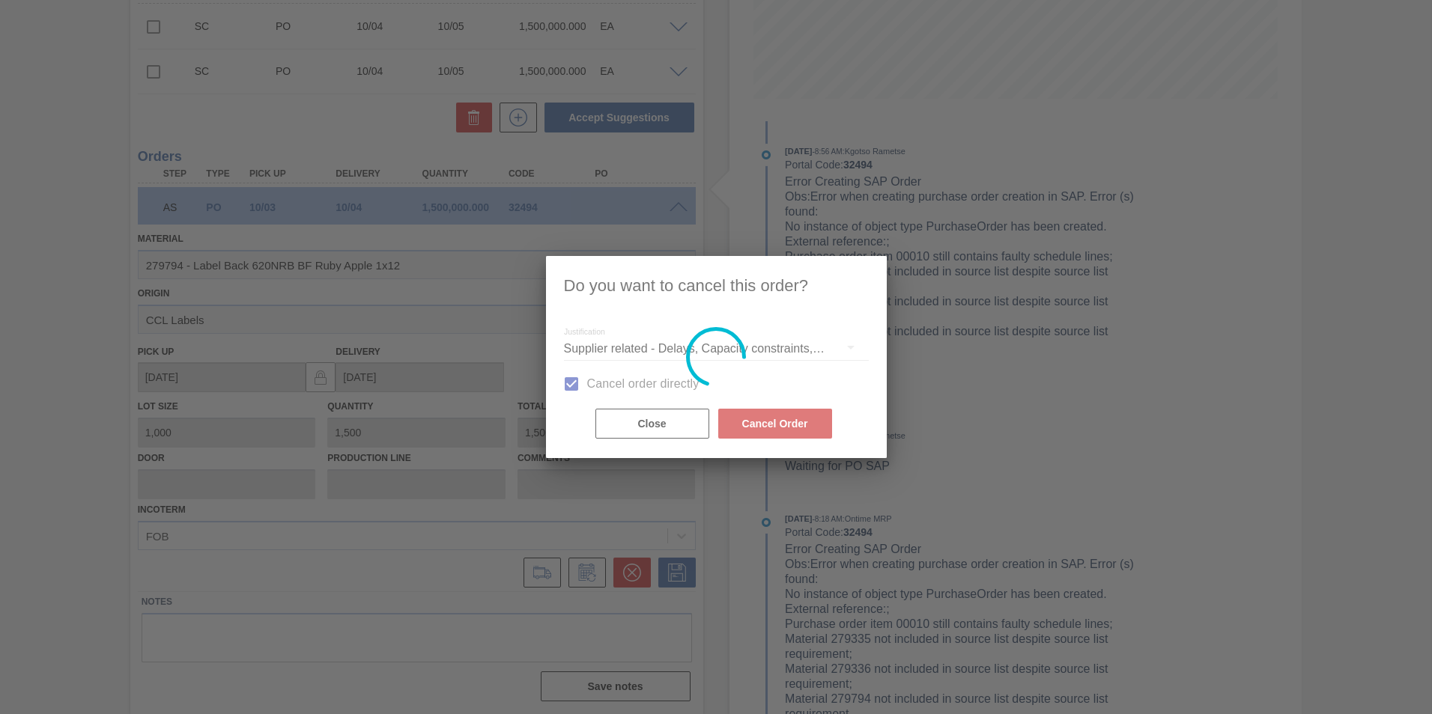
scroll to position [0, 0]
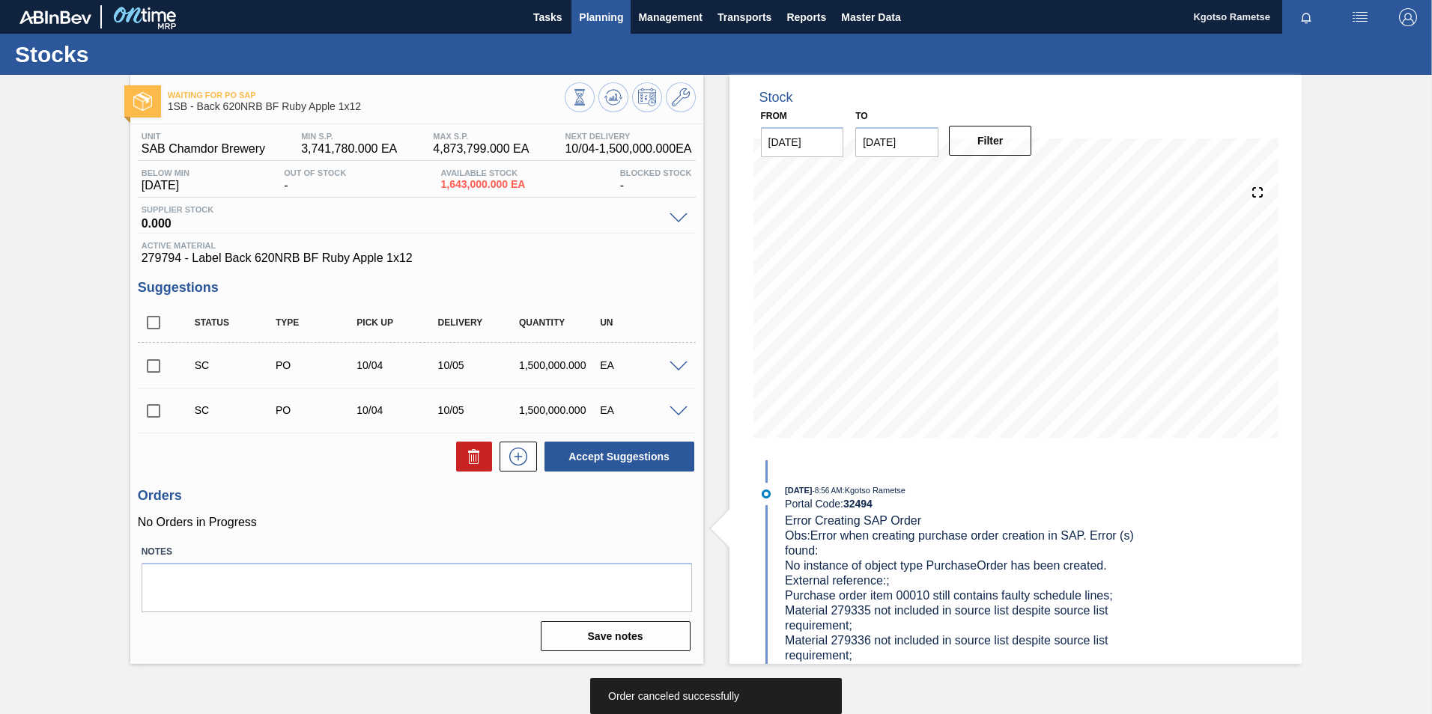
click at [587, 16] on span "Planning" at bounding box center [601, 17] width 44 height 18
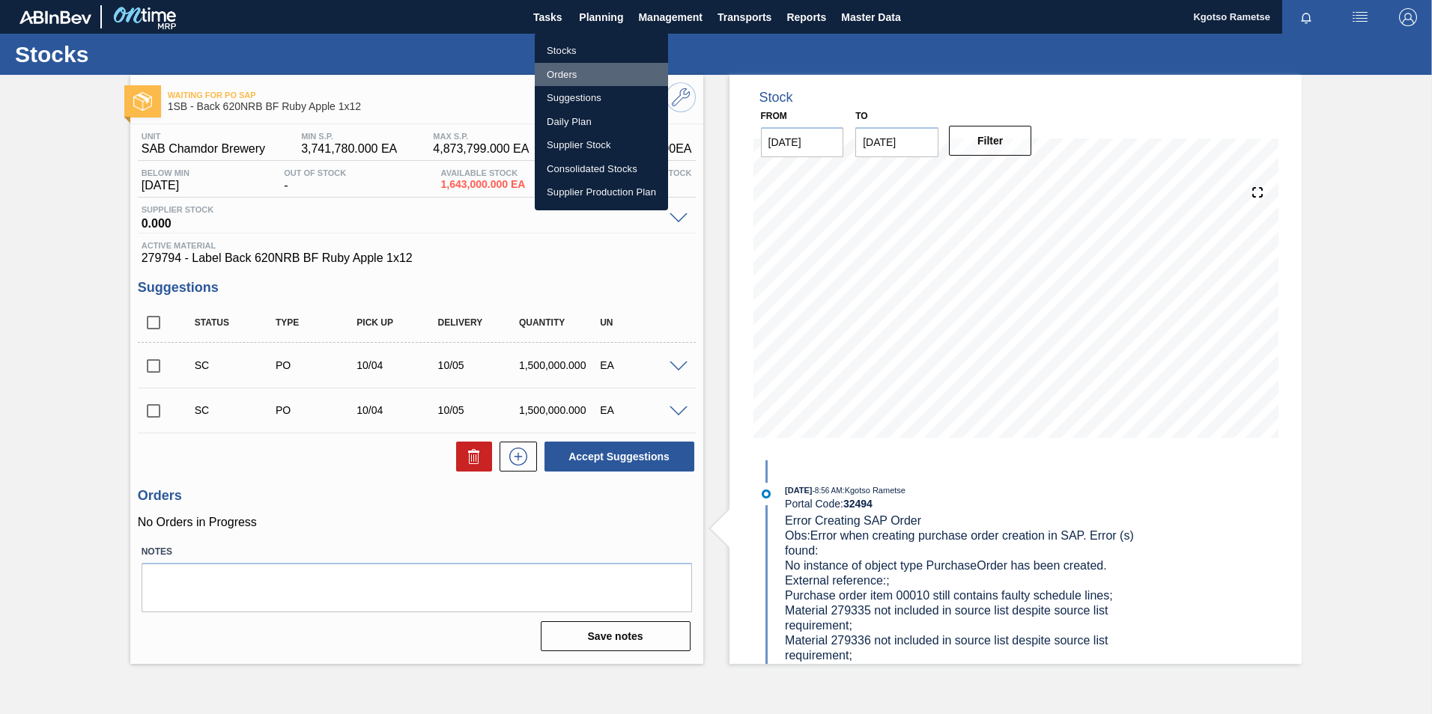
click at [565, 70] on li "Orders" at bounding box center [601, 75] width 133 height 24
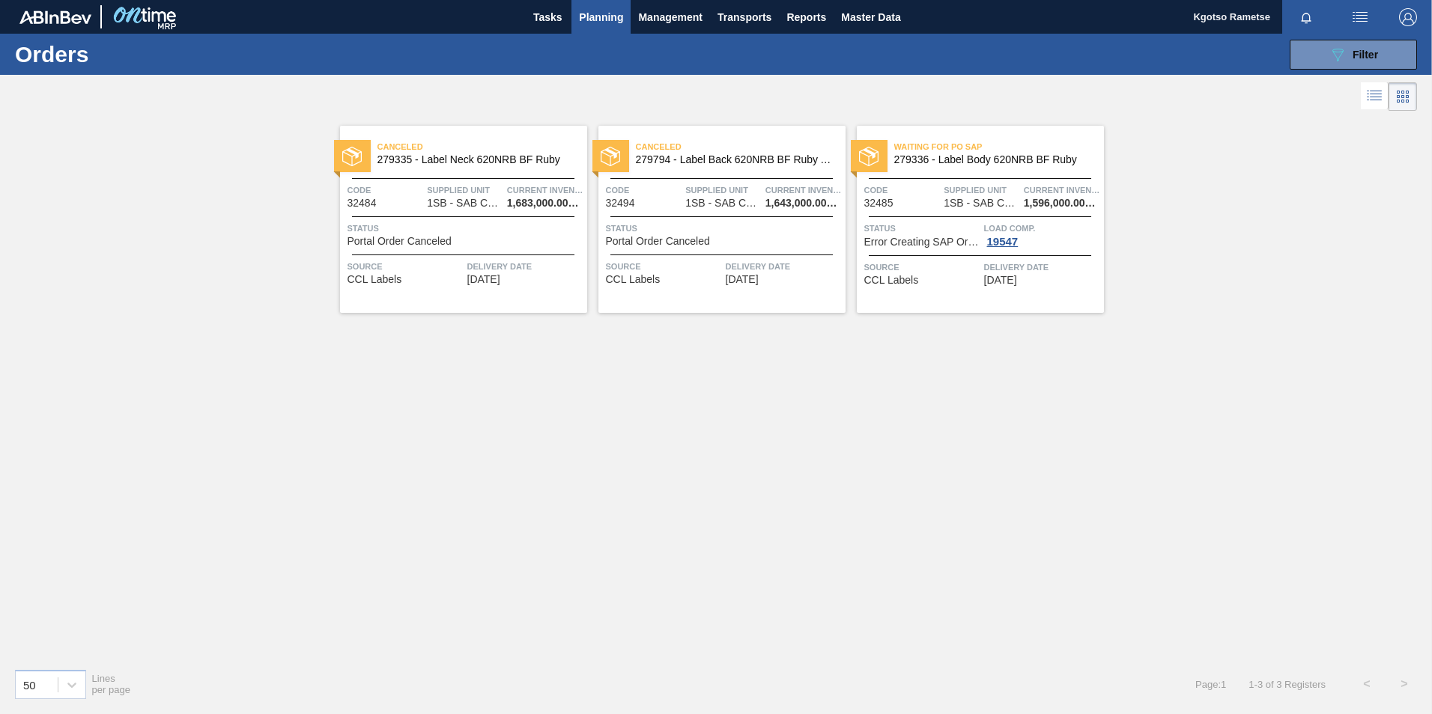
click at [505, 204] on div "Code 32484 Supplied Unit 1SB - SAB Chamdor Brewery Current inventory 1,683,000.…" at bounding box center [463, 196] width 247 height 26
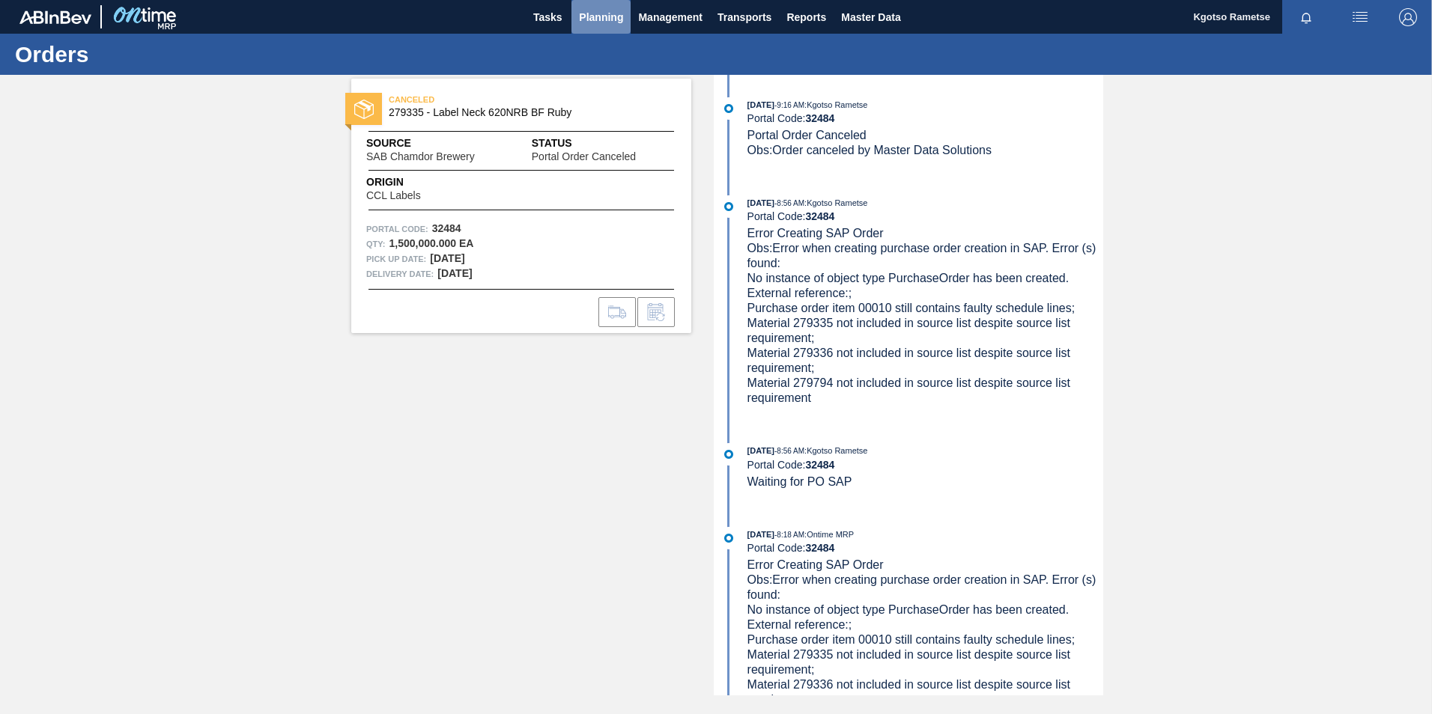
click at [599, 4] on button "Planning" at bounding box center [600, 17] width 59 height 34
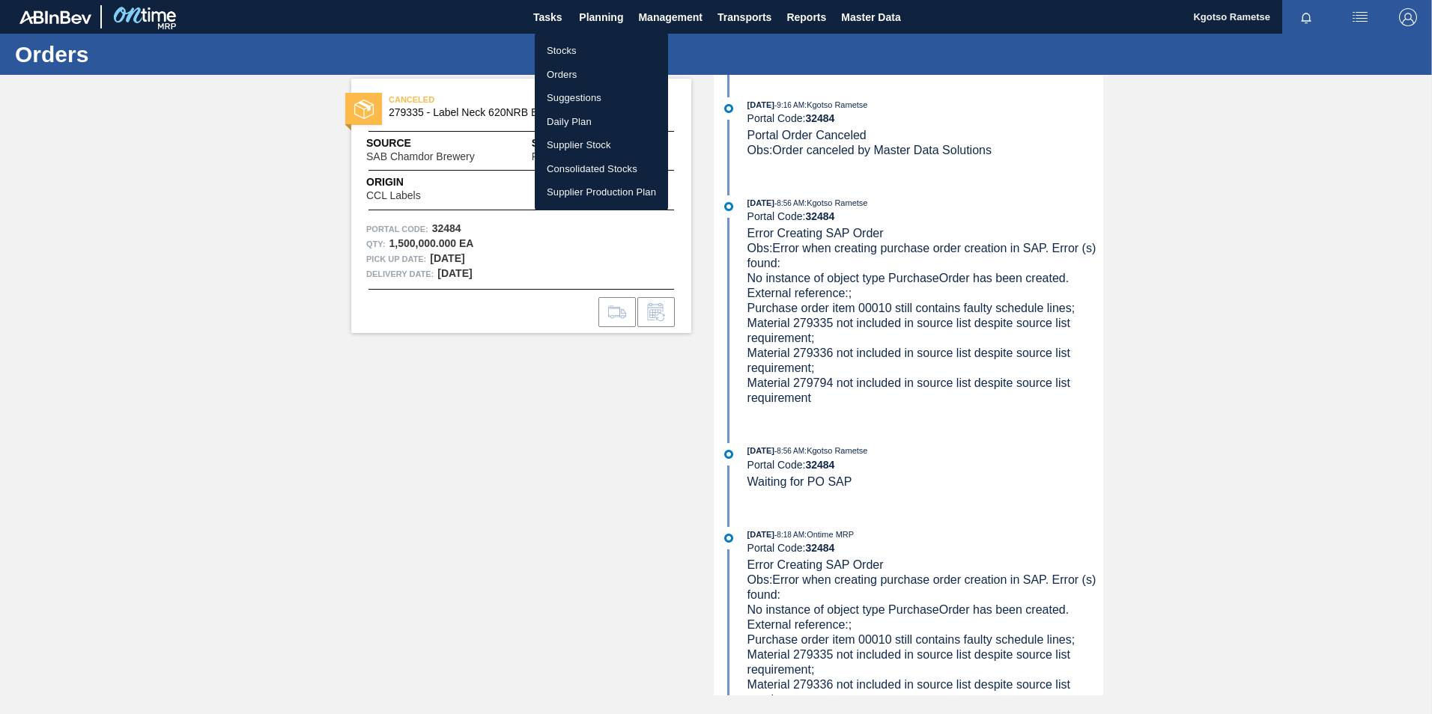
click at [577, 67] on li "Orders" at bounding box center [601, 75] width 133 height 24
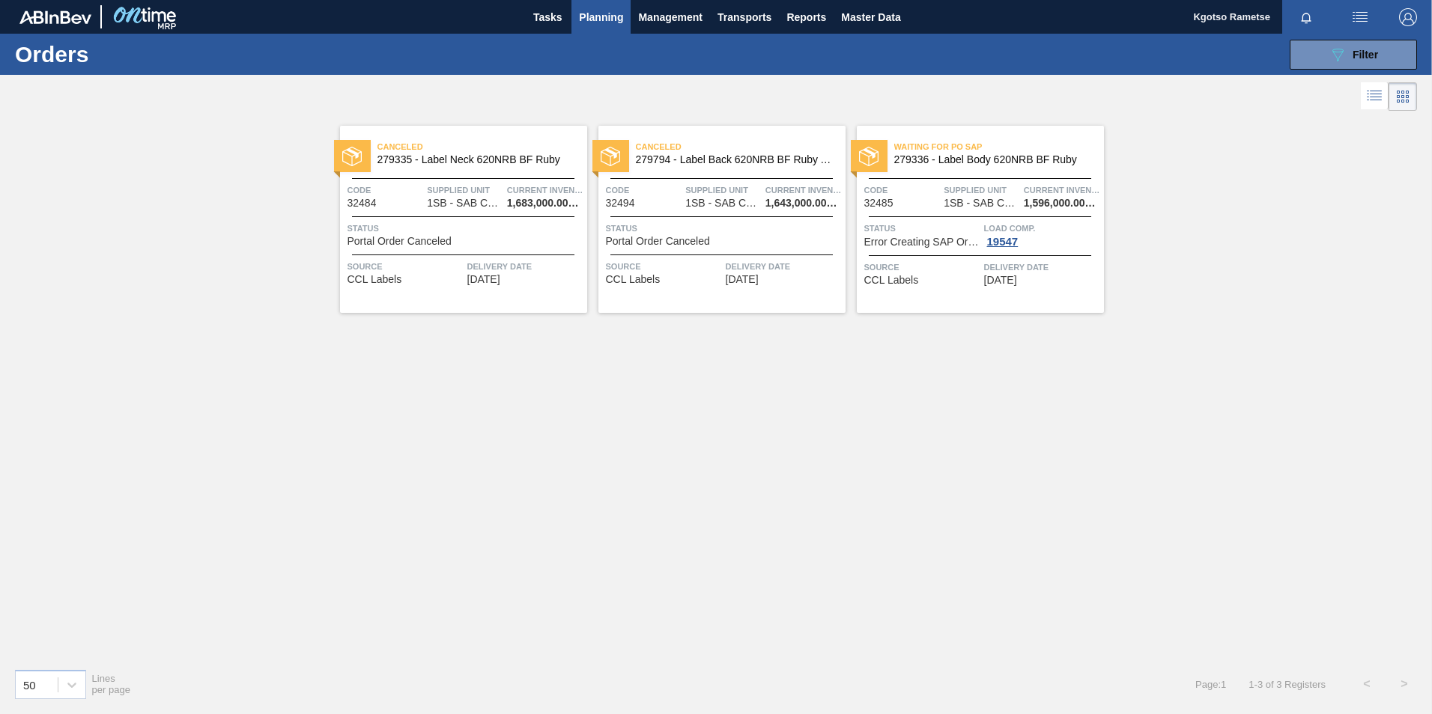
click at [728, 189] on span "Supplied Unit" at bounding box center [723, 190] width 76 height 15
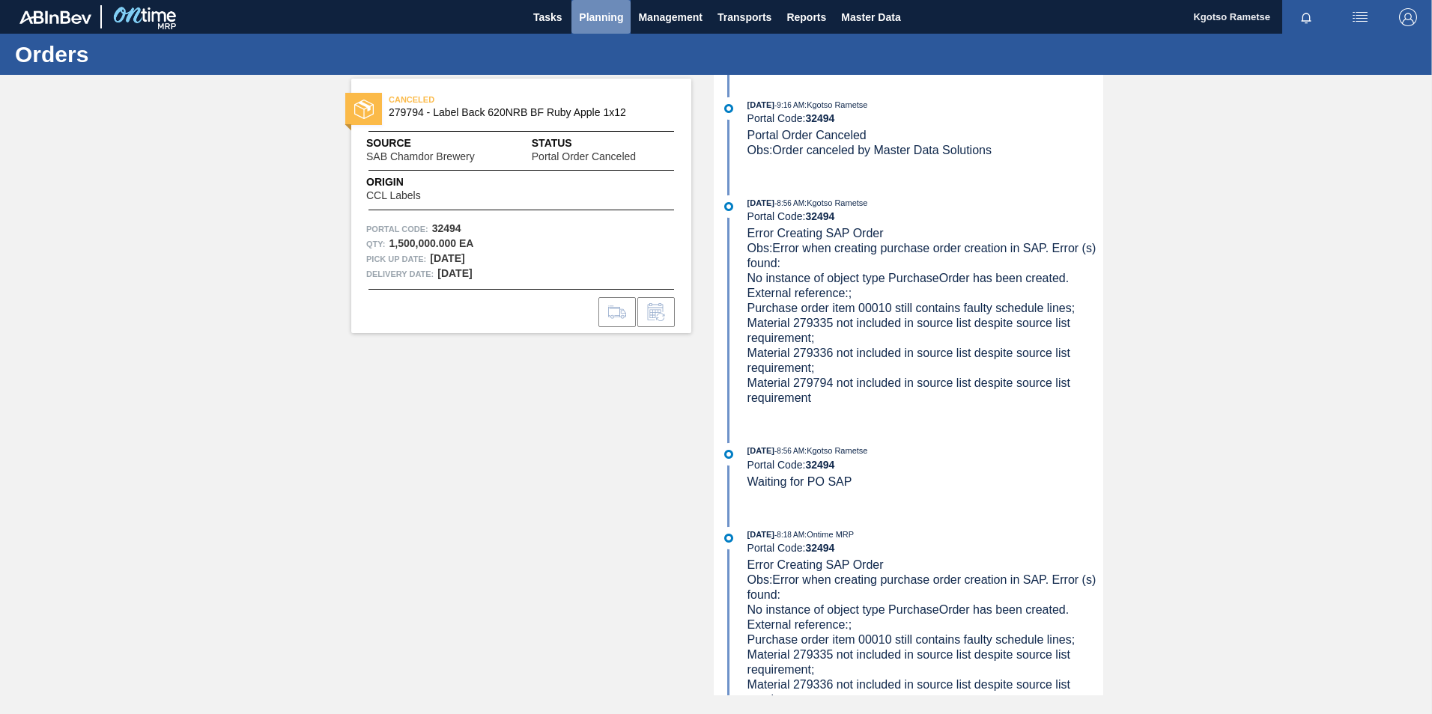
click at [615, 22] on span "Planning" at bounding box center [601, 17] width 44 height 18
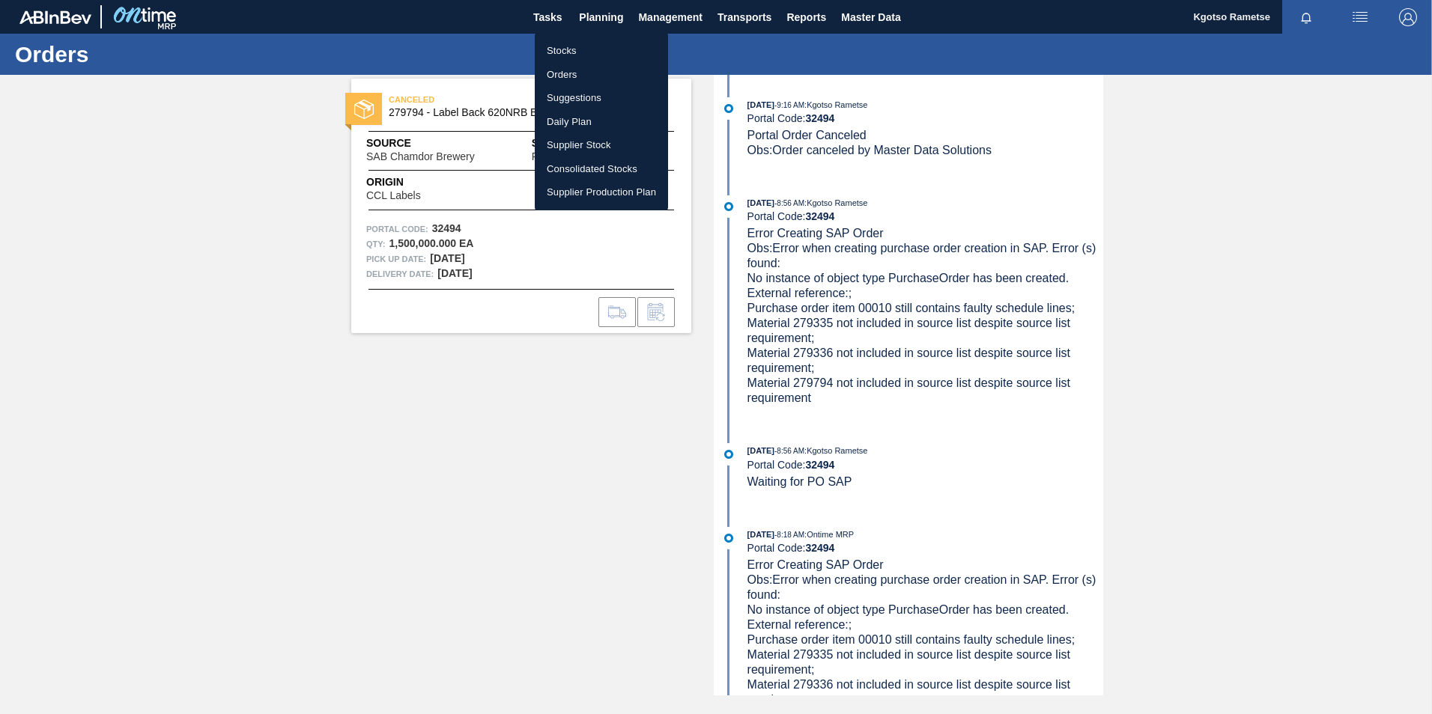
click at [598, 52] on li "Stocks" at bounding box center [601, 51] width 133 height 24
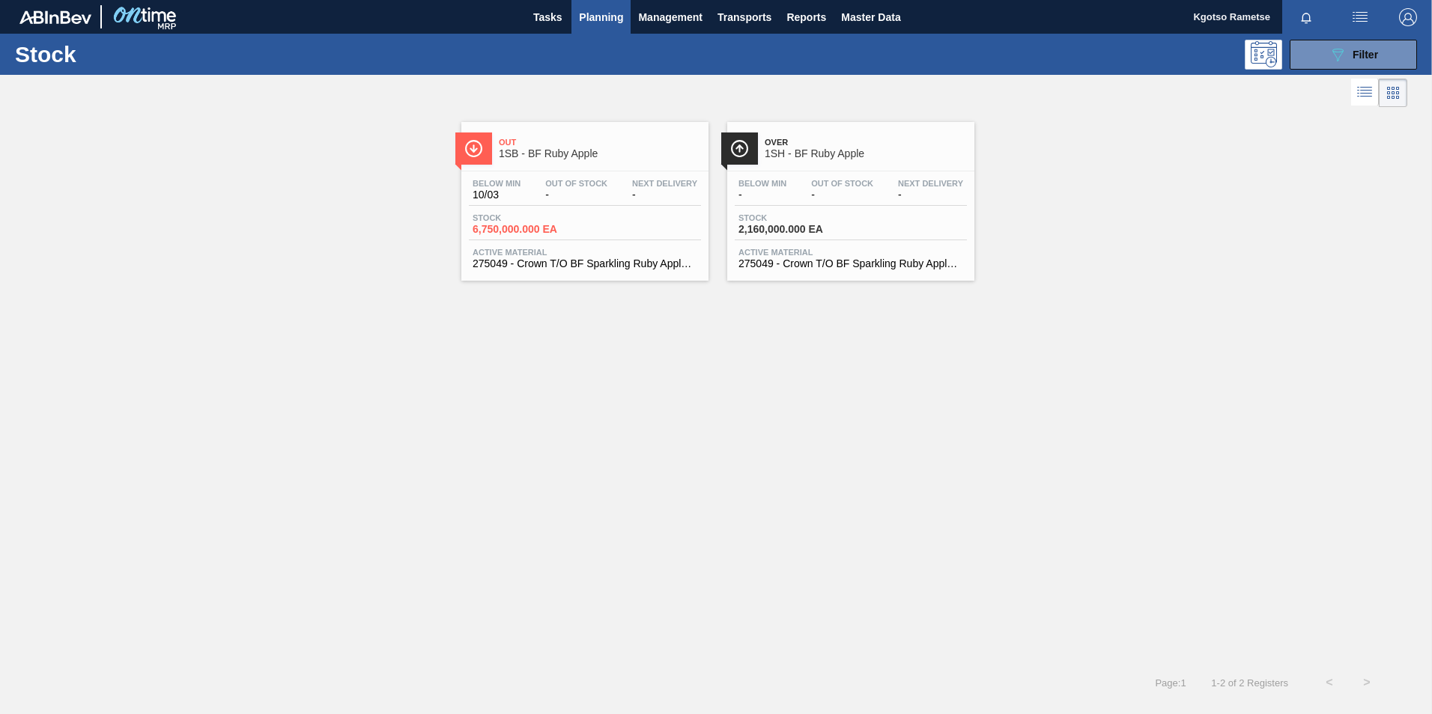
click at [600, 15] on span "Planning" at bounding box center [601, 17] width 44 height 18
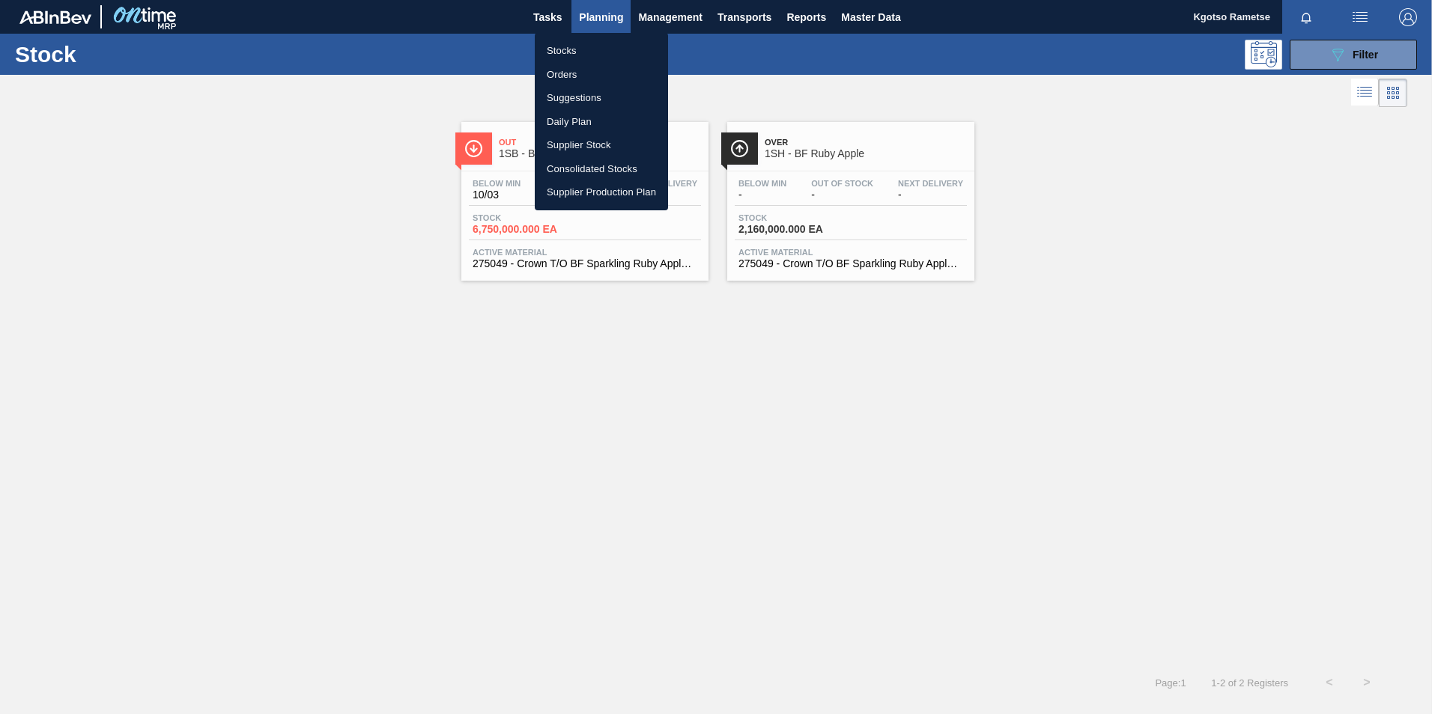
click at [602, 68] on li "Orders" at bounding box center [601, 75] width 133 height 24
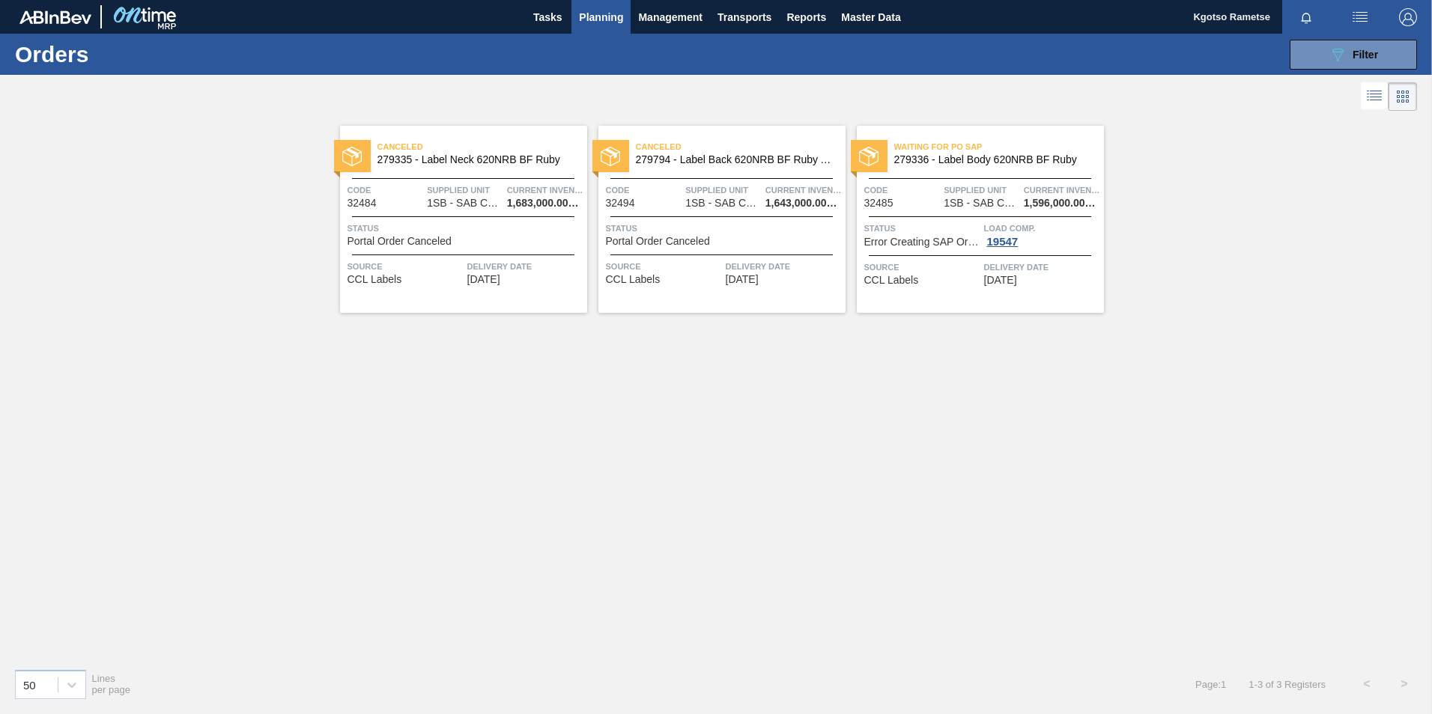
click at [907, 168] on div "Waiting for PO SAP 279336 - Label Body 620NRB BF Ruby" at bounding box center [980, 154] width 247 height 34
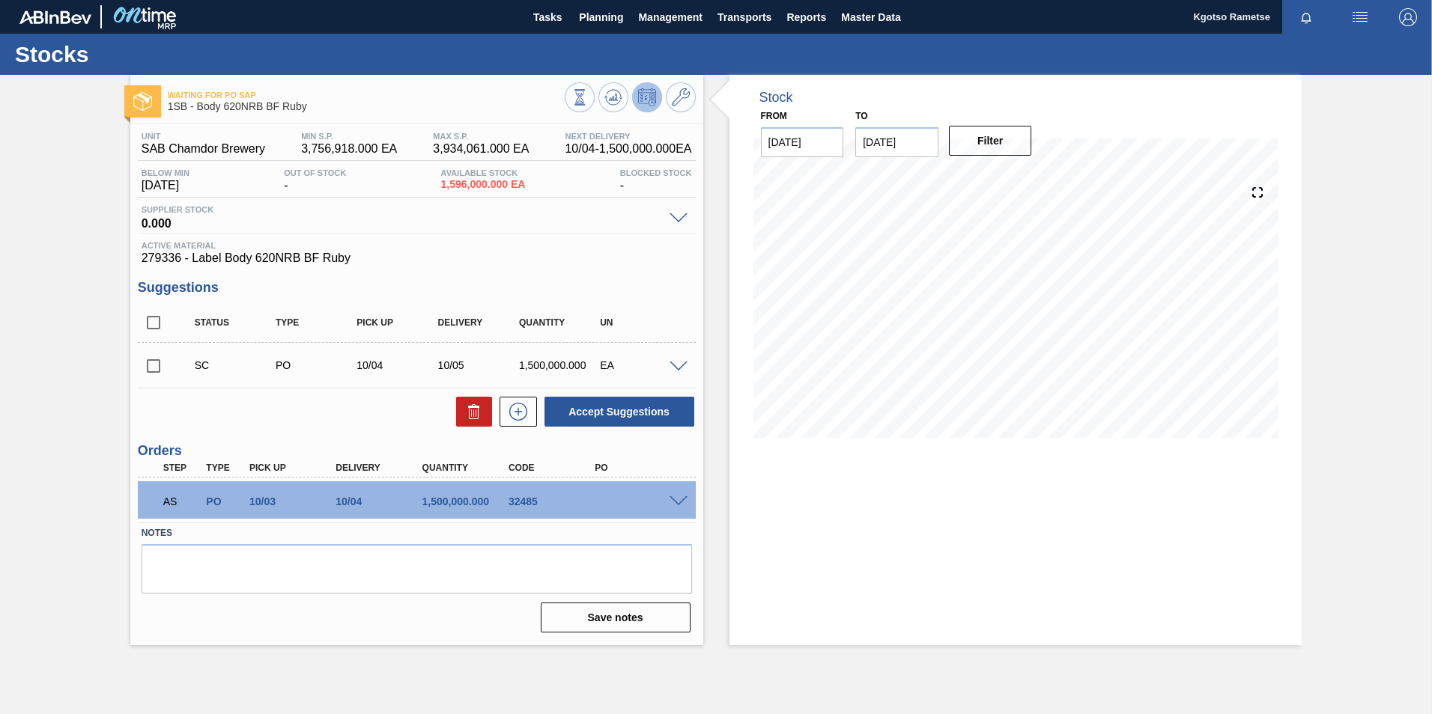
click at [673, 496] on span at bounding box center [678, 501] width 18 height 11
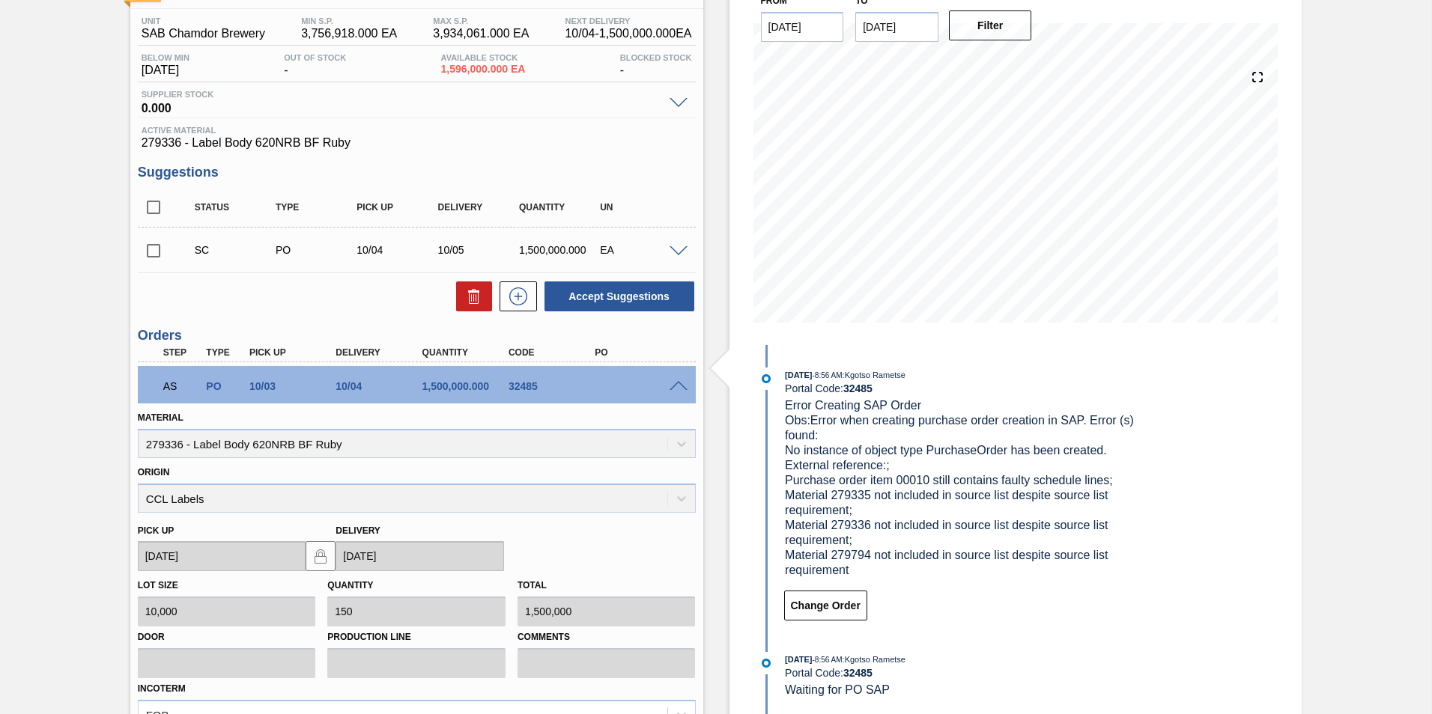
scroll to position [294, 0]
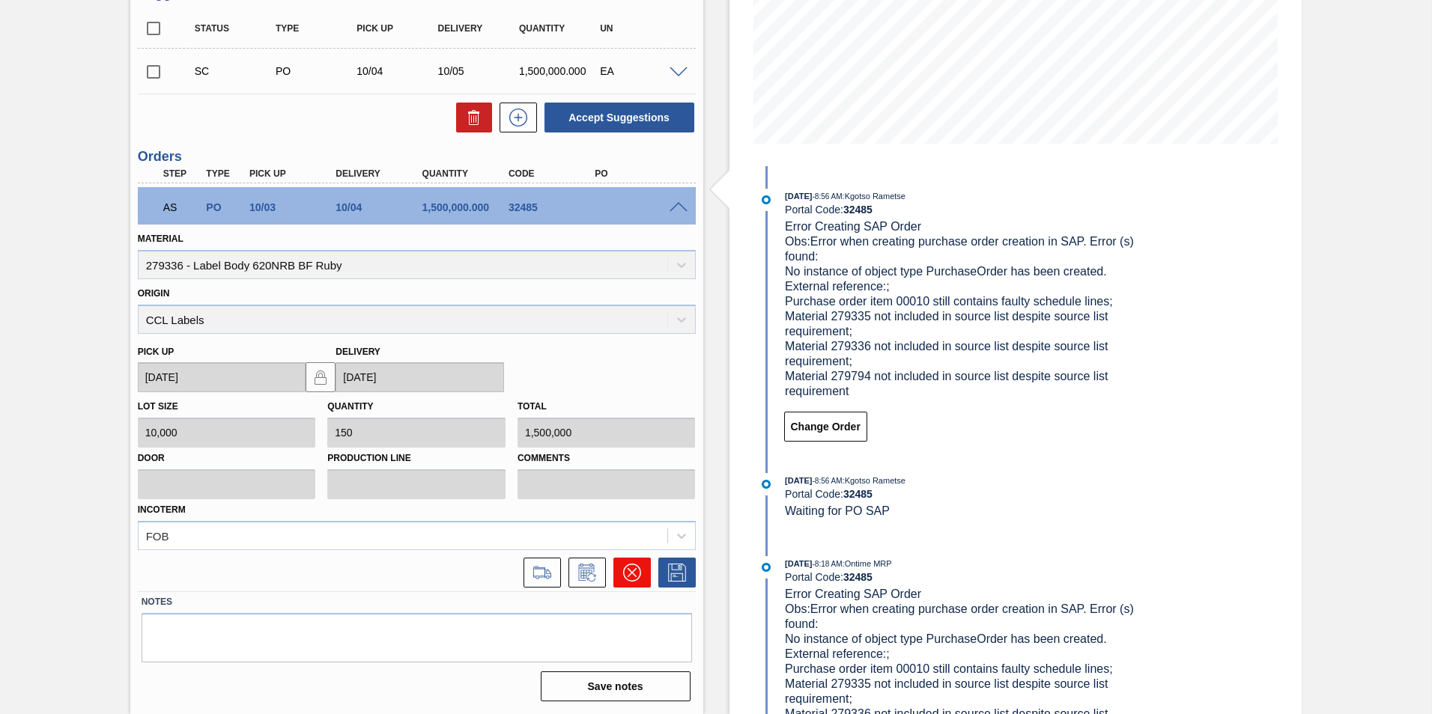
click at [633, 565] on icon at bounding box center [632, 573] width 18 height 18
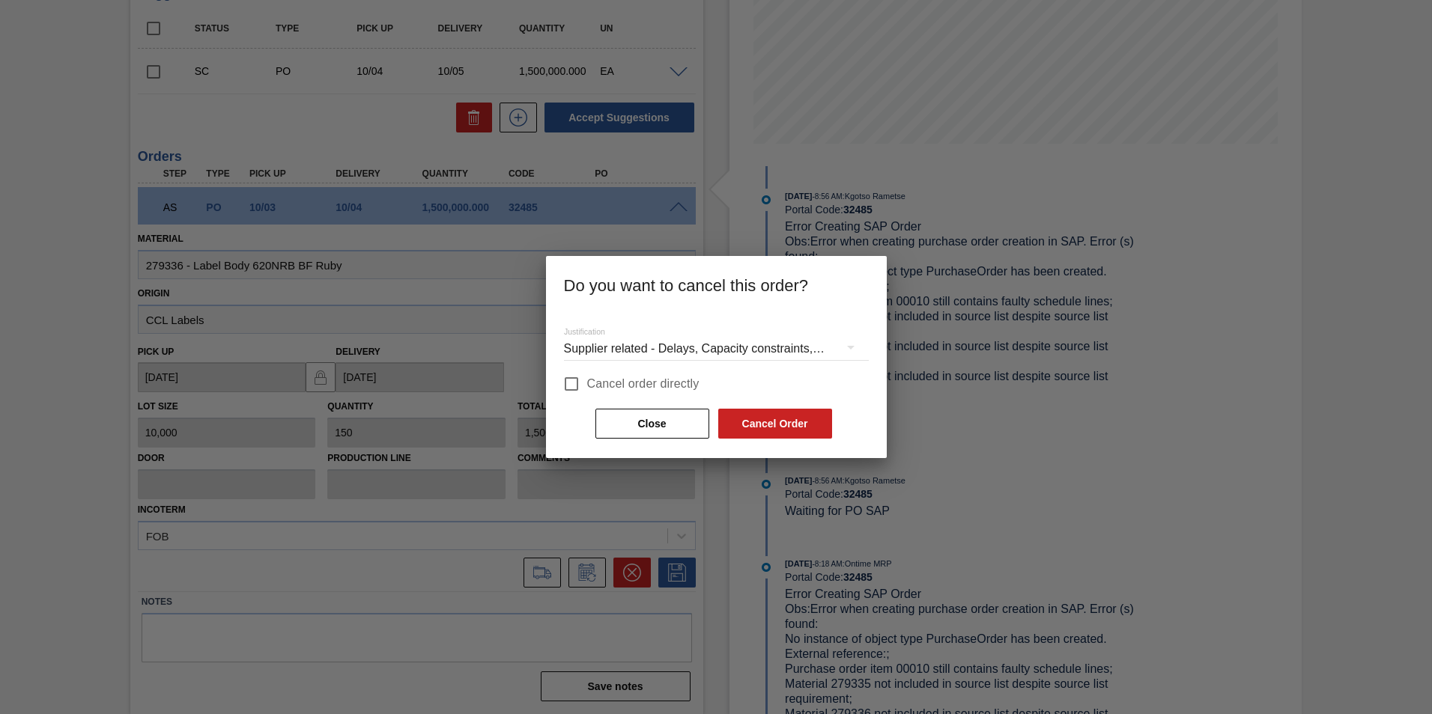
click at [571, 380] on input "Cancel order directly" at bounding box center [571, 383] width 31 height 31
checkbox input "true"
click at [788, 429] on button "Cancel Order" at bounding box center [775, 424] width 114 height 30
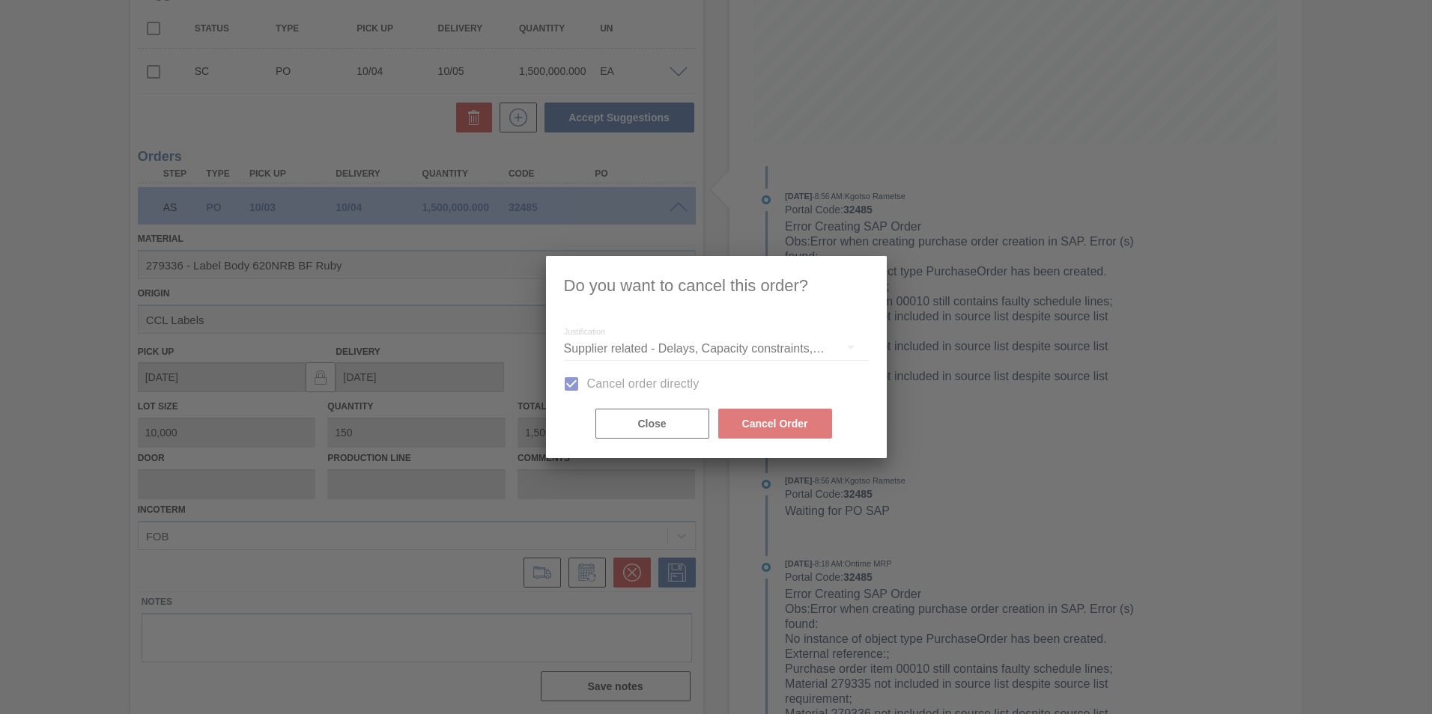
scroll to position [0, 0]
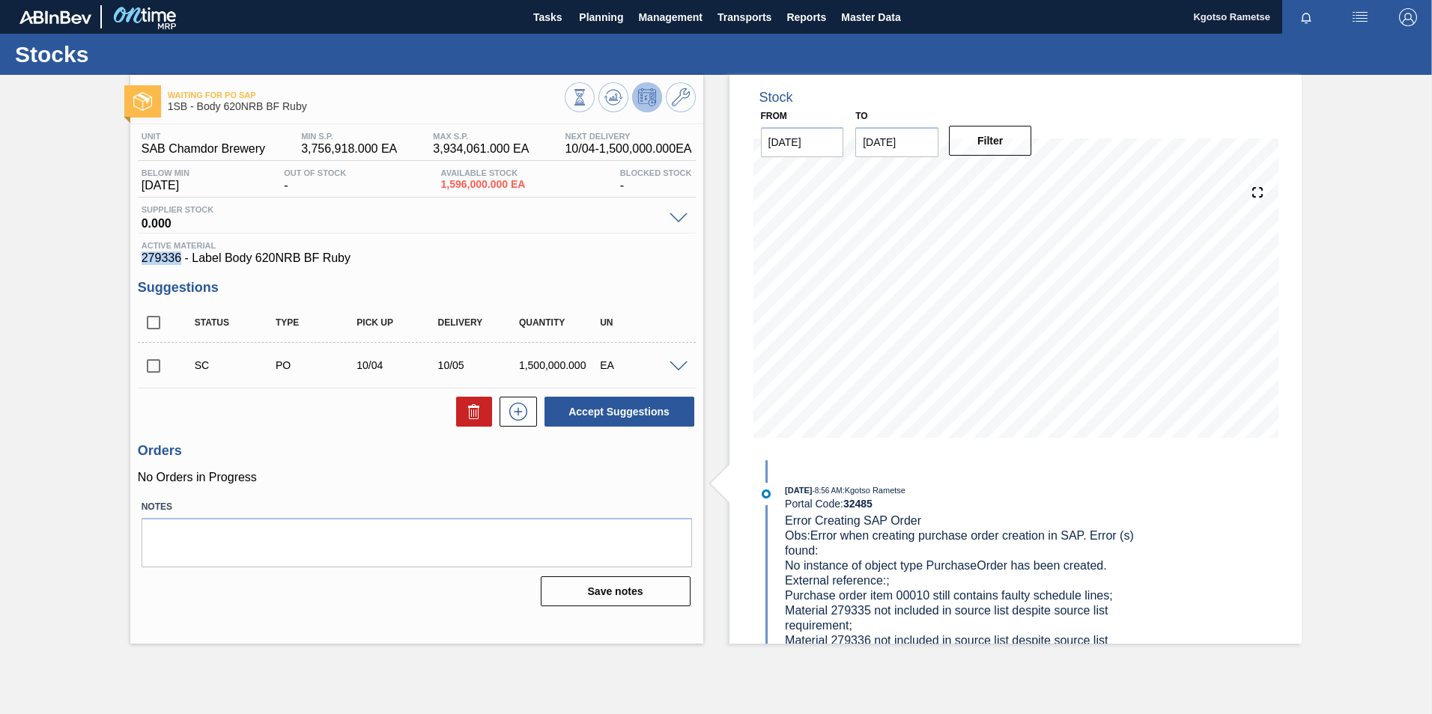
drag, startPoint x: 179, startPoint y: 260, endPoint x: 141, endPoint y: 257, distance: 38.3
click at [142, 257] on span "279336 - Label Body 620NRB BF Ruby" at bounding box center [417, 258] width 550 height 13
click at [389, 31] on div "Tasks Planning Management Transports Reports Master Data" at bounding box center [716, 17] width 1432 height 34
click at [616, 10] on span "Planning" at bounding box center [601, 17] width 44 height 18
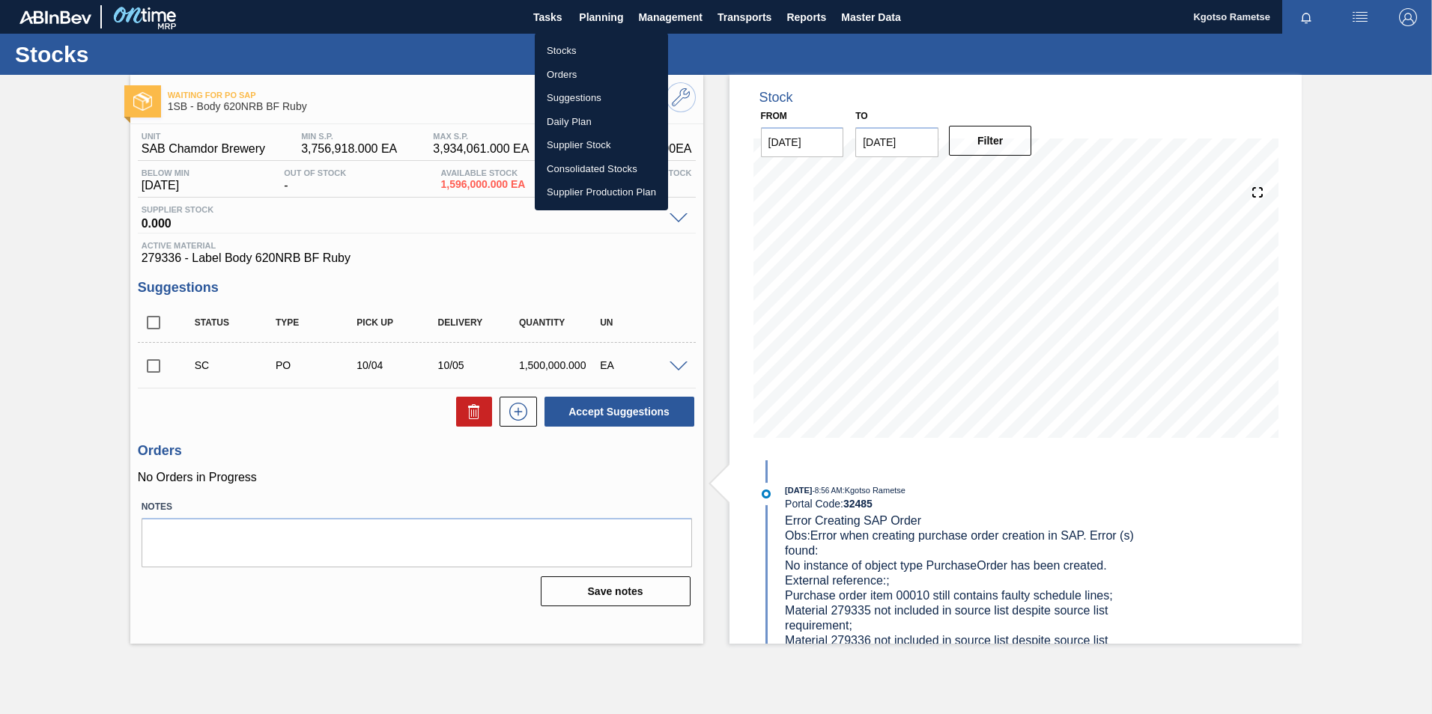
click at [592, 66] on li "Orders" at bounding box center [601, 75] width 133 height 24
